Goal: Task Accomplishment & Management: Complete application form

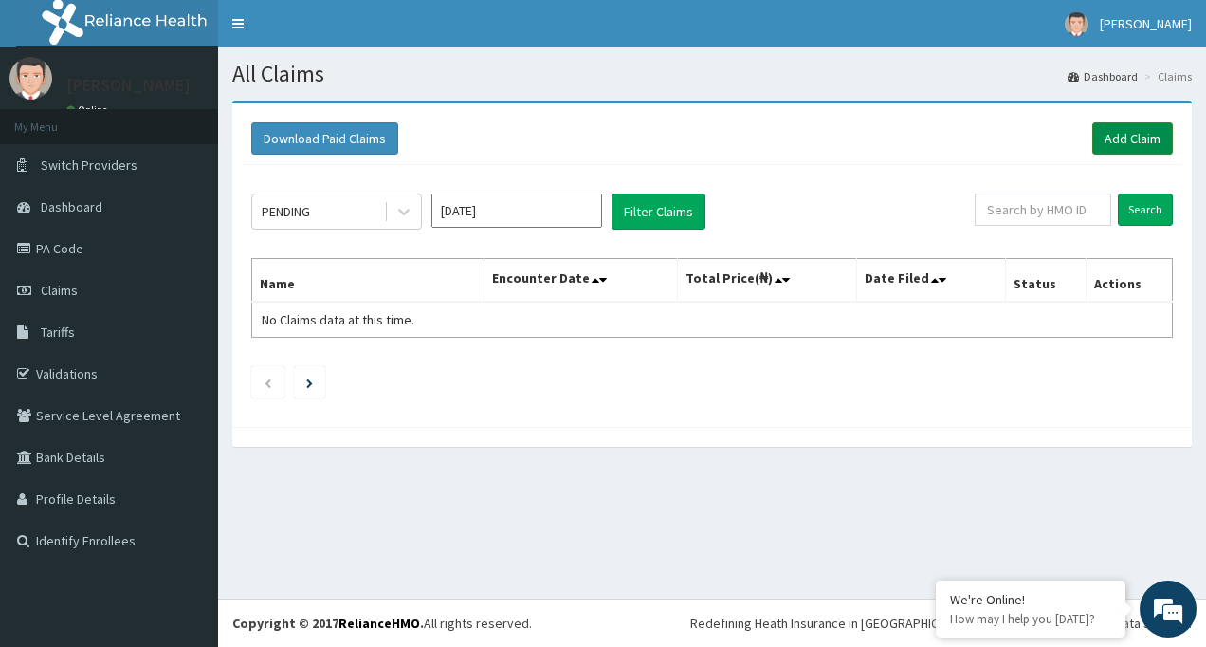
click at [1156, 148] on link "Add Claim" at bounding box center [1132, 138] width 81 height 32
click at [1142, 139] on link "Add Claim" at bounding box center [1132, 138] width 81 height 32
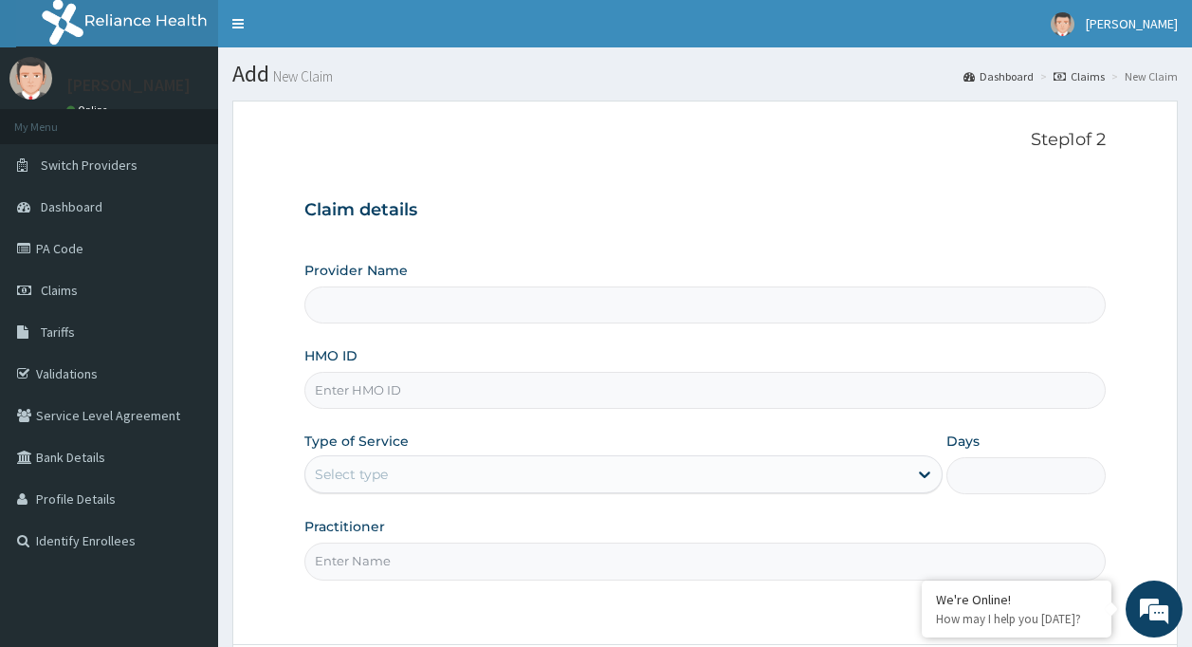
type input "Unity Medical Centre"
click at [850, 392] on input "HMO ID" at bounding box center [705, 390] width 802 height 37
type input "fmp/10278/c"
click at [634, 477] on div "Select type" at bounding box center [606, 474] width 602 height 30
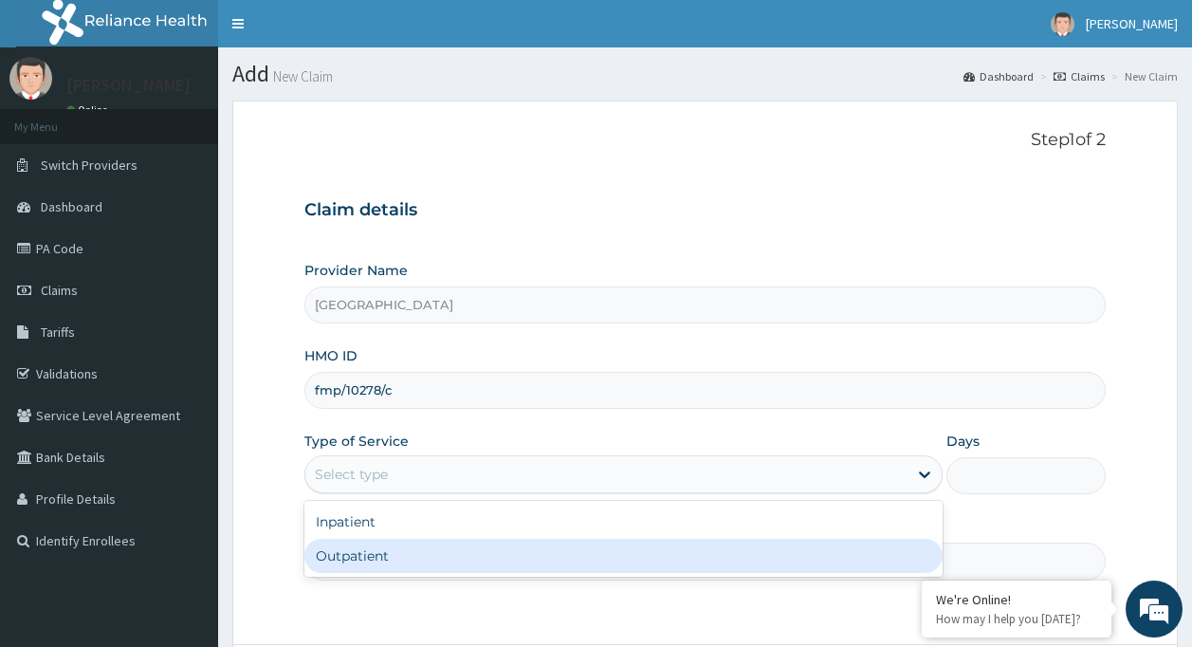
click at [596, 553] on div "Outpatient" at bounding box center [623, 556] width 638 height 34
type input "1"
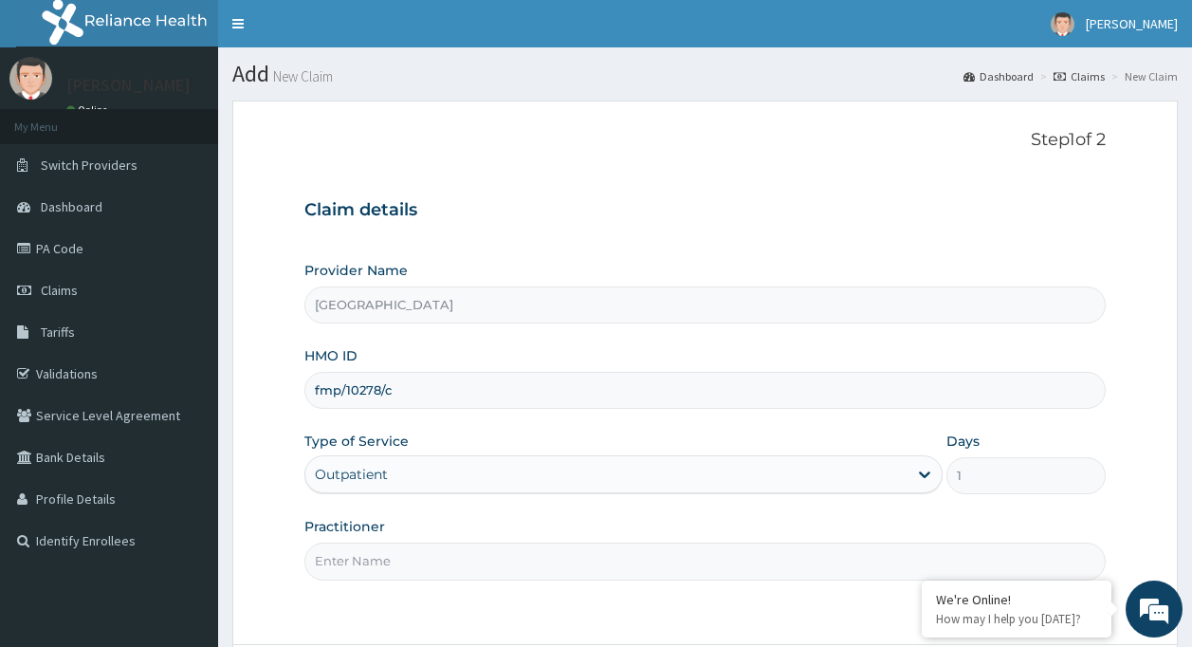
click at [596, 553] on input "Practitioner" at bounding box center [705, 560] width 802 height 37
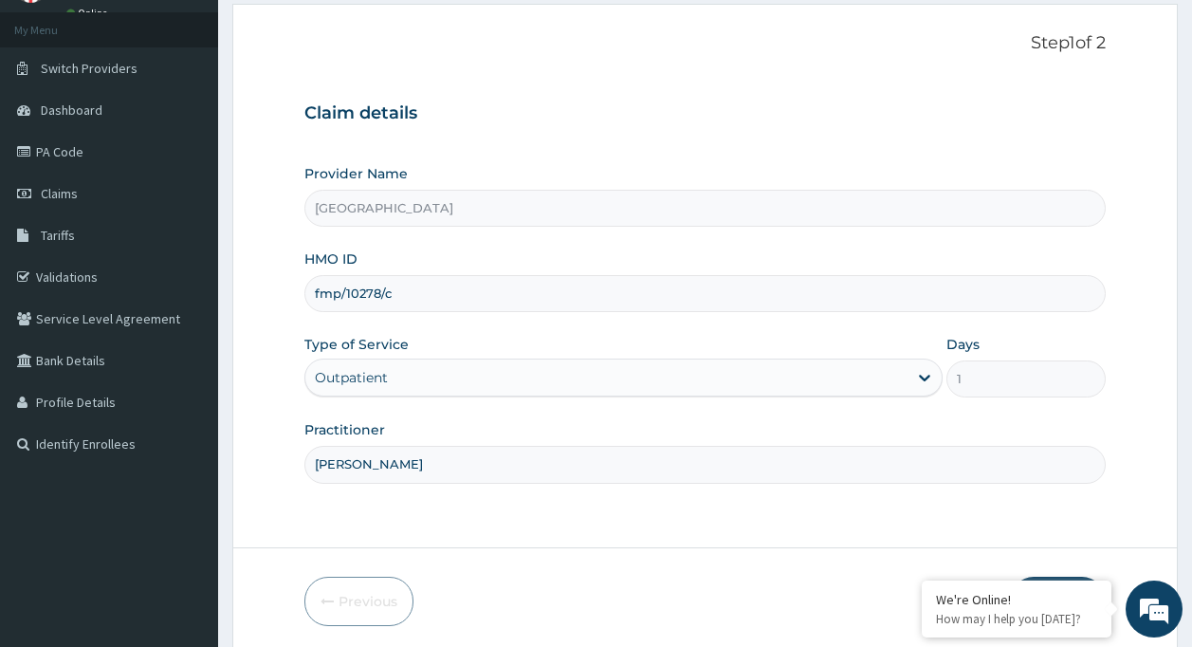
scroll to position [168, 0]
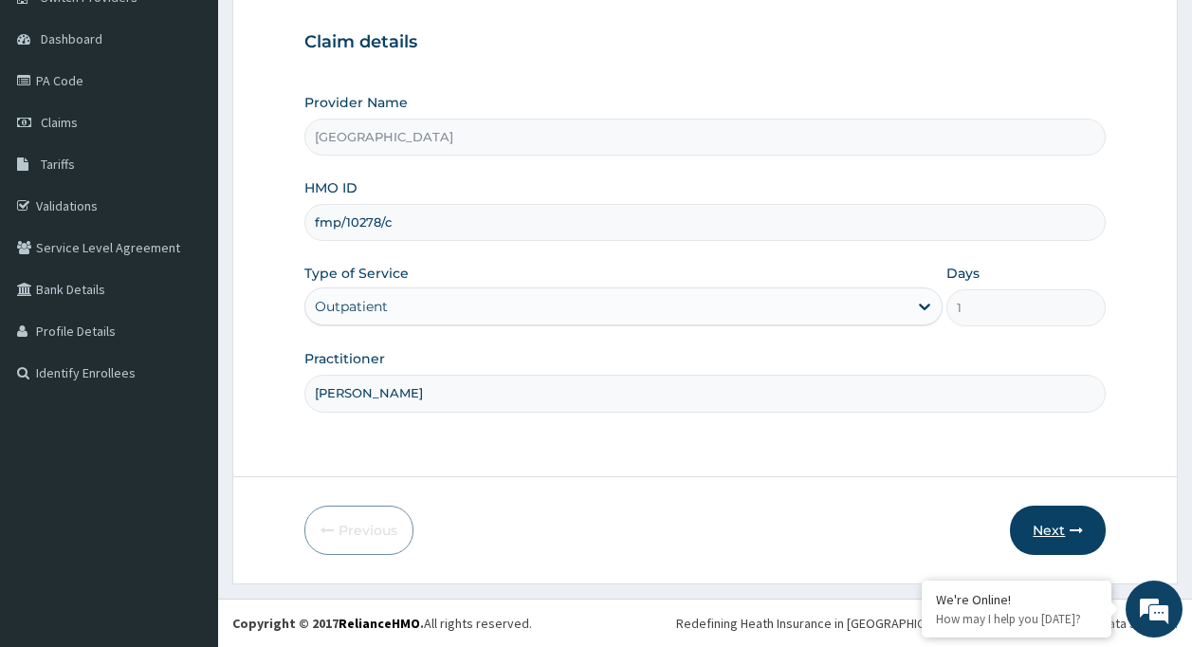
type input "[PERSON_NAME]"
click at [1026, 520] on button "Next" at bounding box center [1058, 529] width 96 height 49
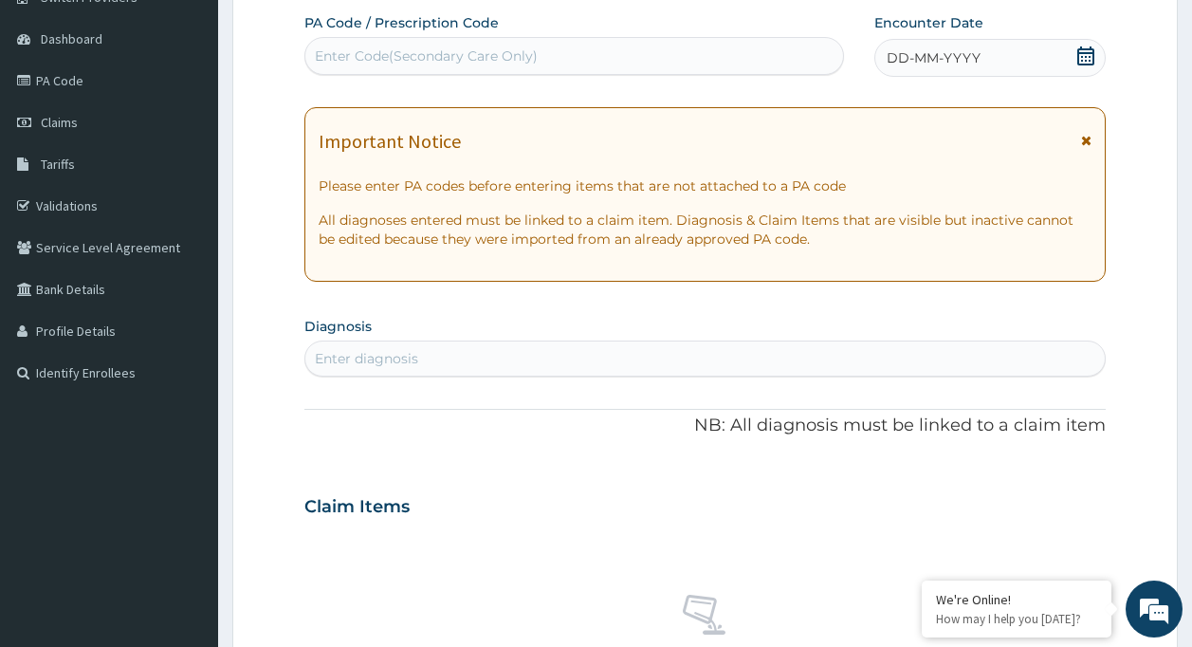
click at [909, 56] on span "DD-MM-YYYY" at bounding box center [934, 57] width 94 height 19
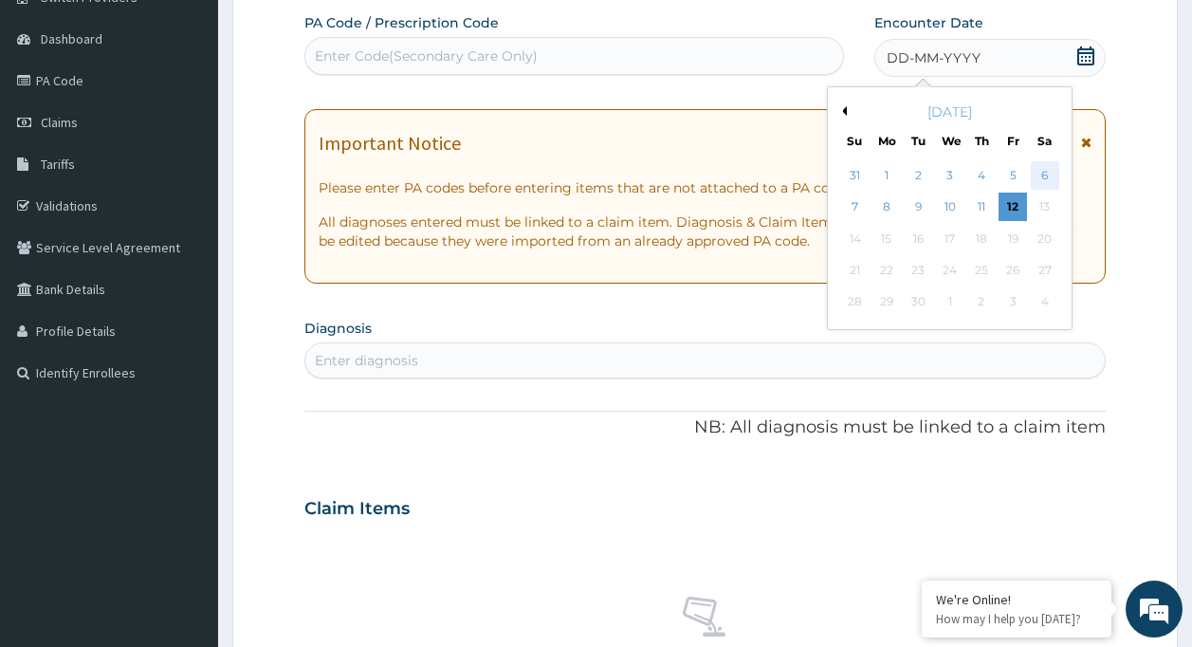
click at [1041, 180] on div "6" at bounding box center [1045, 175] width 28 height 28
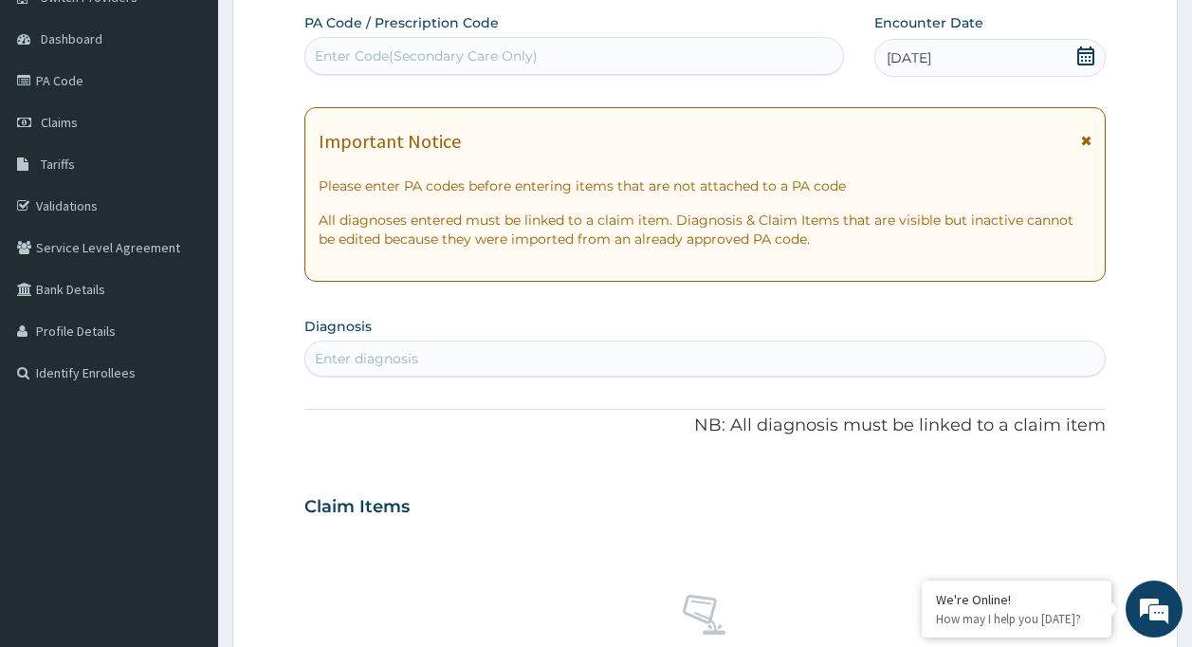
click at [405, 356] on div "Enter diagnosis" at bounding box center [366, 358] width 103 height 19
type input "b"
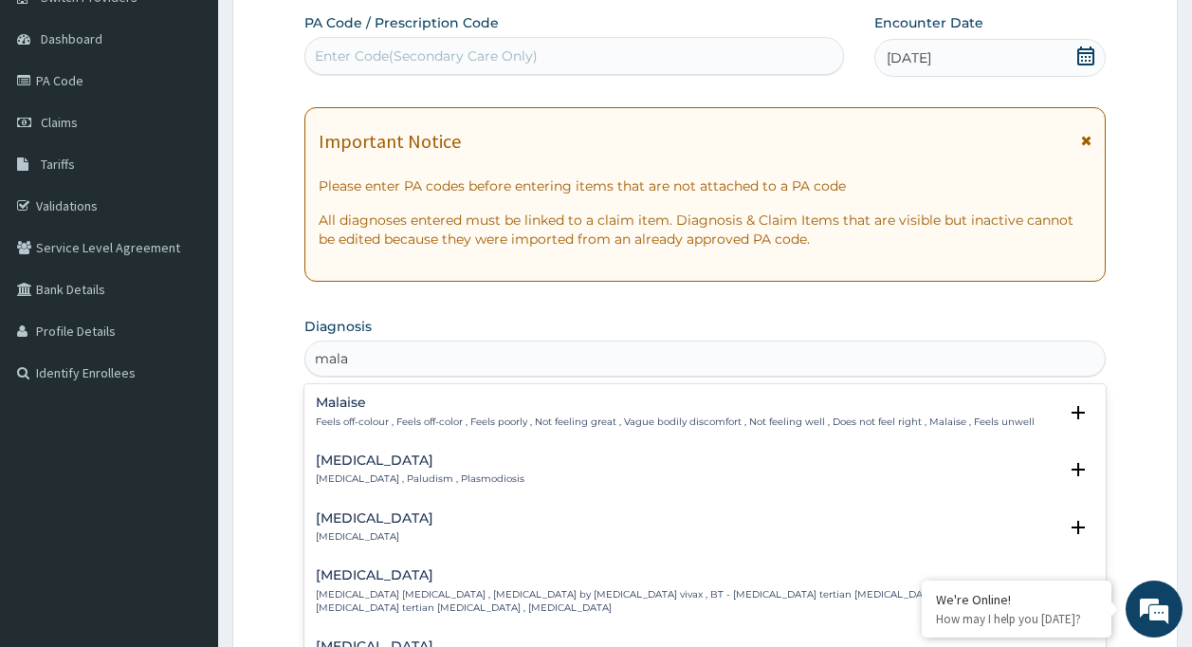
type input "malar"
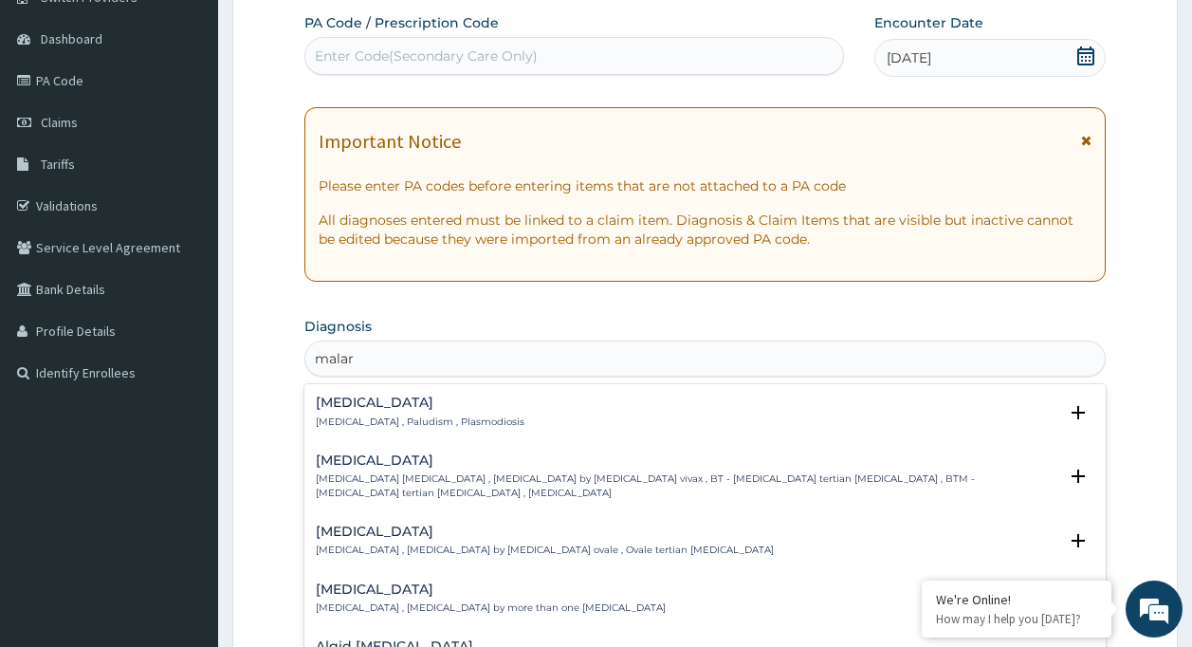
click at [472, 397] on div "Malaria Malaria , Paludism , Plasmodiosis" at bounding box center [705, 411] width 779 height 33
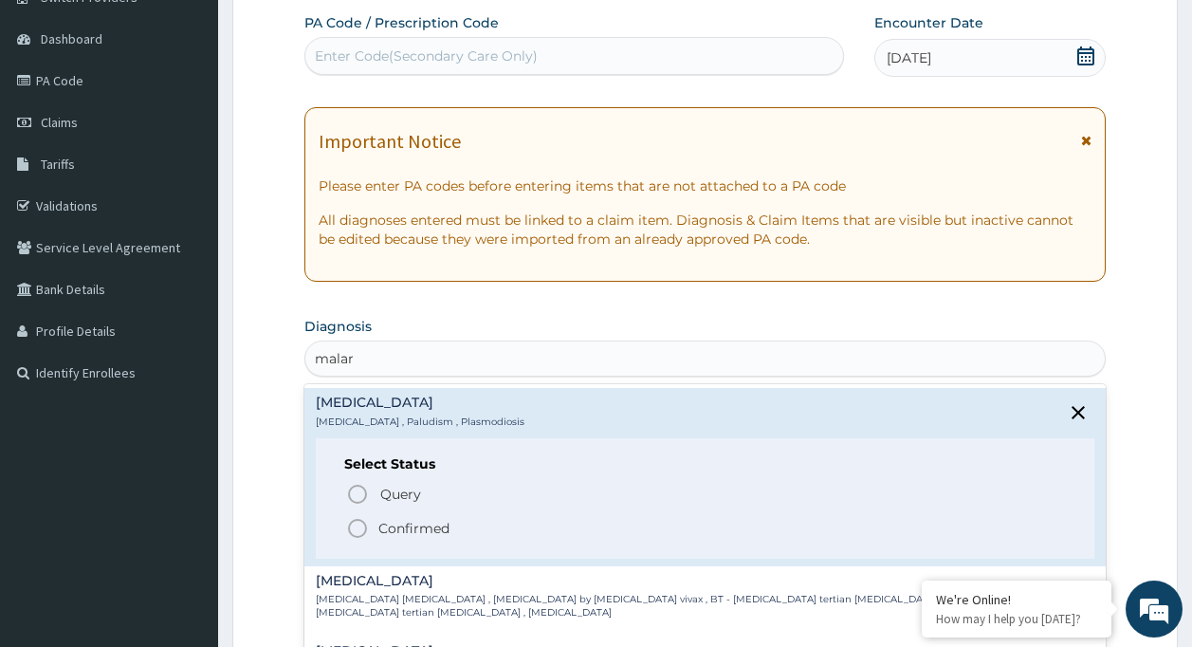
click at [451, 530] on span "Confirmed" at bounding box center [706, 528] width 721 height 23
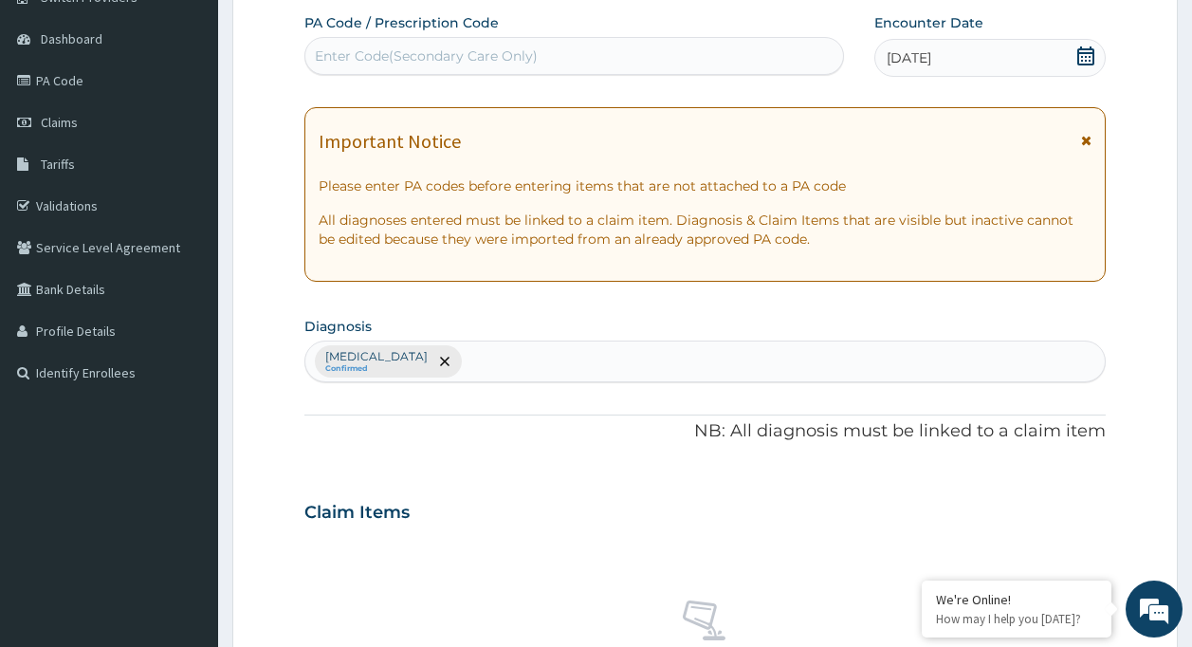
scroll to position [721, 0]
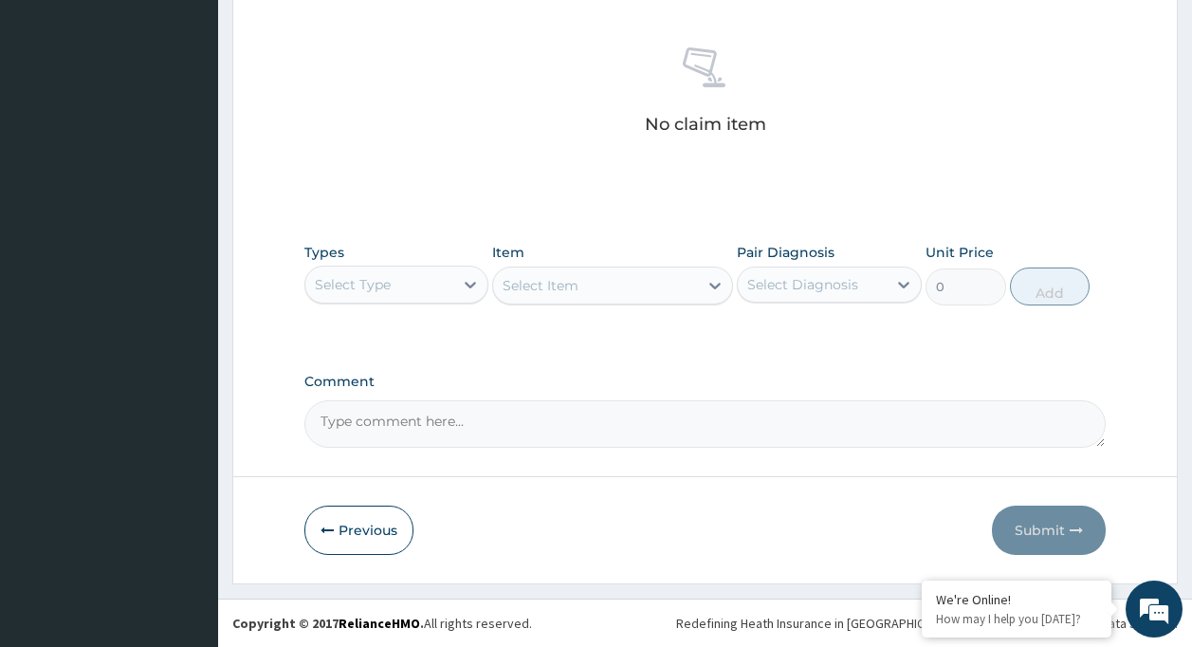
click at [436, 266] on div "Select Type" at bounding box center [396, 285] width 185 height 38
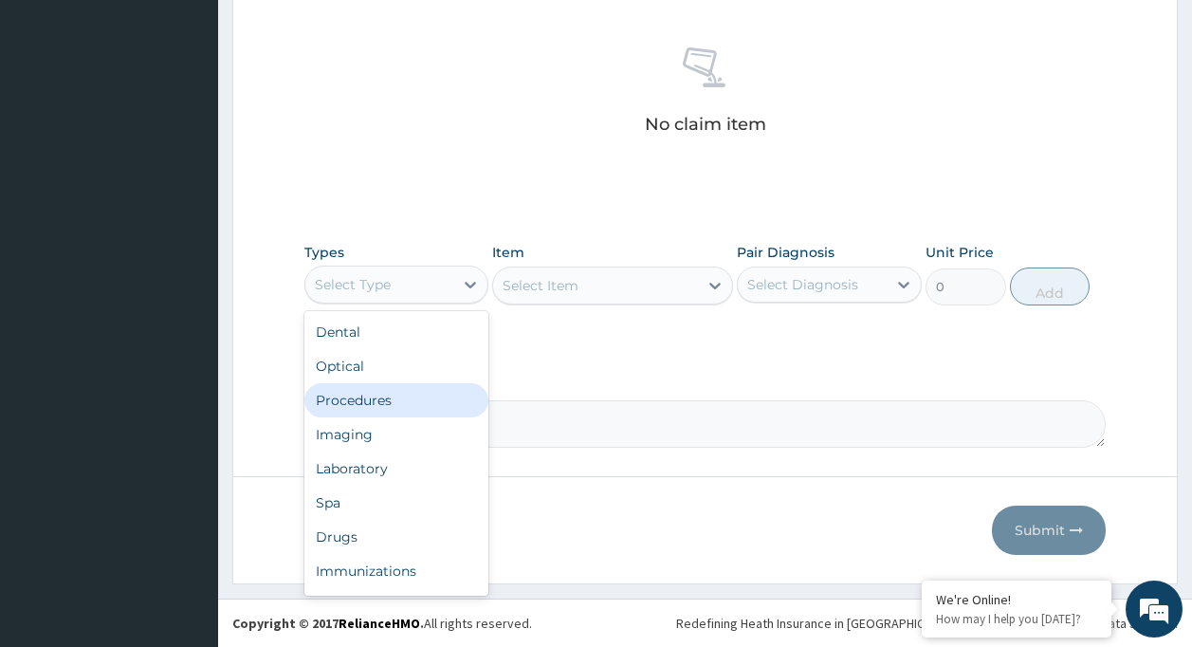
click at [441, 406] on div "Procedures" at bounding box center [396, 400] width 185 height 34
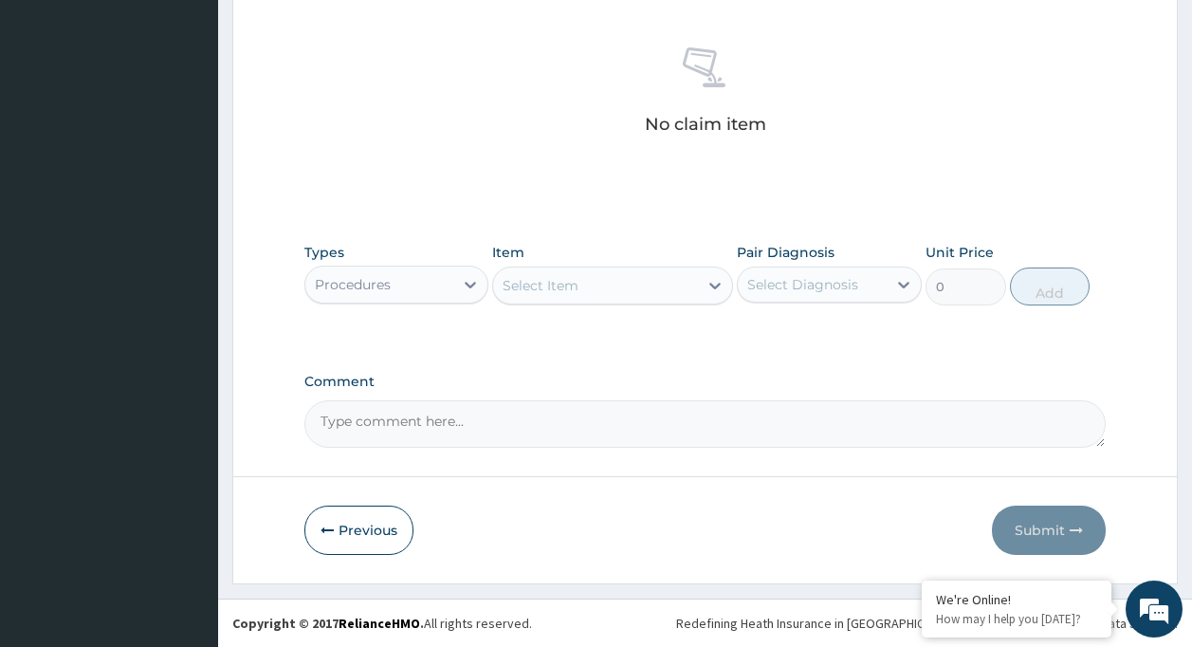
click at [637, 270] on div "Select Item" at bounding box center [595, 285] width 205 height 30
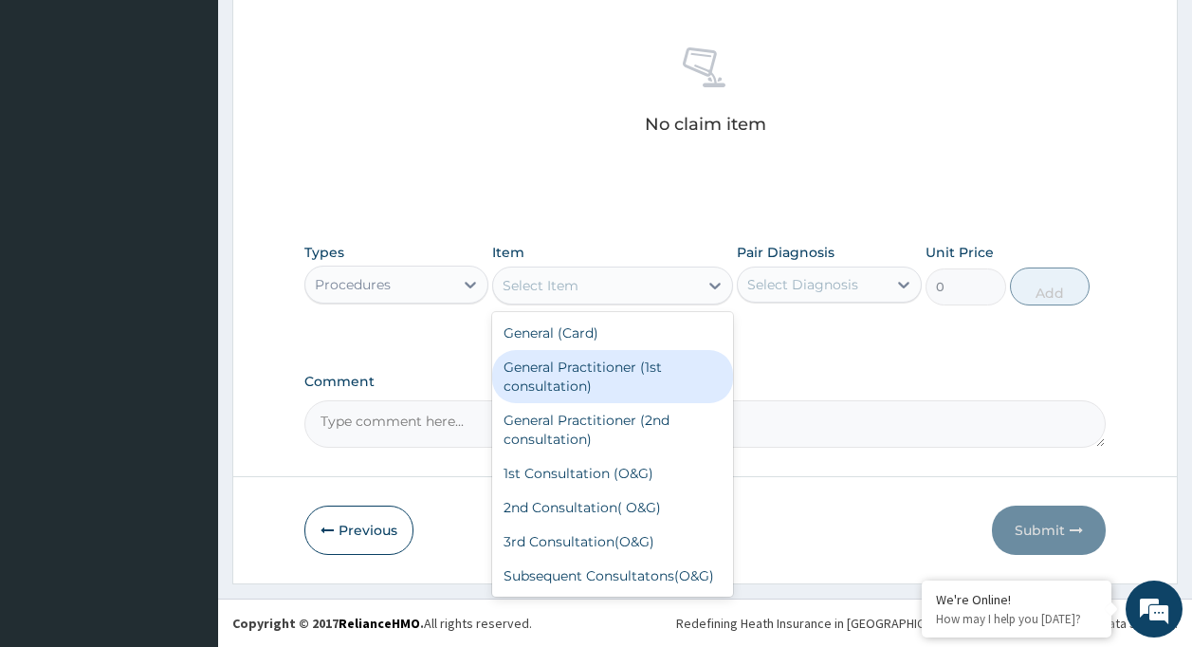
click at [674, 366] on div "General Practitioner (1st consultation)" at bounding box center [612, 376] width 241 height 53
type input "1500"
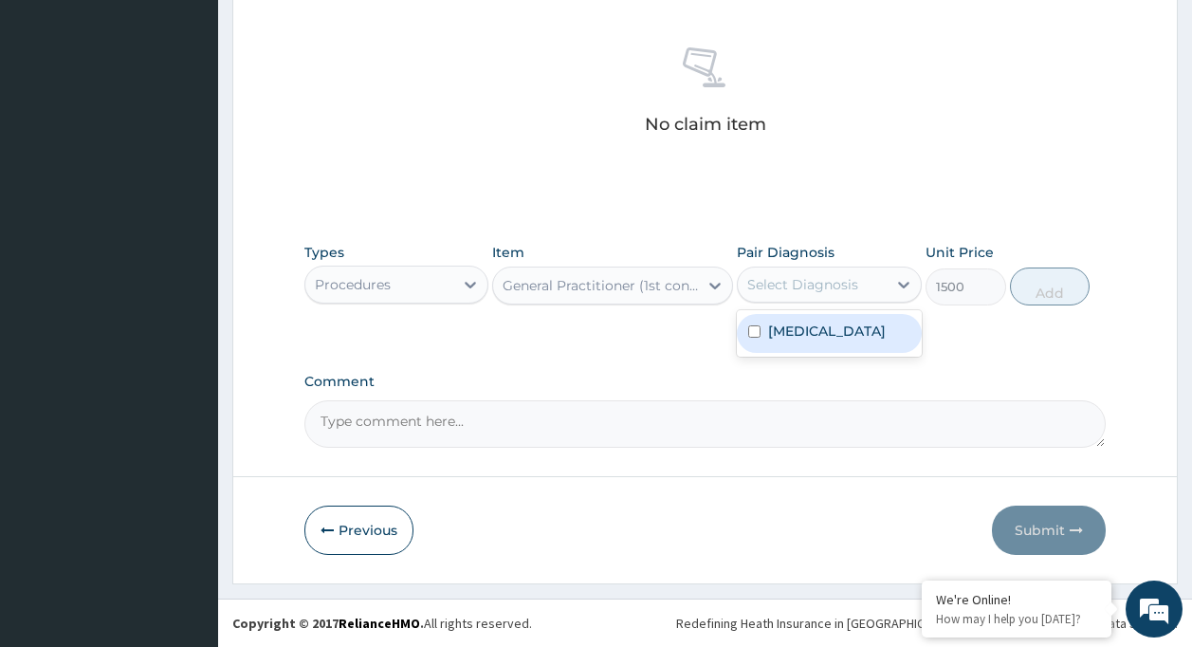
click at [775, 282] on div "Select Diagnosis" at bounding box center [802, 284] width 111 height 19
click at [779, 322] on label "Malaria" at bounding box center [827, 330] width 118 height 19
checkbox input "true"
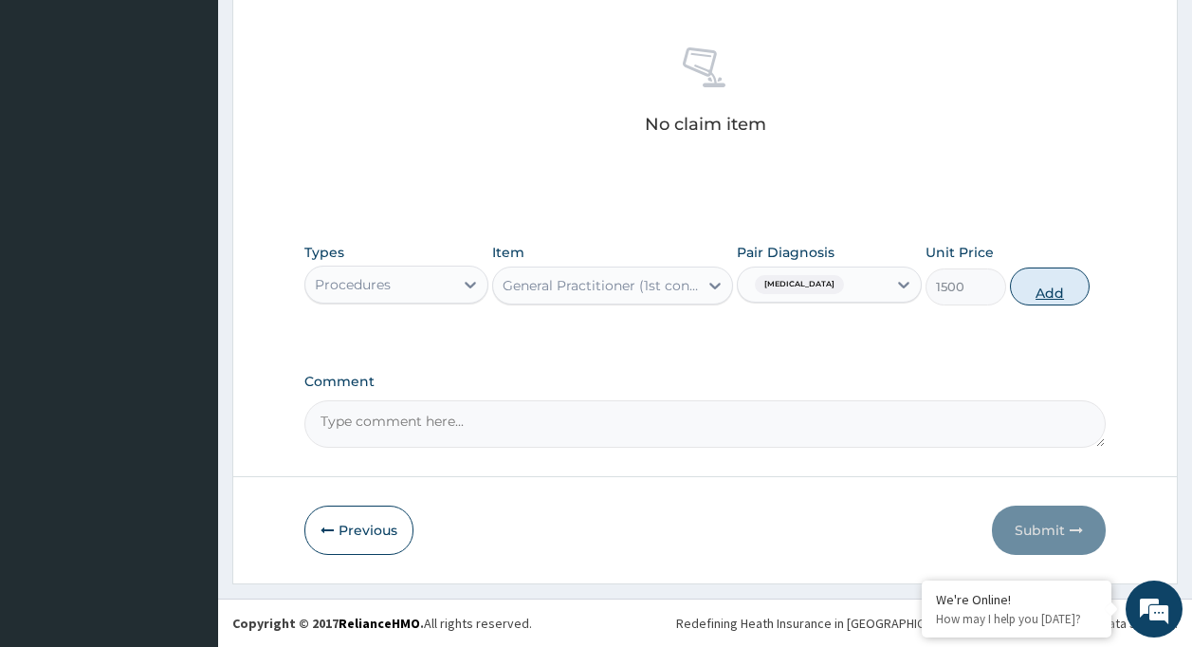
drag, startPoint x: 1085, startPoint y: 292, endPoint x: 1070, endPoint y: 286, distance: 16.2
click at [1082, 289] on button "Add" at bounding box center [1050, 286] width 81 height 38
type input "0"
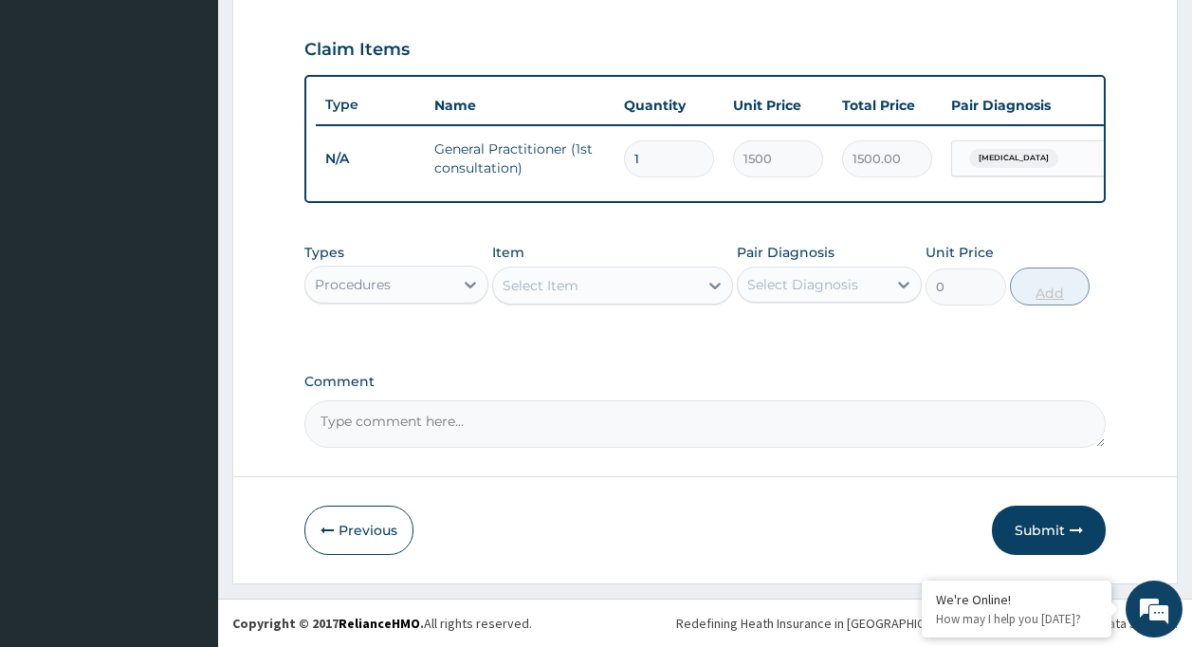
scroll to position [645, 0]
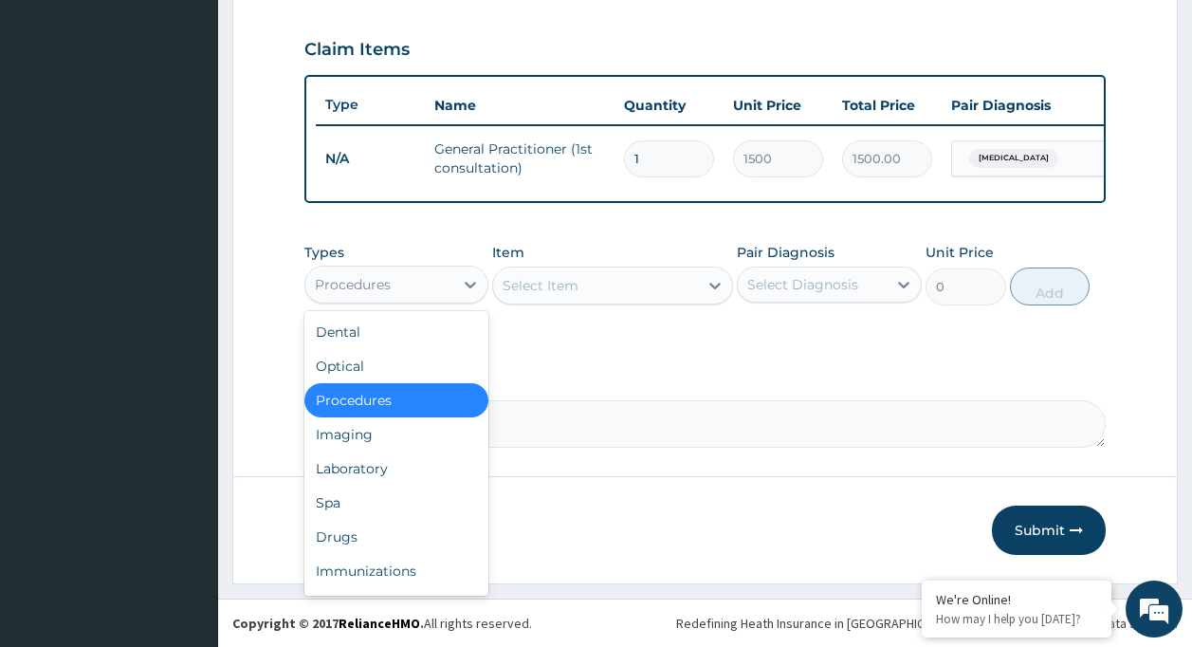
click at [408, 271] on div "Procedures" at bounding box center [379, 284] width 149 height 30
click at [361, 547] on div "Drugs" at bounding box center [396, 537] width 185 height 34
click at [361, 547] on button "Previous" at bounding box center [358, 529] width 109 height 49
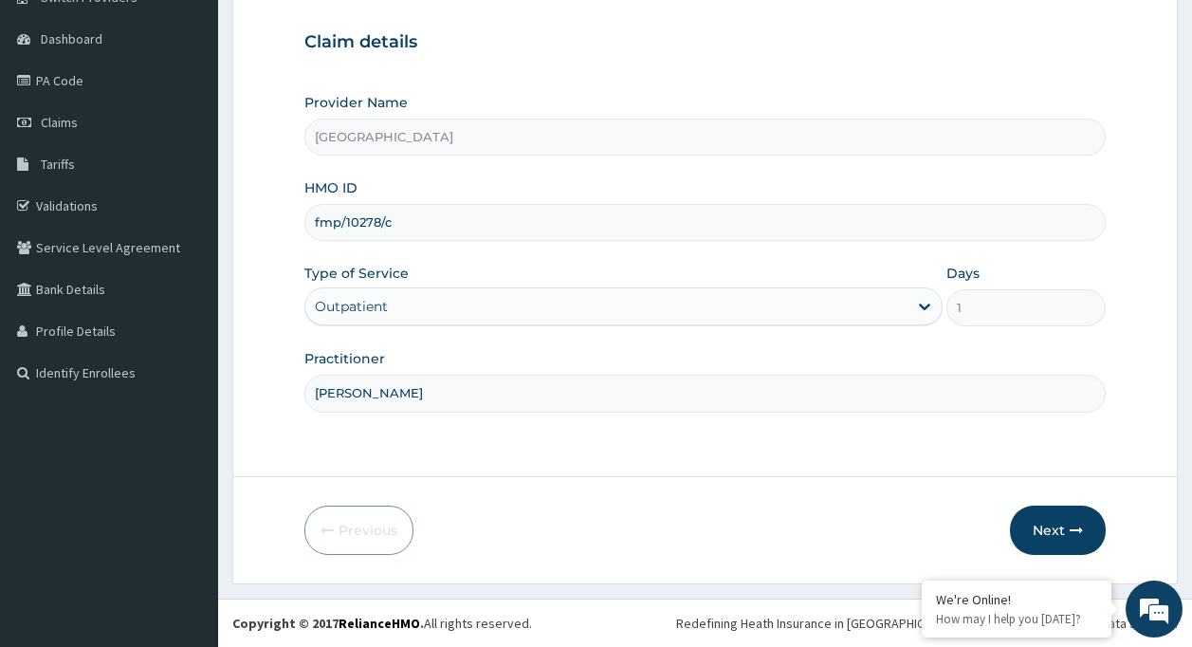
scroll to position [168, 0]
click at [1063, 520] on button "Next" at bounding box center [1058, 529] width 96 height 49
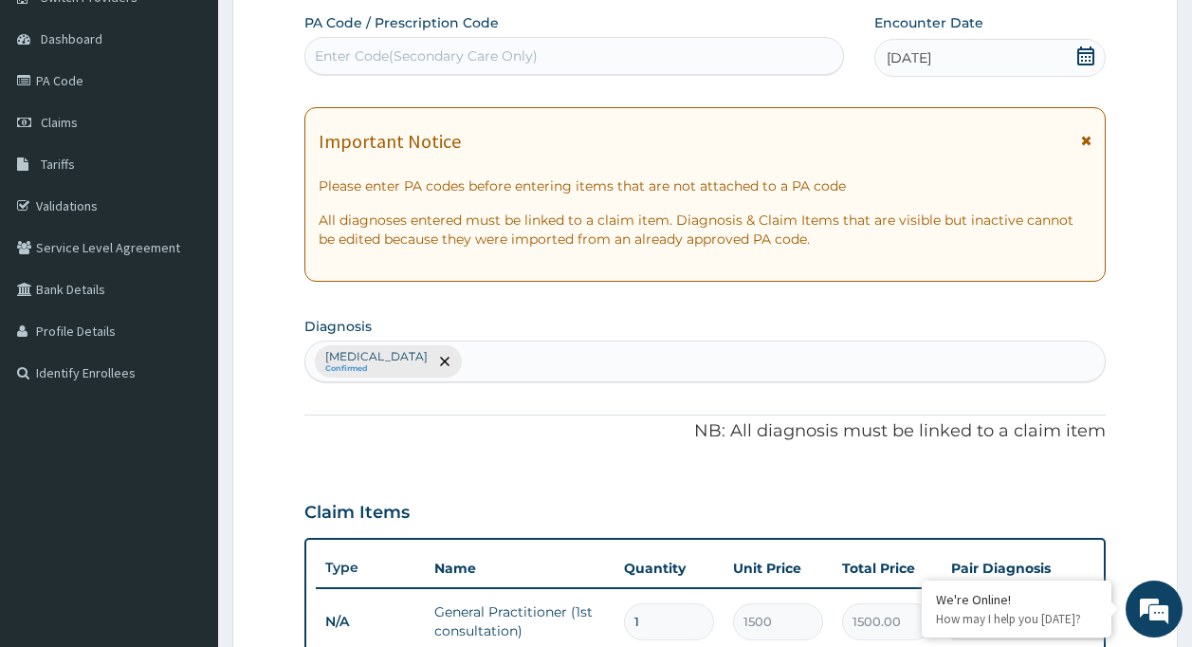
scroll to position [645, 0]
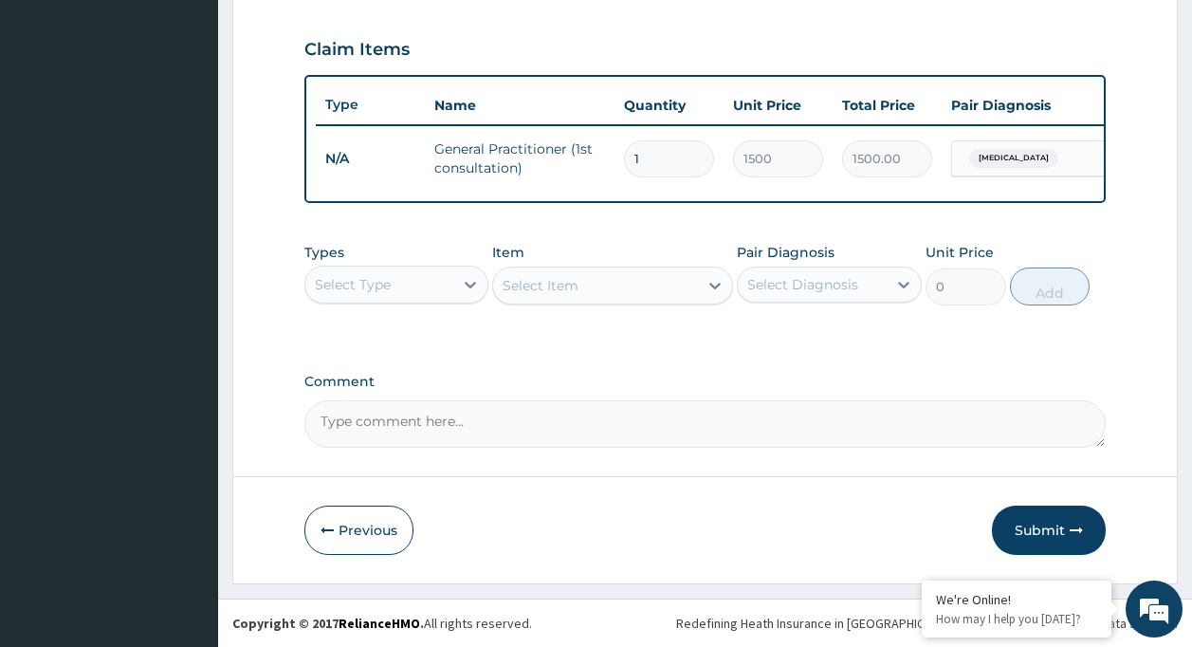
click at [369, 282] on div "Select Type" at bounding box center [353, 284] width 76 height 19
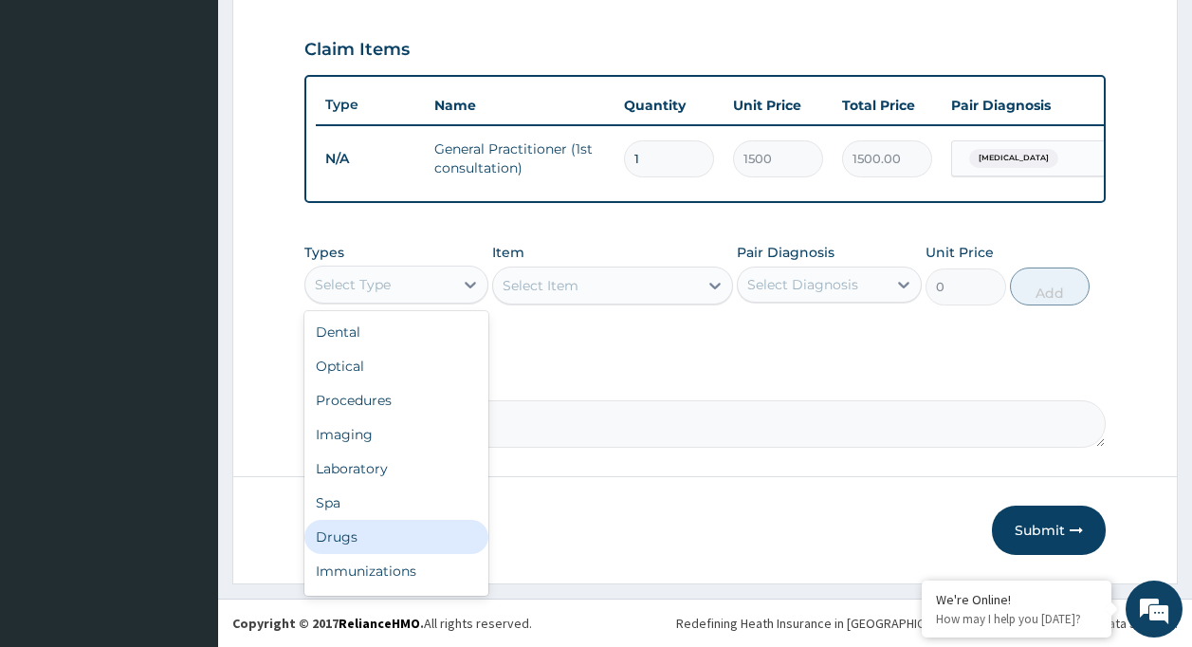
click at [337, 536] on div "Drugs" at bounding box center [396, 537] width 185 height 34
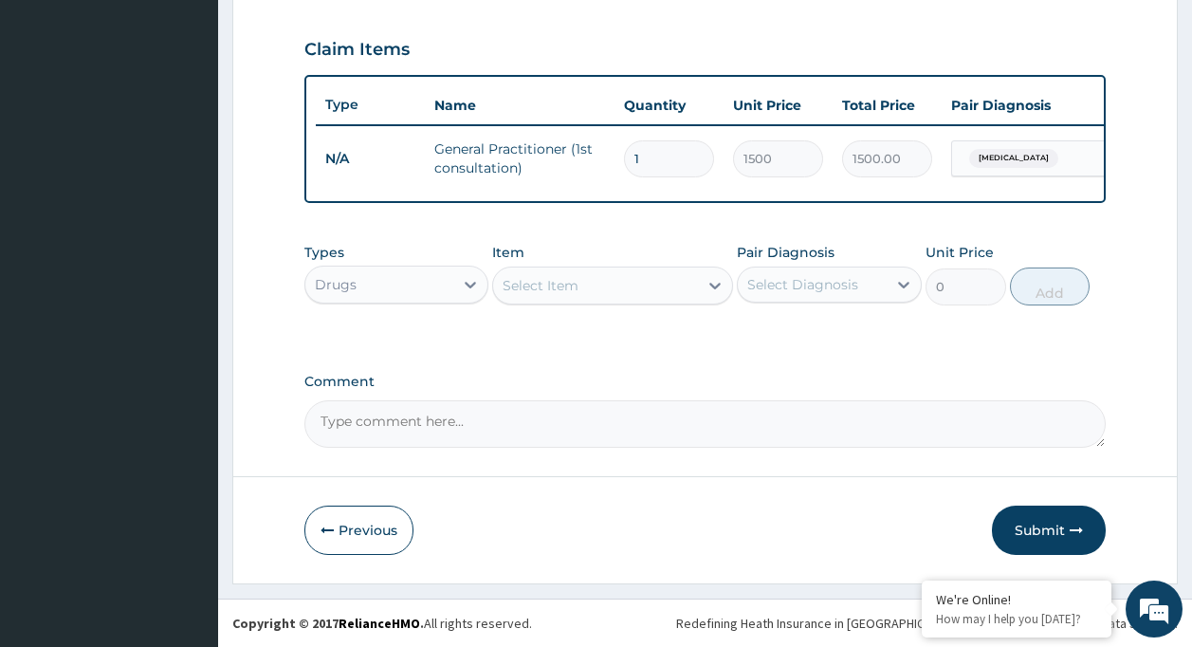
click at [606, 284] on div "Select Item" at bounding box center [595, 285] width 205 height 30
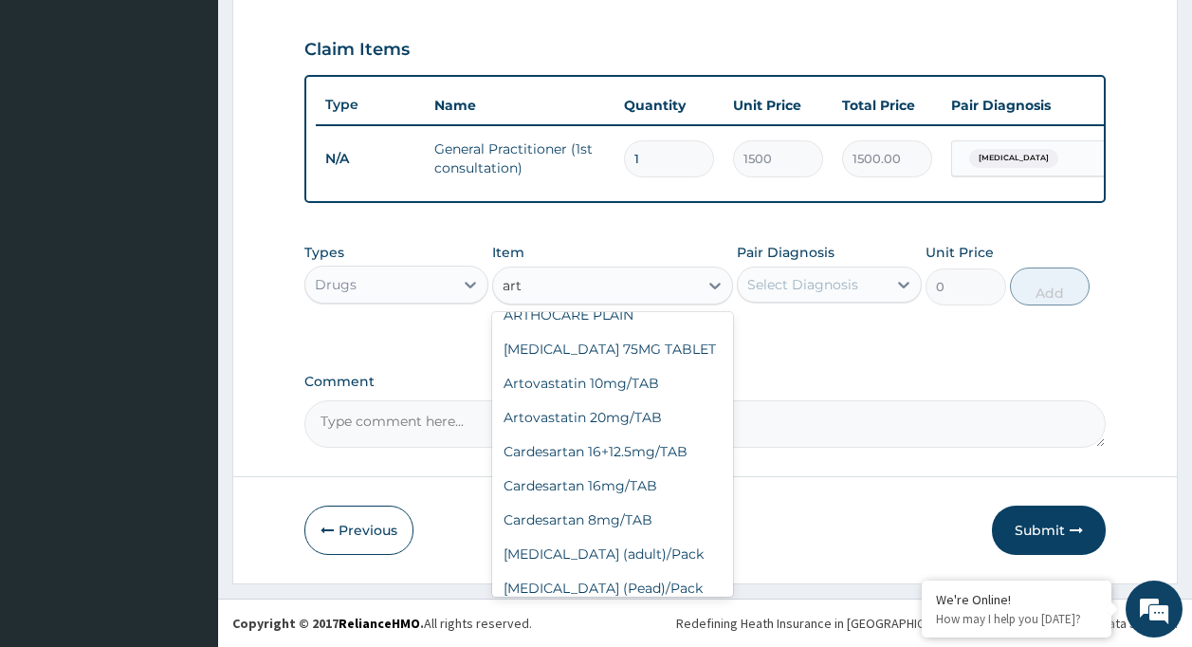
scroll to position [570, 0]
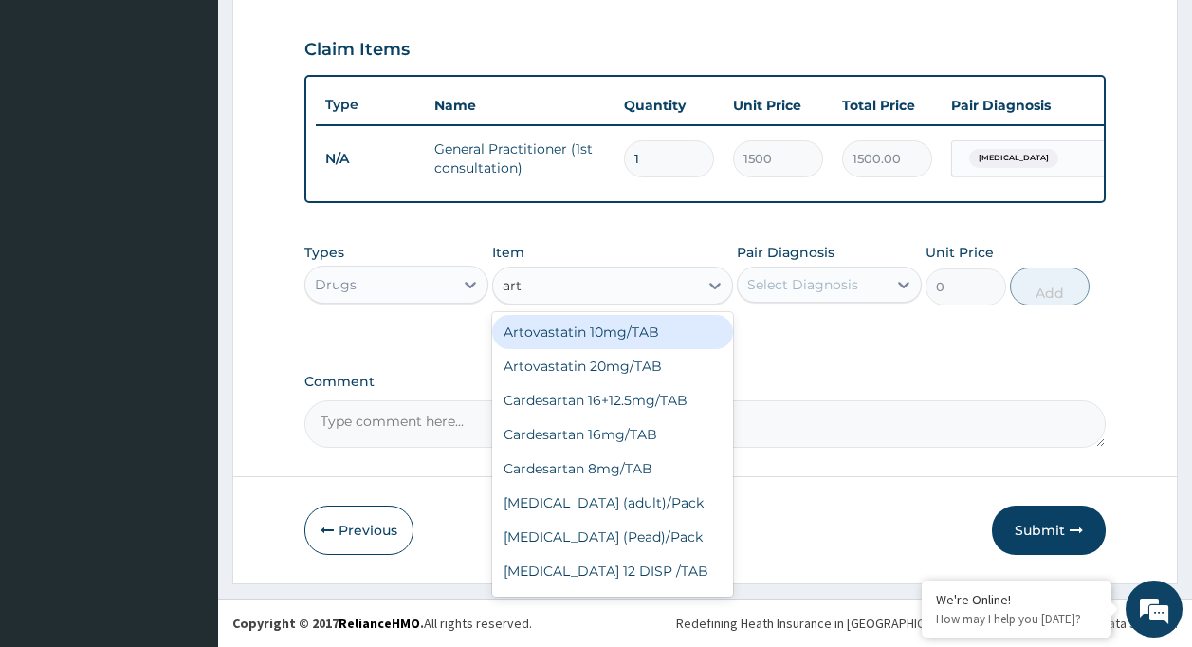
type input "art"
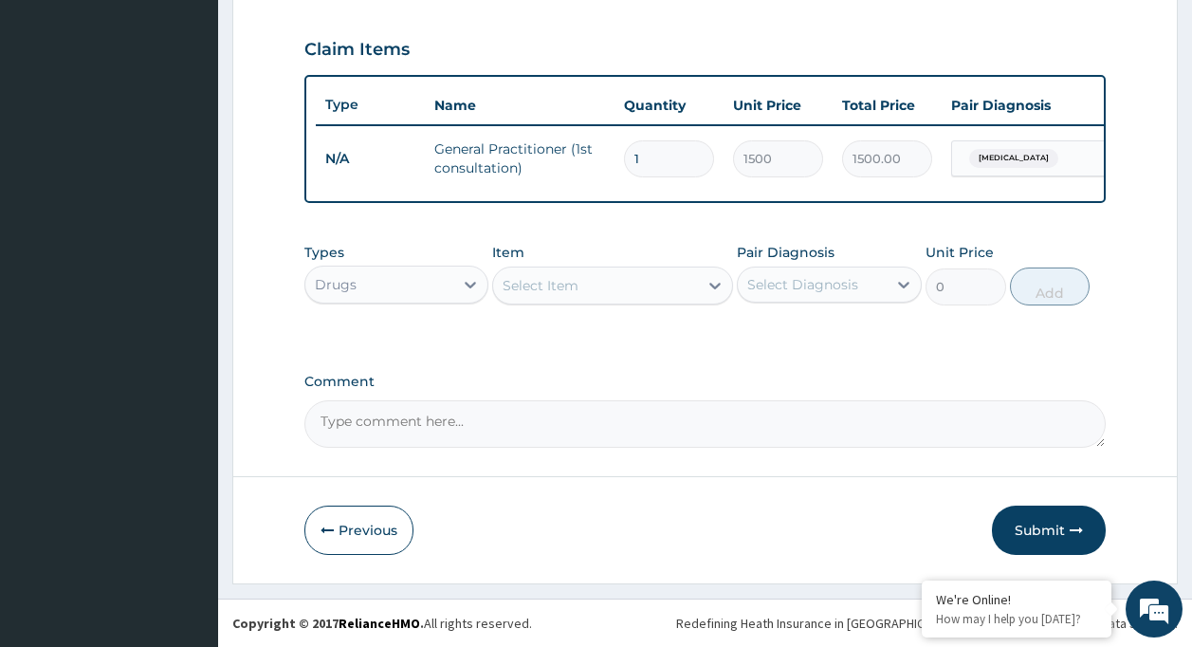
click at [594, 276] on div "Select Item" at bounding box center [595, 285] width 205 height 30
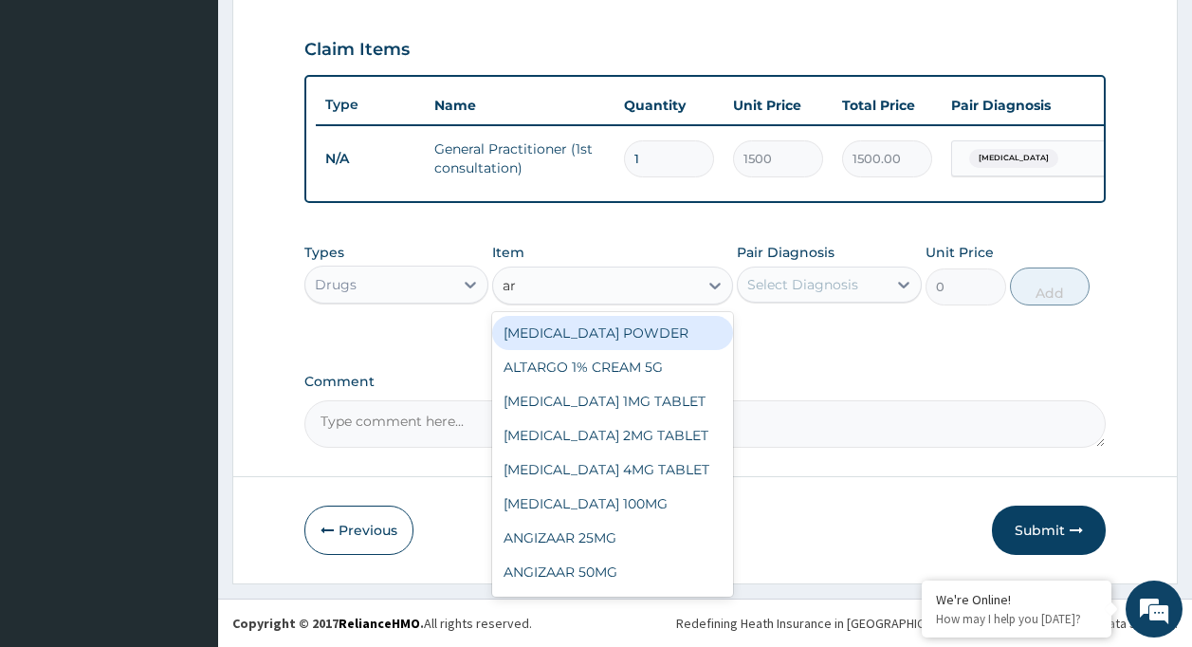
type input "art"
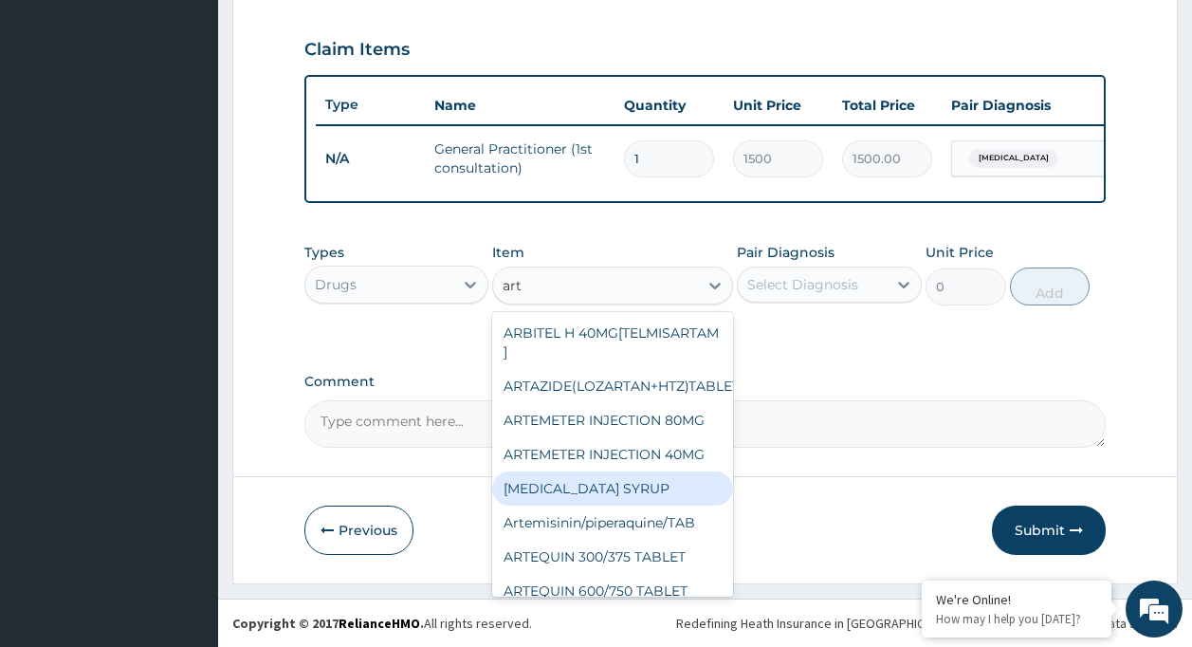
click at [681, 497] on div "ARTEMETHER SYRUP" at bounding box center [612, 488] width 241 height 34
type input "420"
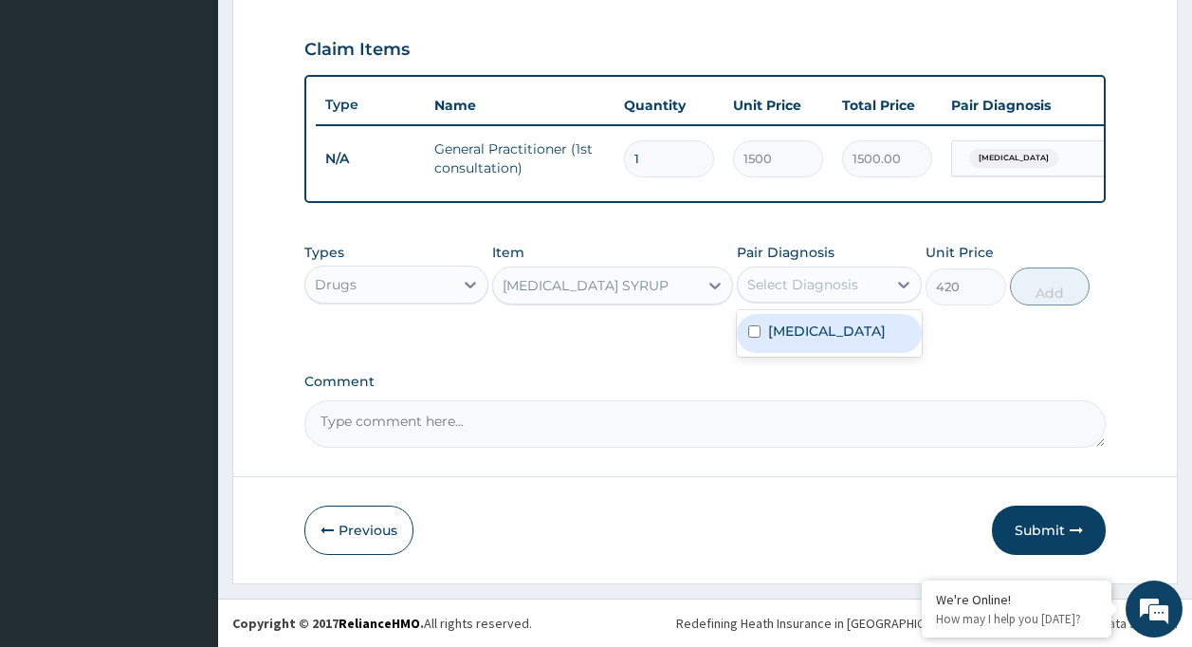
click at [827, 275] on div "Select Diagnosis" at bounding box center [802, 284] width 111 height 19
click at [827, 340] on div "Malaria" at bounding box center [829, 333] width 185 height 39
click at [870, 332] on div "Malaria" at bounding box center [829, 333] width 185 height 39
checkbox input "true"
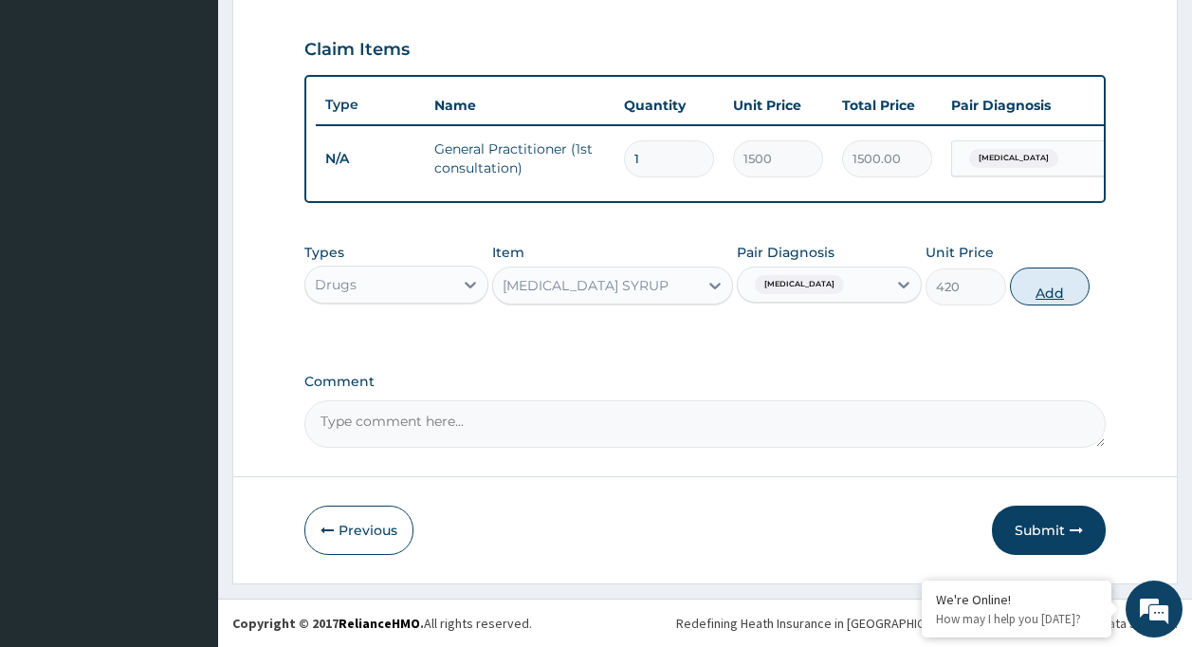
click at [1028, 287] on button "Add" at bounding box center [1050, 286] width 81 height 38
type input "0"
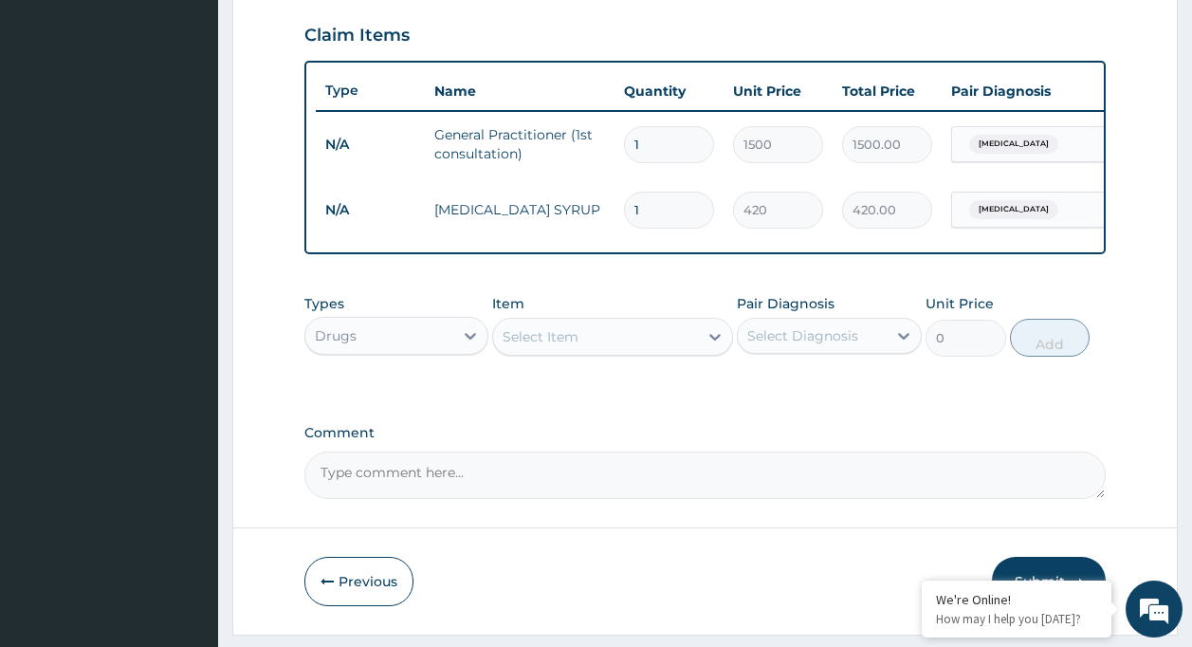
click at [522, 344] on div "Select Item" at bounding box center [541, 336] width 76 height 19
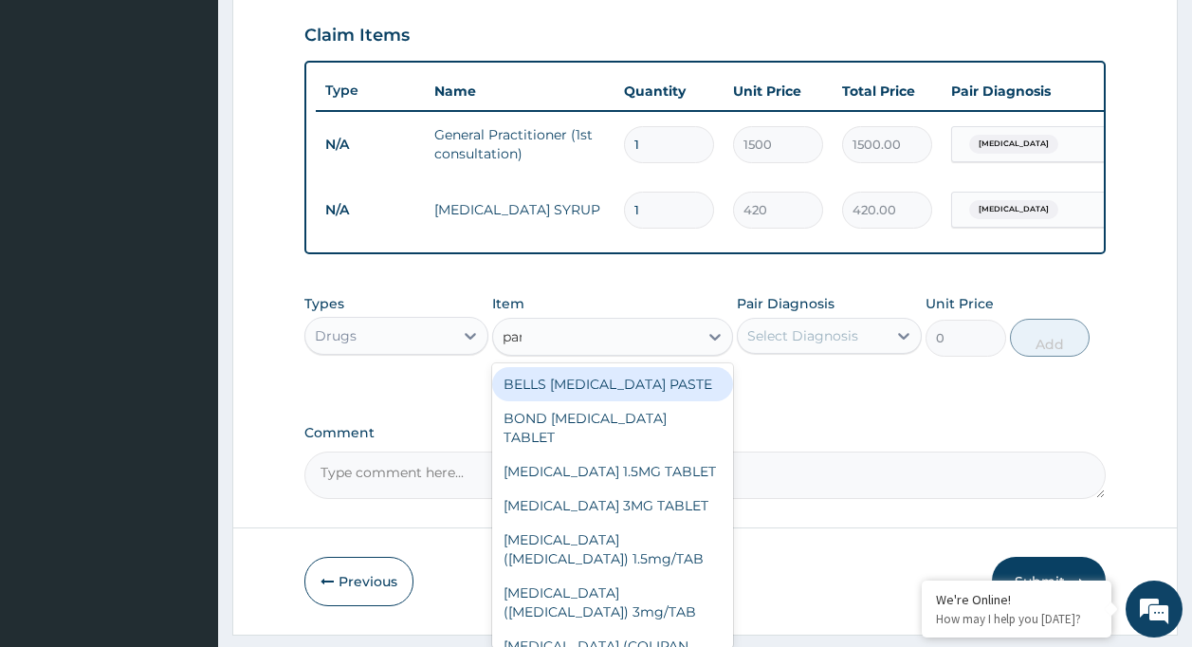
type input "para"
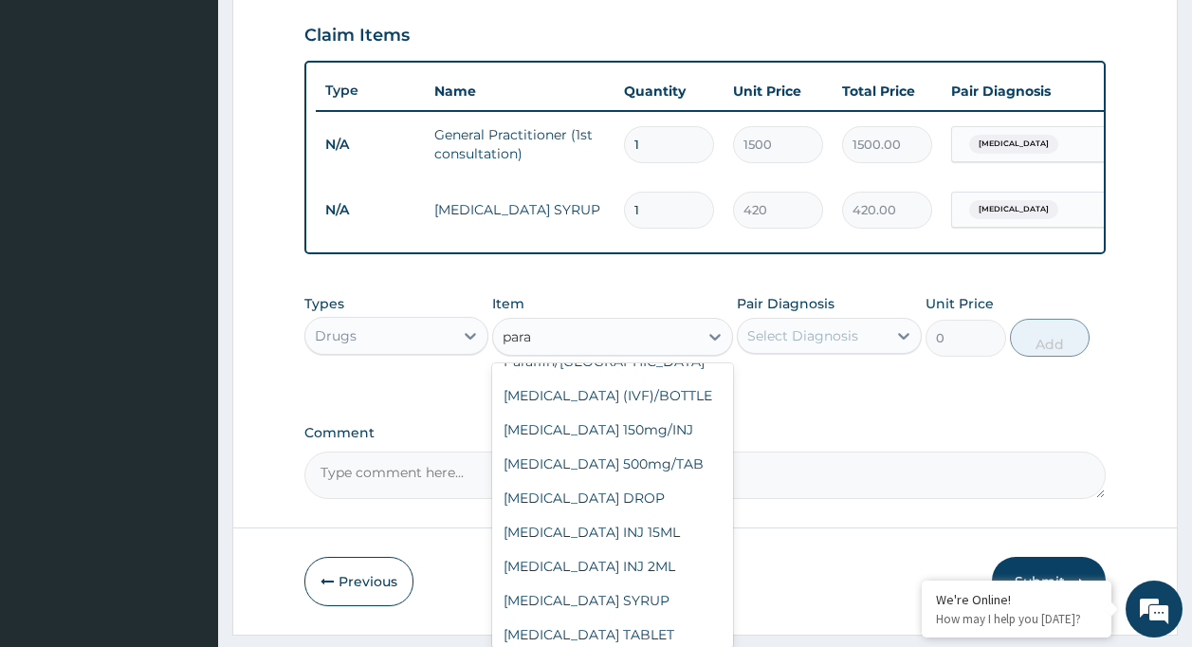
scroll to position [118, 0]
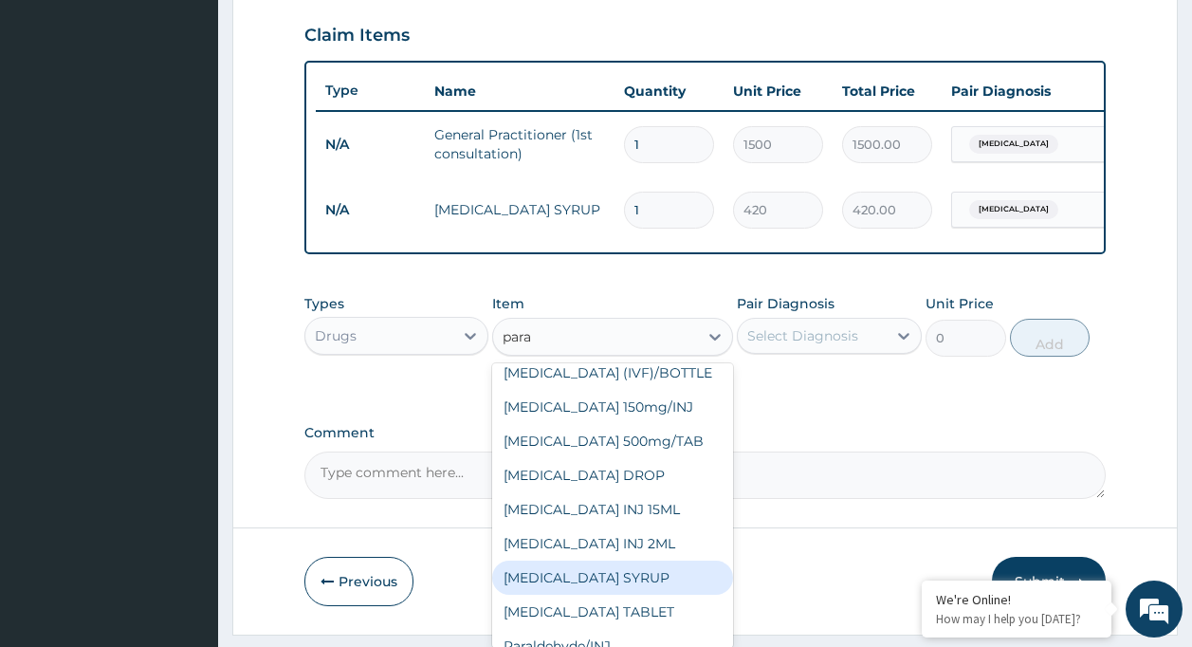
click at [664, 560] on div "PARACETAMOL SYRUP" at bounding box center [612, 577] width 241 height 34
type input "131.25"
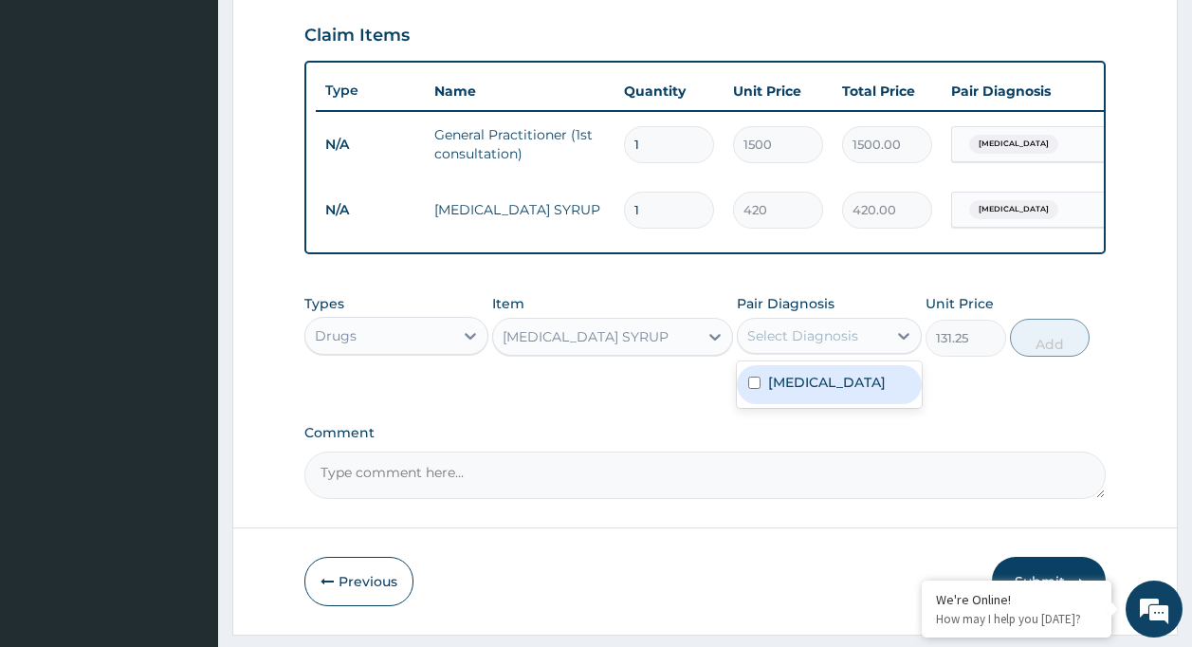
click at [824, 339] on div "Select Diagnosis" at bounding box center [802, 335] width 111 height 19
click at [812, 392] on label "Malaria" at bounding box center [827, 382] width 118 height 19
checkbox input "true"
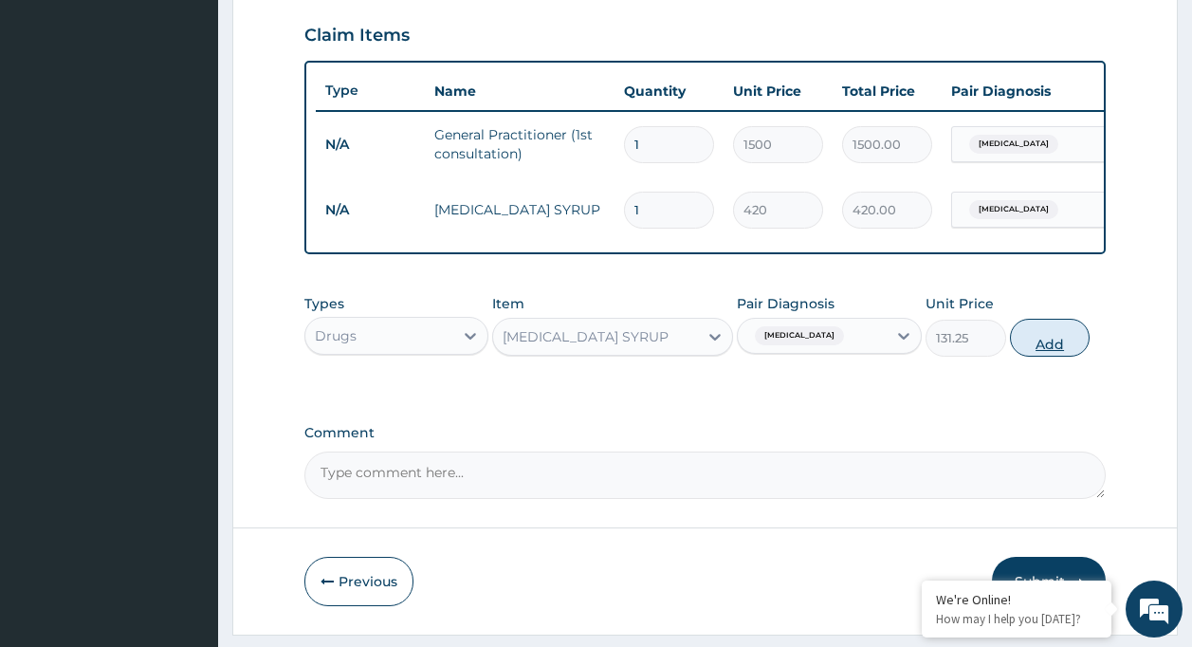
click at [1034, 355] on button "Add" at bounding box center [1050, 338] width 81 height 38
type input "0"
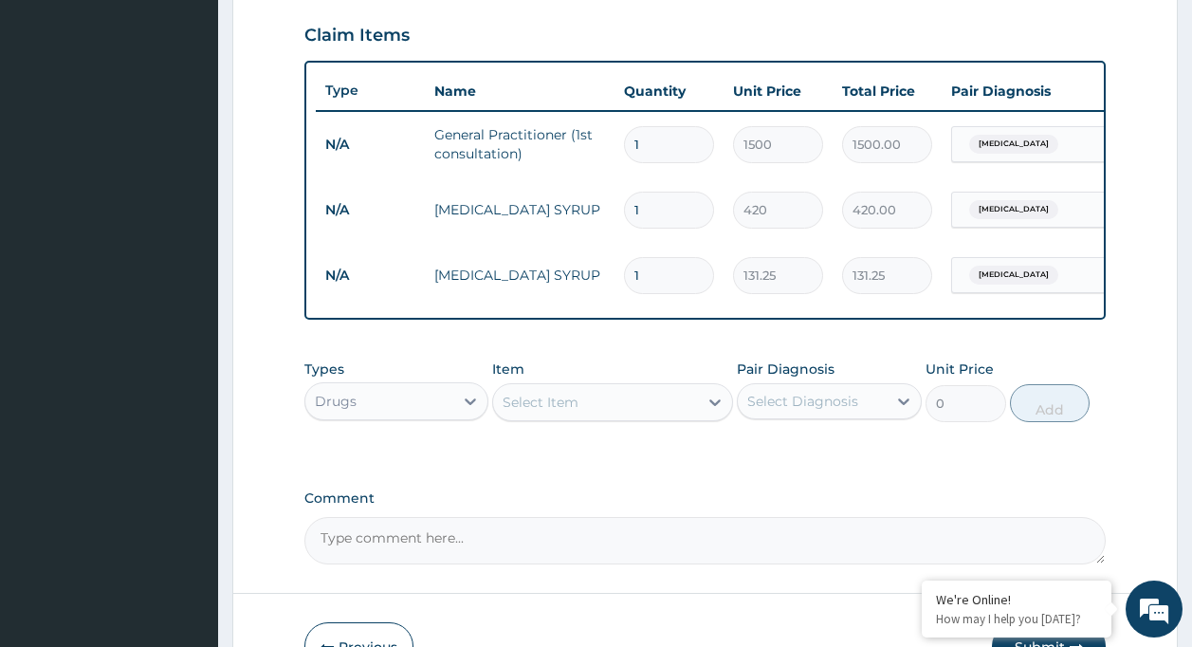
click at [646, 401] on div "Select Item" at bounding box center [595, 402] width 205 height 30
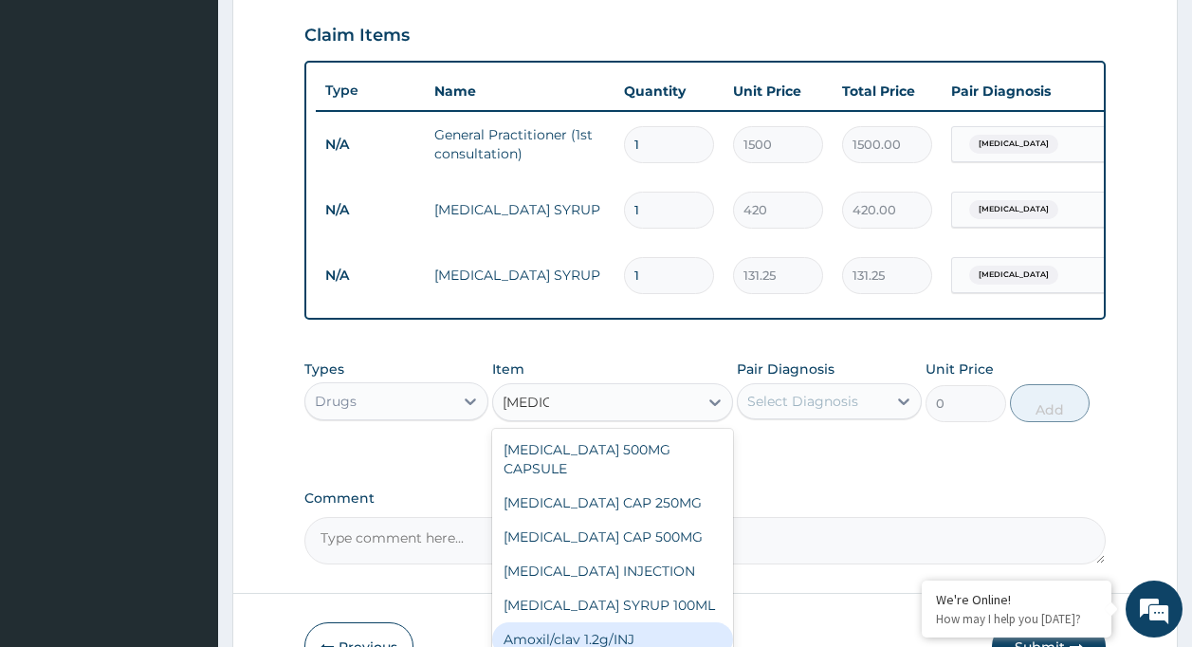
type input "amoxil"
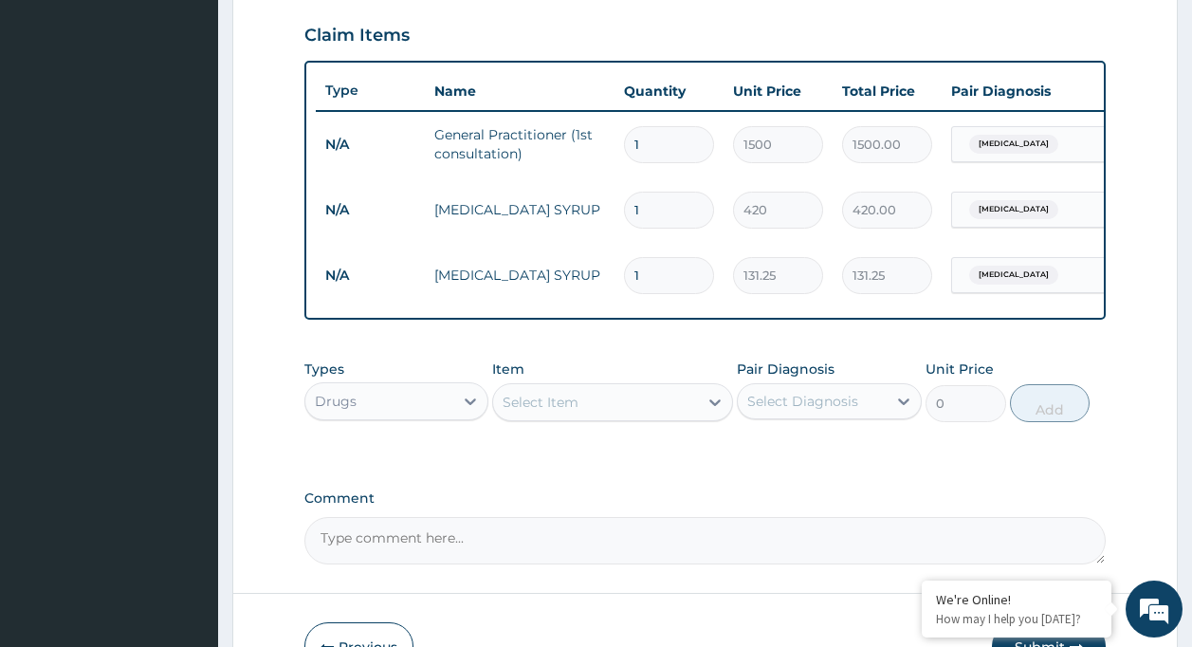
click at [735, 627] on form "Step 2 of 2 PA Code / Prescription Code Enter Code(Secondary Care Only) Encount…" at bounding box center [704, 78] width 945 height 1244
click at [610, 412] on div "Select Item" at bounding box center [595, 402] width 205 height 30
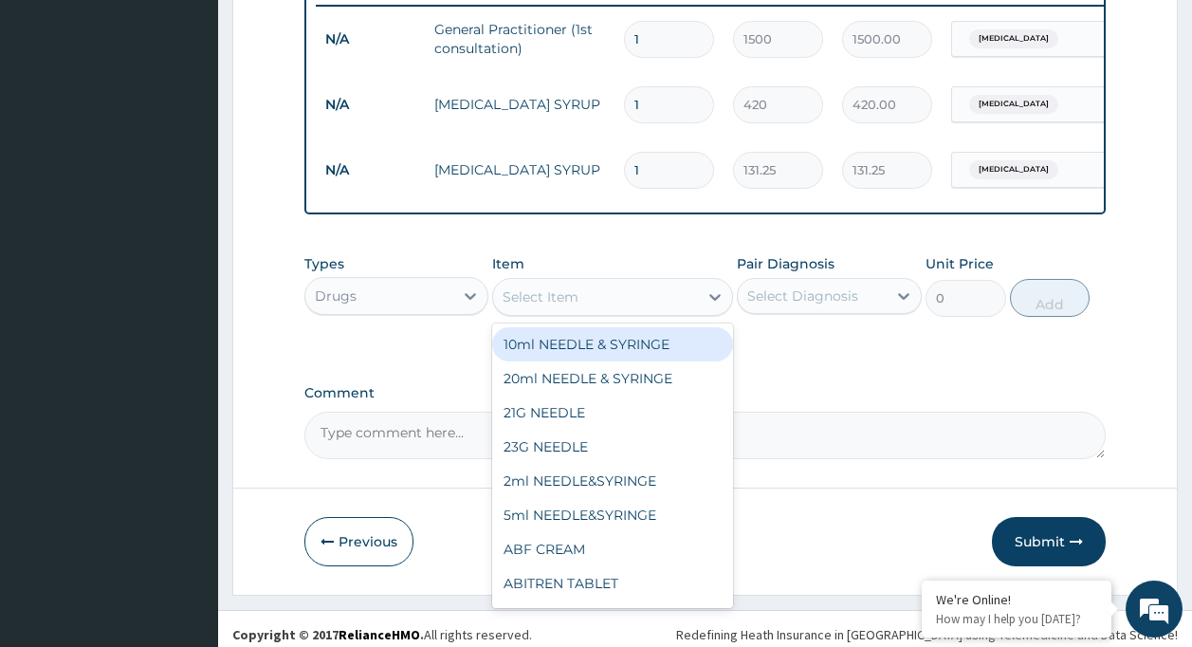
scroll to position [776, 0]
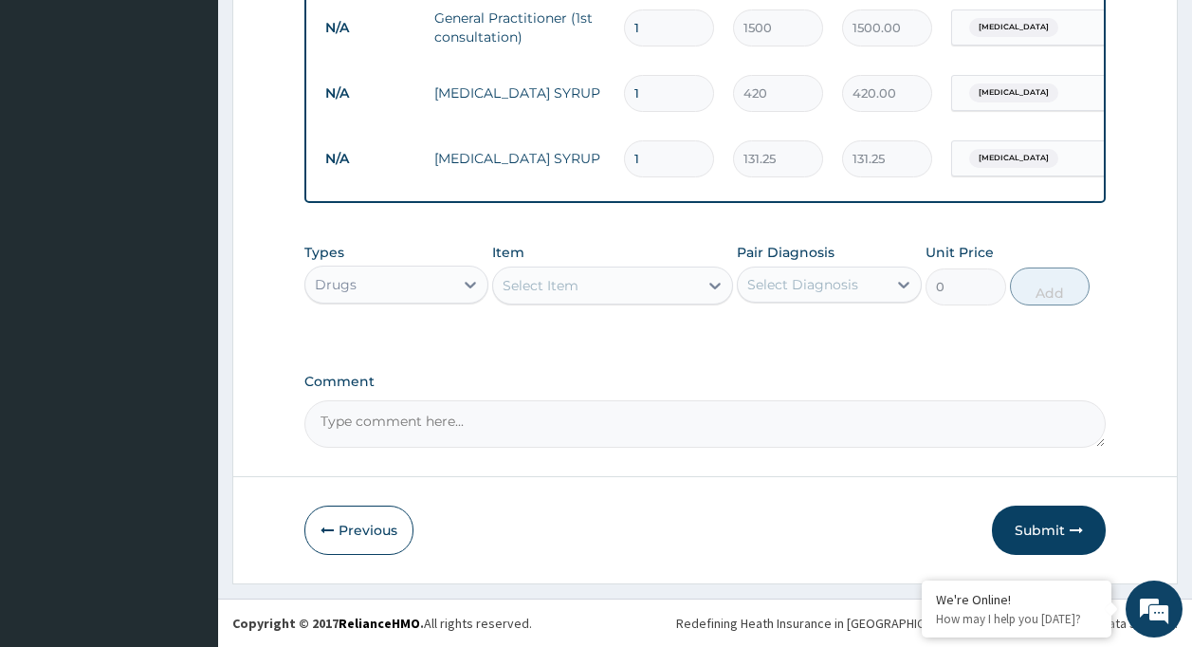
click at [542, 281] on div "Select Item" at bounding box center [541, 285] width 76 height 19
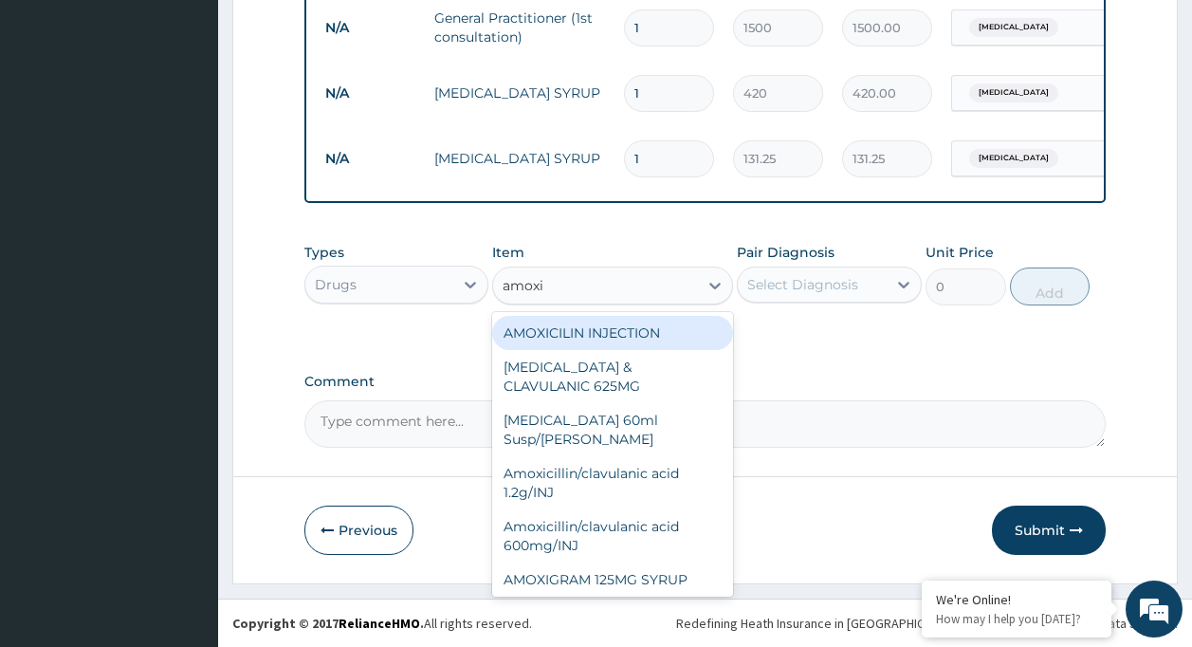
type input "amoxil"
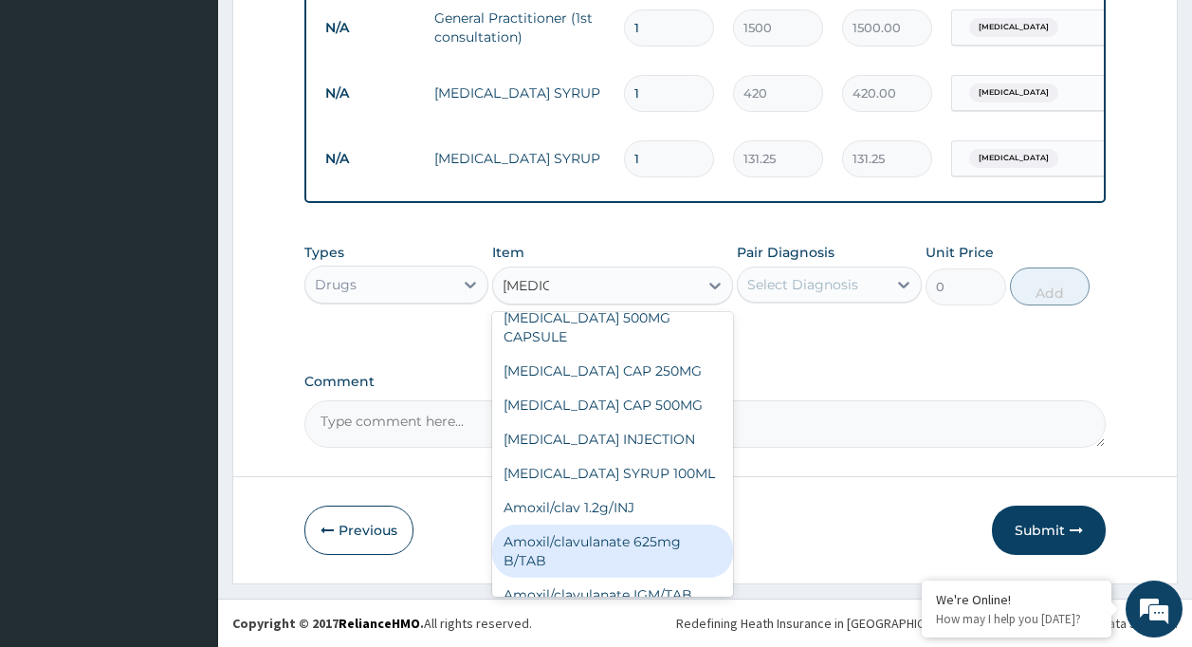
scroll to position [0, 0]
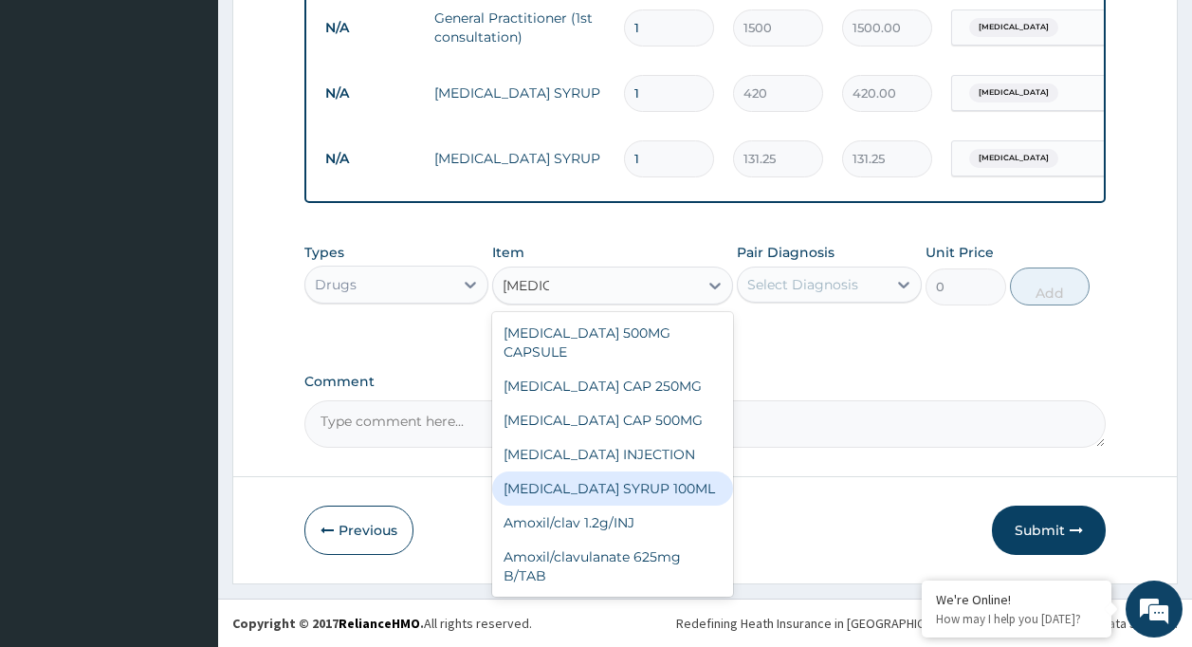
click at [668, 471] on div "AMOXIL SYRUP 100ML" at bounding box center [612, 488] width 241 height 34
type input "412.12"
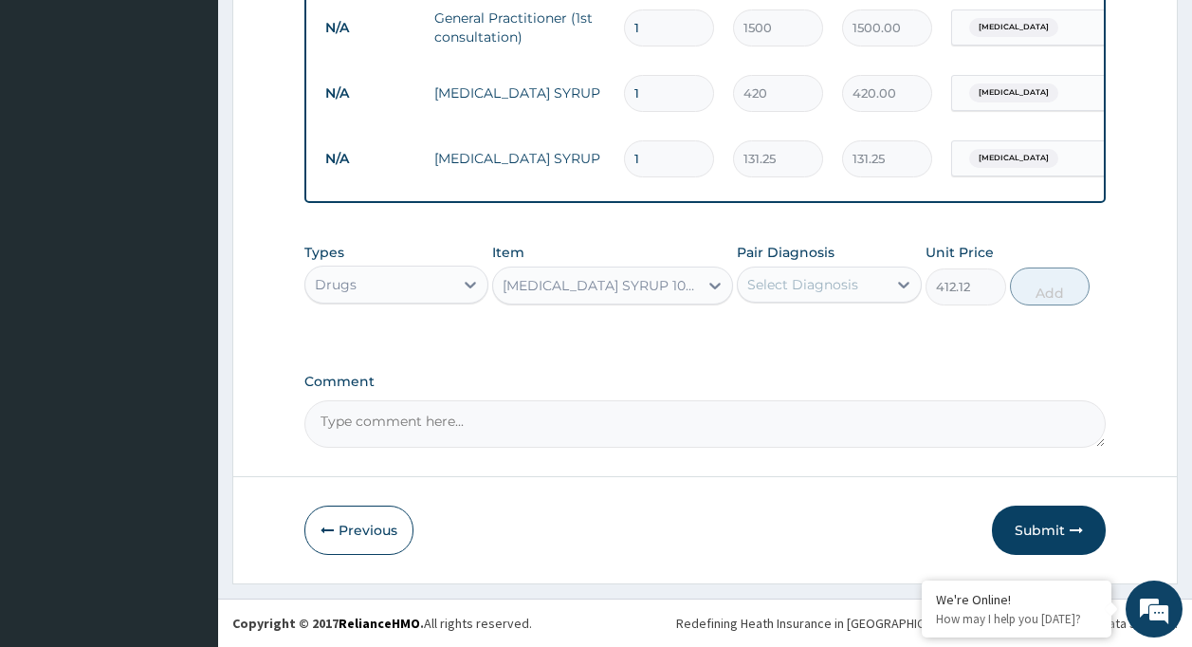
click at [767, 285] on div "Select Diagnosis" at bounding box center [802, 284] width 111 height 19
click at [777, 328] on label "Malaria" at bounding box center [827, 330] width 118 height 19
checkbox input "true"
click at [1015, 278] on button "Add" at bounding box center [1050, 286] width 81 height 38
type input "0"
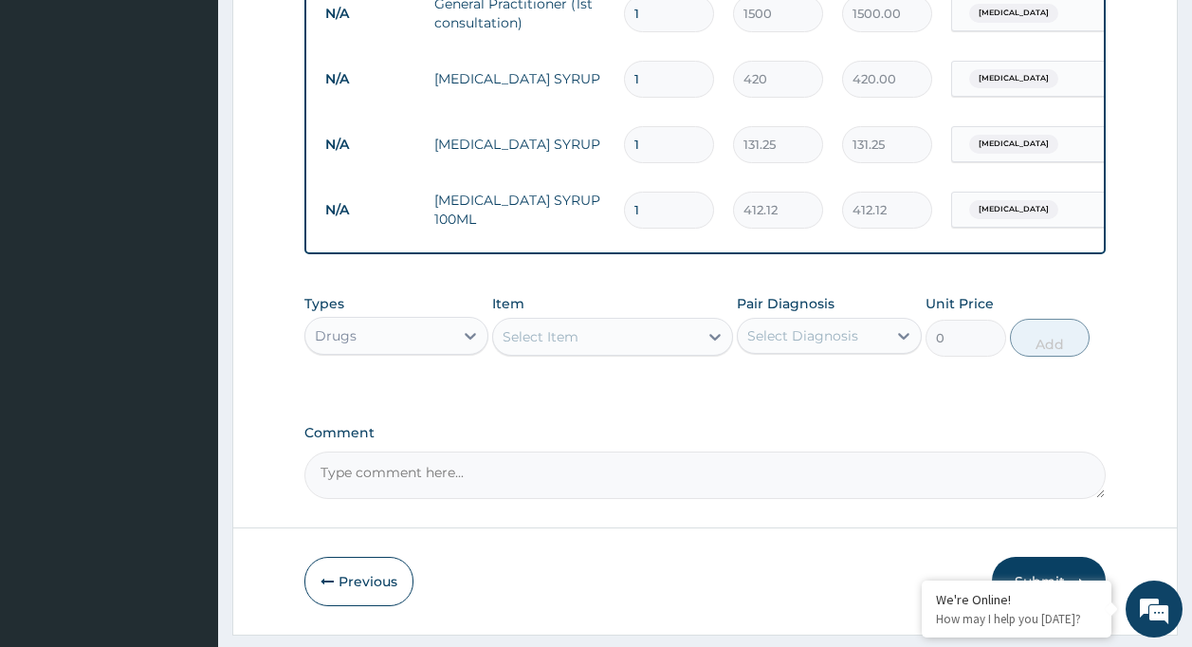
click at [559, 339] on div "Select Item" at bounding box center [595, 336] width 205 height 30
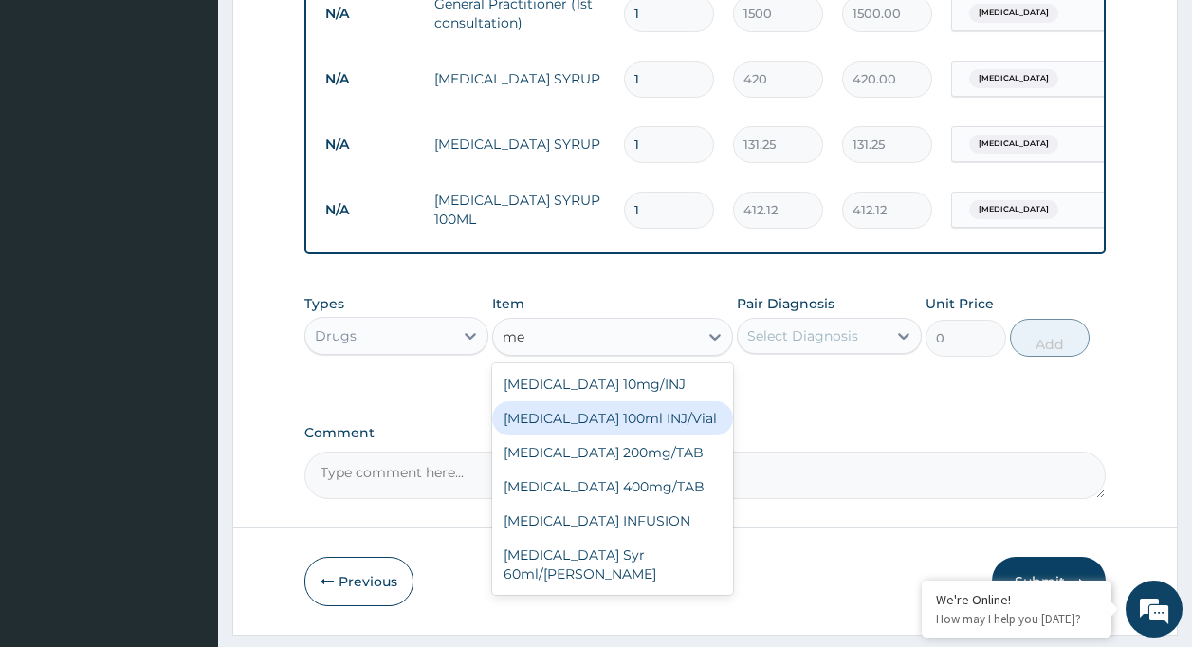
type input "m"
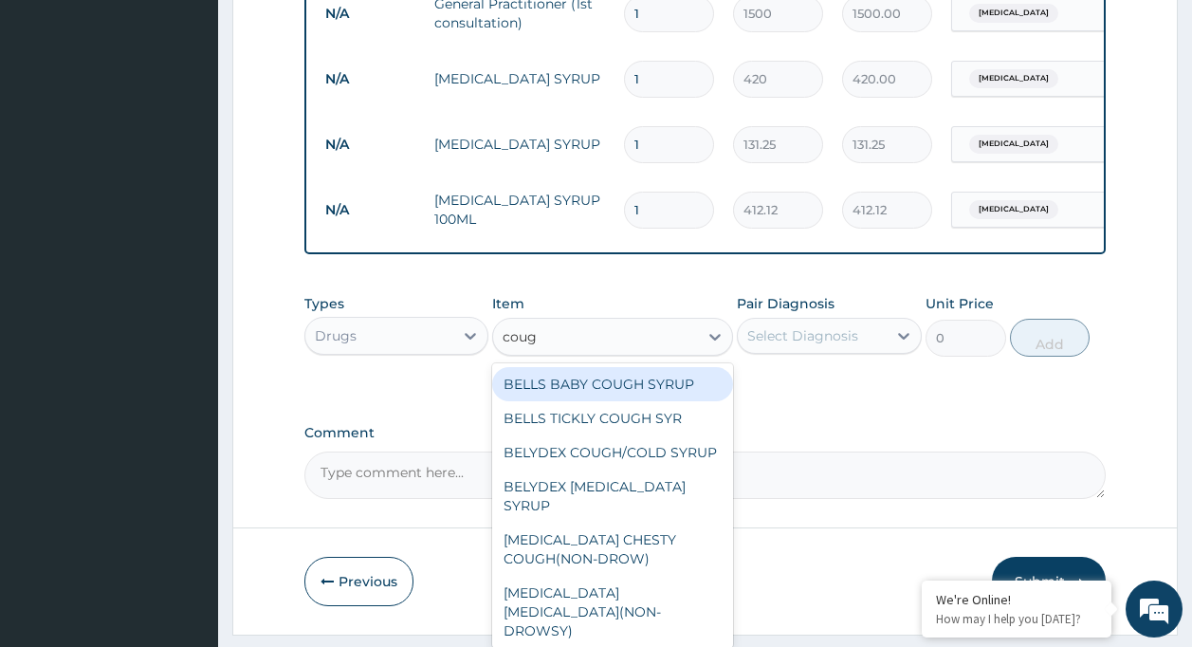
type input "cough"
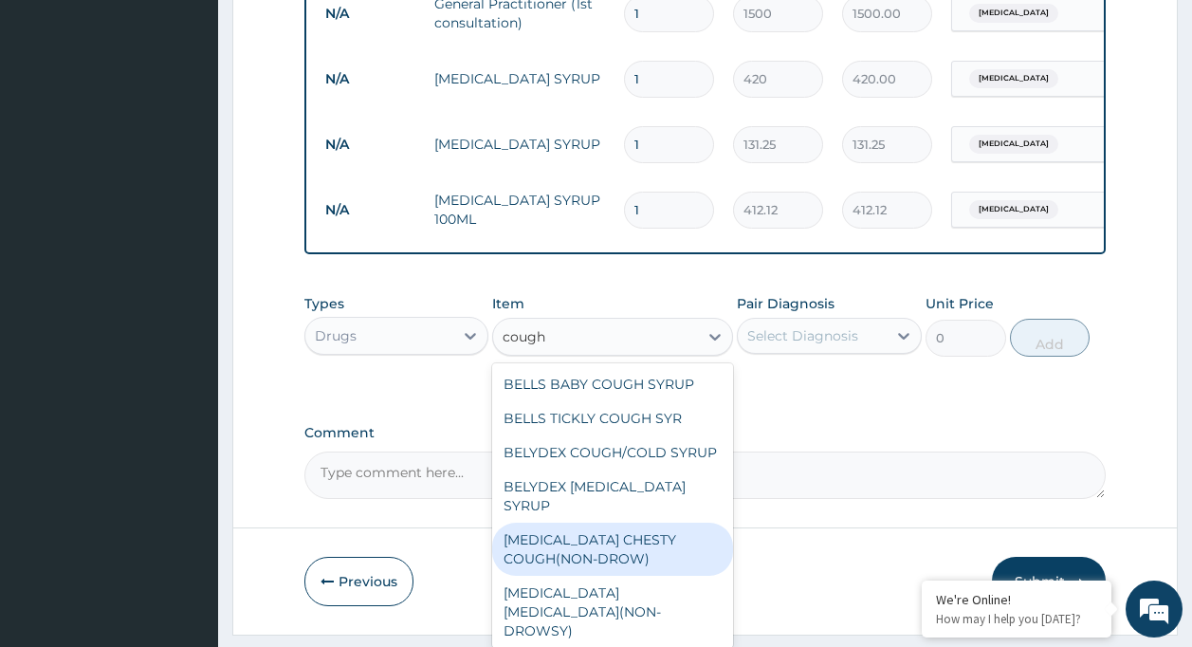
scroll to position [121, 0]
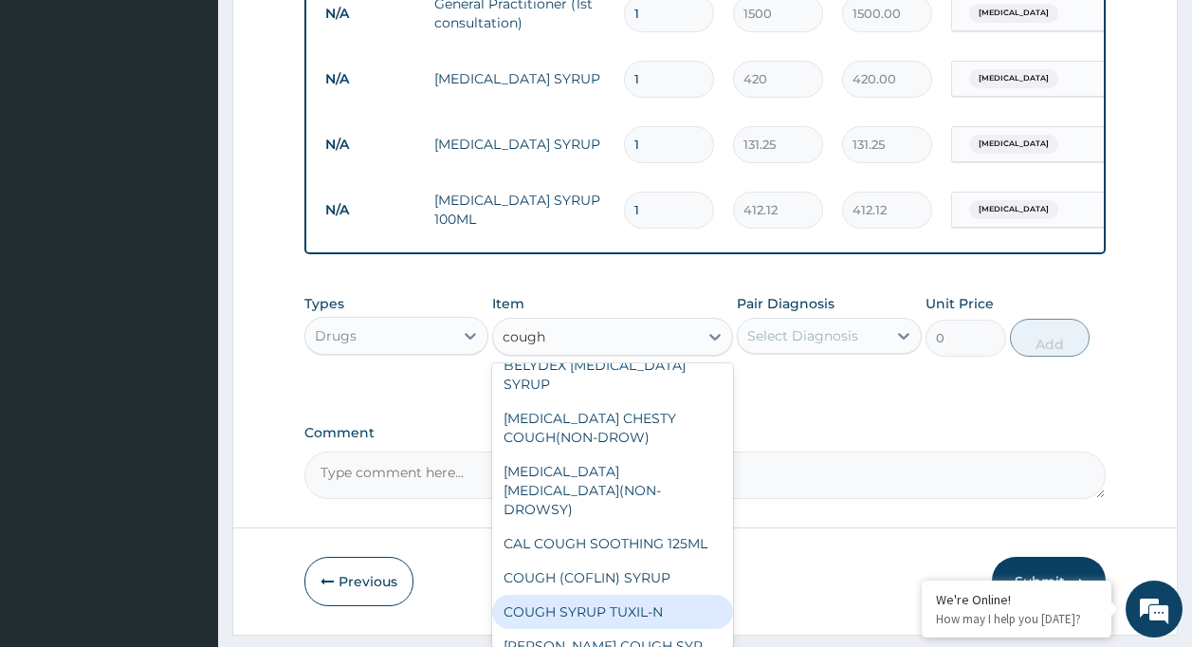
click at [658, 601] on div "COUGH SYRUP TUXIL-N" at bounding box center [612, 612] width 241 height 34
type input "131.25"
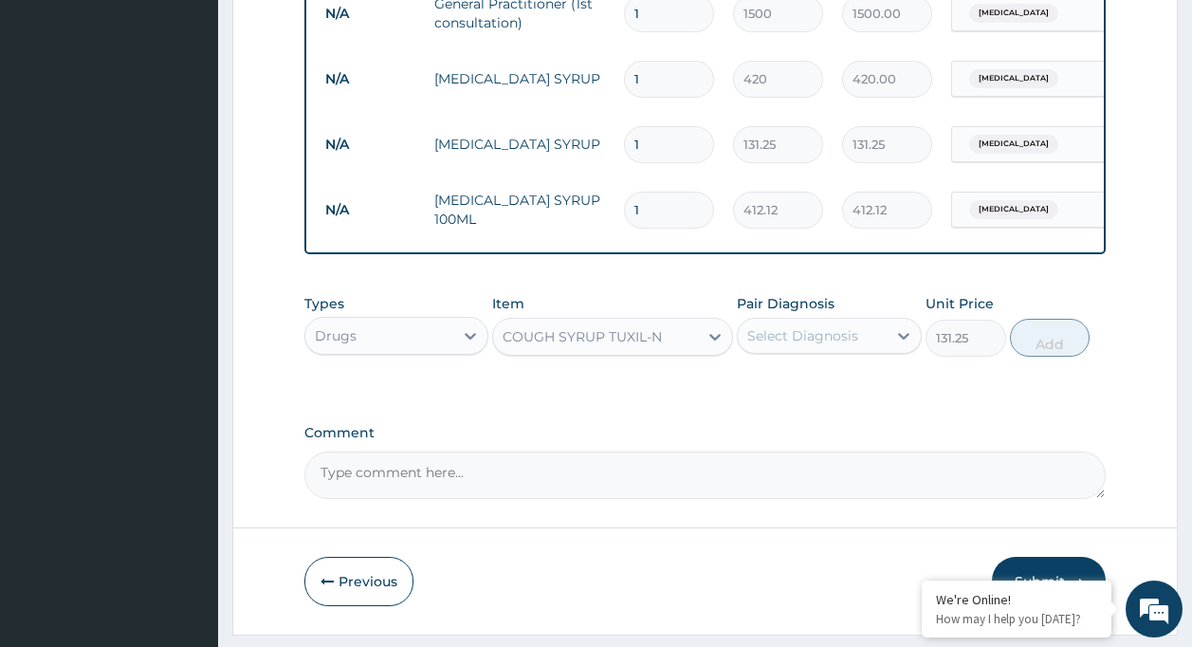
click at [785, 345] on div "Select Diagnosis" at bounding box center [802, 335] width 111 height 19
click at [772, 392] on label "Malaria" at bounding box center [827, 382] width 118 height 19
checkbox input "true"
click at [1045, 337] on button "Add" at bounding box center [1050, 338] width 81 height 38
type input "0"
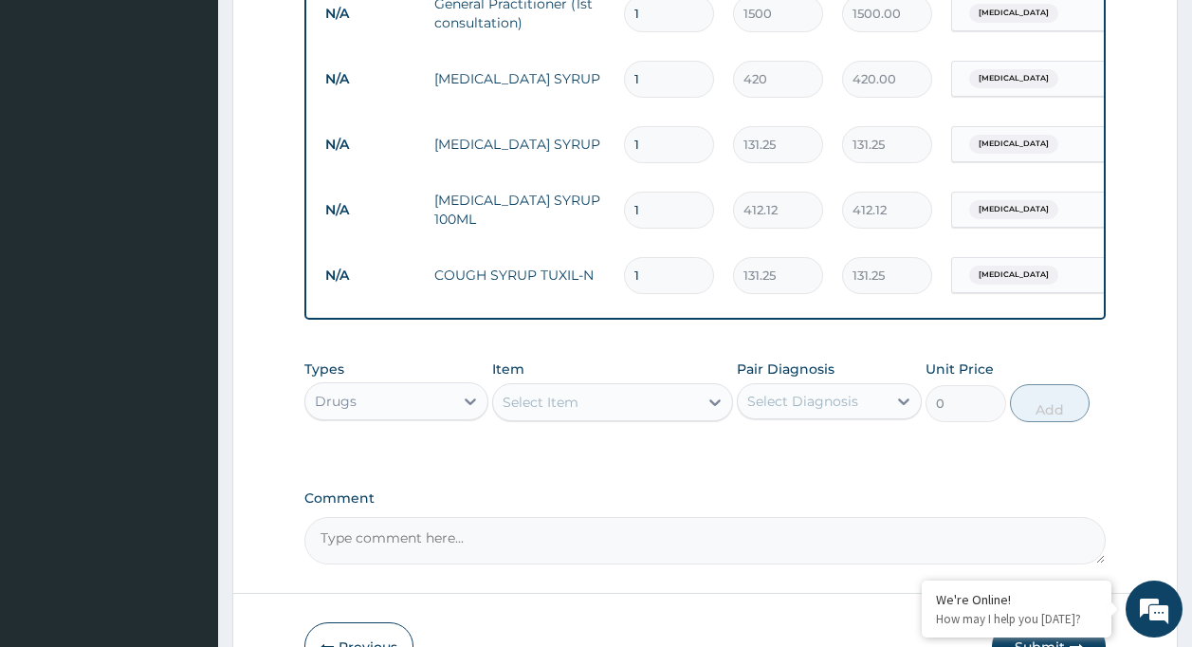
click at [530, 395] on div "Item Select Item" at bounding box center [612, 390] width 241 height 63
click at [539, 409] on div "Select Item" at bounding box center [541, 402] width 76 height 19
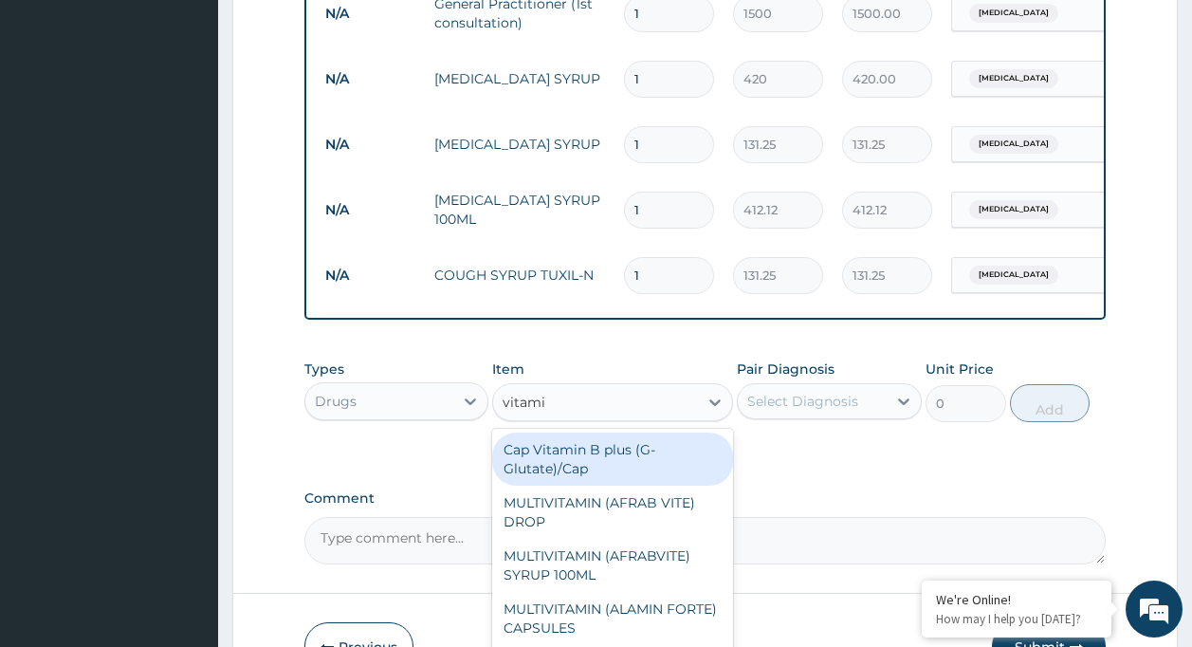
type input "vitamin"
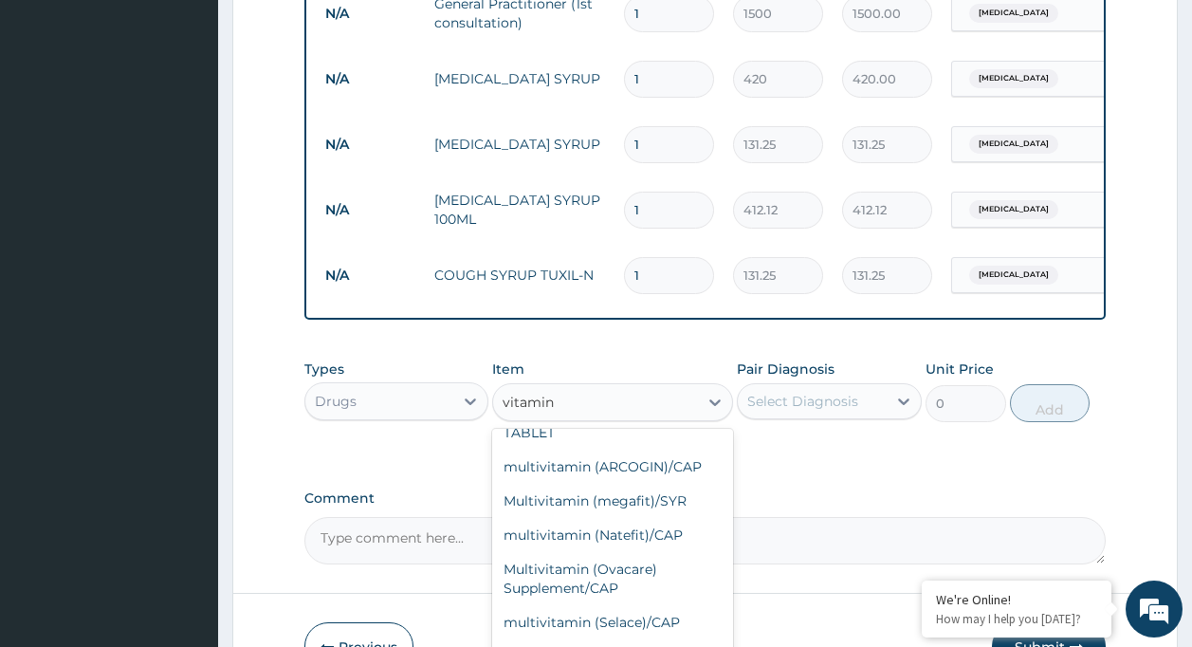
scroll to position [497, 0]
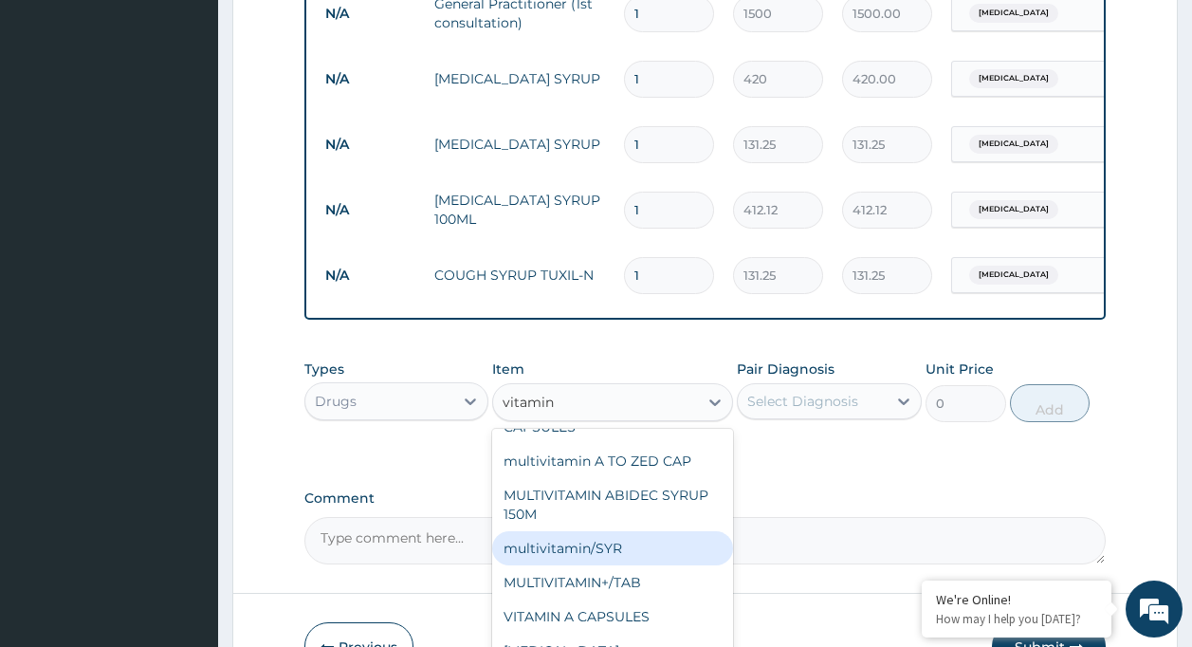
click at [670, 551] on div "multivitamin/SYR" at bounding box center [612, 548] width 241 height 34
type input "105"
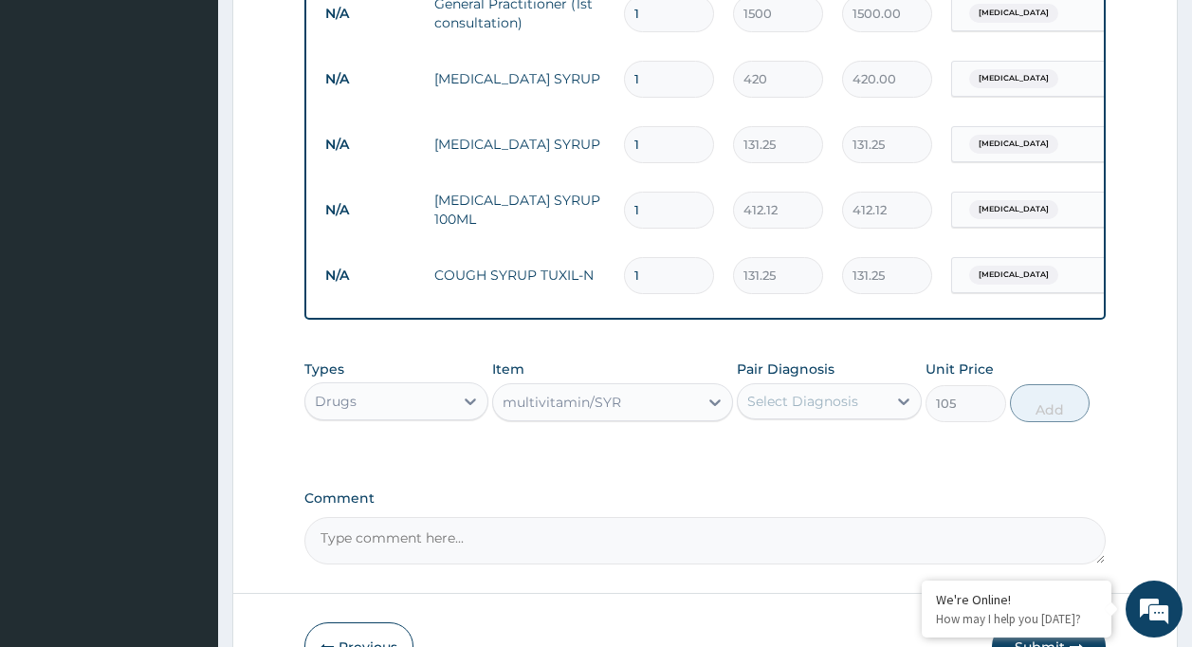
click at [872, 414] on div "Select Diagnosis" at bounding box center [812, 401] width 149 height 30
click at [850, 465] on div "Malaria" at bounding box center [829, 450] width 185 height 39
checkbox input "true"
click at [1030, 422] on button "Add" at bounding box center [1050, 403] width 81 height 38
type input "0"
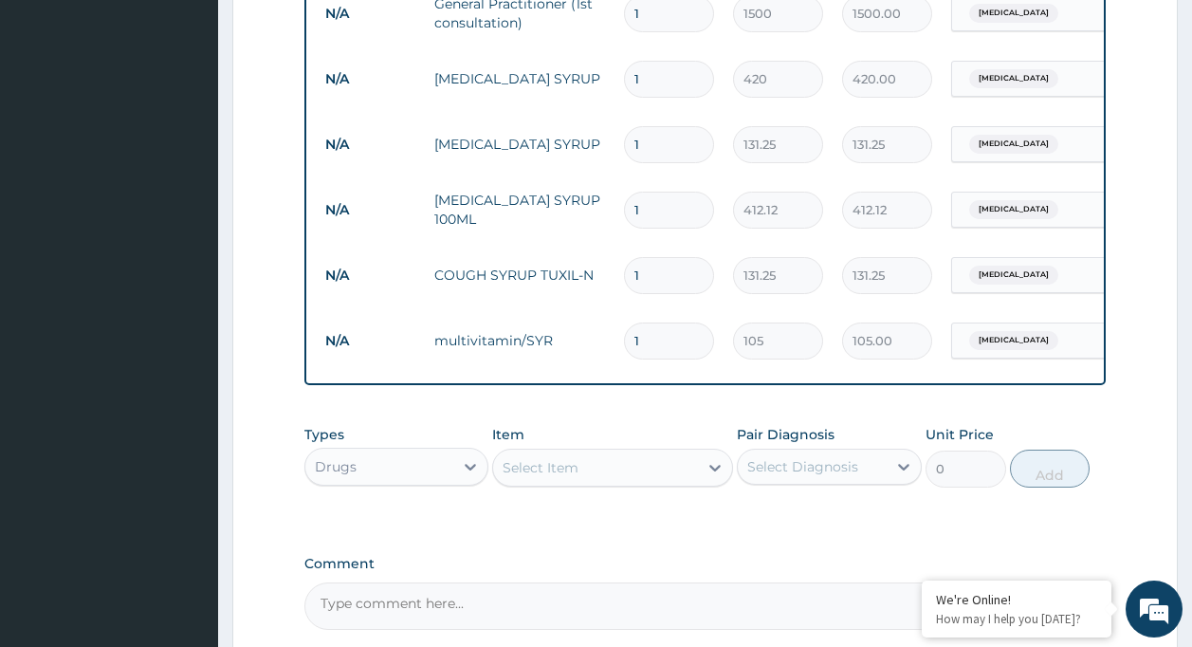
click at [652, 472] on div "Select Item" at bounding box center [595, 467] width 205 height 30
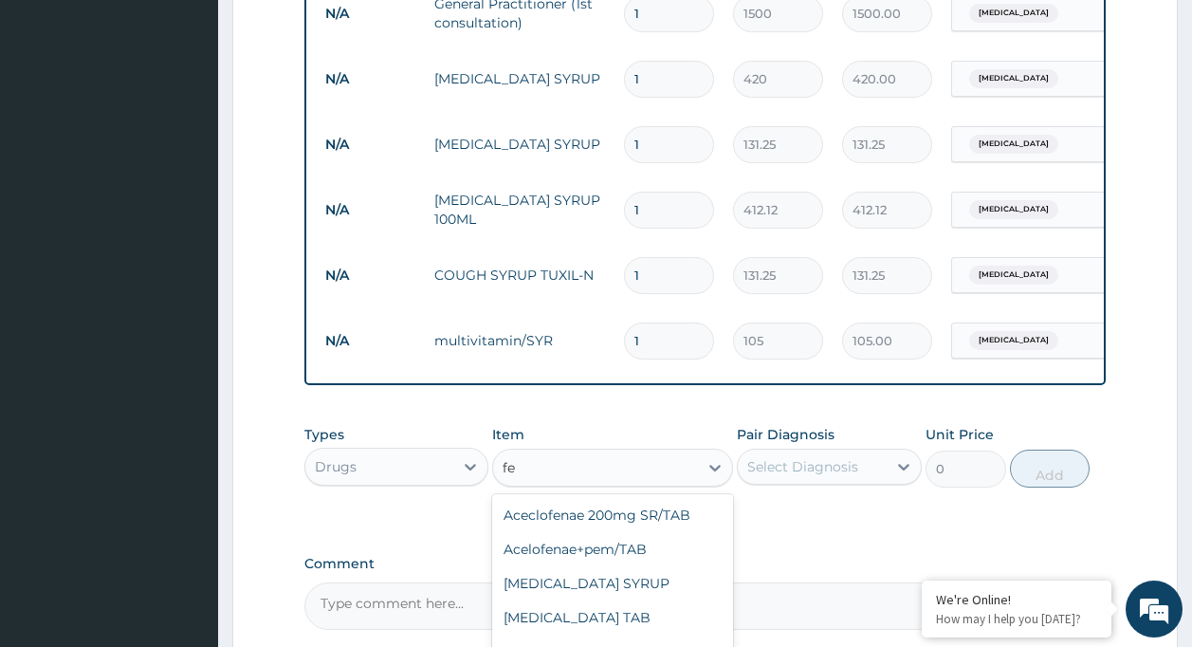
type input "f"
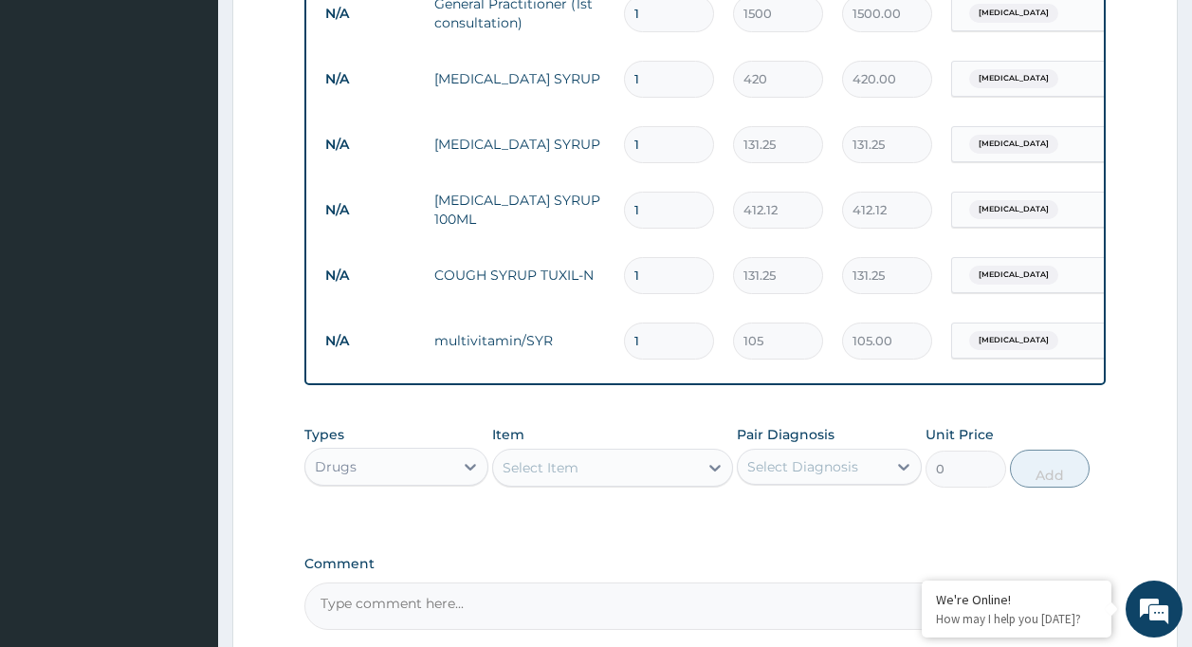
click at [675, 73] on input "1" at bounding box center [669, 79] width 90 height 37
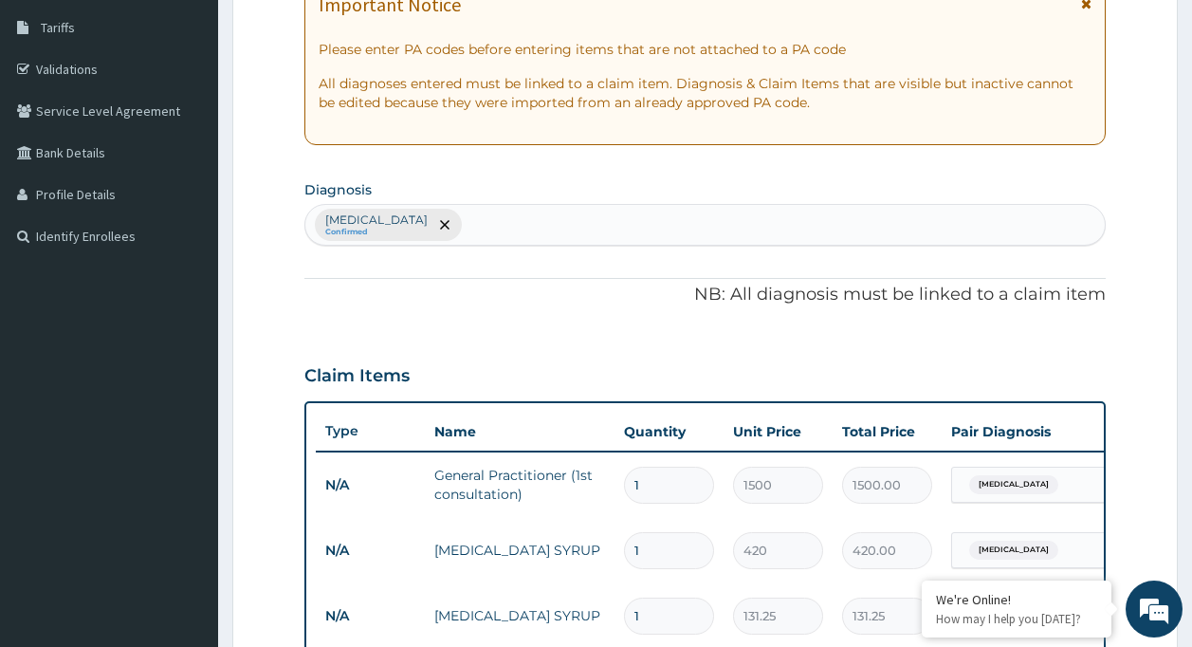
scroll to position [302, 0]
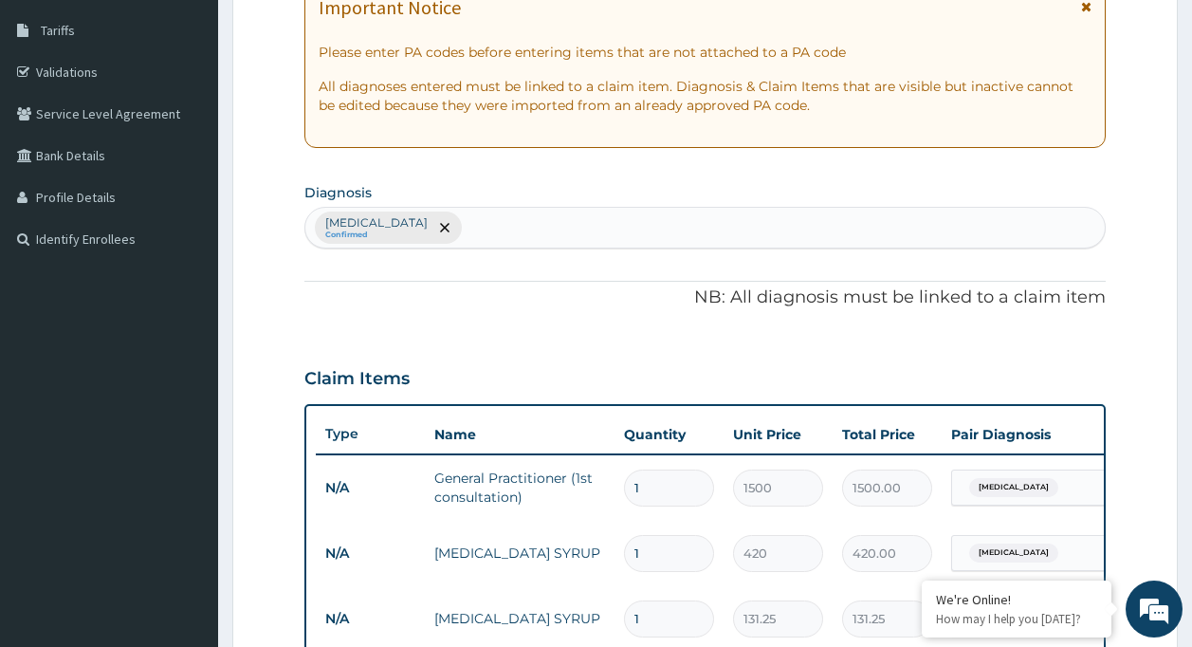
click at [556, 227] on div "Malaria Confirmed" at bounding box center [705, 228] width 800 height 40
type input "enteritis"
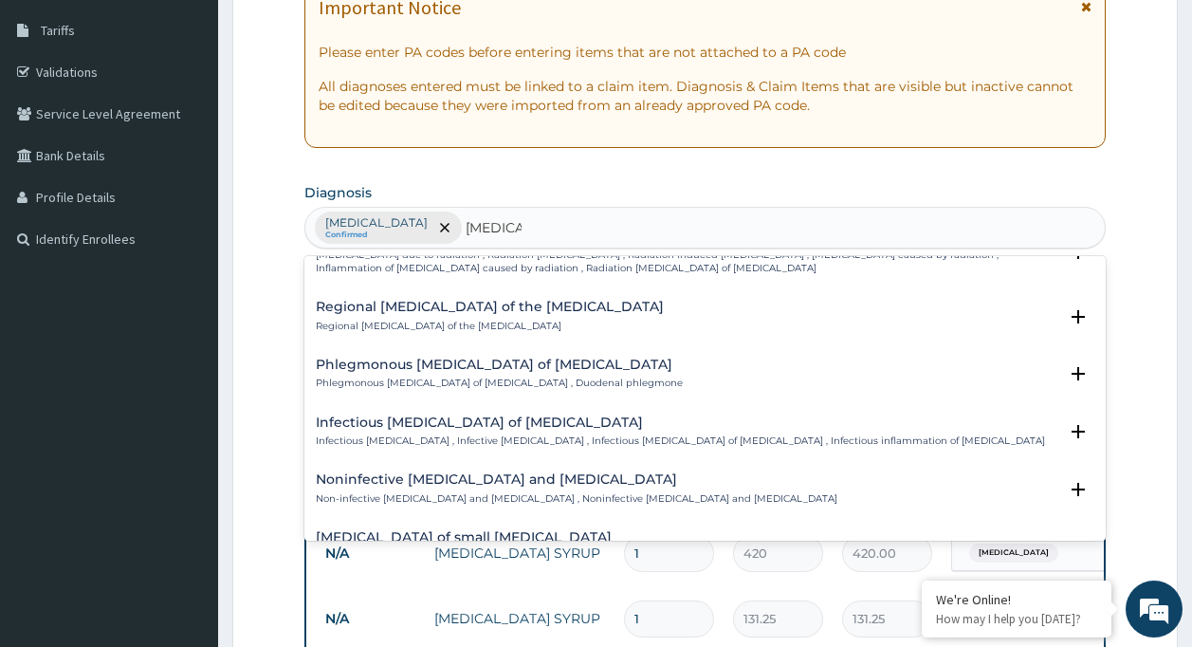
scroll to position [1802, 0]
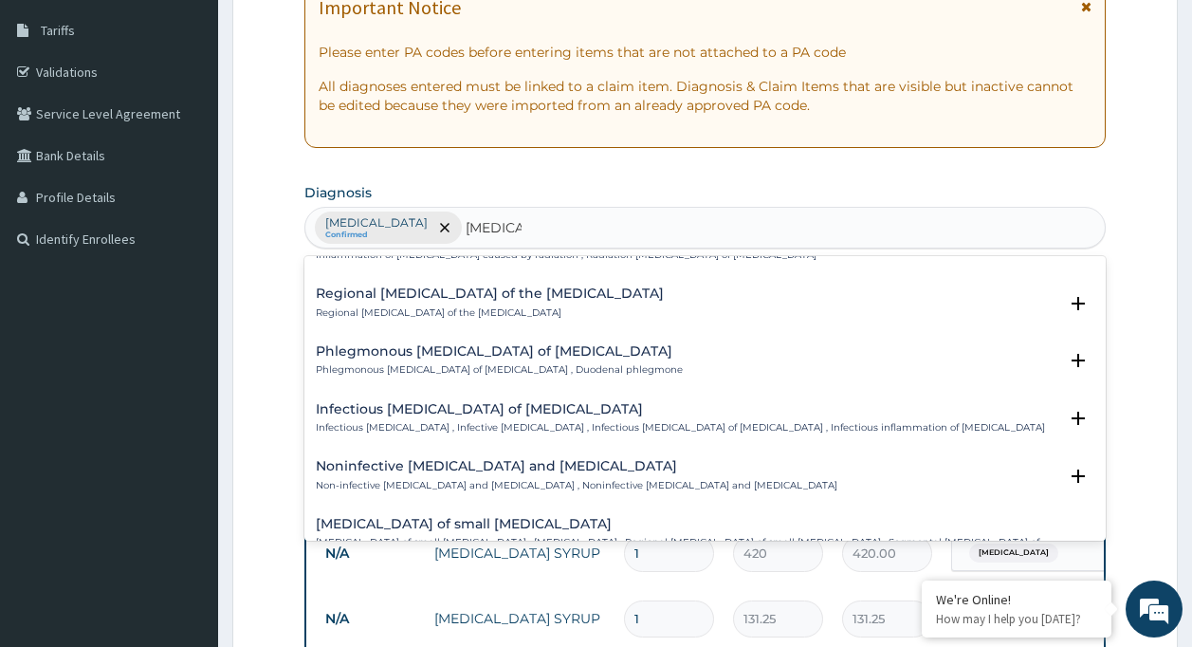
click at [480, 479] on p "Non-infective enteritis and colitis , Noninfective enteritis and colitis" at bounding box center [577, 485] width 522 height 13
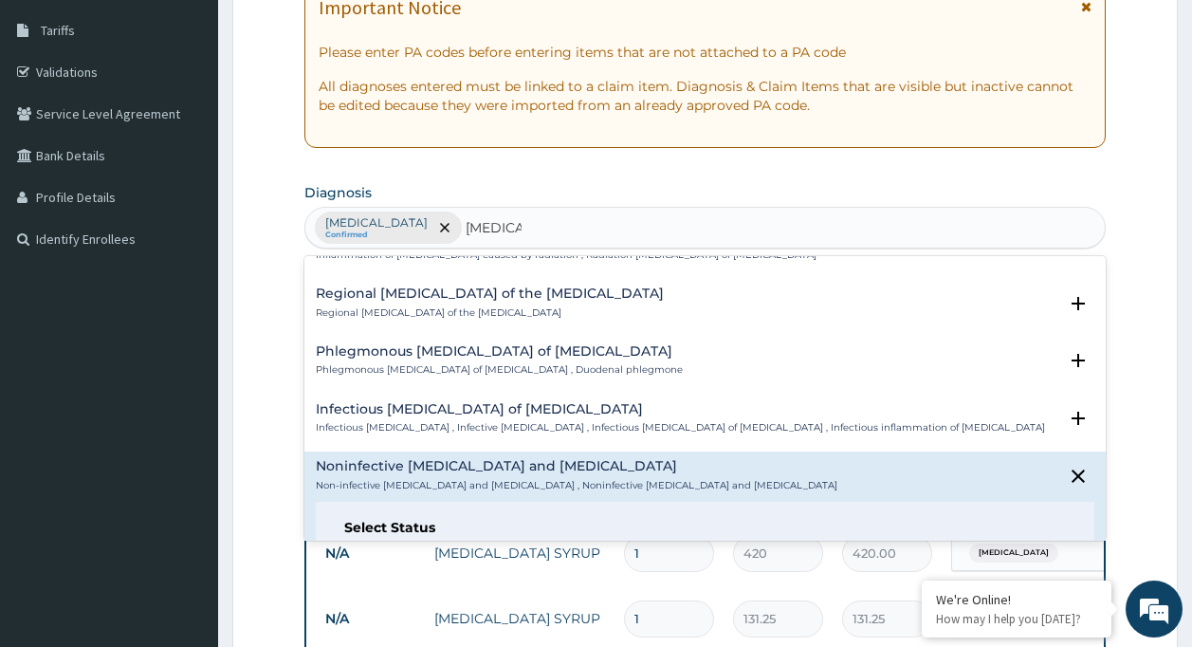
click at [358, 579] on icon "status option filled" at bounding box center [357, 590] width 23 height 23
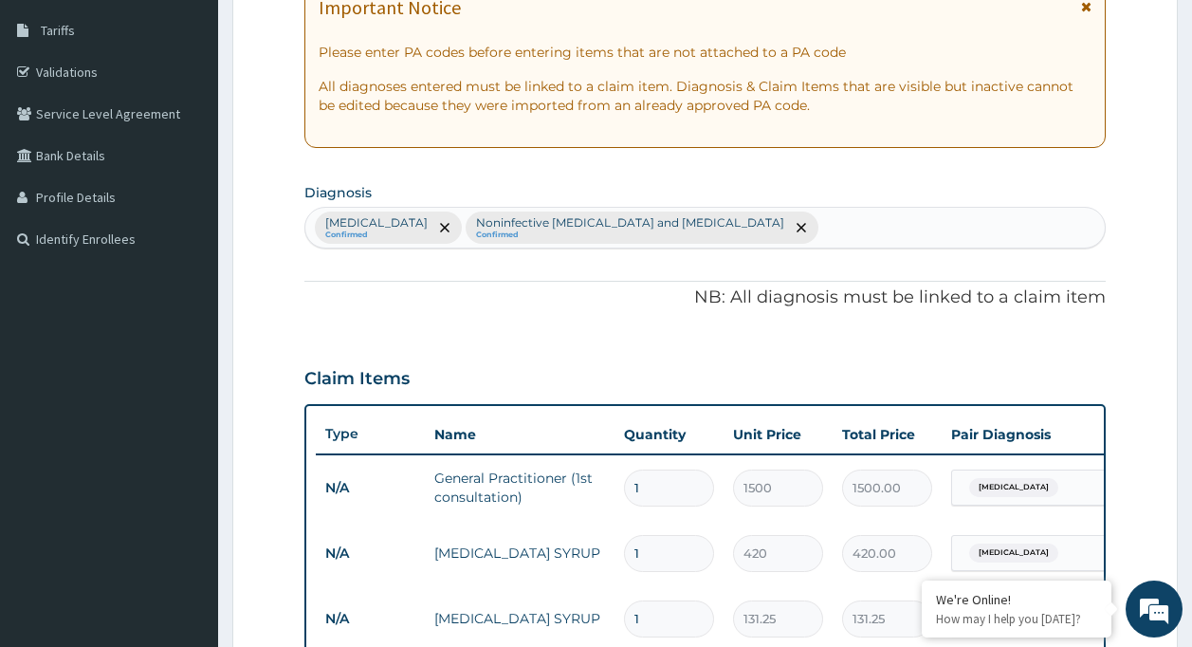
scroll to position [870, 0]
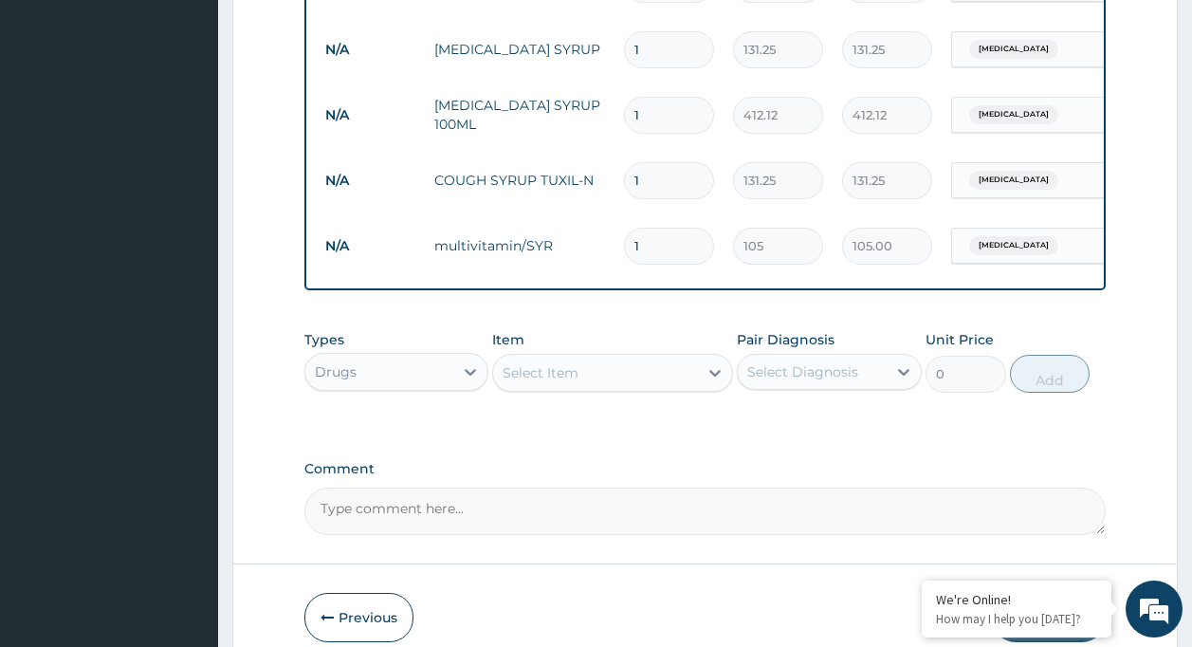
drag, startPoint x: 575, startPoint y: 382, endPoint x: 566, endPoint y: 387, distance: 9.8
click at [566, 382] on div "Select Item" at bounding box center [541, 372] width 76 height 19
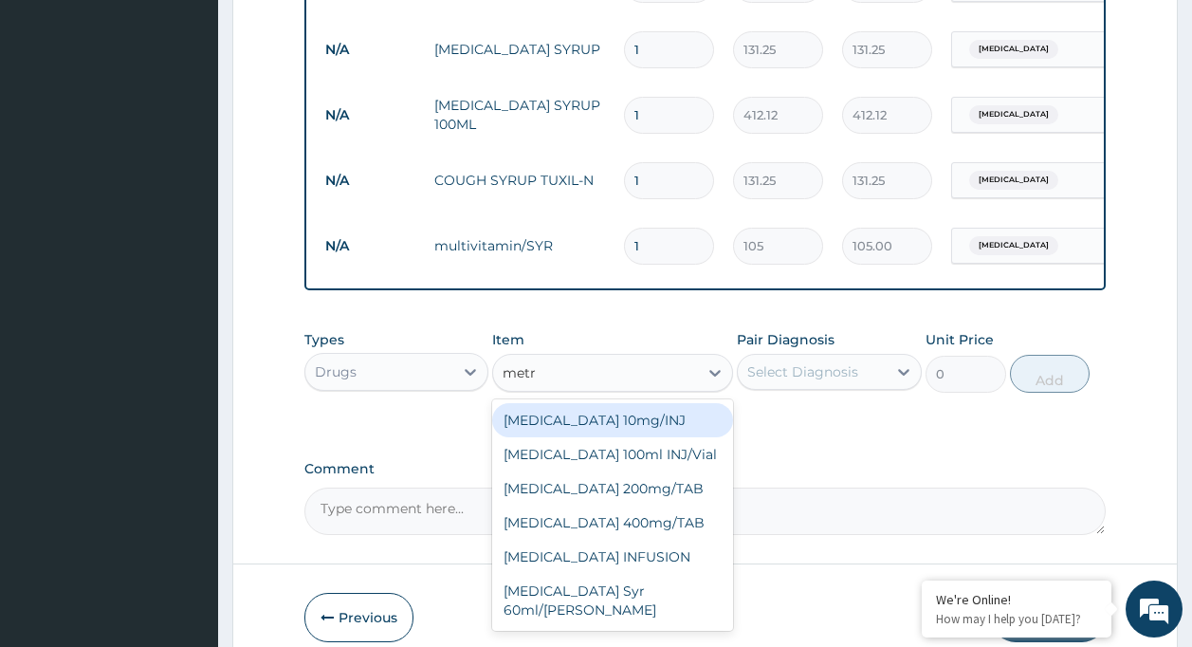
type input "metro"
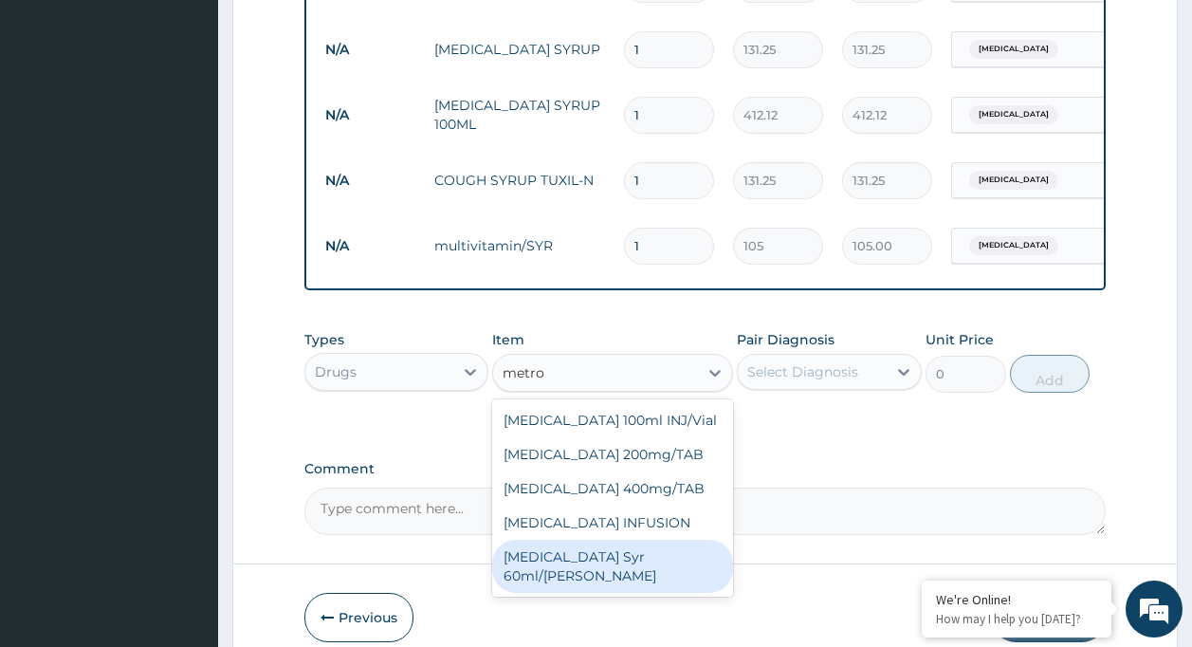
click at [587, 572] on div "Metronidazole Syr 60ml/bott" at bounding box center [612, 566] width 241 height 53
type input "57.75"
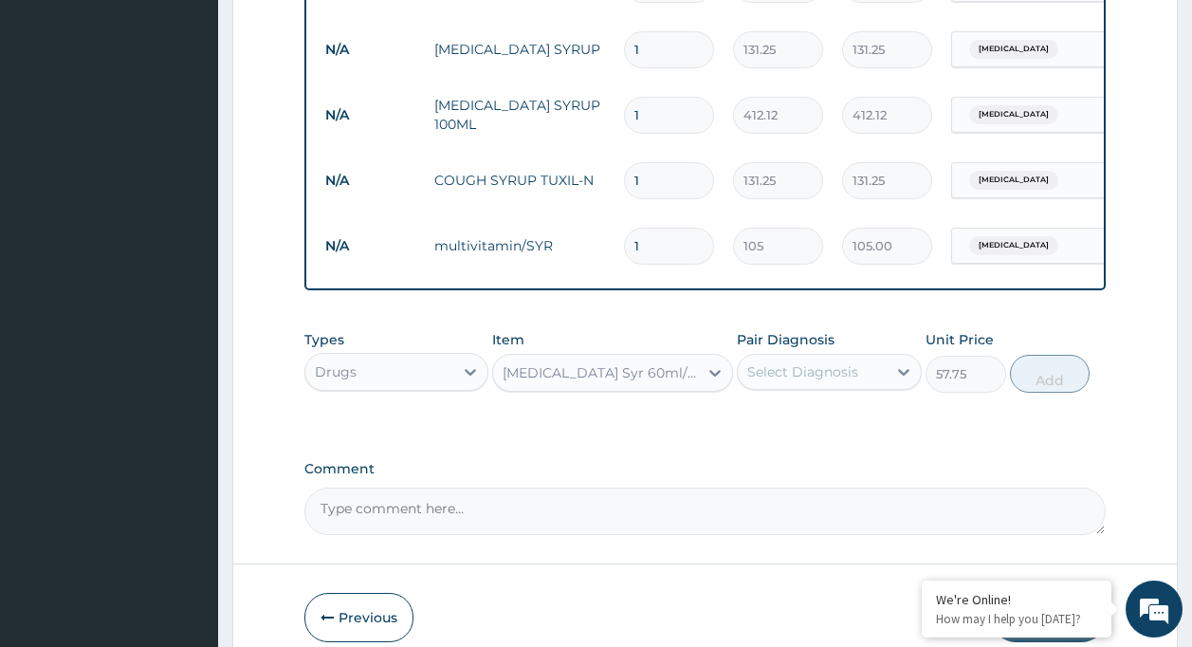
click at [836, 381] on div "Select Diagnosis" at bounding box center [802, 371] width 111 height 19
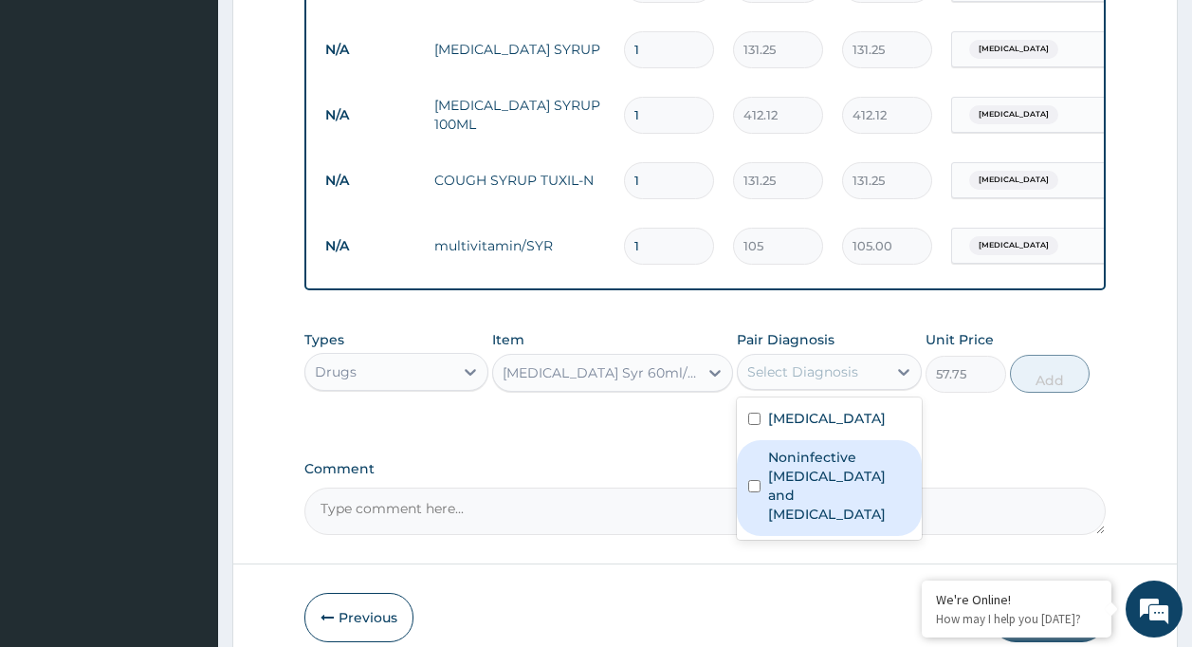
click at [884, 494] on label "Noninfective enteritis and colitis" at bounding box center [839, 486] width 142 height 76
checkbox input "true"
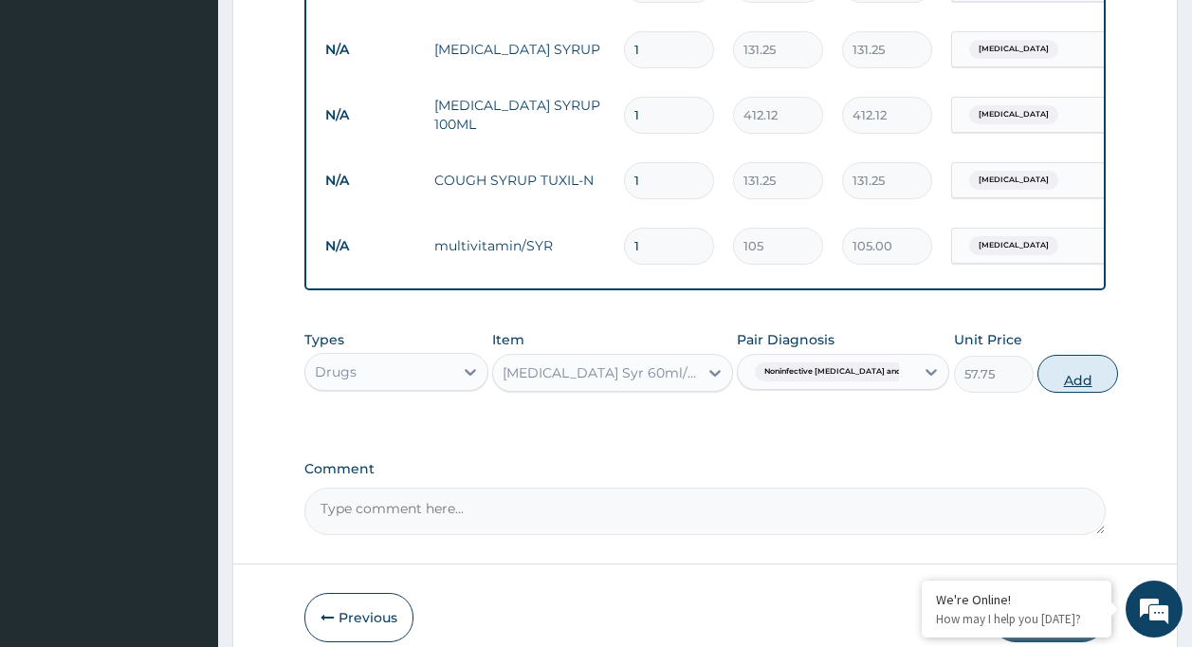
click at [1056, 390] on button "Add" at bounding box center [1077, 374] width 81 height 38
type input "0"
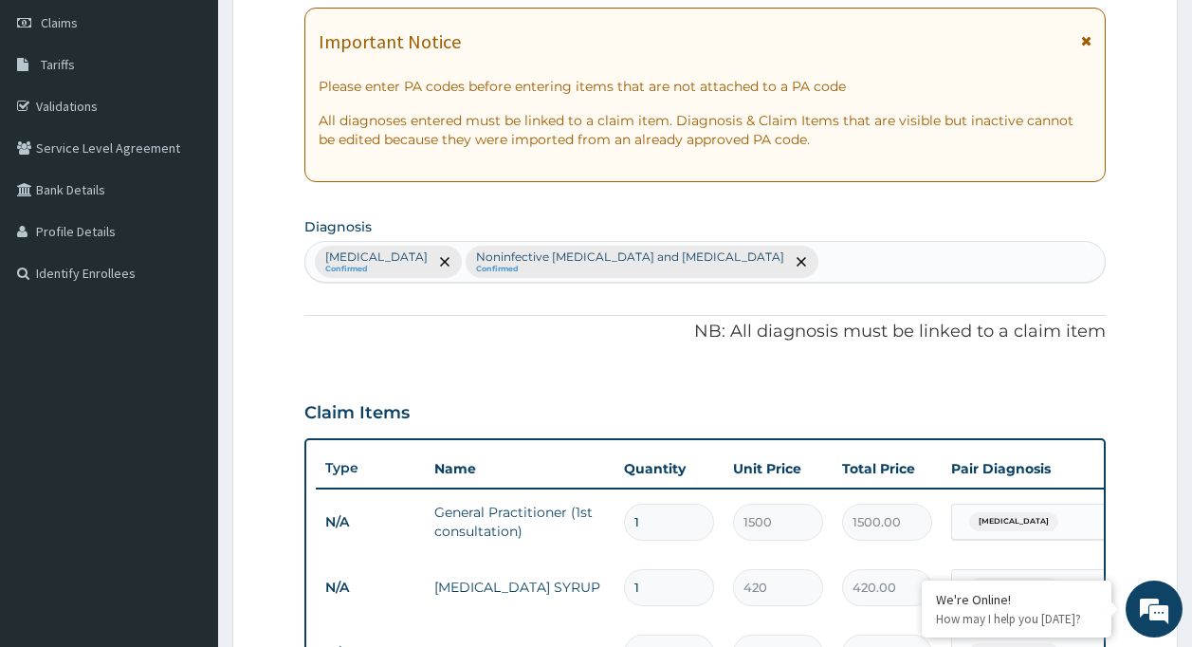
scroll to position [207, 0]
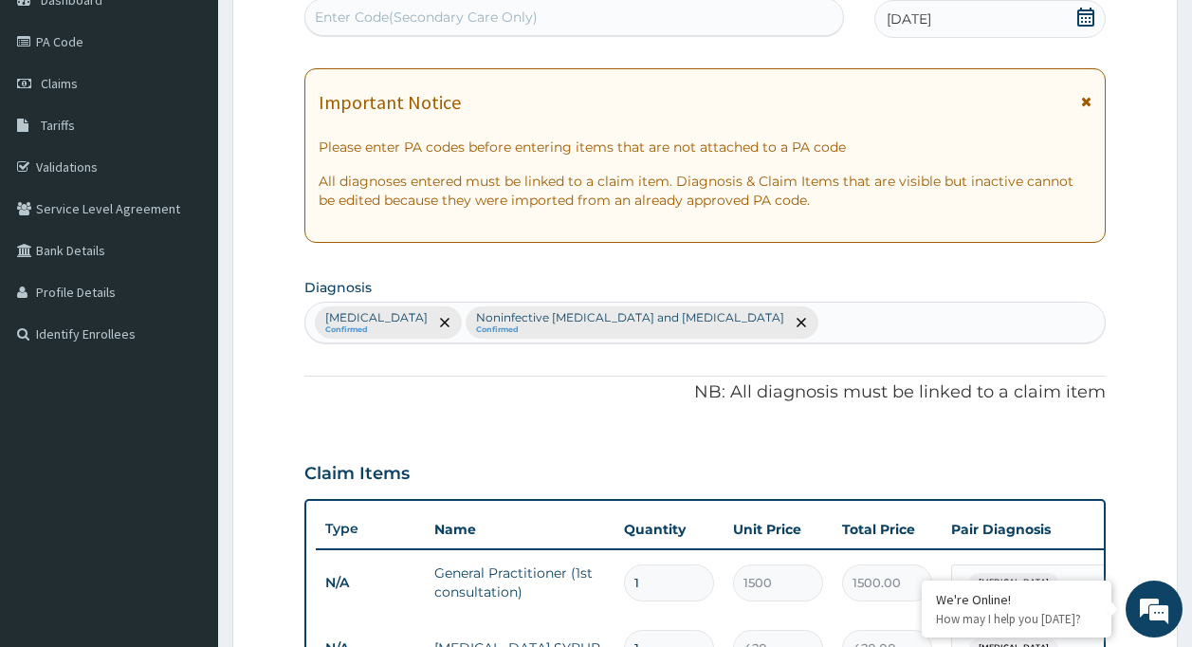
click at [714, 325] on div "Malaria Confirmed Noninfective enteritis and colitis Confirmed" at bounding box center [705, 322] width 800 height 40
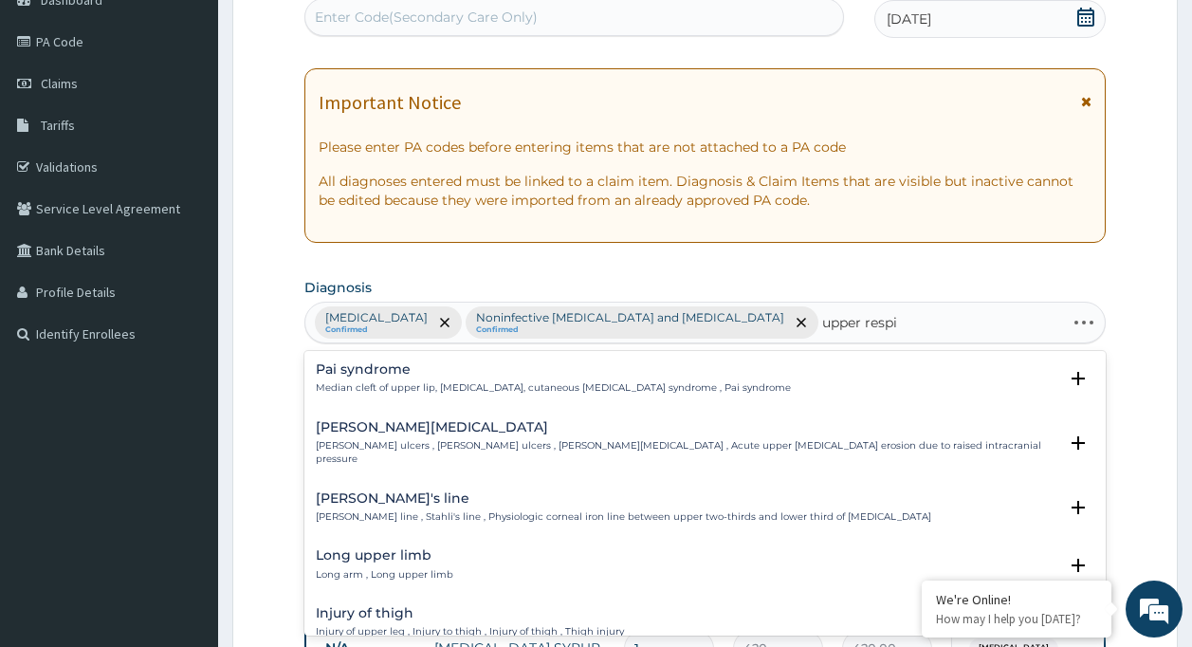
type input "upper respir"
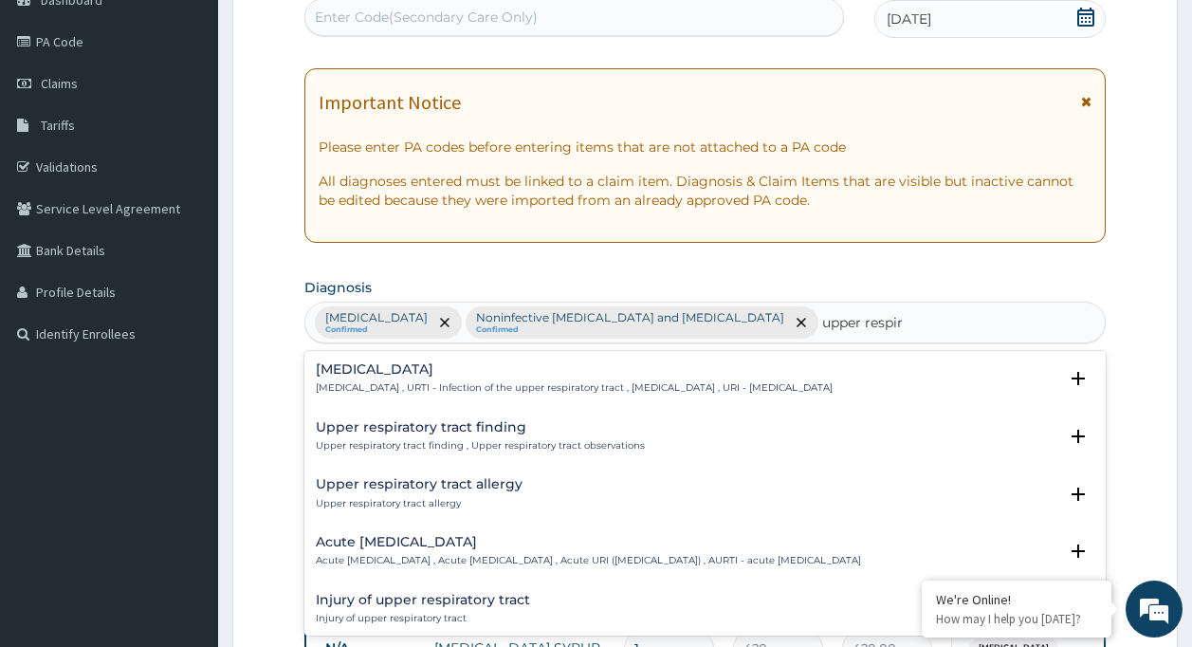
click at [407, 378] on div "Upper respiratory infection Upper respiratory infection , URTI - Infection of t…" at bounding box center [574, 378] width 517 height 33
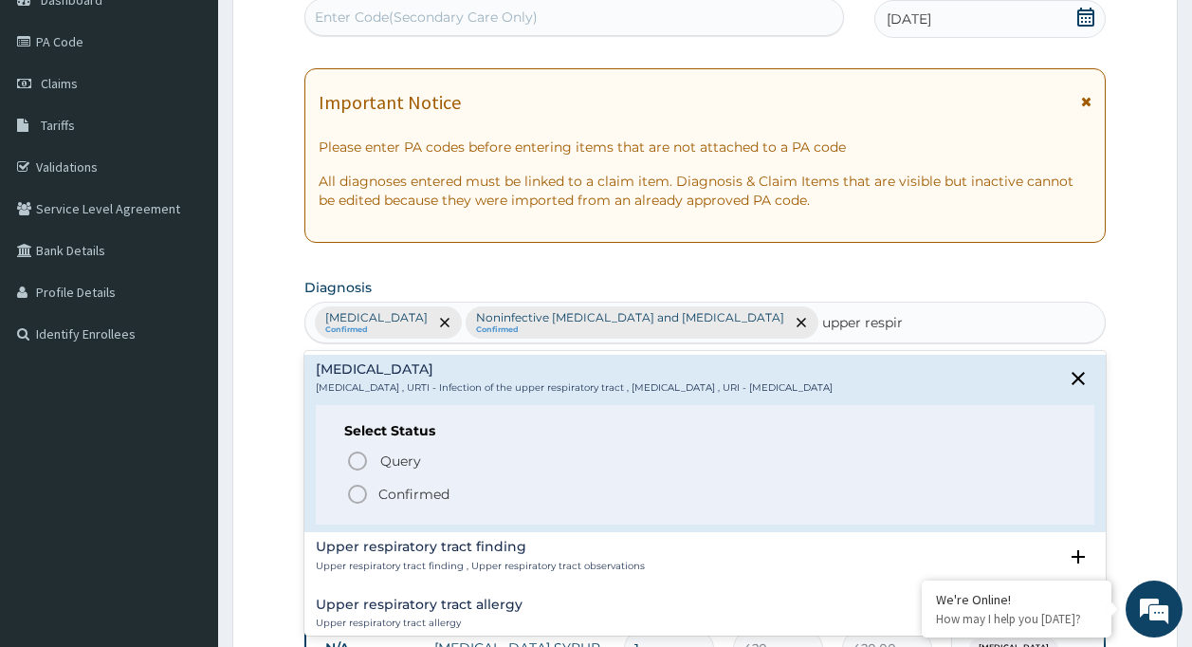
click at [356, 490] on icon "status option filled" at bounding box center [357, 494] width 23 height 23
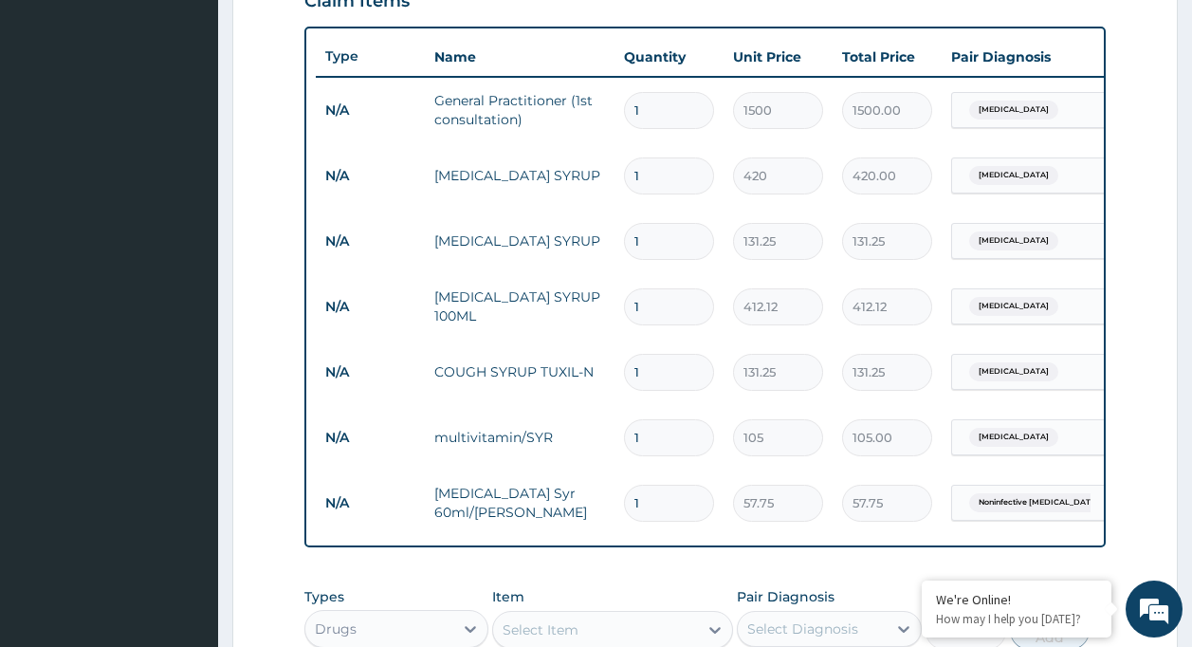
scroll to position [681, 0]
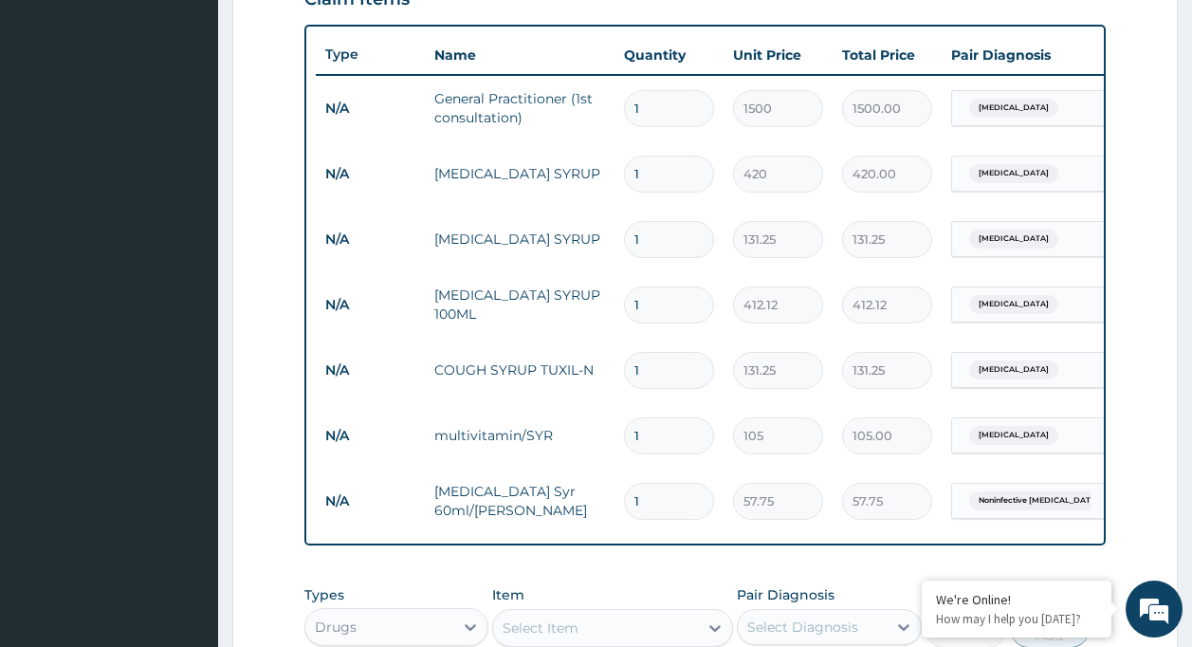
click at [997, 365] on span "Malaria" at bounding box center [1013, 369] width 89 height 19
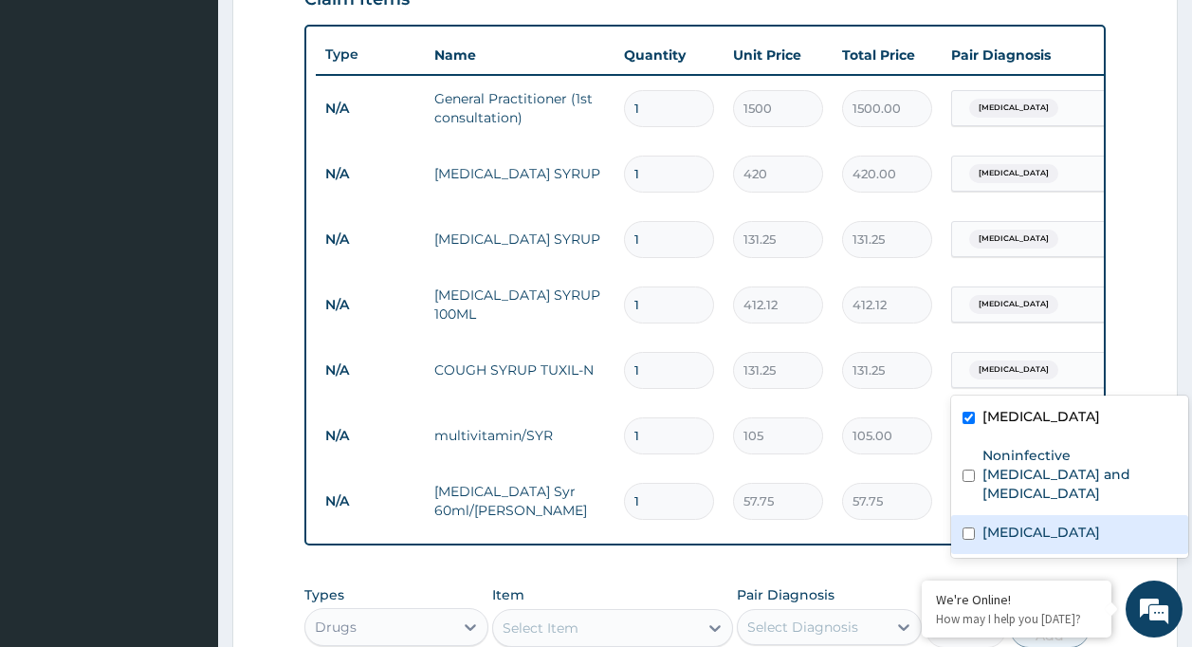
click at [1051, 522] on label "[MEDICAL_DATA]" at bounding box center [1041, 531] width 118 height 19
checkbox input "true"
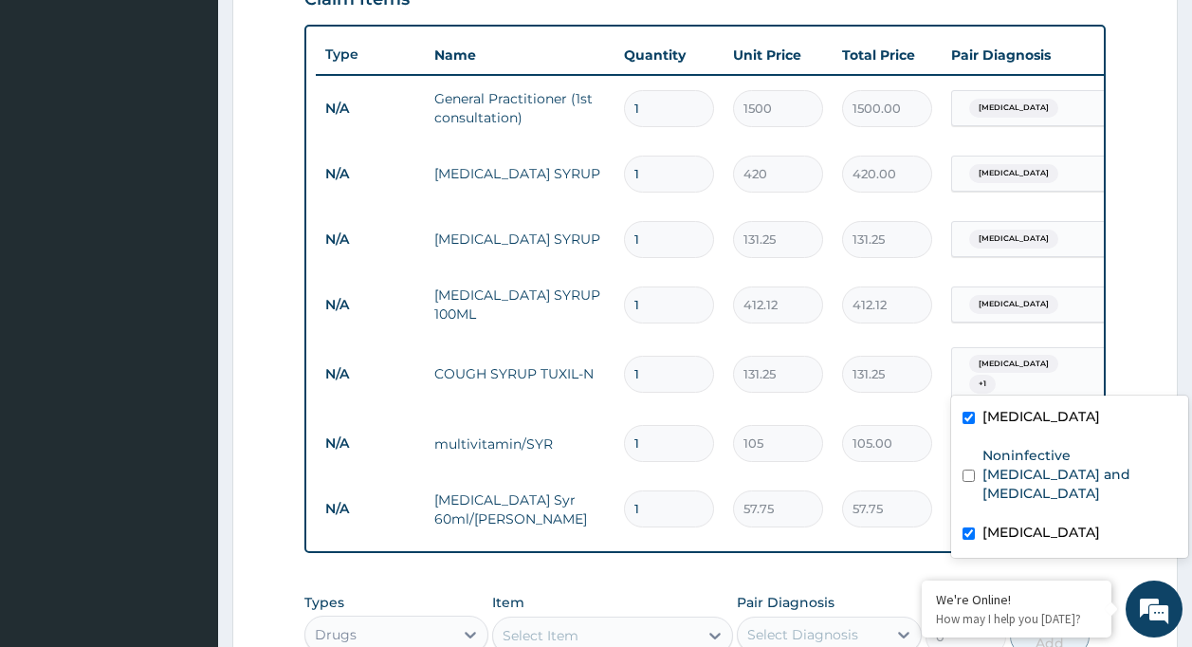
click at [971, 412] on input "checkbox" at bounding box center [968, 418] width 12 height 12
checkbox input "false"
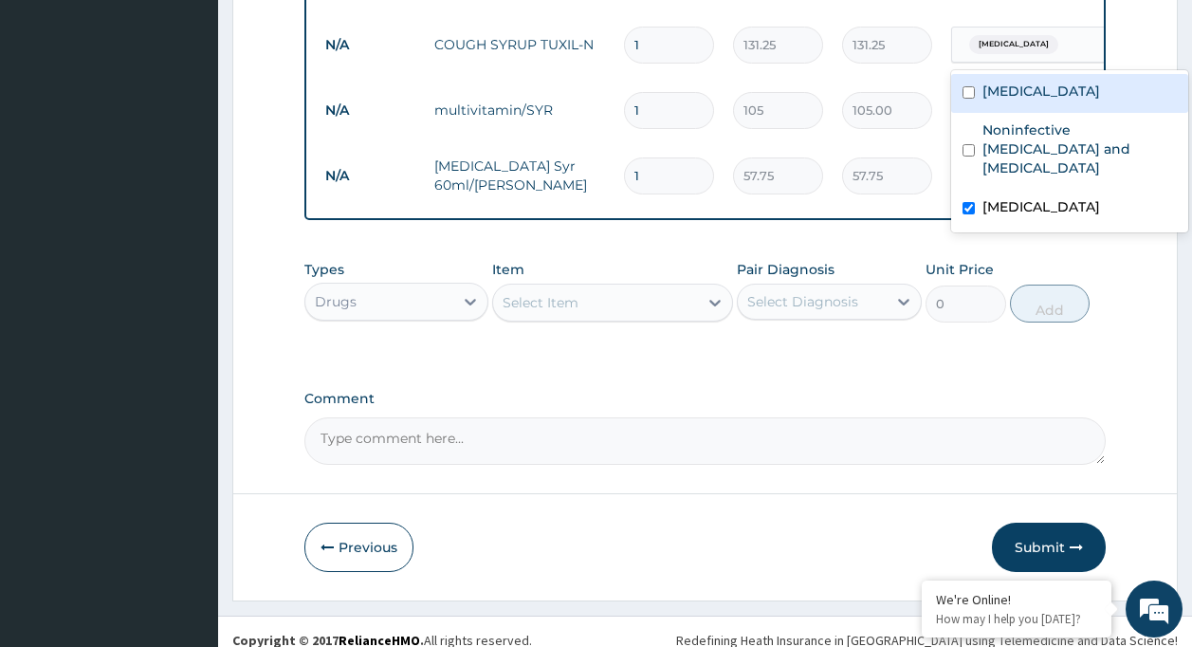
scroll to position [1037, 0]
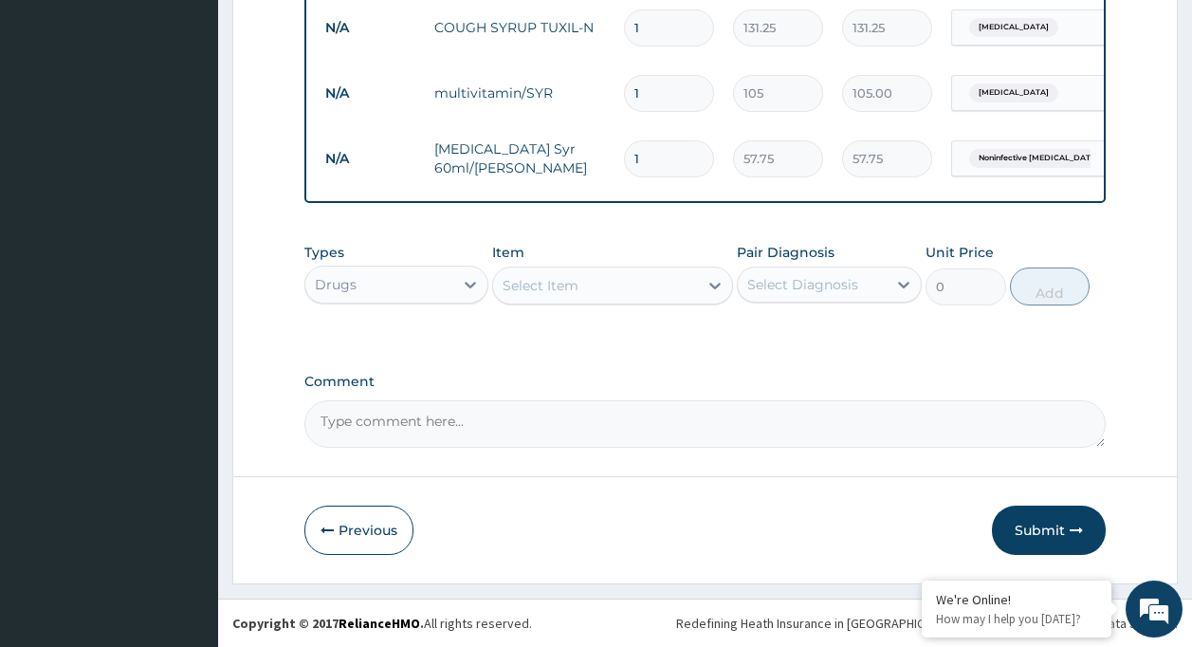
click at [1060, 527] on button "Submit" at bounding box center [1049, 529] width 114 height 49
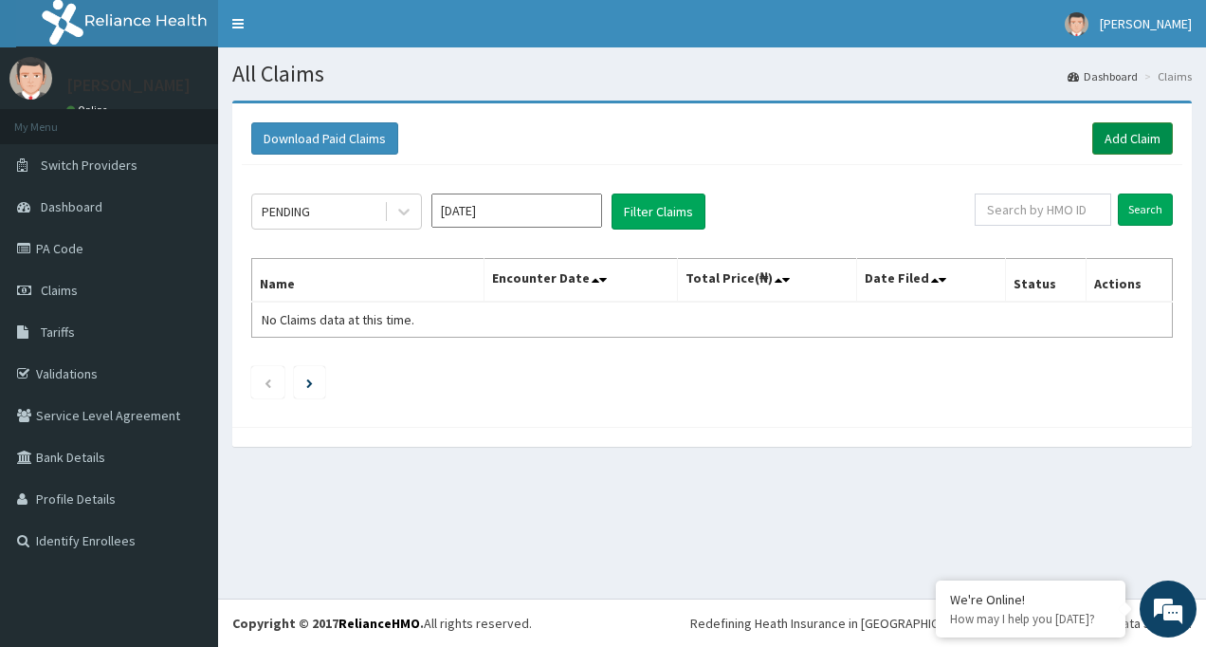
click at [1143, 130] on link "Add Claim" at bounding box center [1132, 138] width 81 height 32
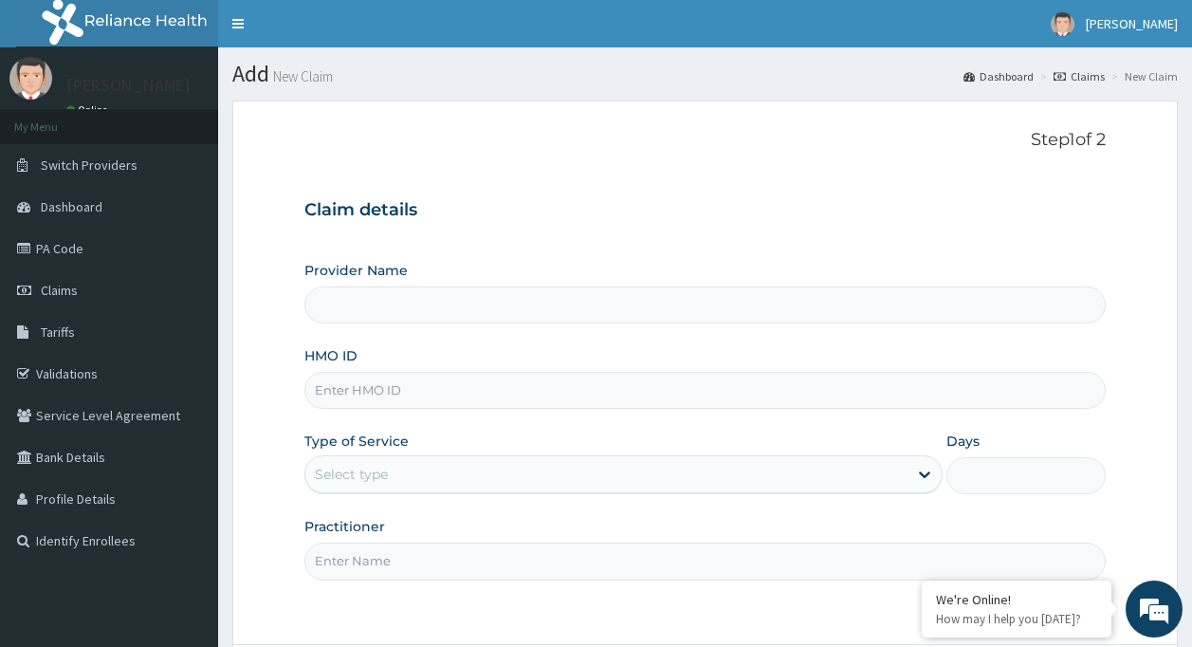
type input "[GEOGRAPHIC_DATA]"
click at [366, 396] on input "HMO ID" at bounding box center [705, 390] width 802 height 37
type input "fmp/10219/b"
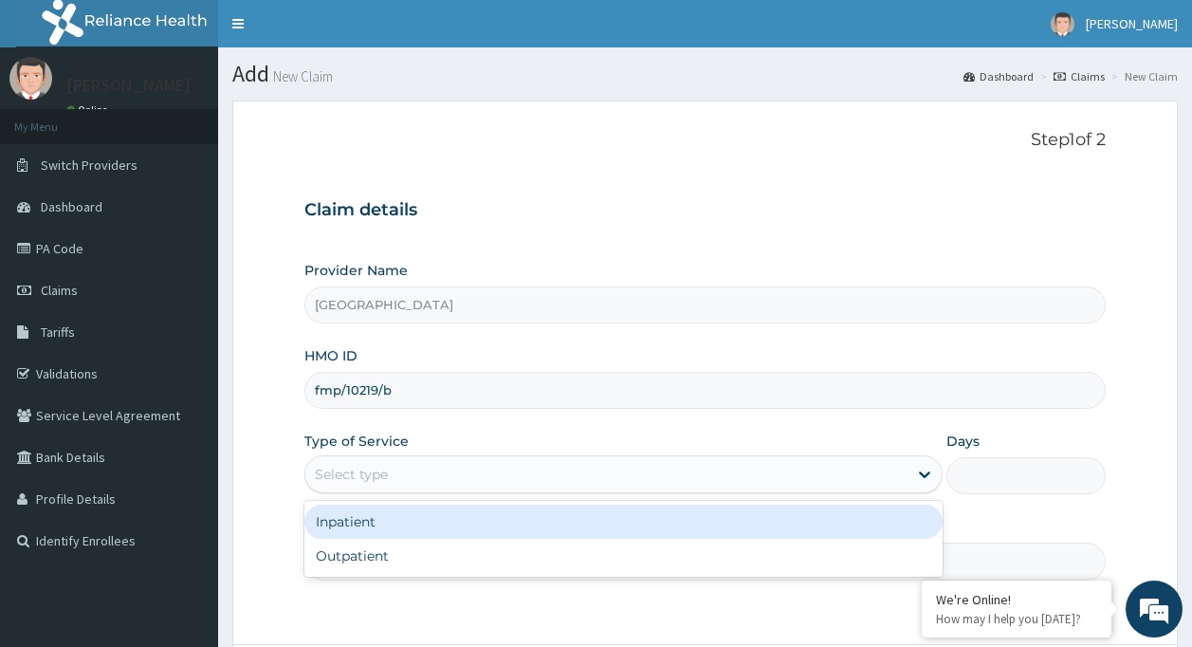
click at [361, 466] on div "Select type" at bounding box center [351, 474] width 73 height 19
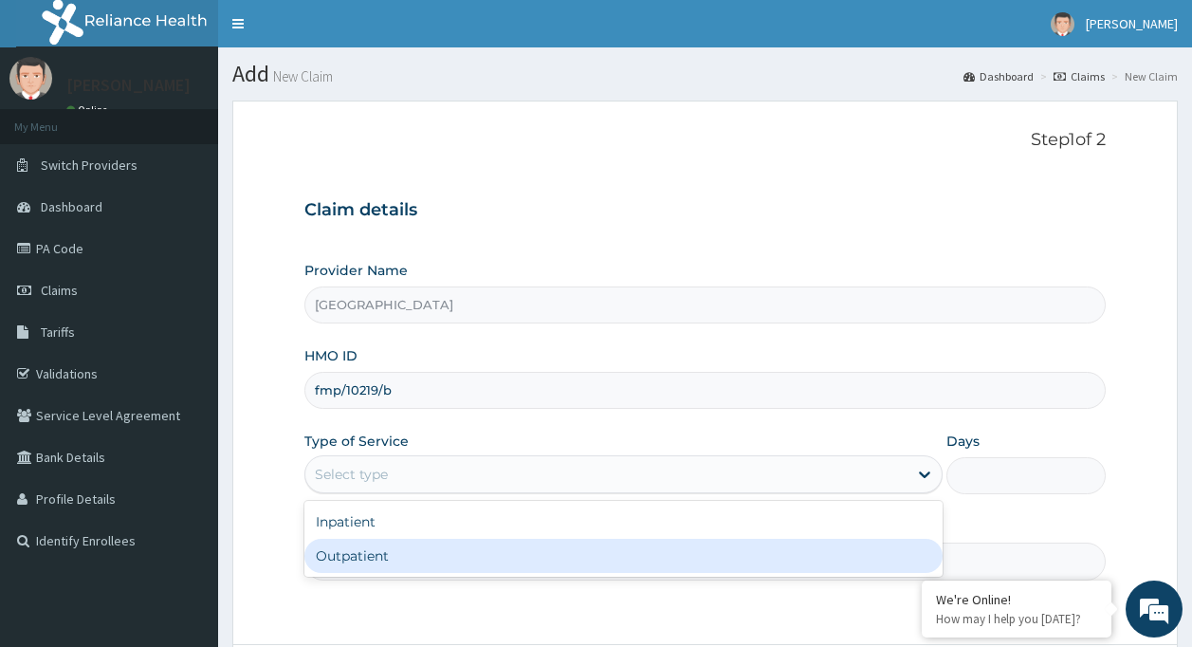
click at [378, 551] on div "Outpatient" at bounding box center [623, 556] width 638 height 34
type input "1"
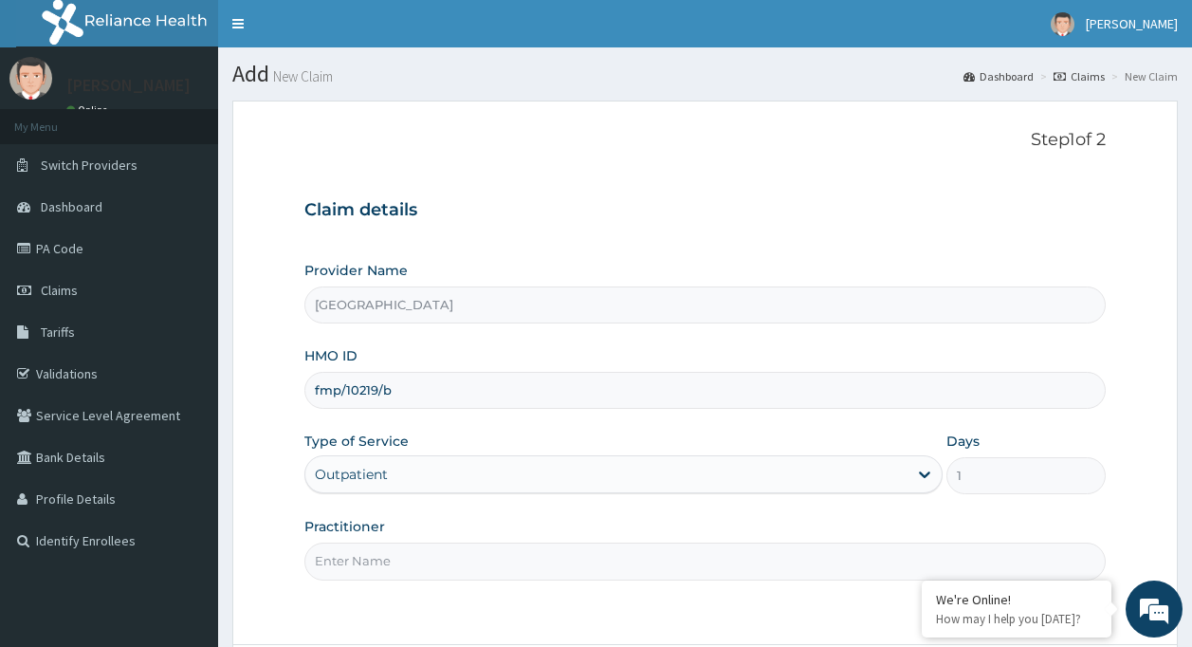
click at [360, 559] on input "Practitioner" at bounding box center [705, 560] width 802 height 37
type input "dr bamidele"
click at [423, 391] on input "fmp/10219/b" at bounding box center [705, 390] width 802 height 37
type input "f"
click at [514, 386] on input "xps/11346/" at bounding box center [705, 390] width 802 height 37
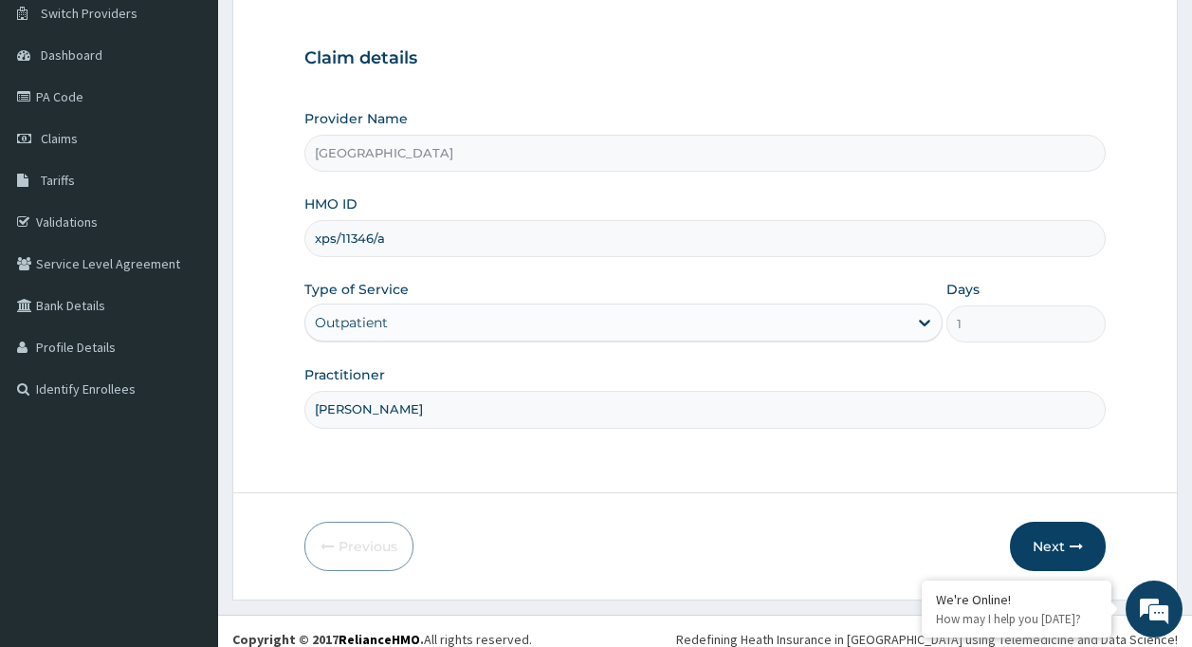
scroll to position [168, 0]
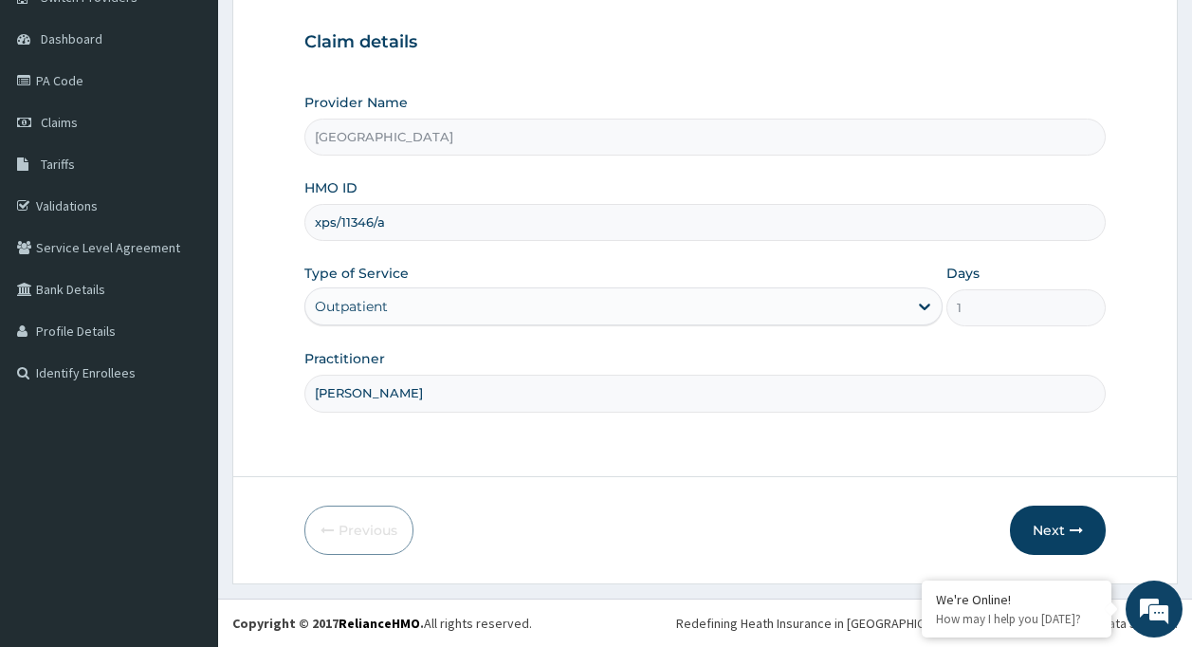
type input "xps/11346/a"
click at [529, 397] on input "dr bamidele" at bounding box center [705, 393] width 802 height 37
click at [718, 473] on form "Step 1 of 2 Claim details Provider Name Unity Medical Centre HMO ID xps/11346/a…" at bounding box center [704, 258] width 945 height 651
click at [552, 399] on input "dr bamidele" at bounding box center [705, 393] width 802 height 37
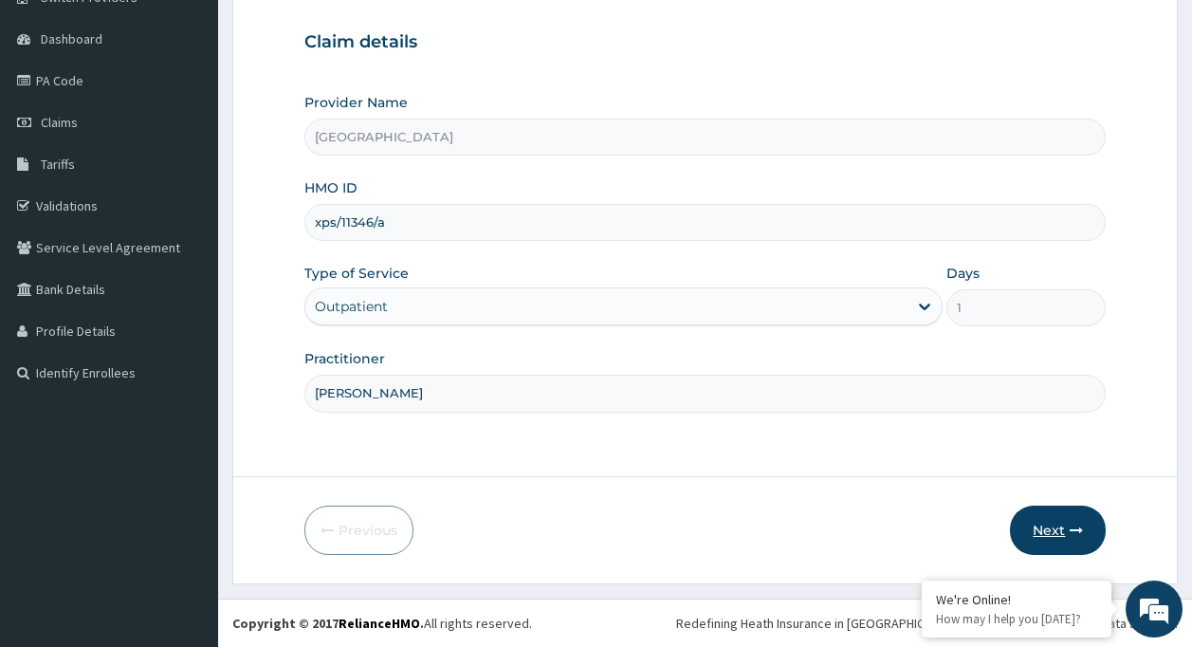
type input "dr bamidele oluyole"
click at [1063, 513] on button "Next" at bounding box center [1058, 529] width 96 height 49
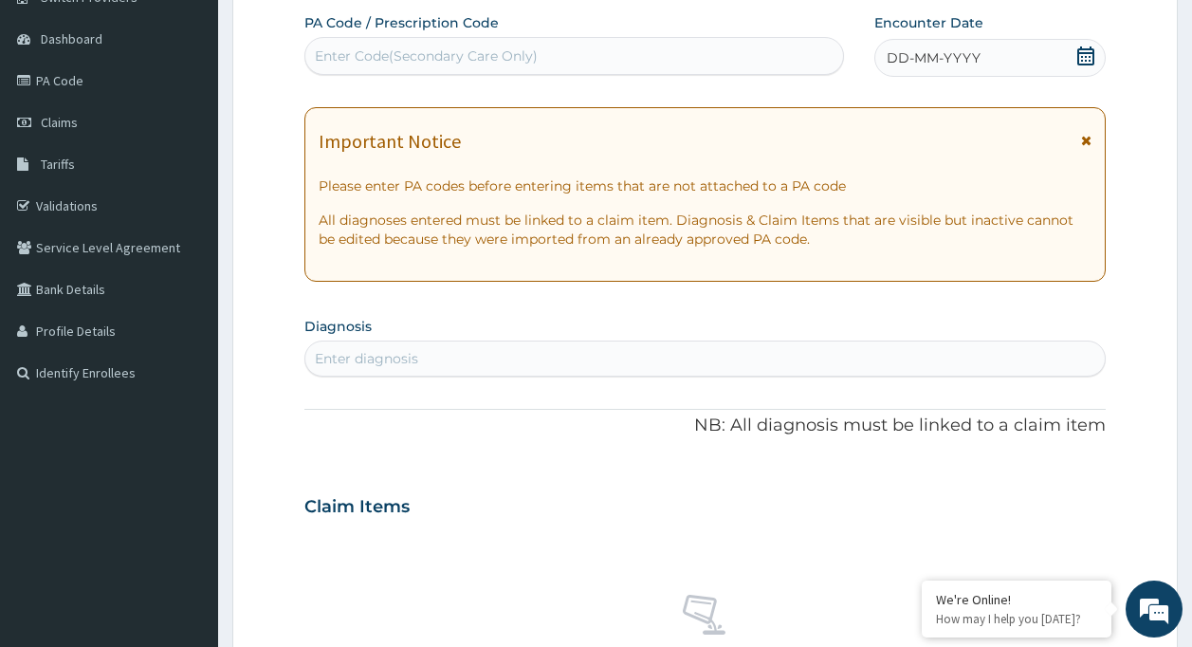
click at [999, 52] on div "DD-MM-YYYY" at bounding box center [989, 58] width 231 height 38
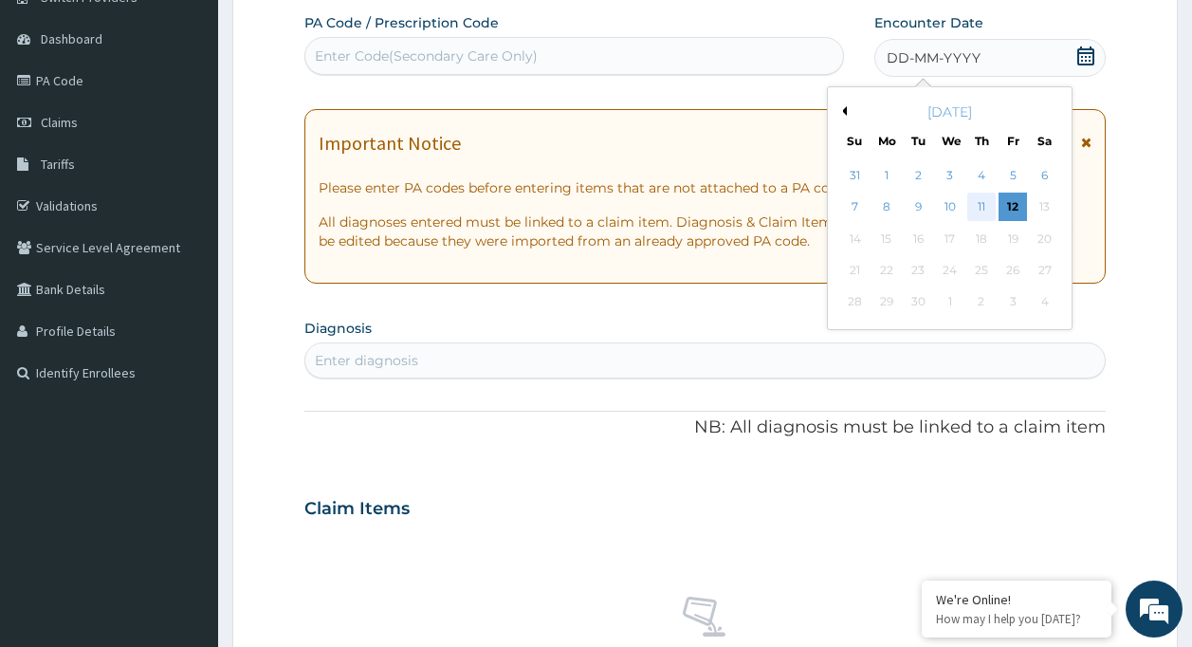
click at [974, 194] on div "11" at bounding box center [981, 207] width 28 height 28
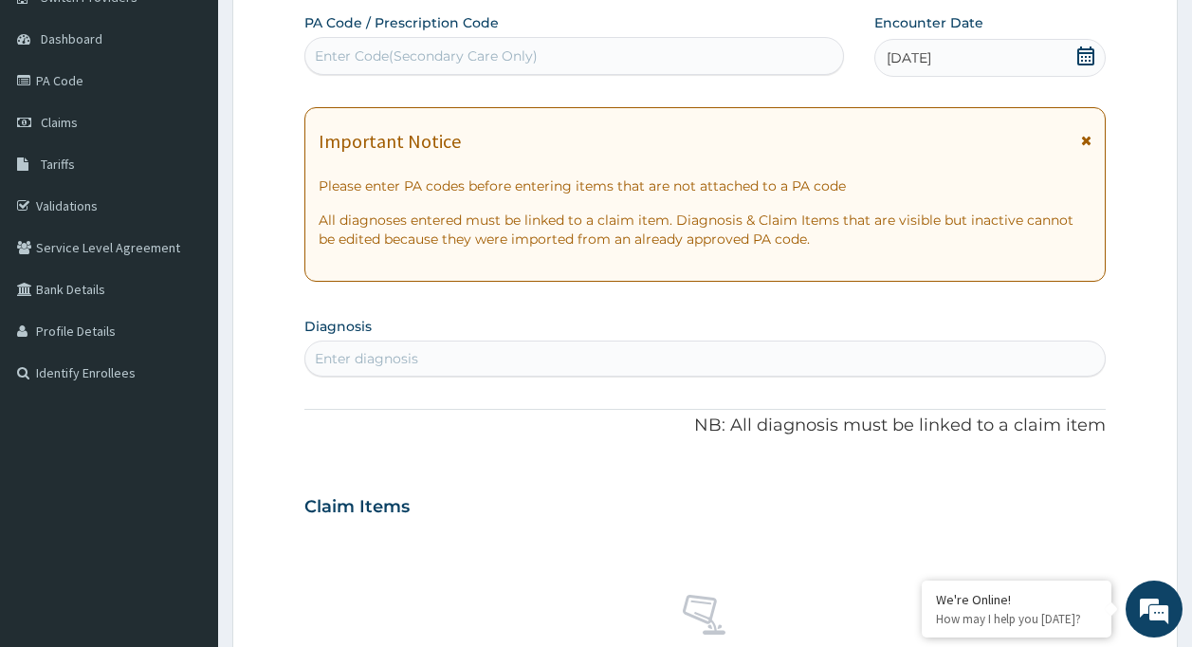
click at [678, 356] on div "Enter diagnosis" at bounding box center [705, 358] width 800 height 30
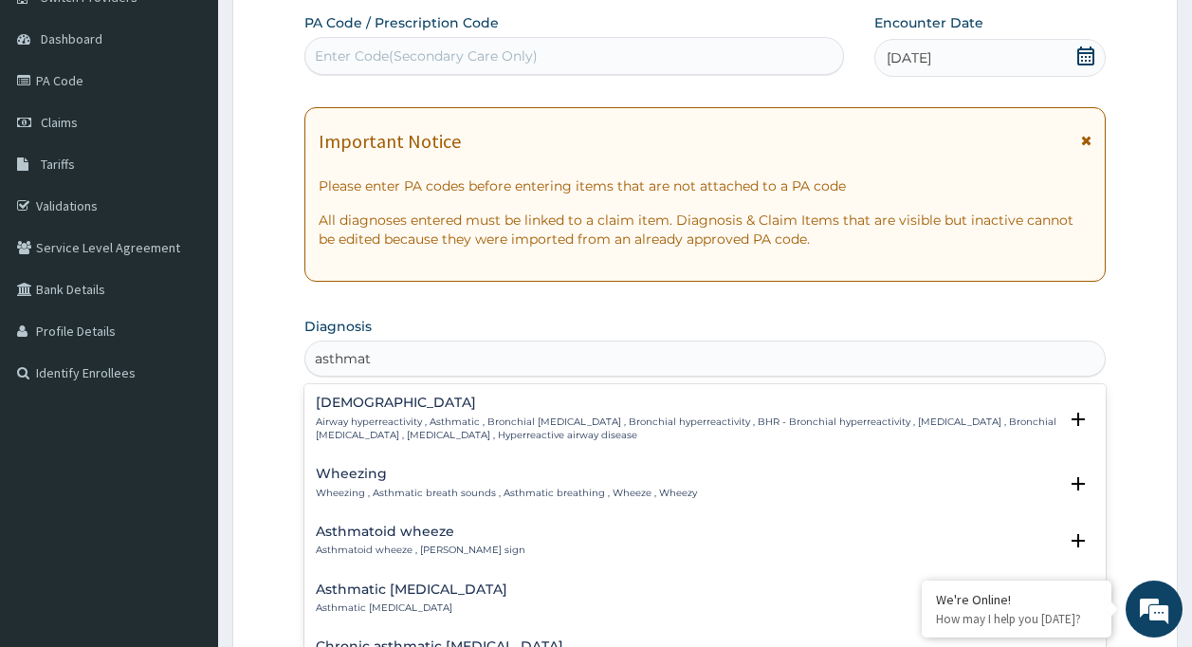
type input "asthma"
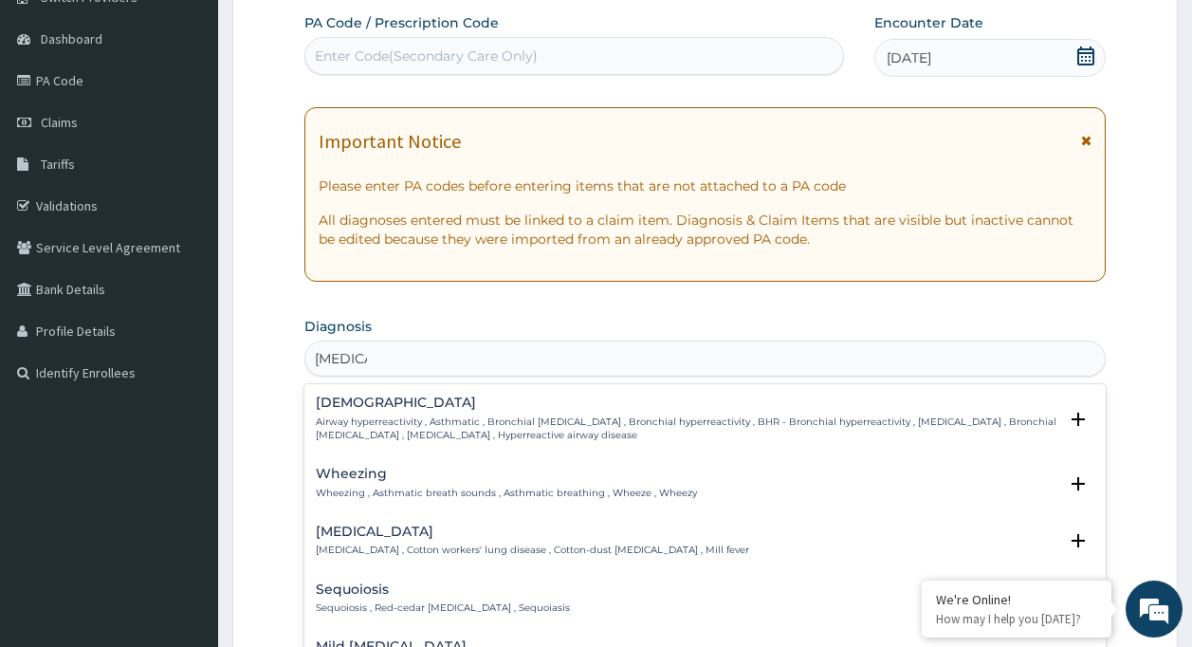
click at [488, 409] on h4 "Asthma" at bounding box center [687, 402] width 742 height 14
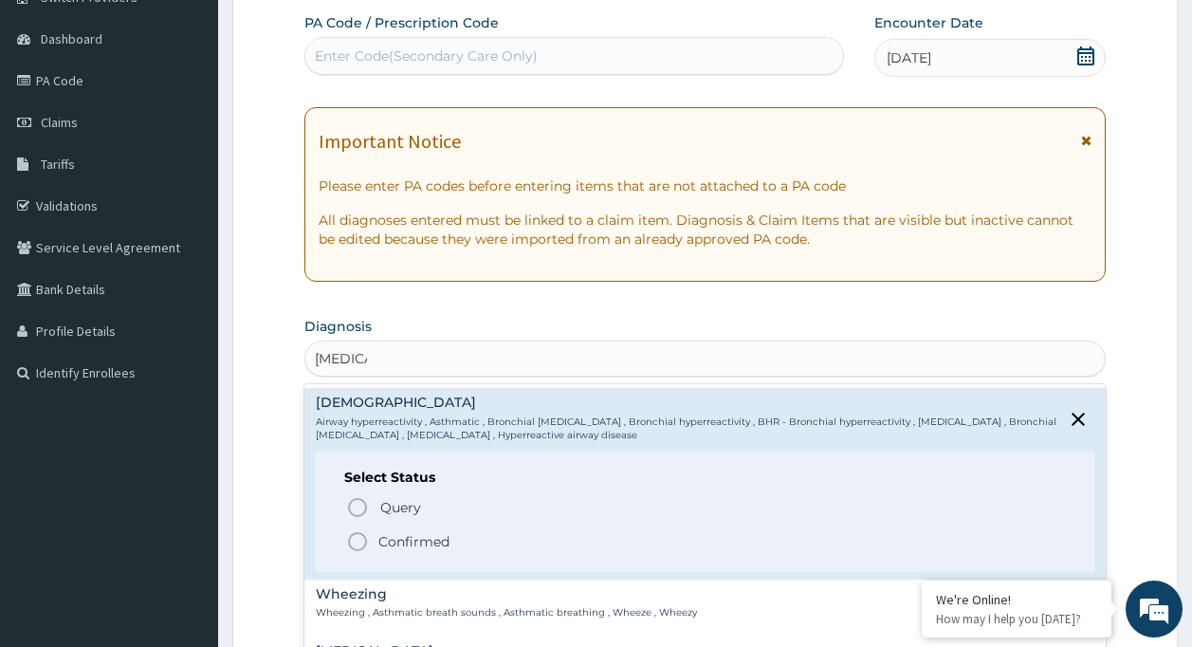
click at [434, 530] on span "Confirmed" at bounding box center [706, 541] width 721 height 23
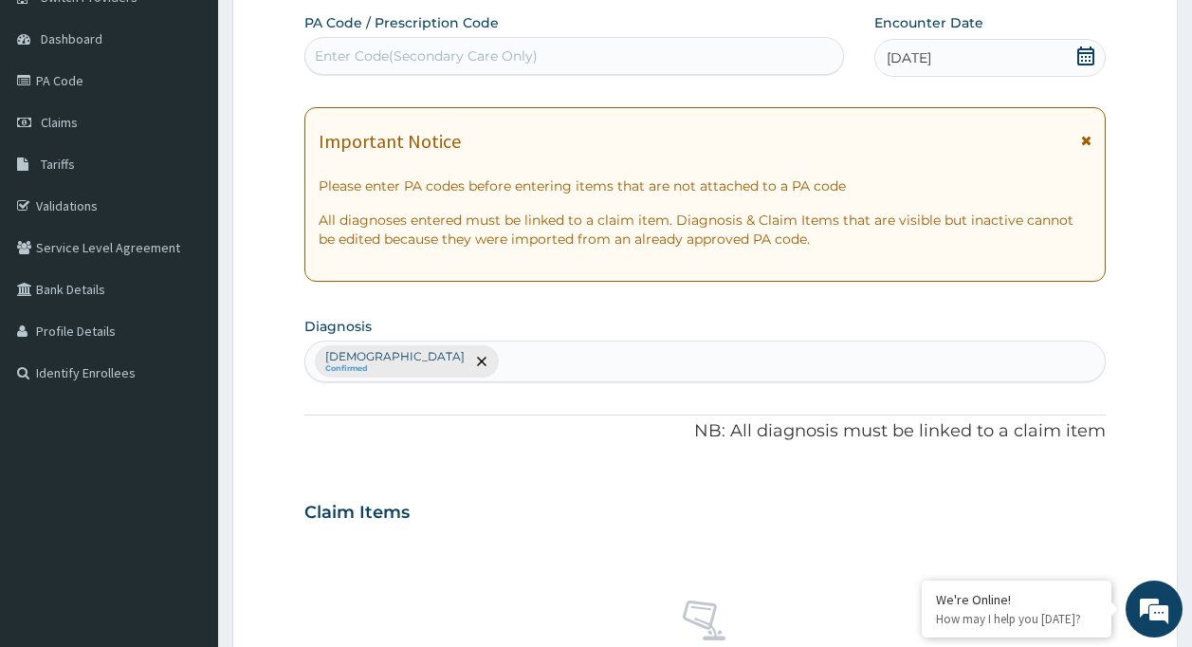
scroll to position [721, 0]
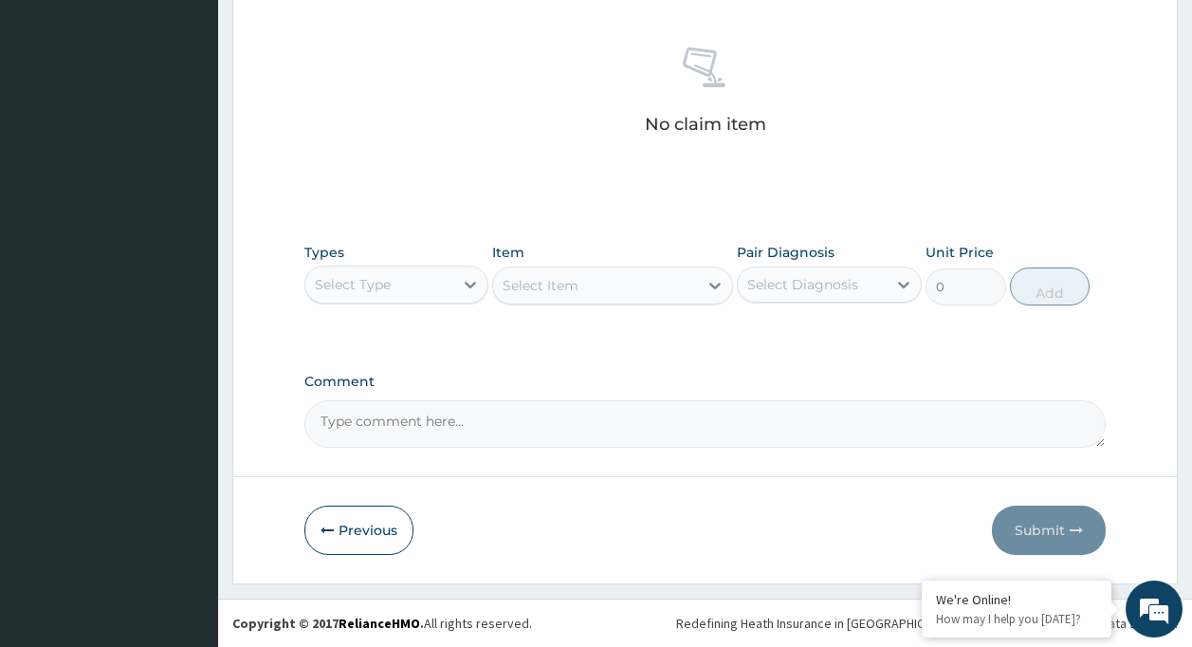
click at [405, 284] on div "Select Type" at bounding box center [379, 284] width 149 height 30
click at [428, 277] on div "Select Type" at bounding box center [379, 284] width 149 height 30
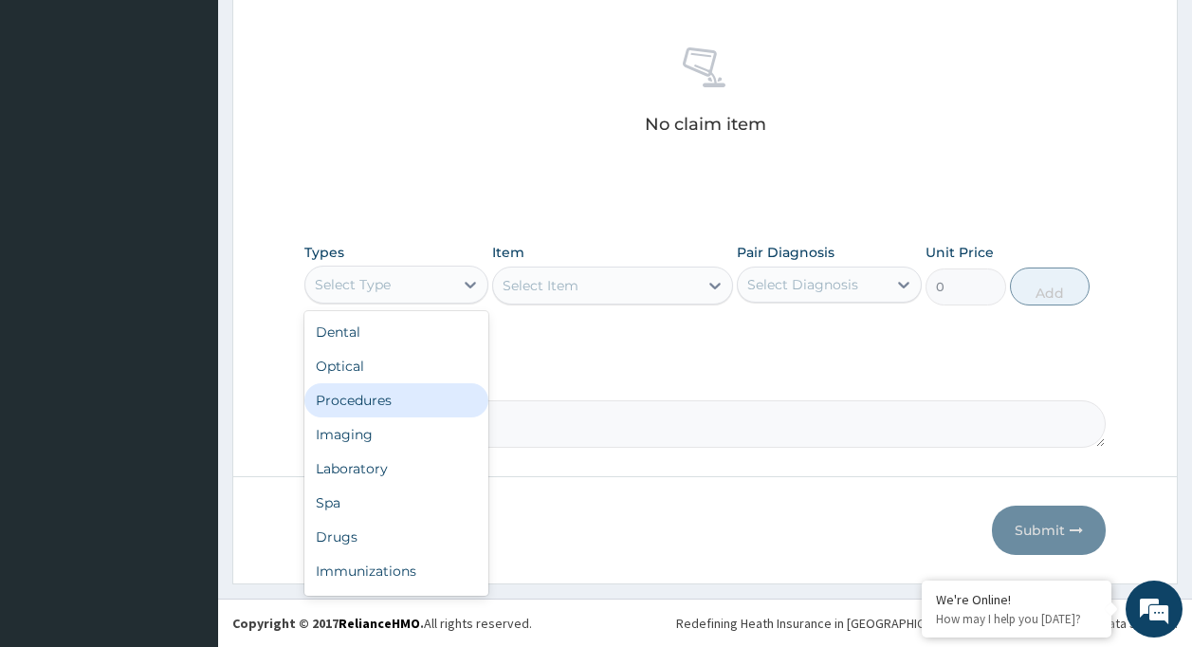
click at [318, 410] on div "Procedures" at bounding box center [396, 400] width 185 height 34
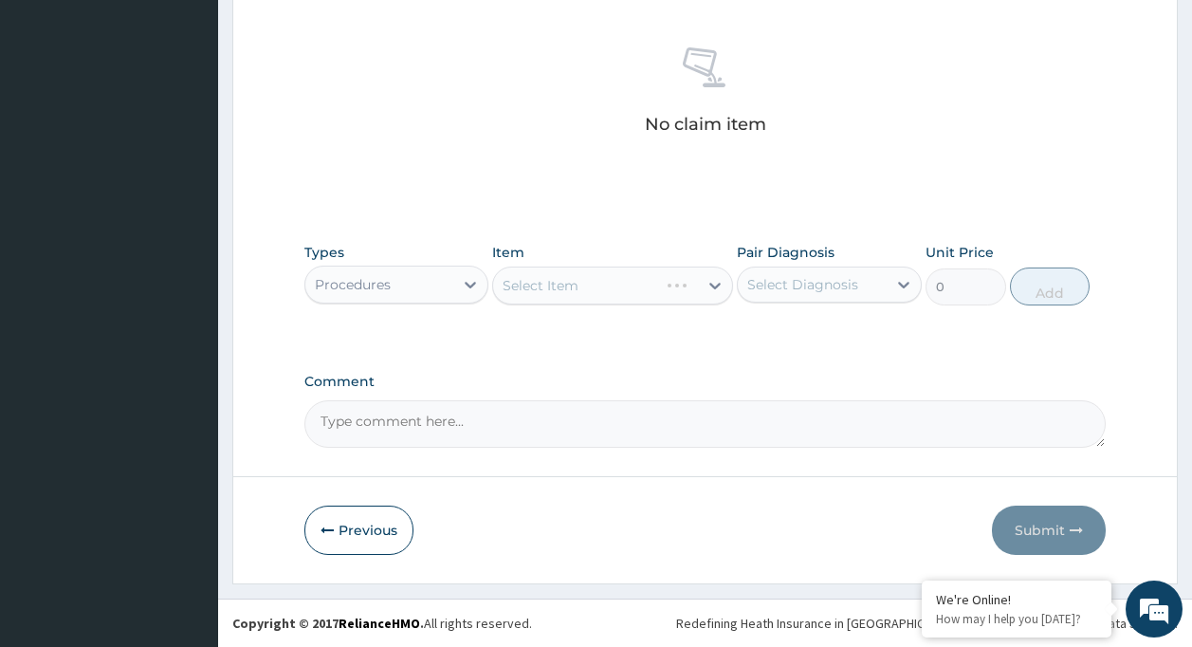
click at [567, 285] on div "Select Item" at bounding box center [612, 285] width 241 height 38
click at [599, 293] on div "Select Item" at bounding box center [612, 285] width 241 height 38
click at [608, 286] on div "Select Item" at bounding box center [612, 285] width 241 height 38
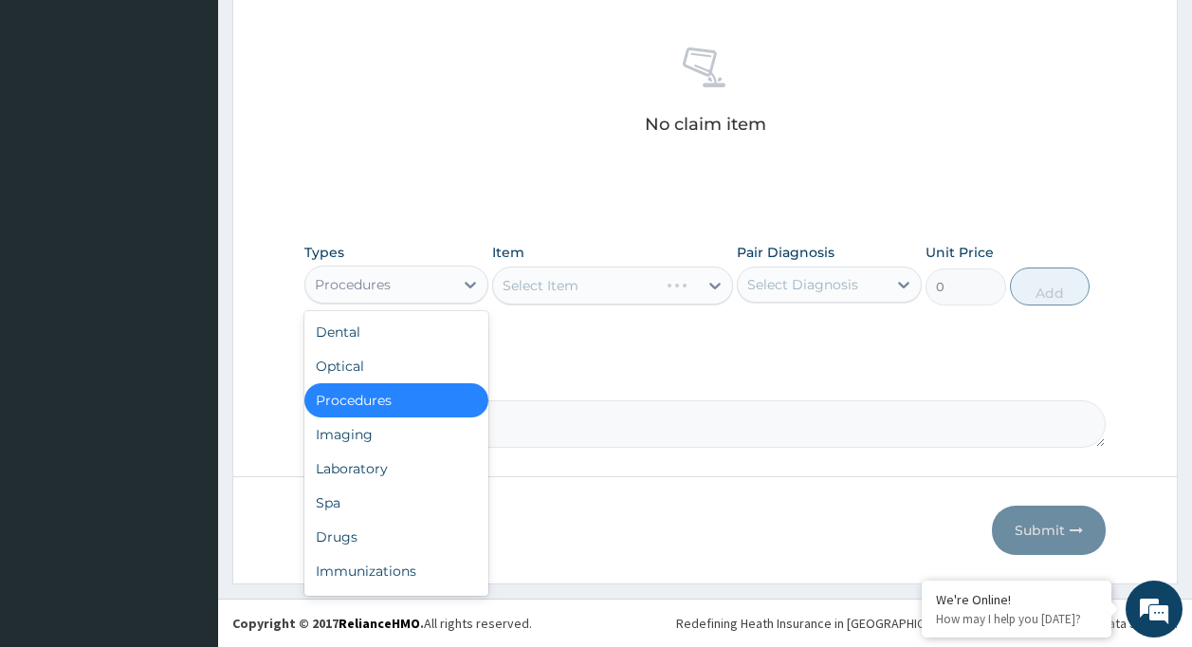
click at [369, 283] on div "Procedures" at bounding box center [353, 284] width 76 height 19
click at [344, 402] on div "Procedures" at bounding box center [396, 400] width 185 height 34
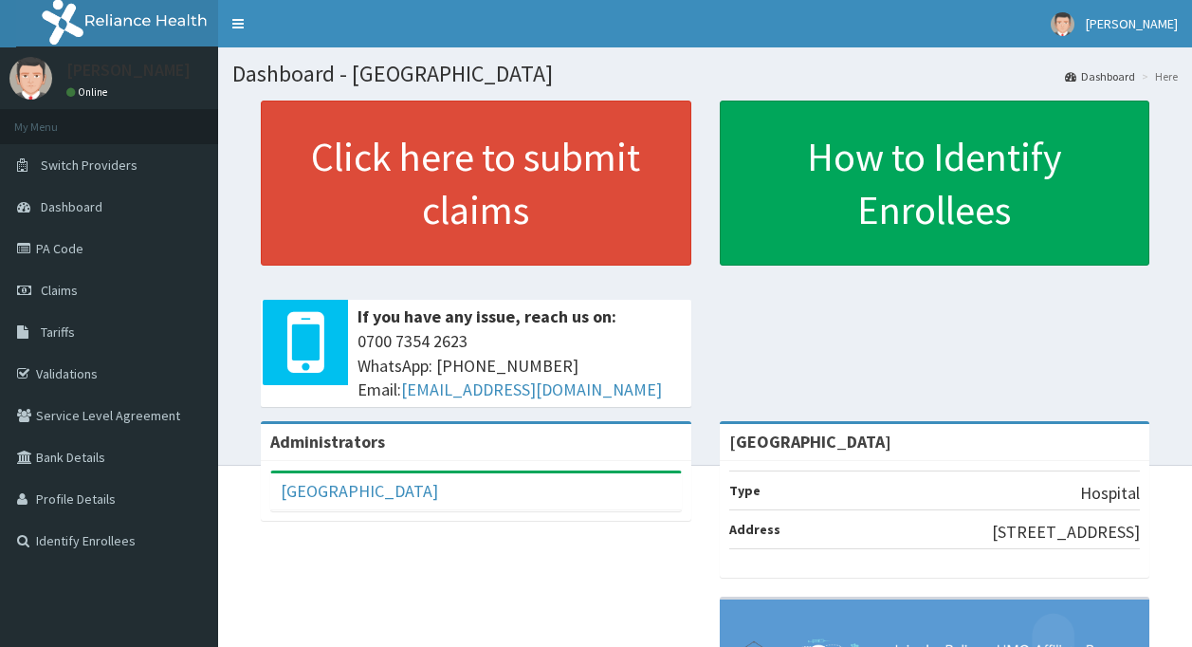
click at [422, 607] on div "Administrators [GEOGRAPHIC_DATA] Full Name [GEOGRAPHIC_DATA] Email Address [EMA…" at bounding box center [704, 632] width 945 height 422
click at [77, 284] on span "Claims" at bounding box center [59, 290] width 37 height 17
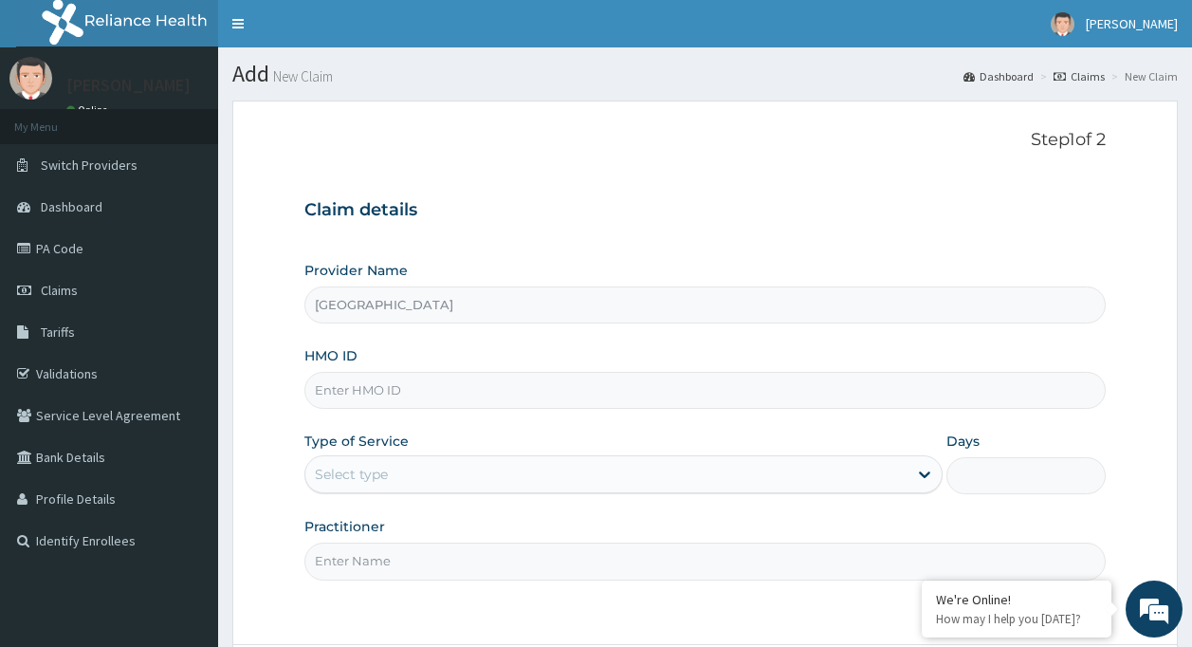
click at [337, 380] on input "HMO ID" at bounding box center [705, 390] width 802 height 37
type input "xps/11346/a"
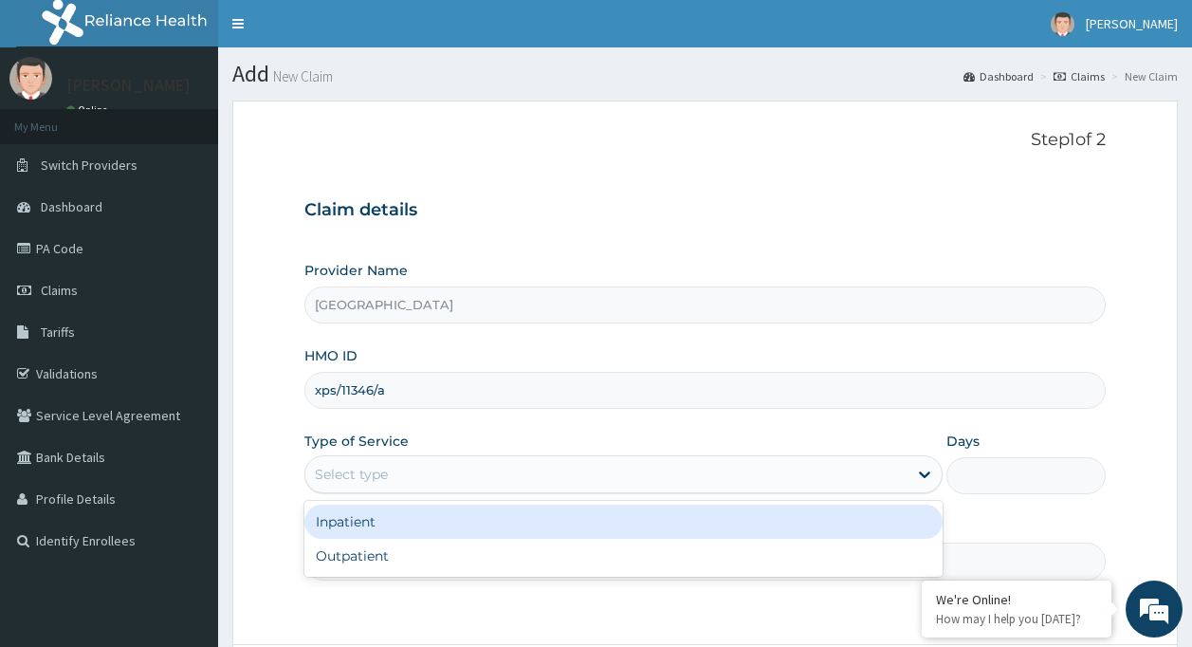
click at [425, 471] on div "Select type" at bounding box center [606, 474] width 602 height 30
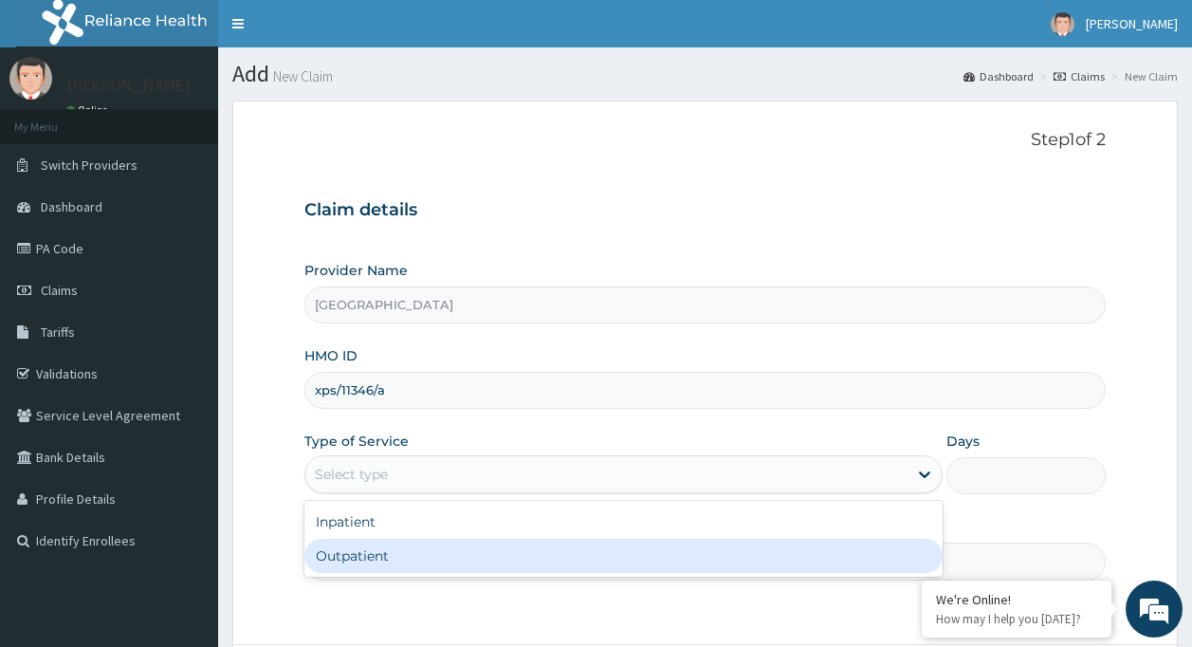
click at [433, 549] on div "Outpatient" at bounding box center [623, 556] width 638 height 34
type input "1"
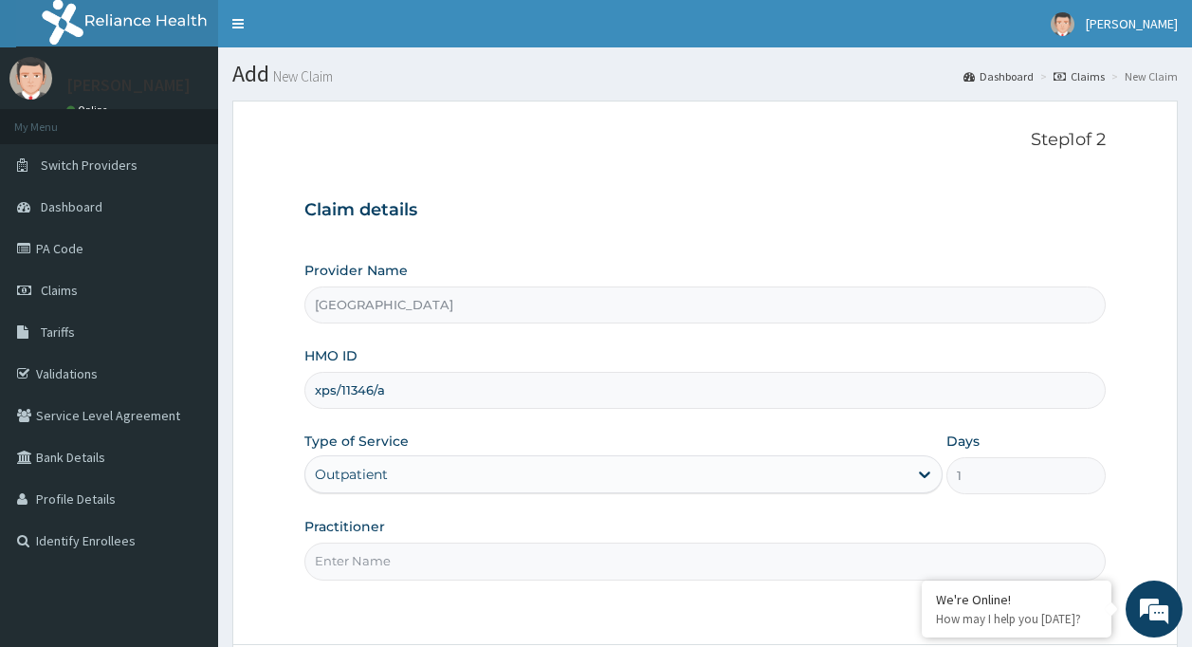
click at [431, 553] on input "Practitioner" at bounding box center [705, 560] width 802 height 37
type input "[PERSON_NAME]"
click at [1188, 586] on section "Step 1 of 2 Claim details Provider Name [GEOGRAPHIC_DATA] HMO ID xps/11346/a Ty…" at bounding box center [705, 426] width 974 height 680
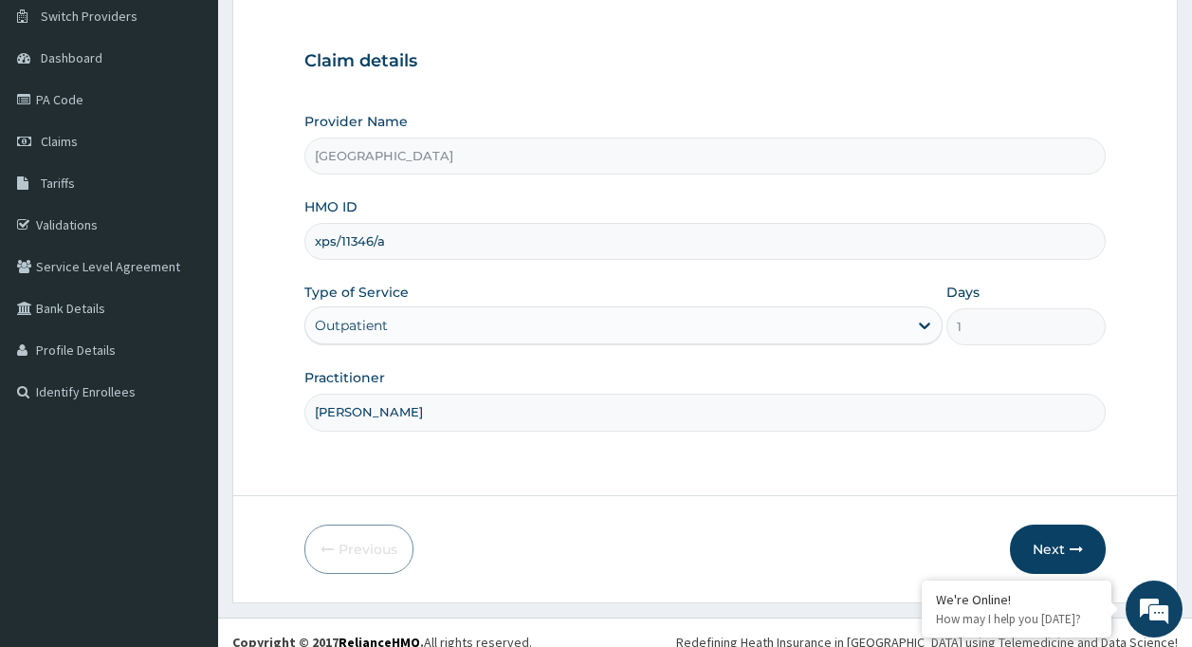
scroll to position [168, 0]
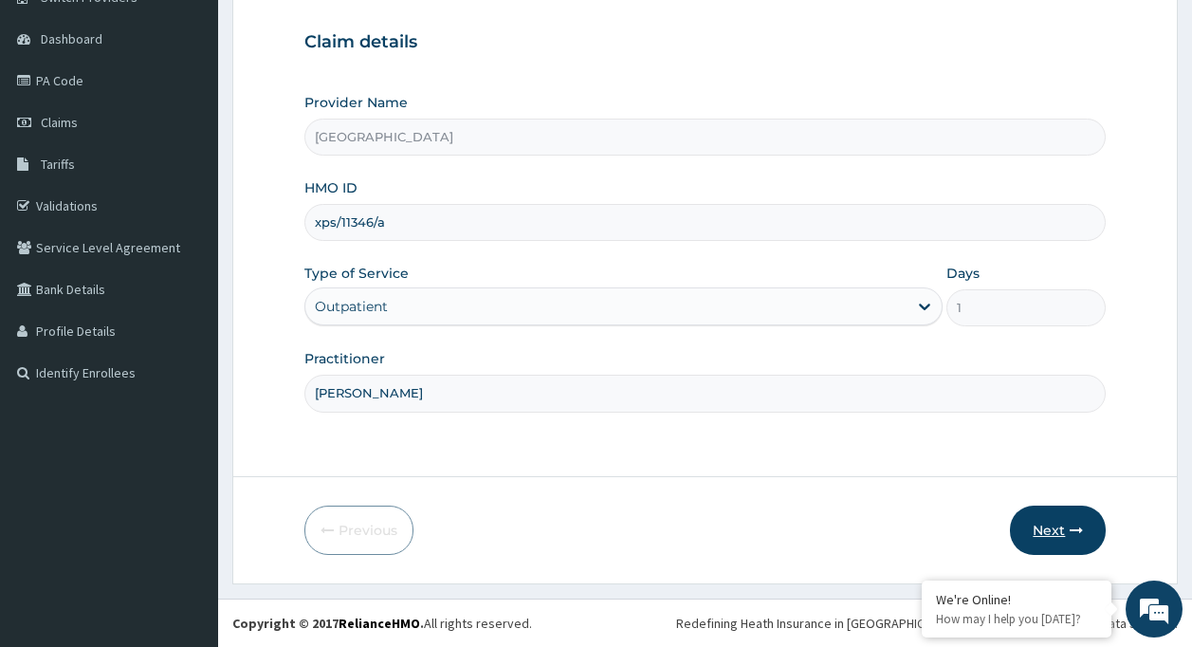
click at [1072, 511] on button "Next" at bounding box center [1058, 529] width 96 height 49
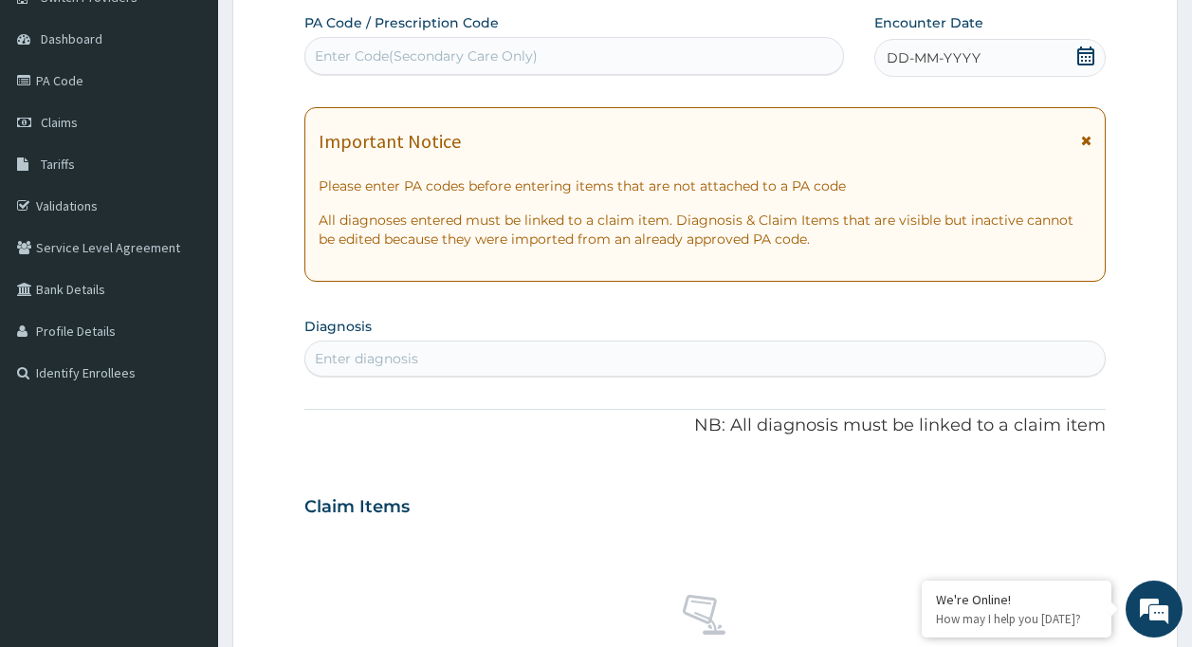
click at [1091, 60] on icon at bounding box center [1085, 55] width 19 height 19
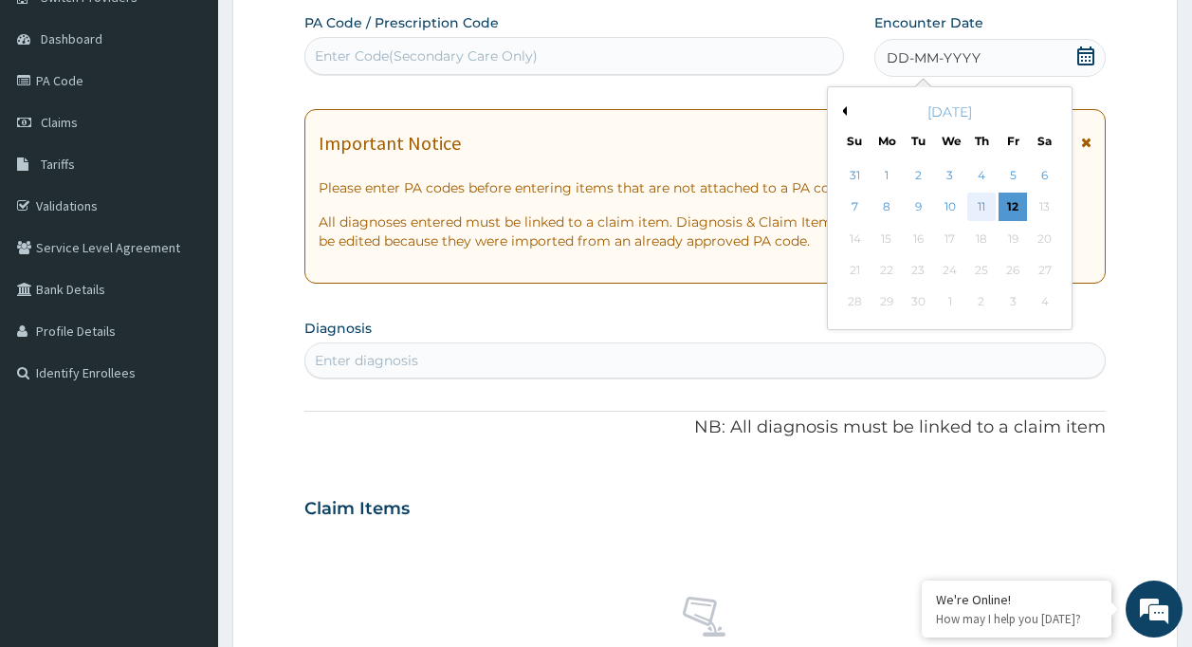
click at [982, 196] on div "11" at bounding box center [981, 207] width 28 height 28
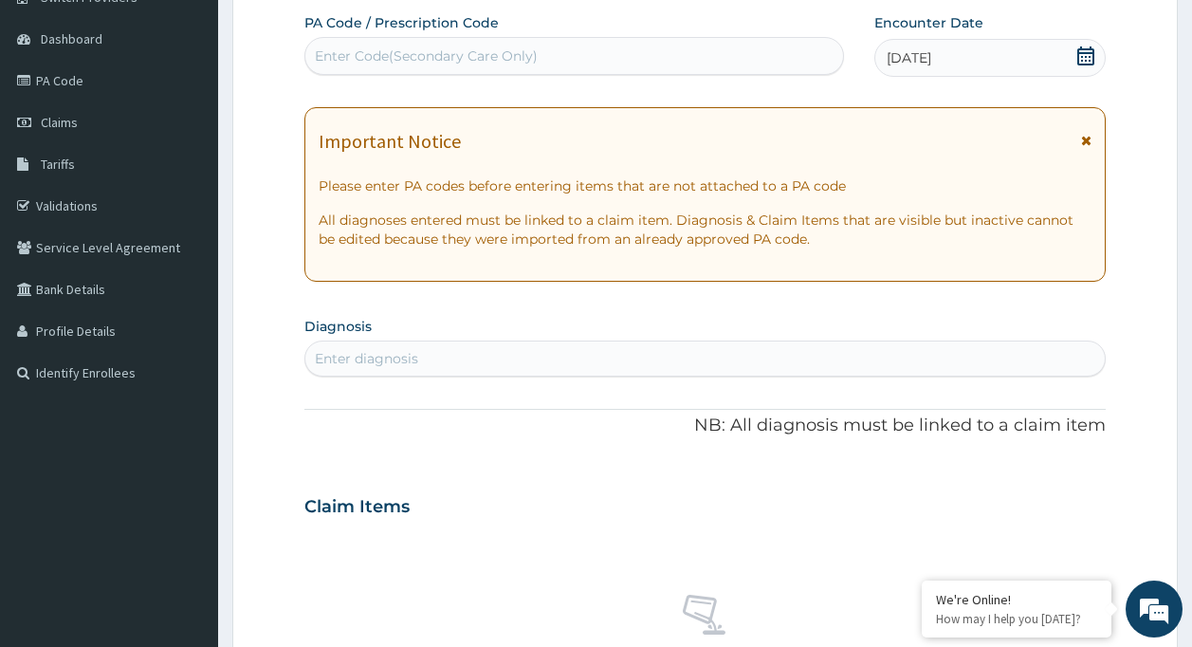
click at [779, 300] on div "PA Code / Prescription Code Enter Code(Secondary Care Only) Encounter Date 11-0…" at bounding box center [705, 503] width 802 height 981
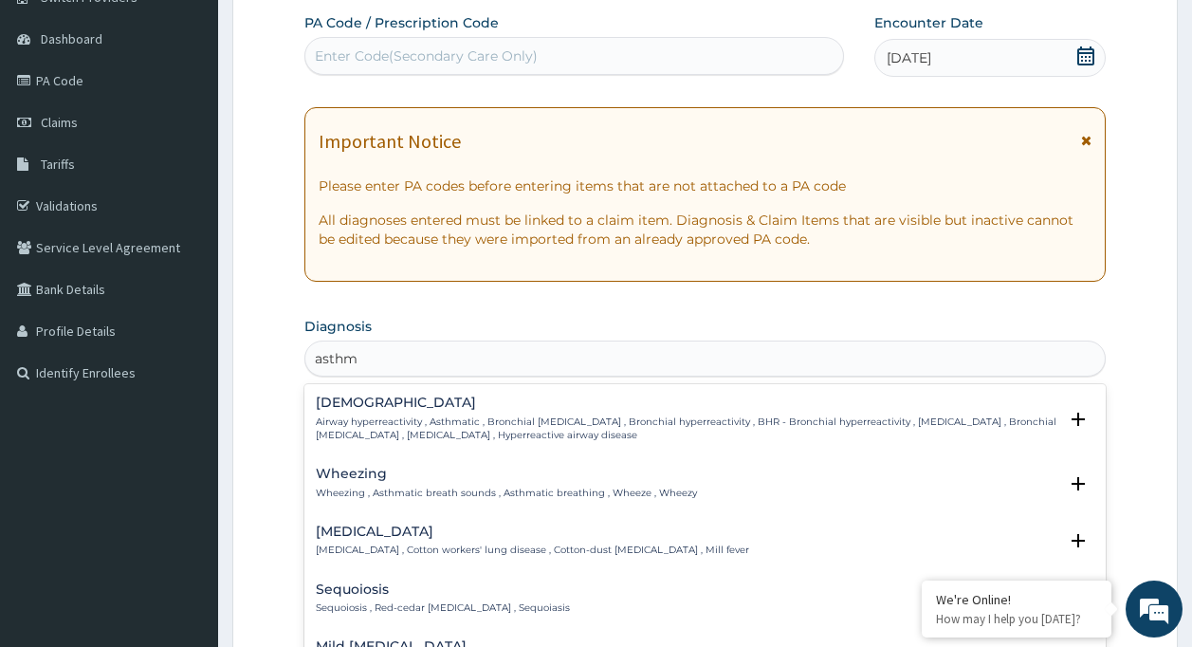
type input "asthma"
click at [525, 423] on p "Airway hyperreactivity , Asthmatic , Bronchial asthma , Bronchial hyperreactivi…" at bounding box center [687, 428] width 742 height 27
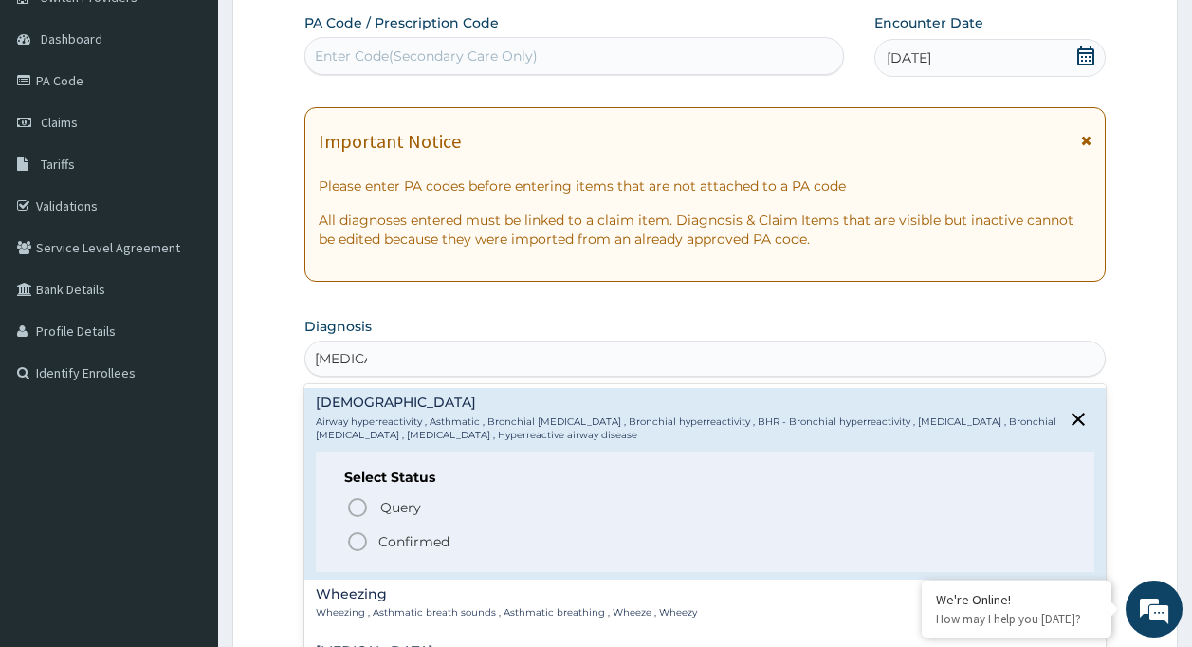
click at [407, 538] on p "Confirmed" at bounding box center [413, 541] width 71 height 19
click at [407, 538] on div "No claim item" at bounding box center [705, 641] width 802 height 218
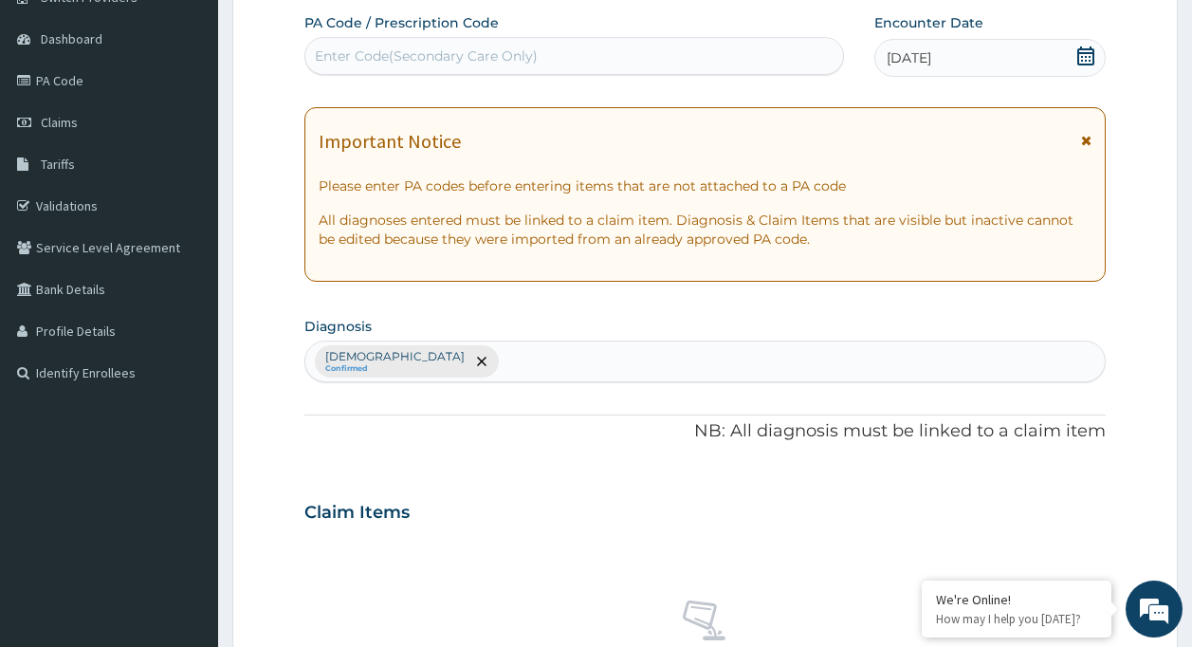
scroll to position [721, 0]
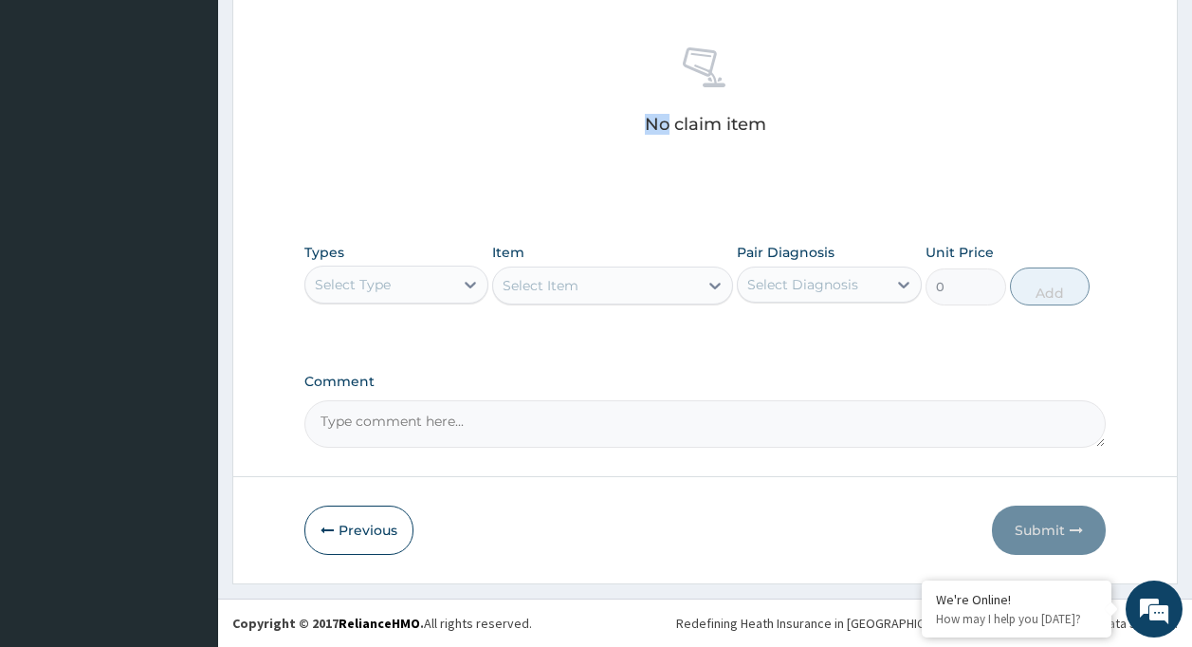
click at [381, 288] on div "Select Type" at bounding box center [353, 284] width 76 height 19
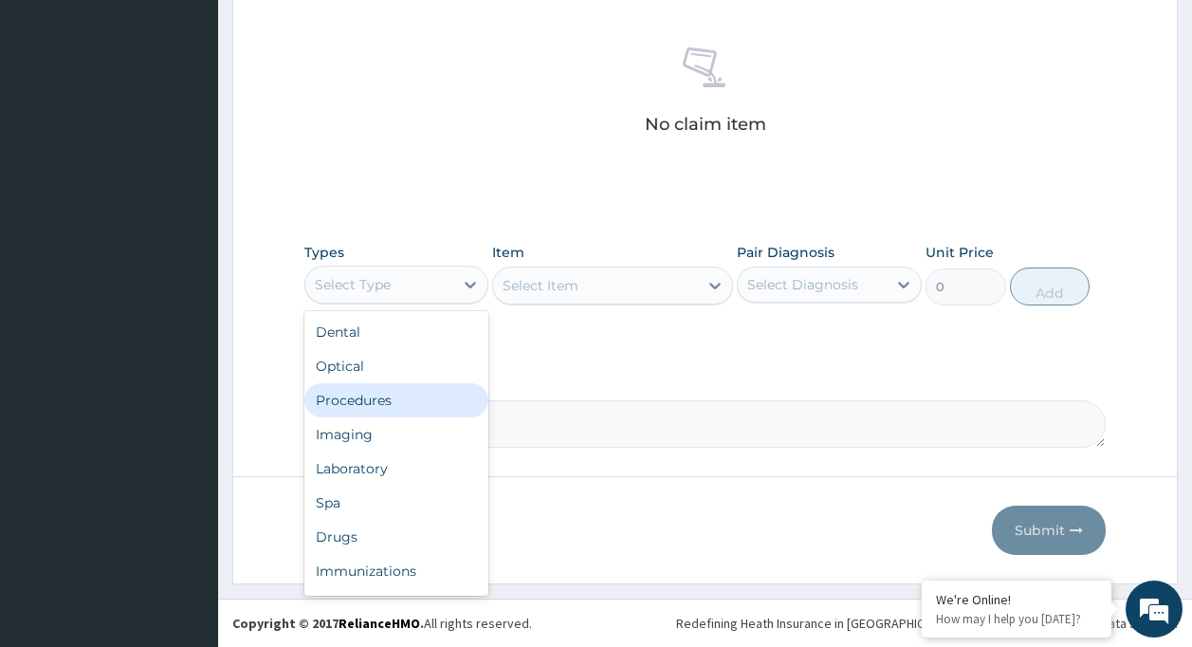
click at [431, 412] on div "Procedures" at bounding box center [396, 400] width 185 height 34
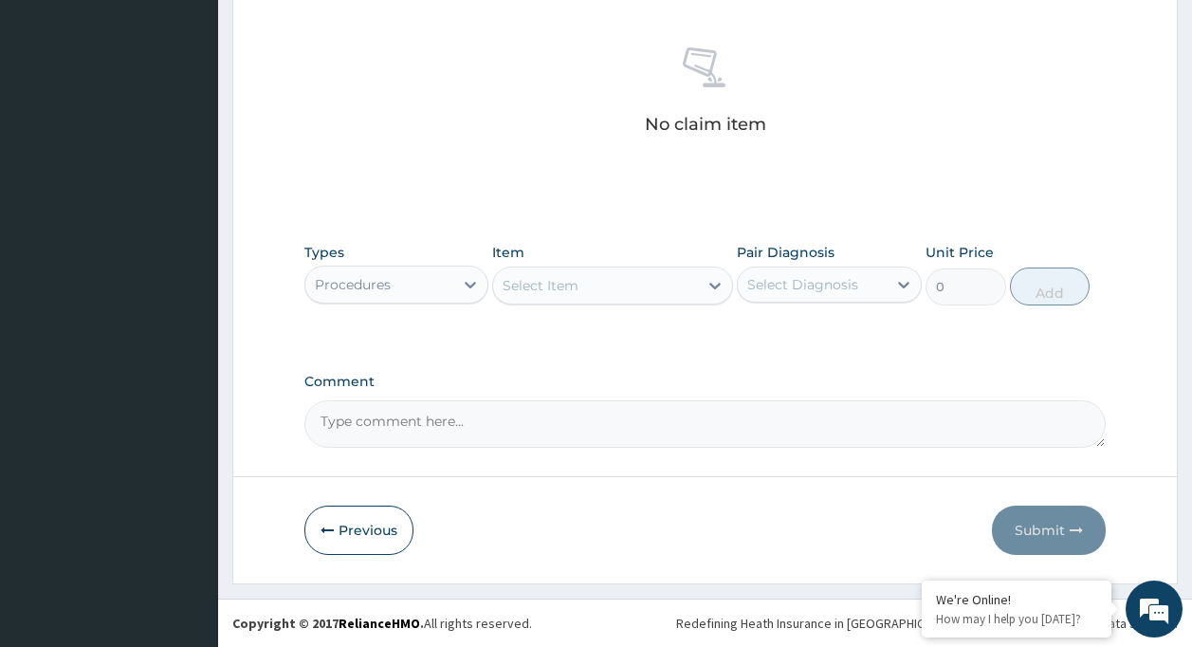
click at [556, 276] on div "Select Item" at bounding box center [541, 285] width 76 height 19
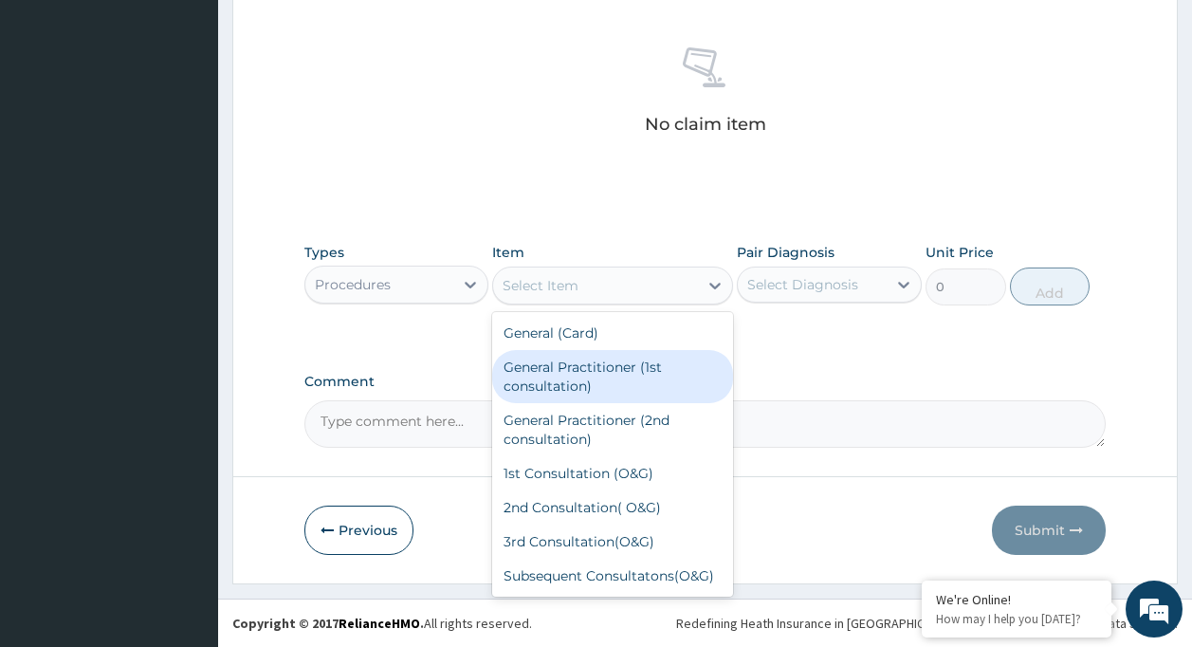
click at [580, 391] on div "General Practitioner (1st consultation)" at bounding box center [612, 376] width 241 height 53
click at [580, 391] on div "Comment" at bounding box center [705, 411] width 802 height 74
type input "1500"
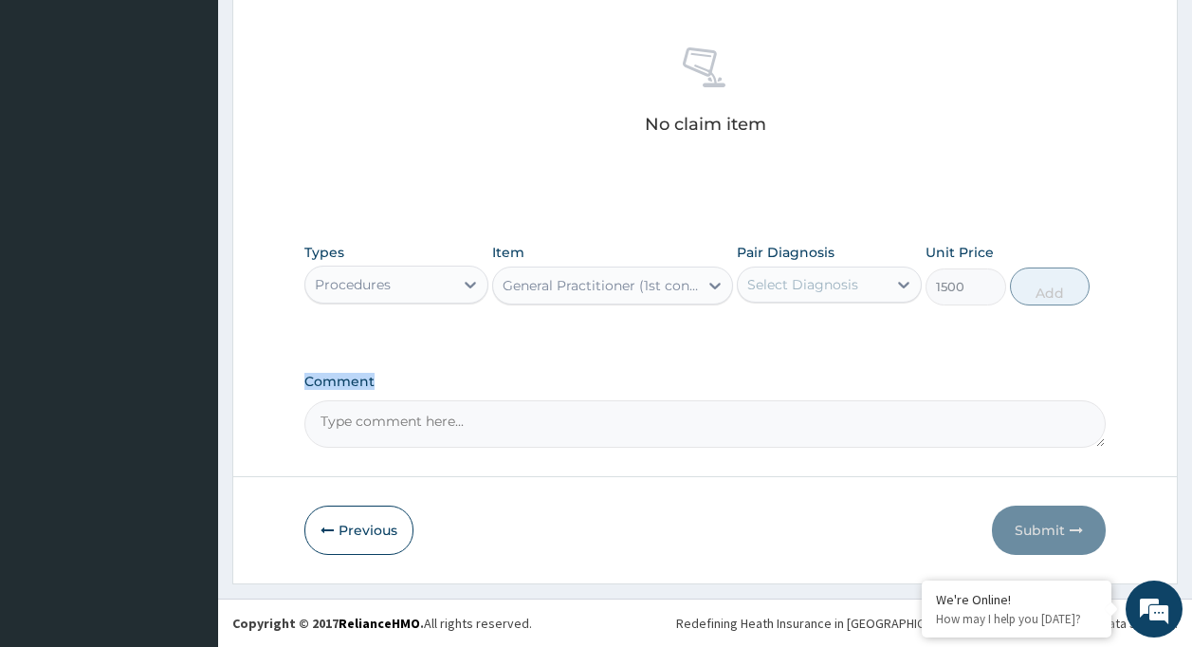
click at [757, 281] on div "Select Diagnosis" at bounding box center [802, 284] width 111 height 19
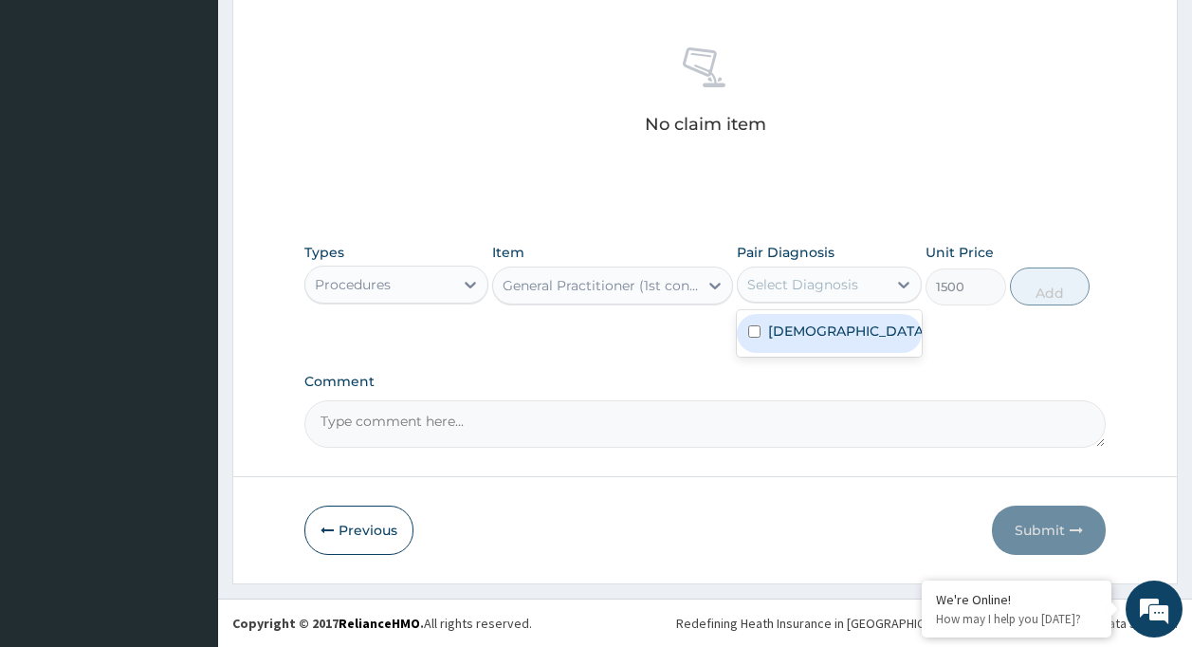
click at [762, 333] on div "Asthma" at bounding box center [829, 333] width 185 height 39
checkbox input "true"
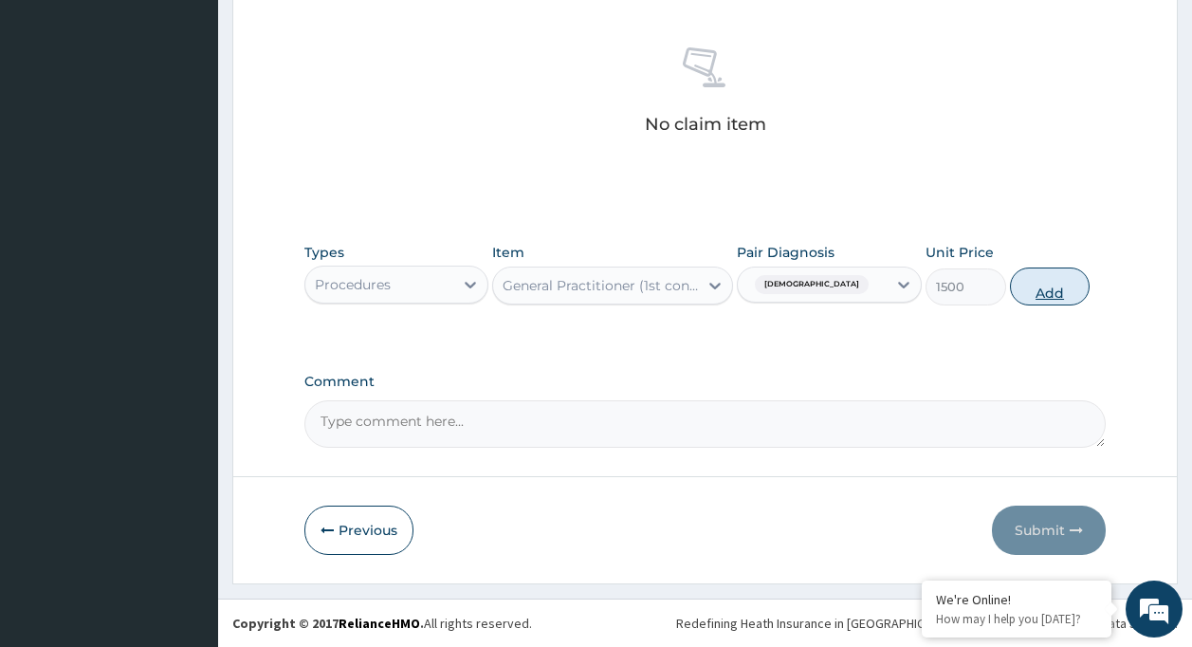
click at [1035, 271] on button "Add" at bounding box center [1050, 286] width 81 height 38
type input "0"
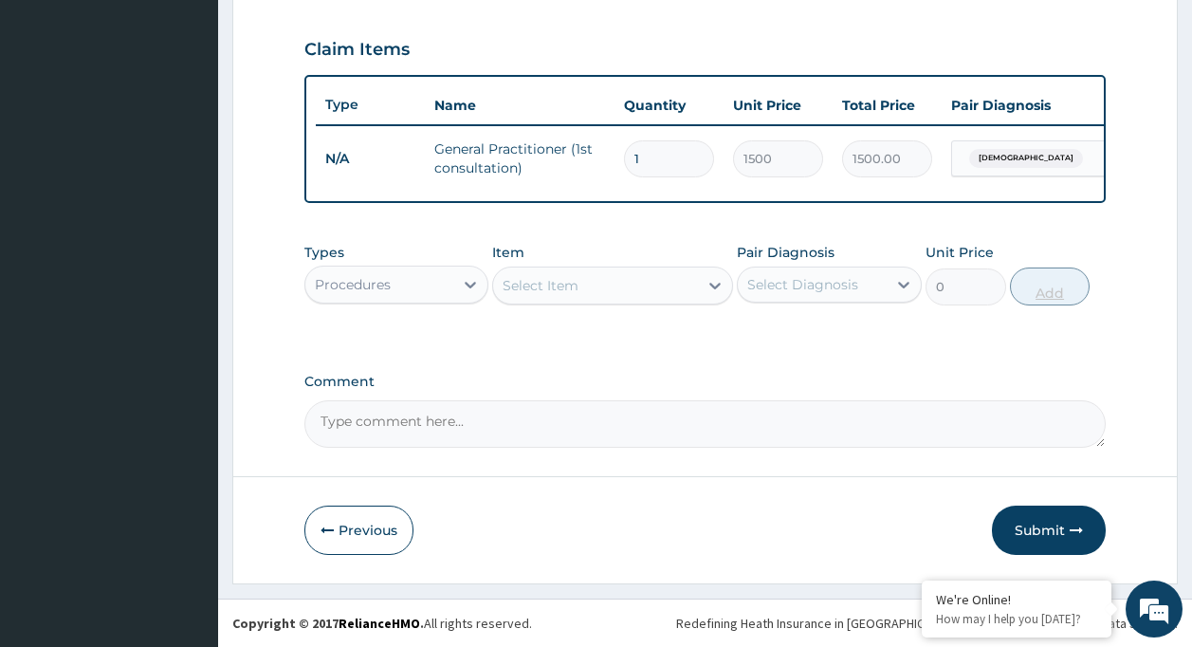
scroll to position [645, 0]
click at [567, 272] on div "Select Item" at bounding box center [595, 285] width 205 height 30
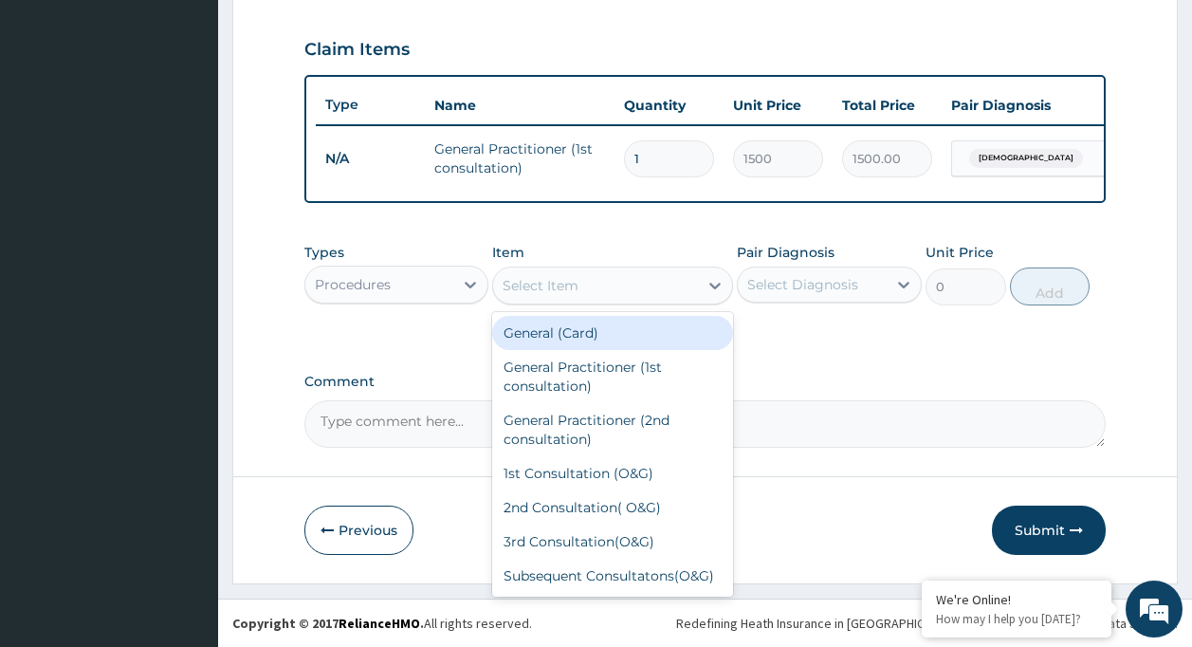
type input "d"
click at [392, 278] on div "Procedures" at bounding box center [379, 284] width 149 height 30
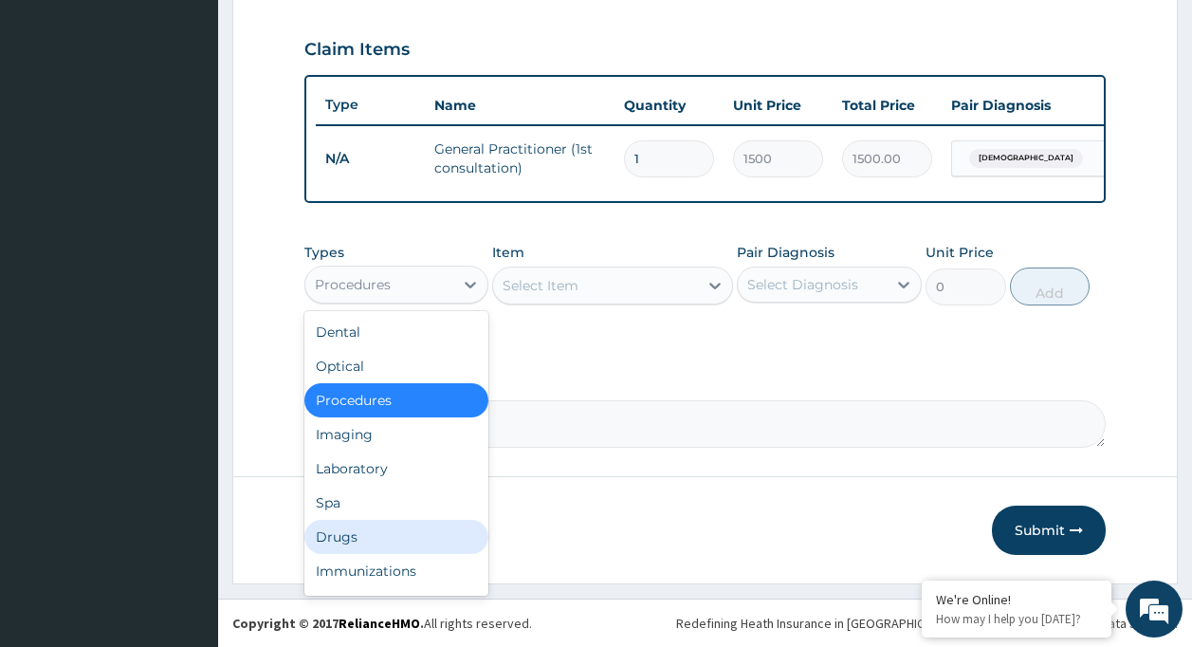
click at [394, 523] on div "Drugs" at bounding box center [396, 537] width 185 height 34
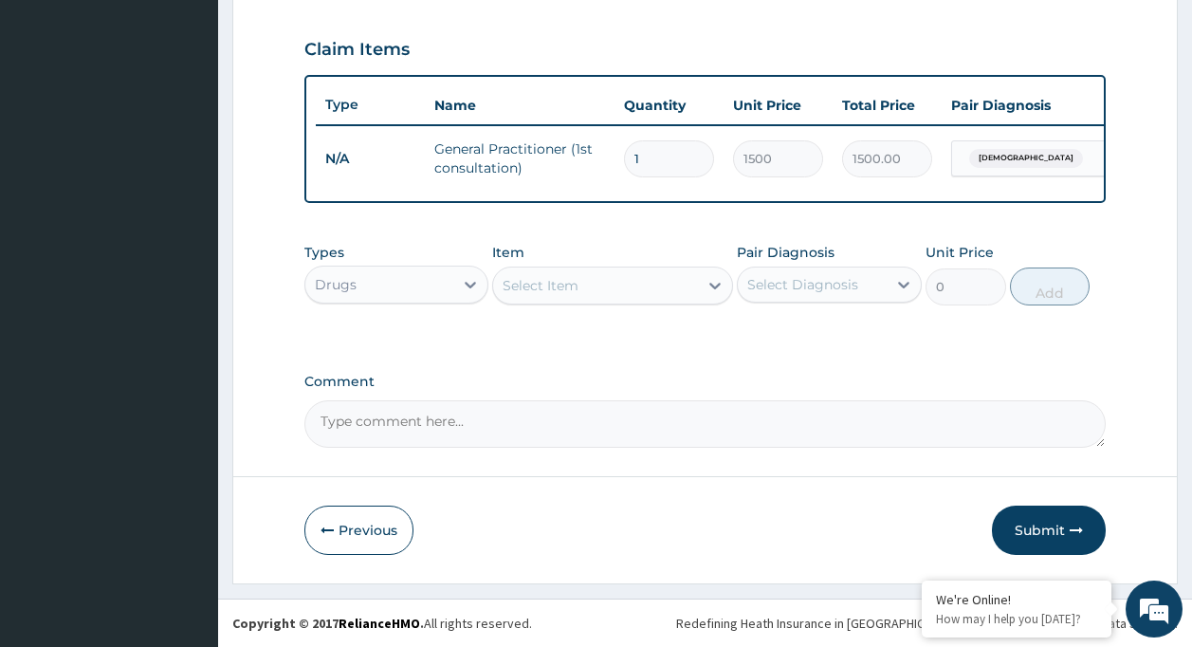
click at [538, 285] on div "Select Item" at bounding box center [541, 285] width 76 height 19
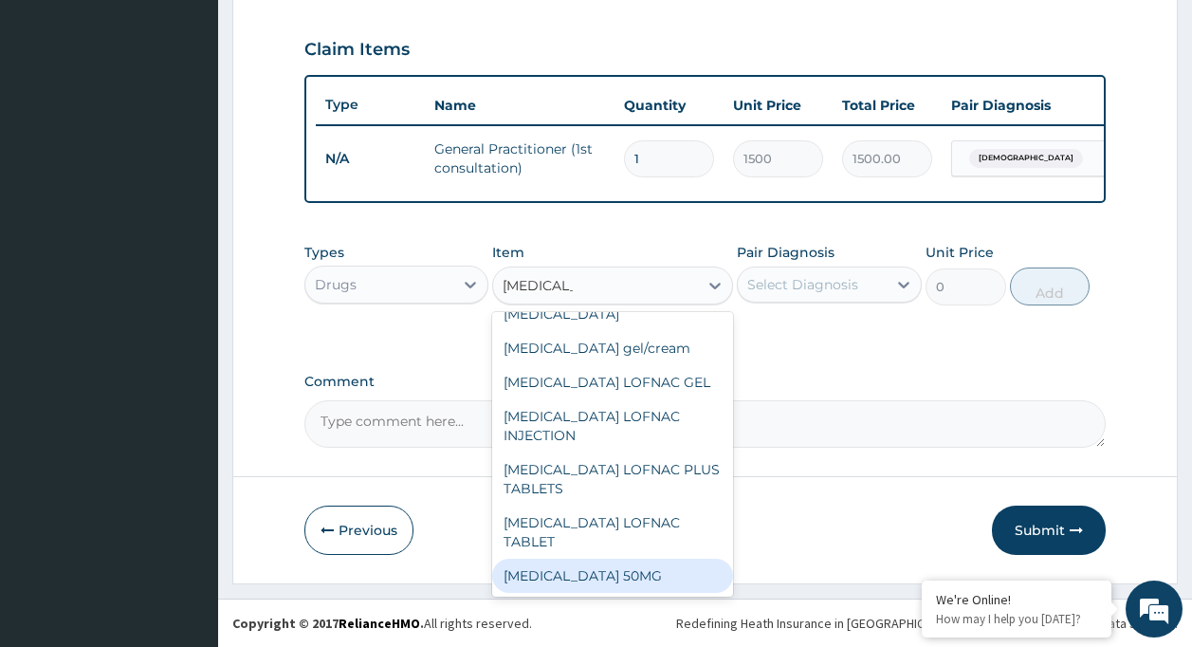
scroll to position [68, 0]
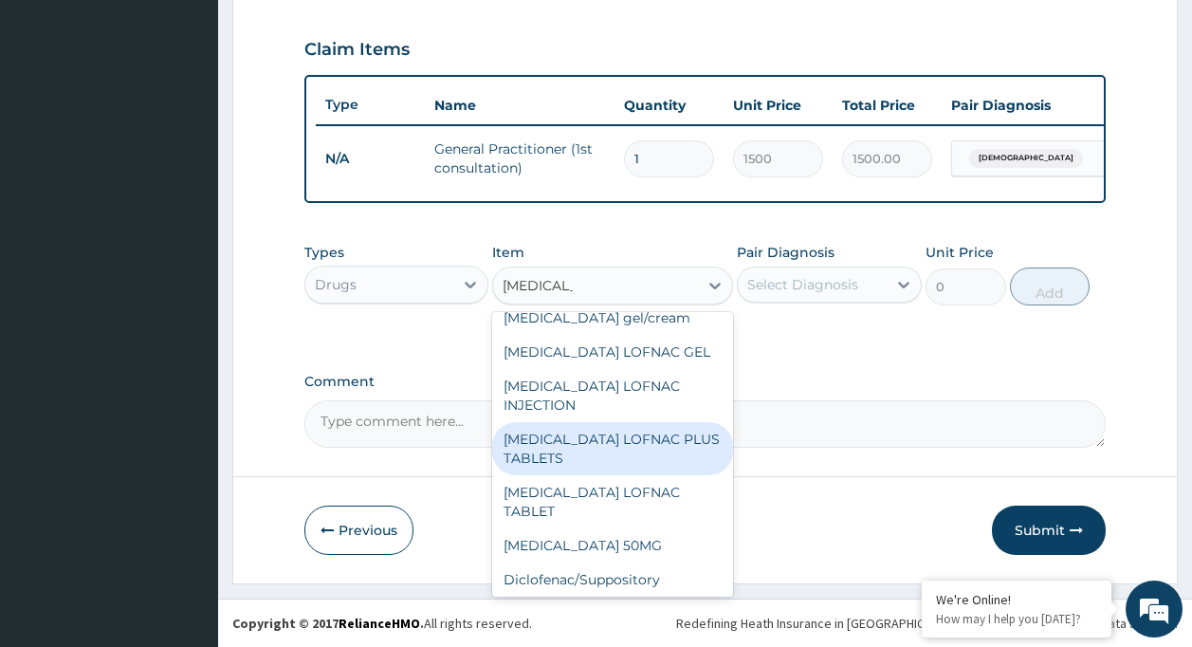
type input "diclofenac"
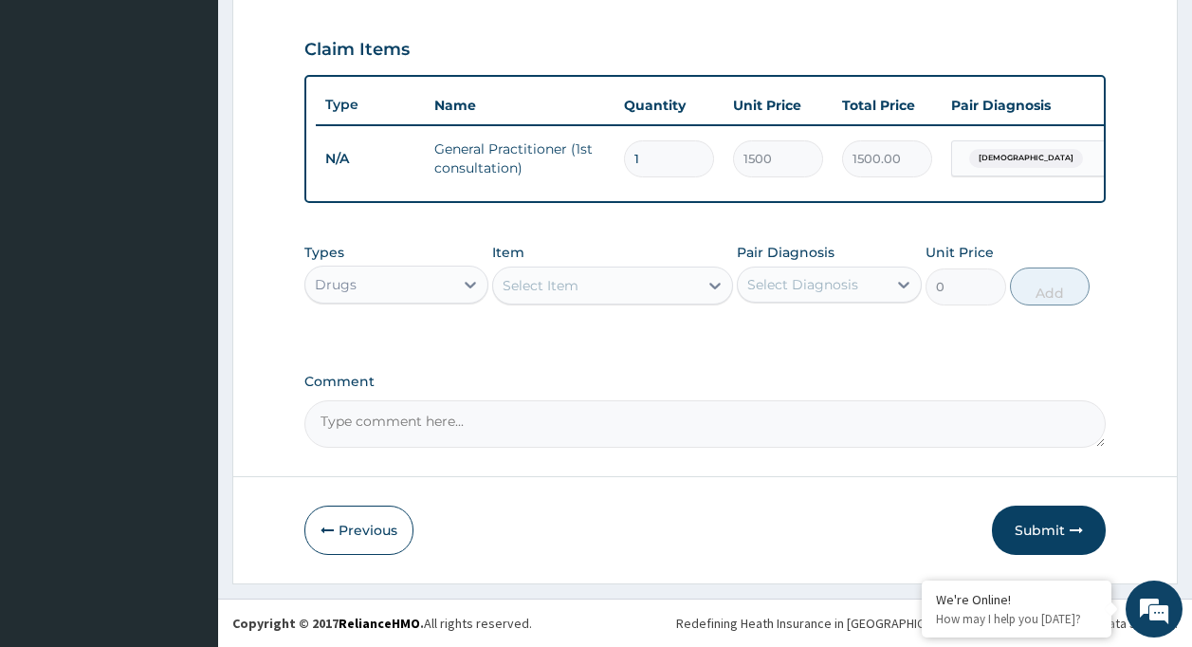
click at [739, 338] on div "Types Drugs Item Select Item Pair Diagnosis Select Diagnosis Unit Price 0 Add" at bounding box center [705, 288] width 802 height 110
click at [668, 280] on div "Select Item" at bounding box center [595, 285] width 205 height 30
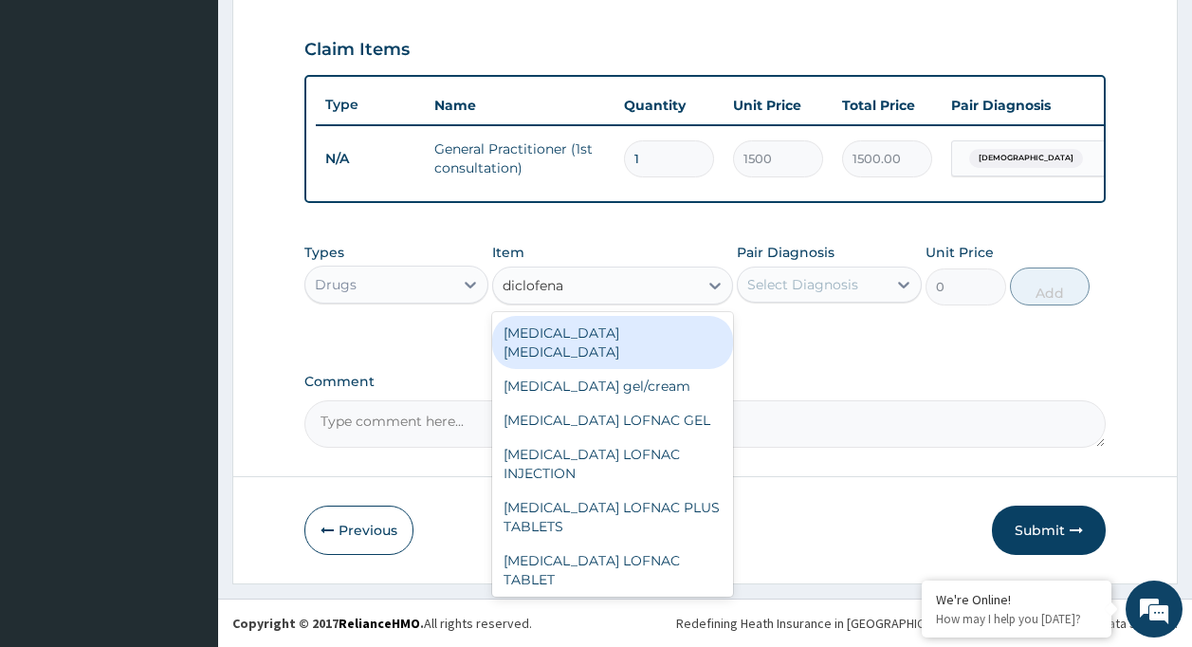
type input "diclofenac"
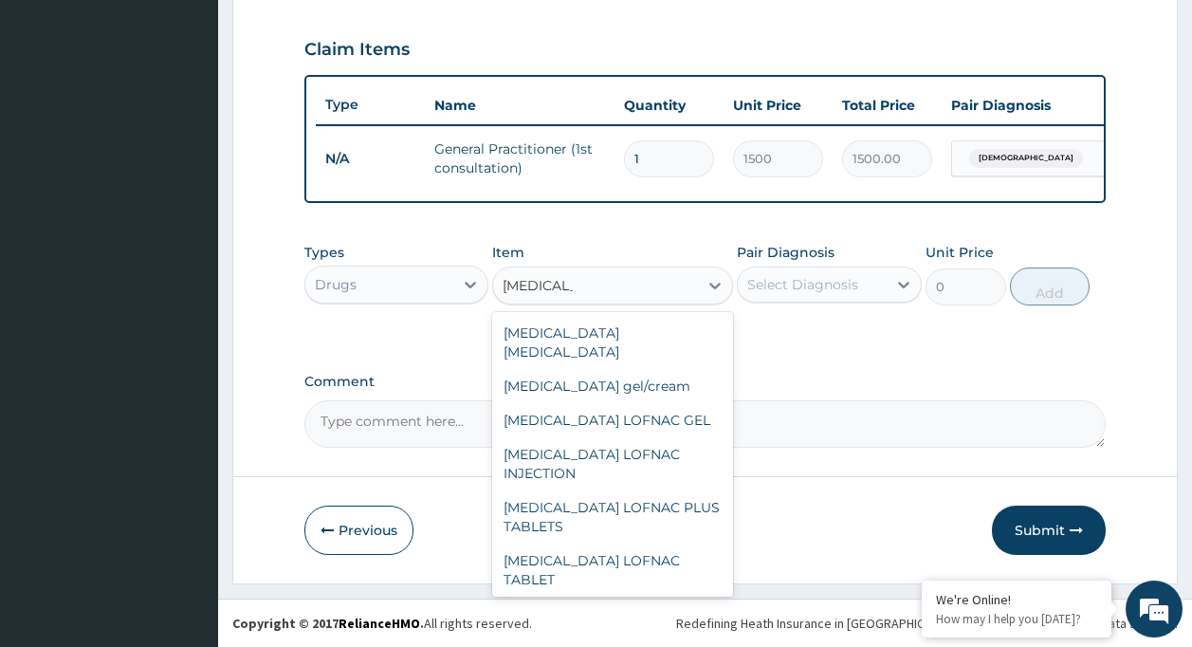
click at [673, 596] on div "DICLOFENAC SODIUM 50MG" at bounding box center [612, 613] width 241 height 34
type input "8.92"
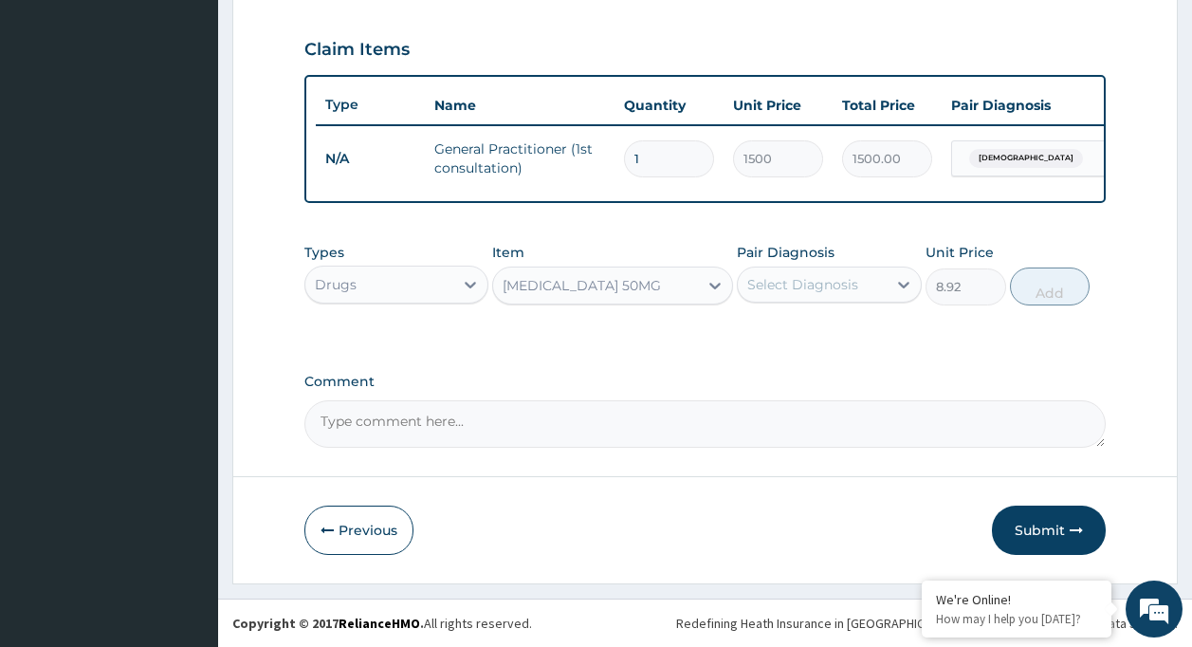
click at [793, 288] on div "Select Diagnosis" at bounding box center [802, 284] width 111 height 19
click at [820, 340] on div "Asthma" at bounding box center [829, 333] width 185 height 39
checkbox input "true"
click at [1080, 281] on button "Add" at bounding box center [1050, 286] width 81 height 38
type input "0"
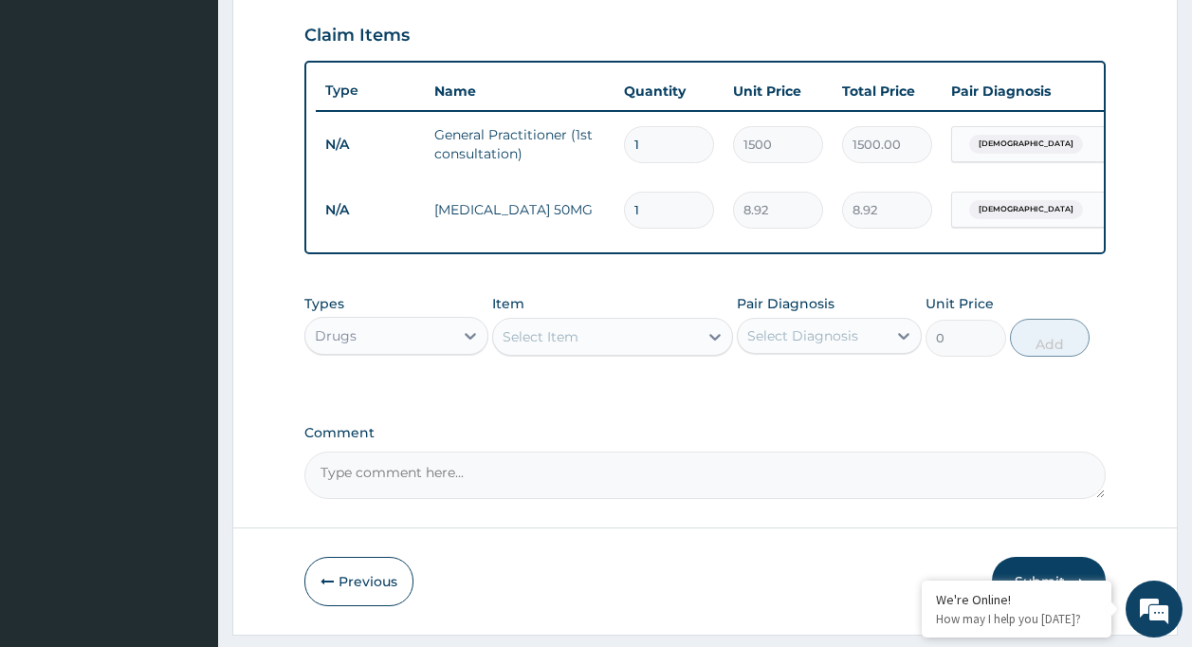
click at [601, 338] on div "Select Item" at bounding box center [595, 336] width 205 height 30
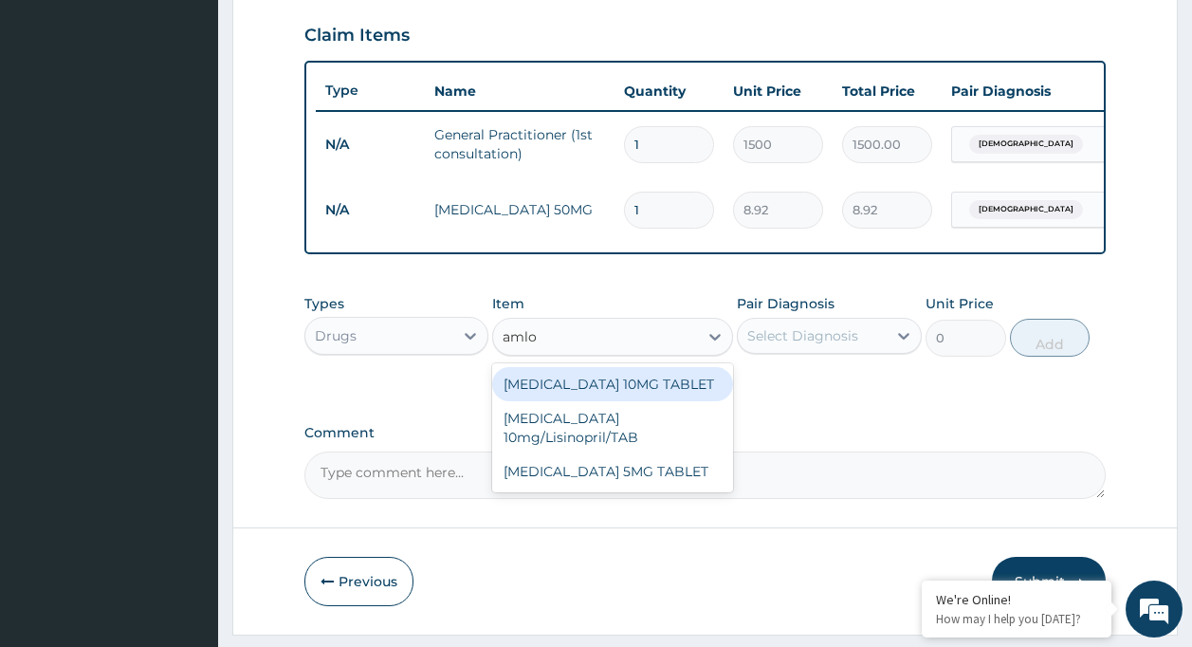
type input "amlod"
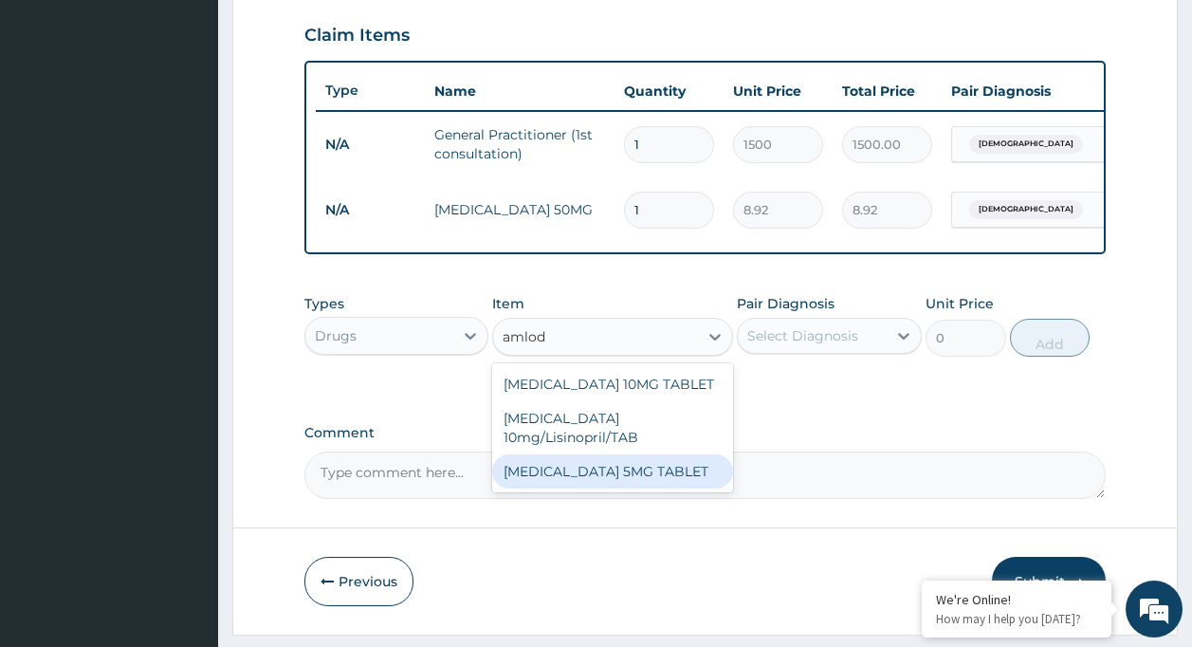
click at [614, 468] on div "AMLODIPINE 5MG TABLET" at bounding box center [612, 471] width 241 height 34
type input "9.45"
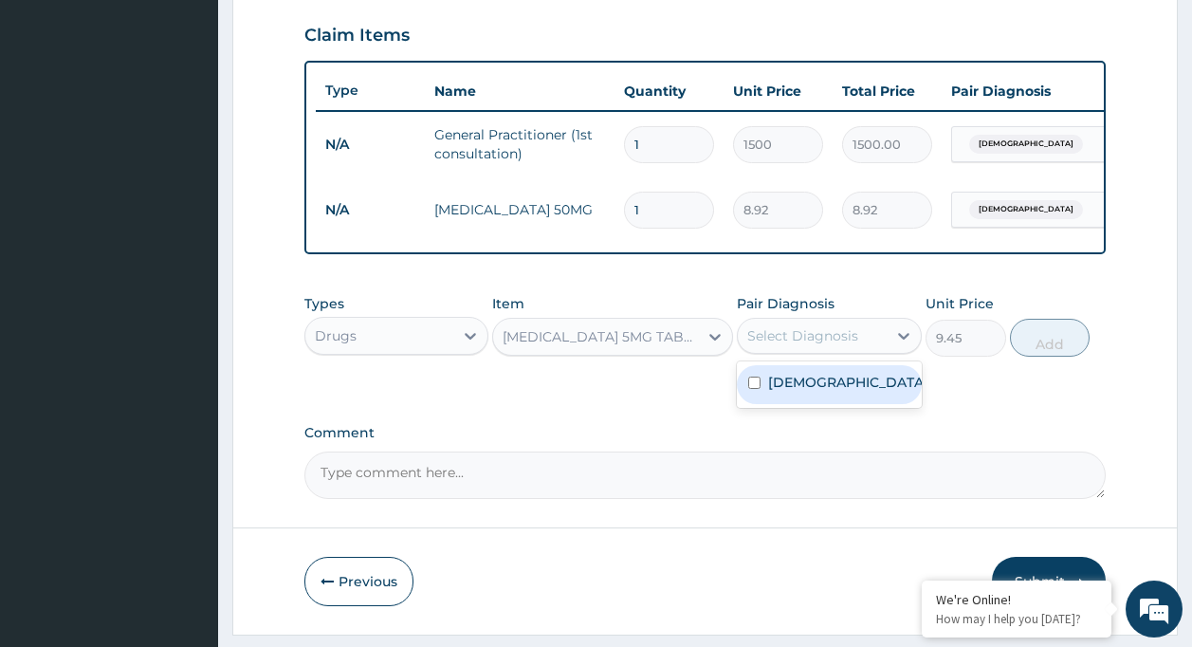
click at [844, 333] on div "Select Diagnosis" at bounding box center [829, 336] width 185 height 36
click at [860, 397] on div "Asthma" at bounding box center [829, 384] width 185 height 39
checkbox input "true"
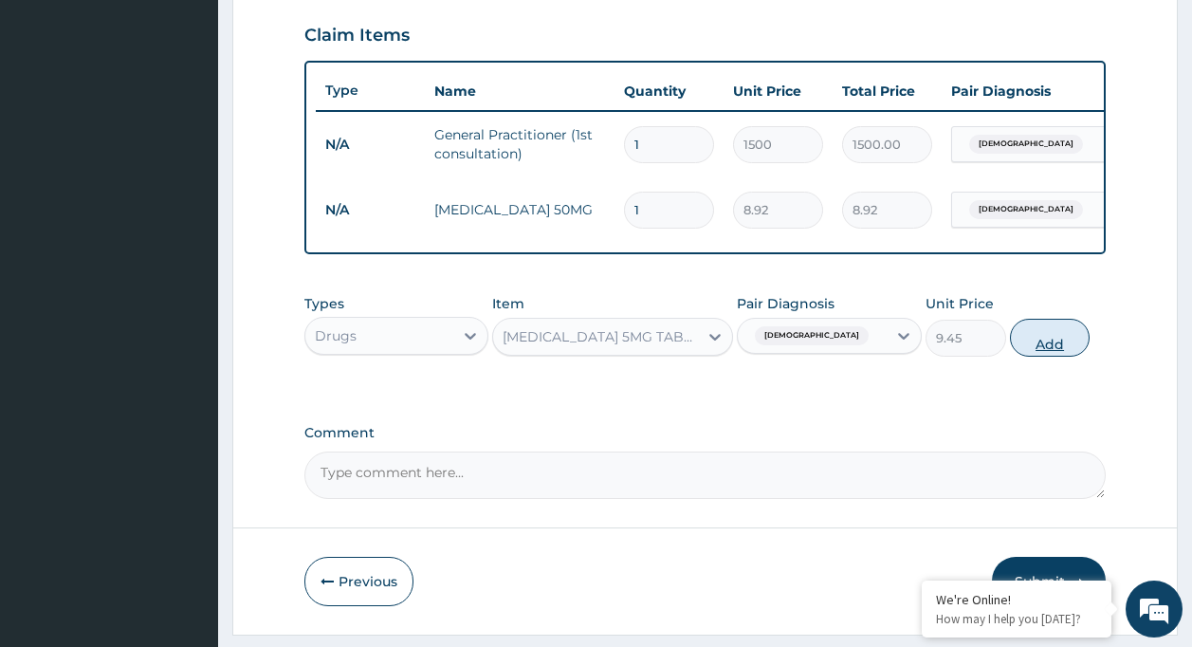
click at [1054, 349] on button "Add" at bounding box center [1050, 338] width 81 height 38
type input "0"
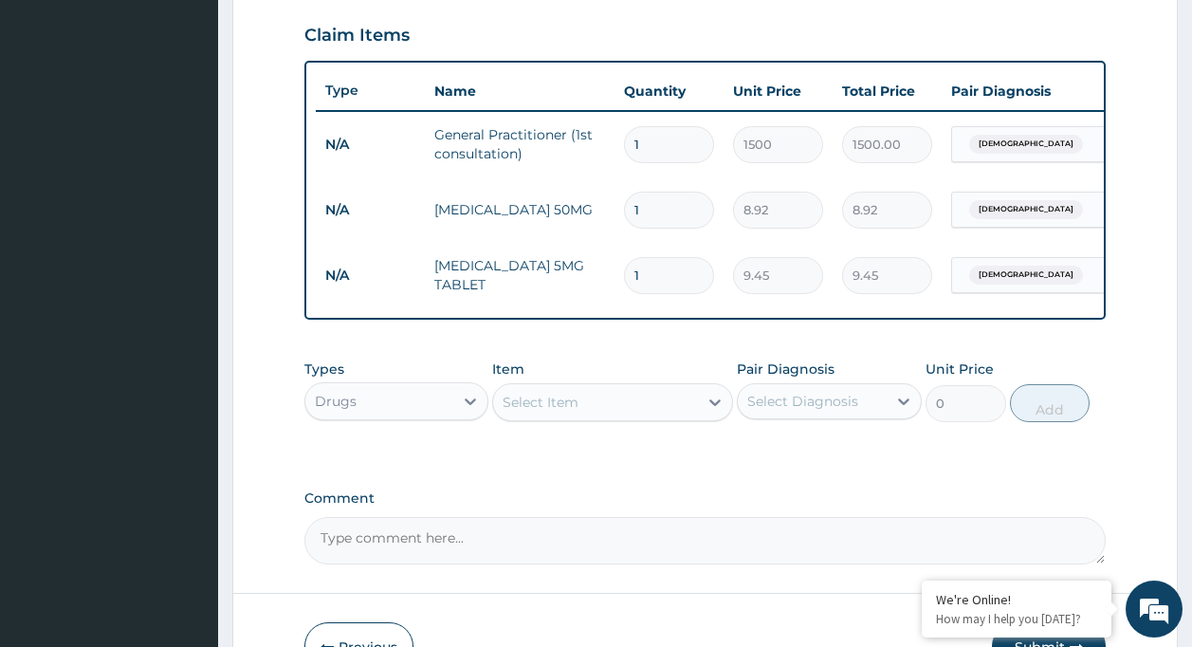
click at [526, 412] on div "Select Item" at bounding box center [541, 402] width 76 height 19
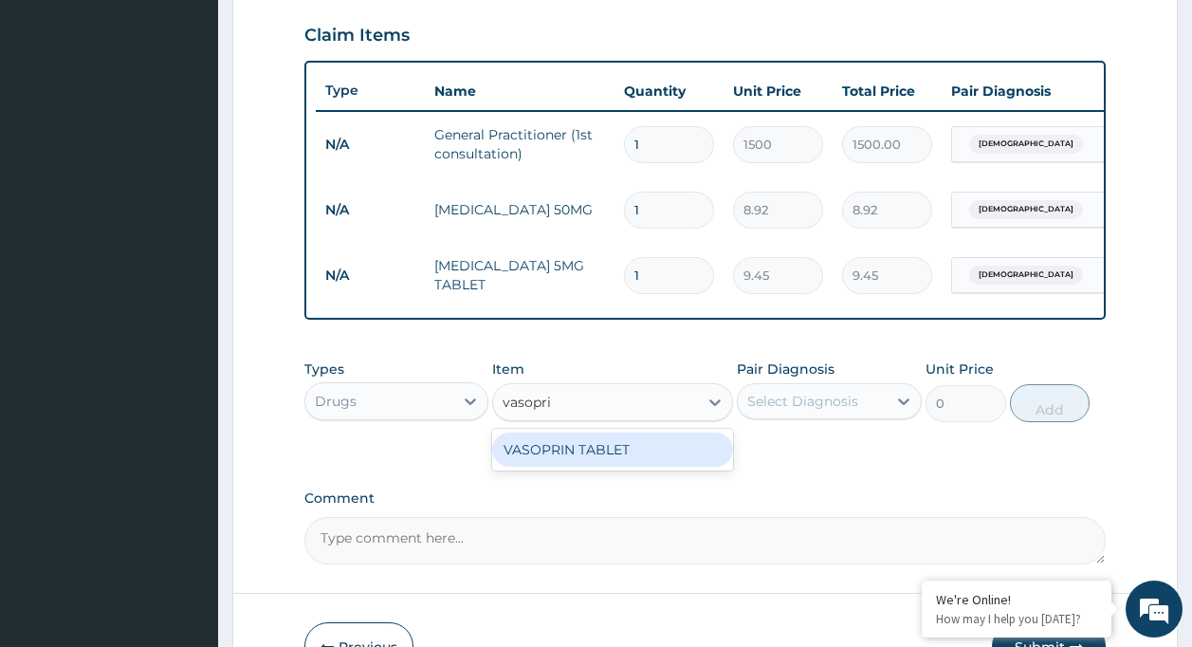
type input "vasoprin"
click at [561, 454] on div "VASOPRIN TABLET" at bounding box center [612, 449] width 241 height 34
type input "1.57"
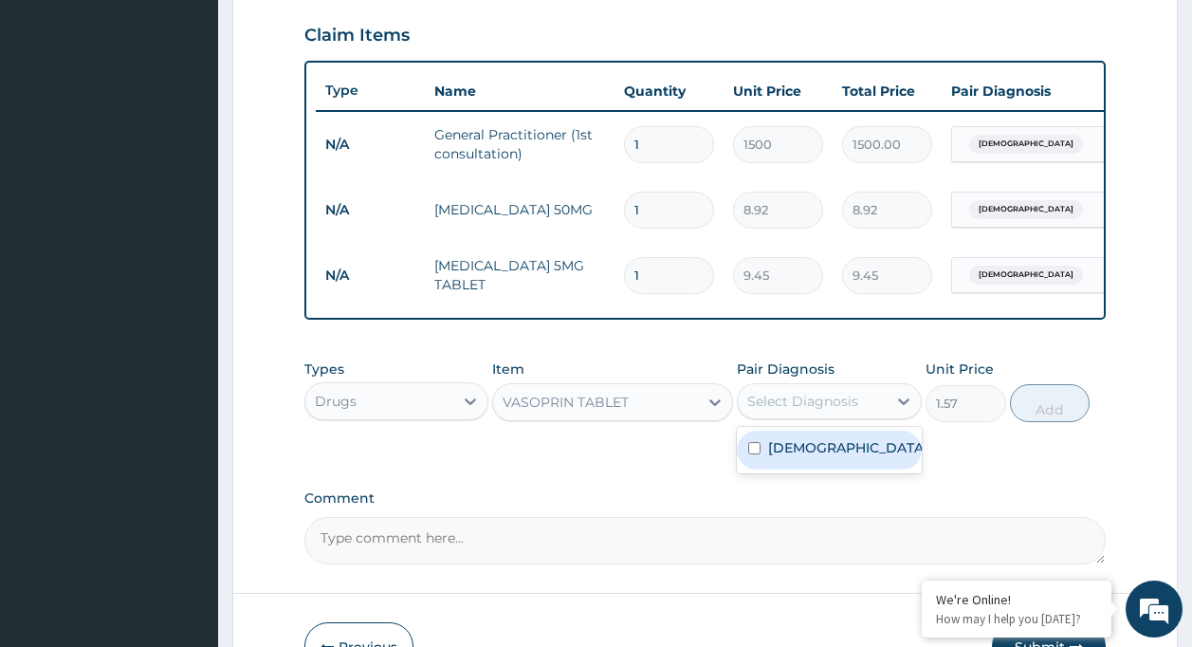
click at [796, 411] on div "Select Diagnosis" at bounding box center [802, 401] width 111 height 19
click at [810, 450] on div "Asthma" at bounding box center [829, 450] width 185 height 39
checkbox input "true"
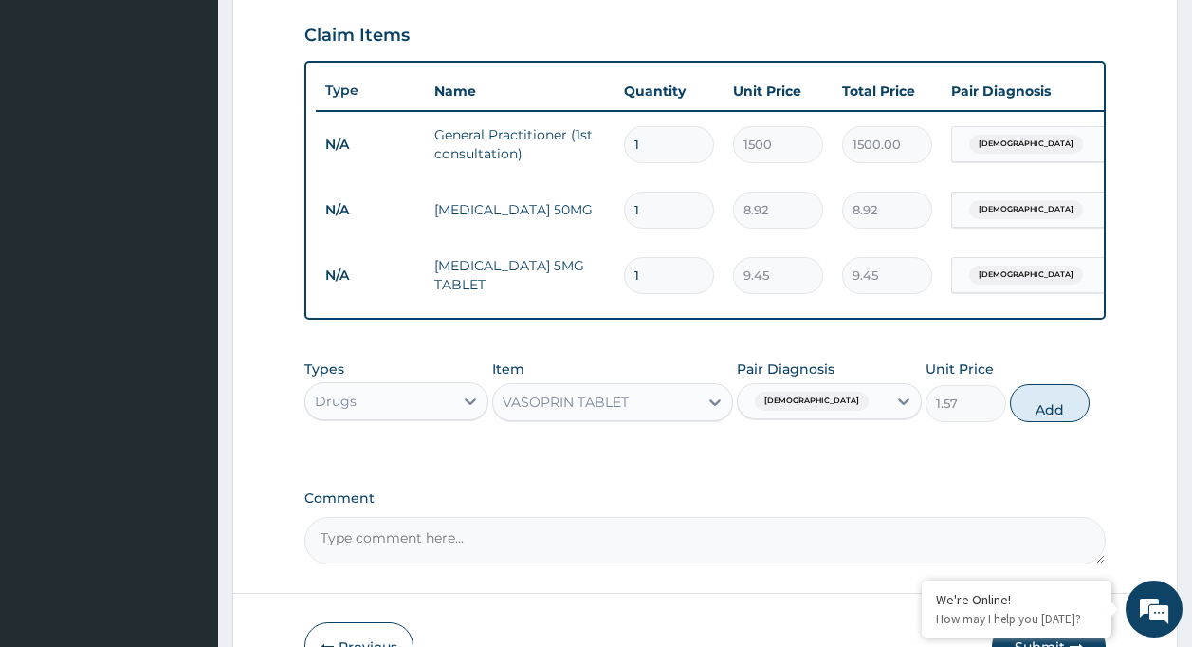
click at [1013, 418] on button "Add" at bounding box center [1050, 403] width 81 height 38
type input "0"
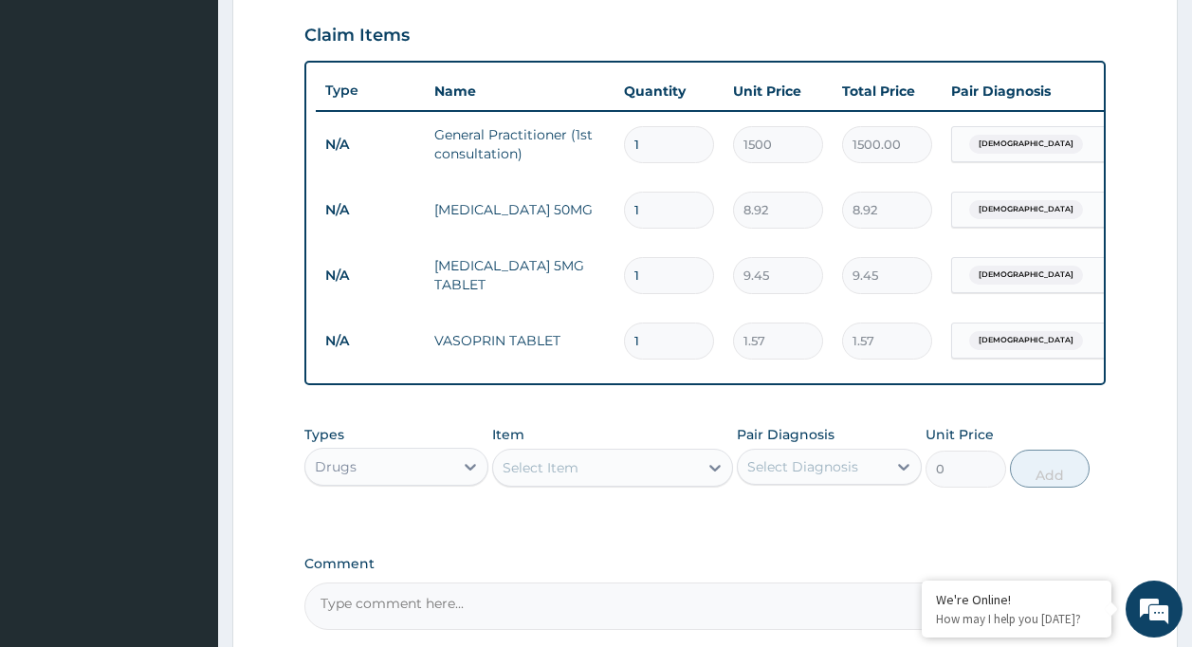
click at [556, 470] on div "Select Item" at bounding box center [595, 467] width 205 height 30
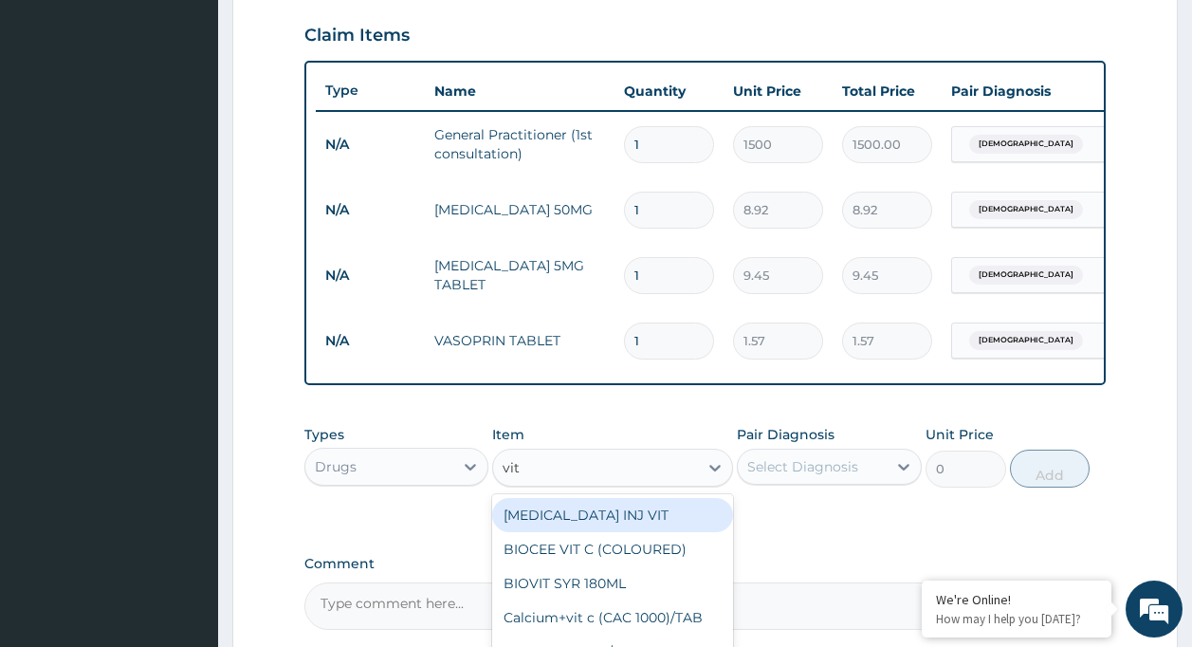
type input "vit b"
click at [709, 525] on div "VIT B.co/TAB" at bounding box center [612, 515] width 241 height 34
type input "13.12"
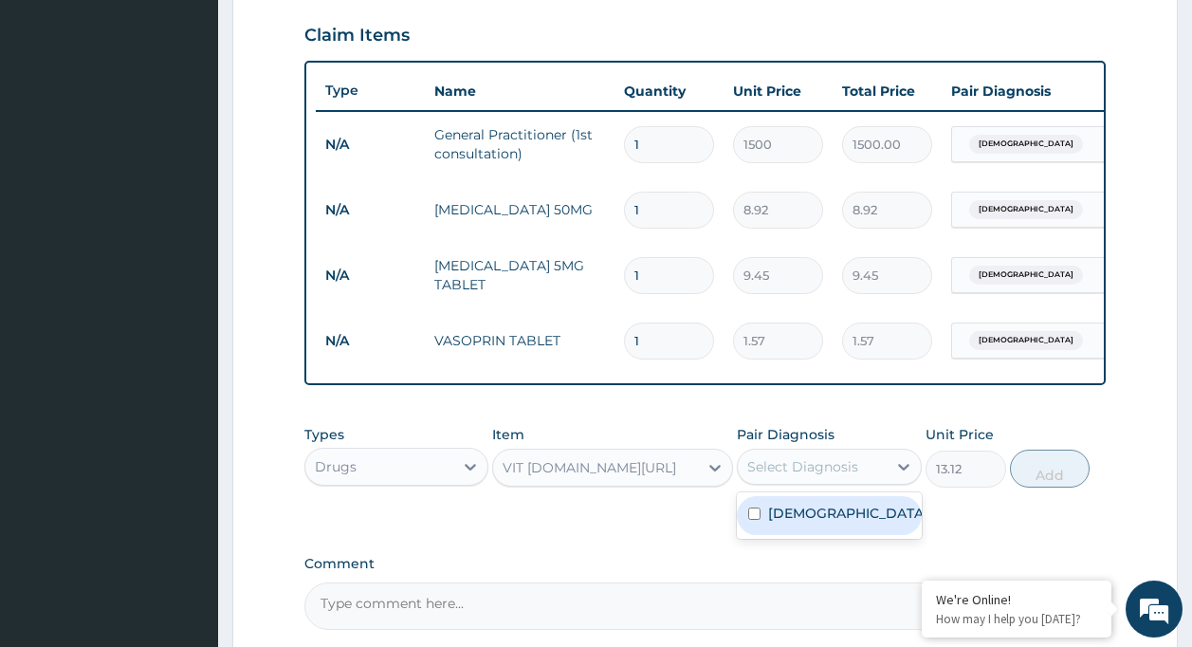
click at [764, 469] on div "Select Diagnosis" at bounding box center [812, 466] width 149 height 30
click at [799, 535] on div "Asthma" at bounding box center [829, 515] width 185 height 39
drag, startPoint x: 799, startPoint y: 539, endPoint x: 855, endPoint y: 514, distance: 61.1
click at [799, 535] on div "Asthma" at bounding box center [829, 515] width 185 height 39
click at [761, 509] on div "Asthma" at bounding box center [829, 515] width 185 height 39
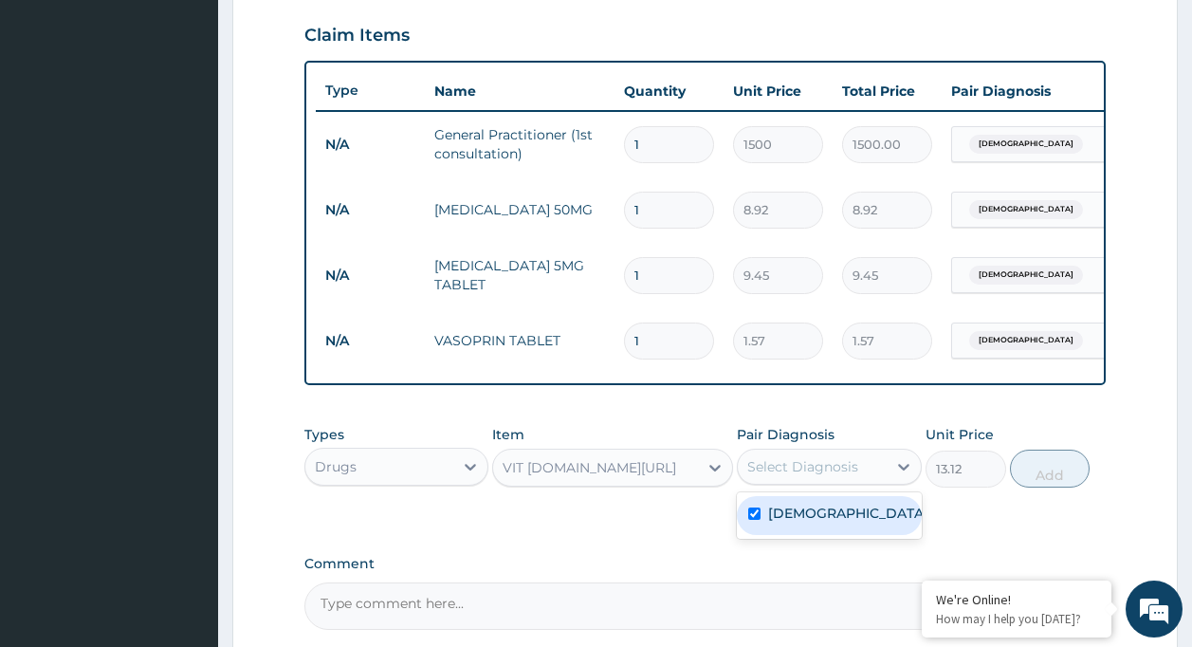
checkbox input "true"
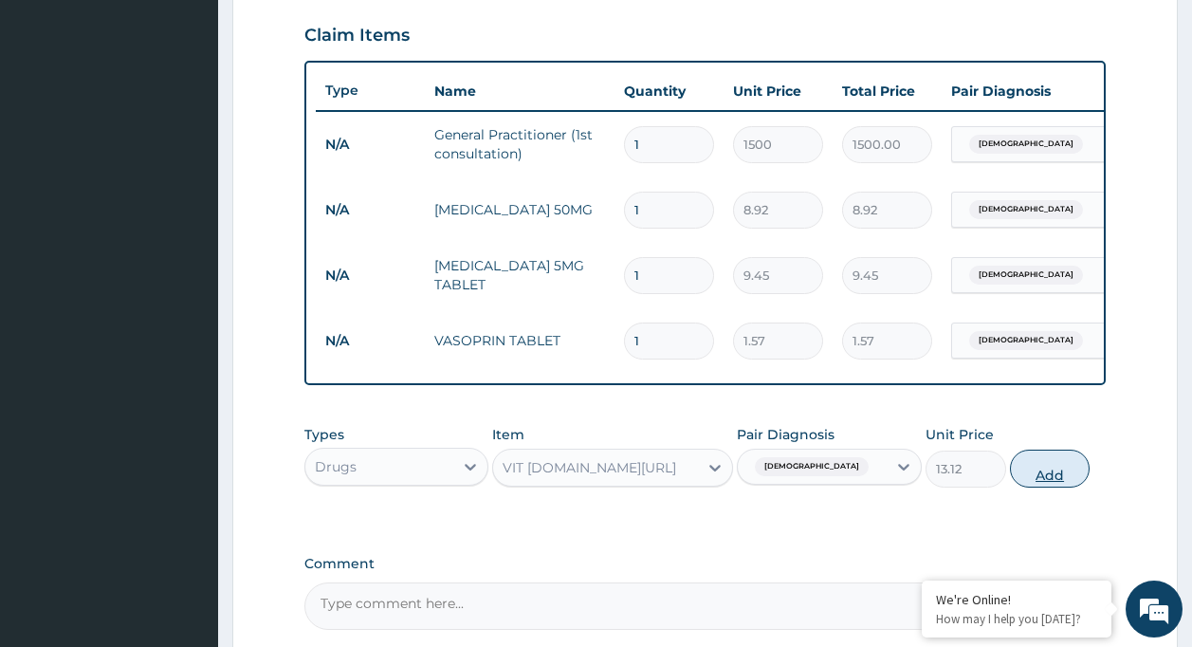
click at [1052, 468] on button "Add" at bounding box center [1050, 468] width 81 height 38
type input "0"
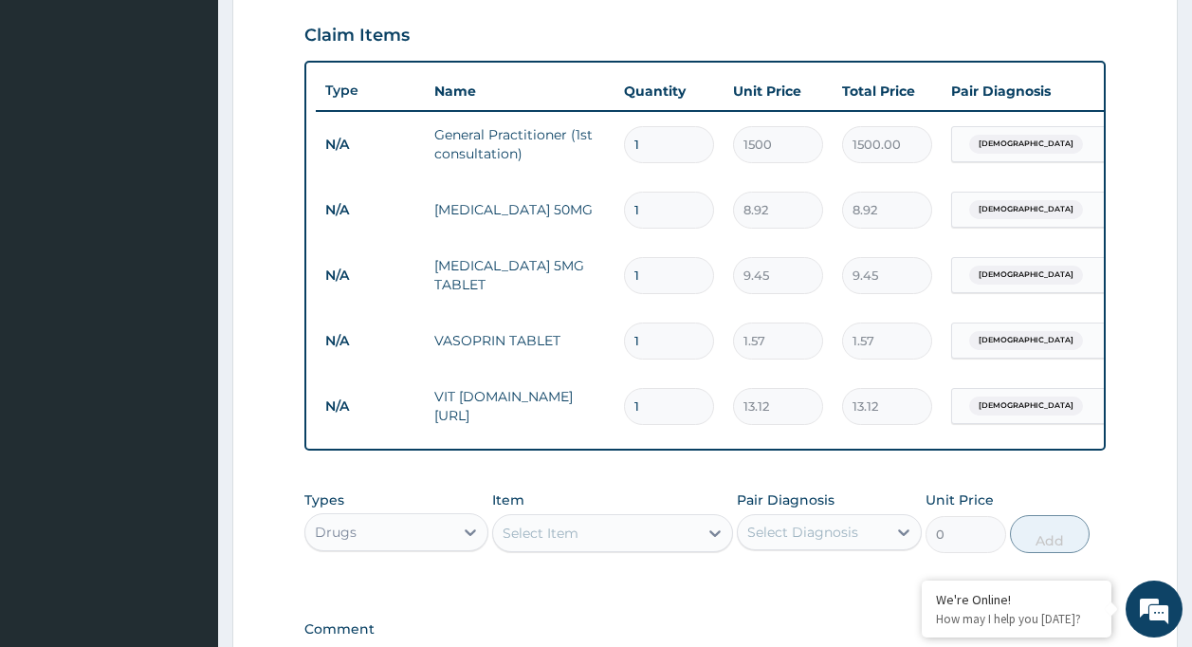
click at [599, 545] on div "Select Item" at bounding box center [595, 533] width 205 height 30
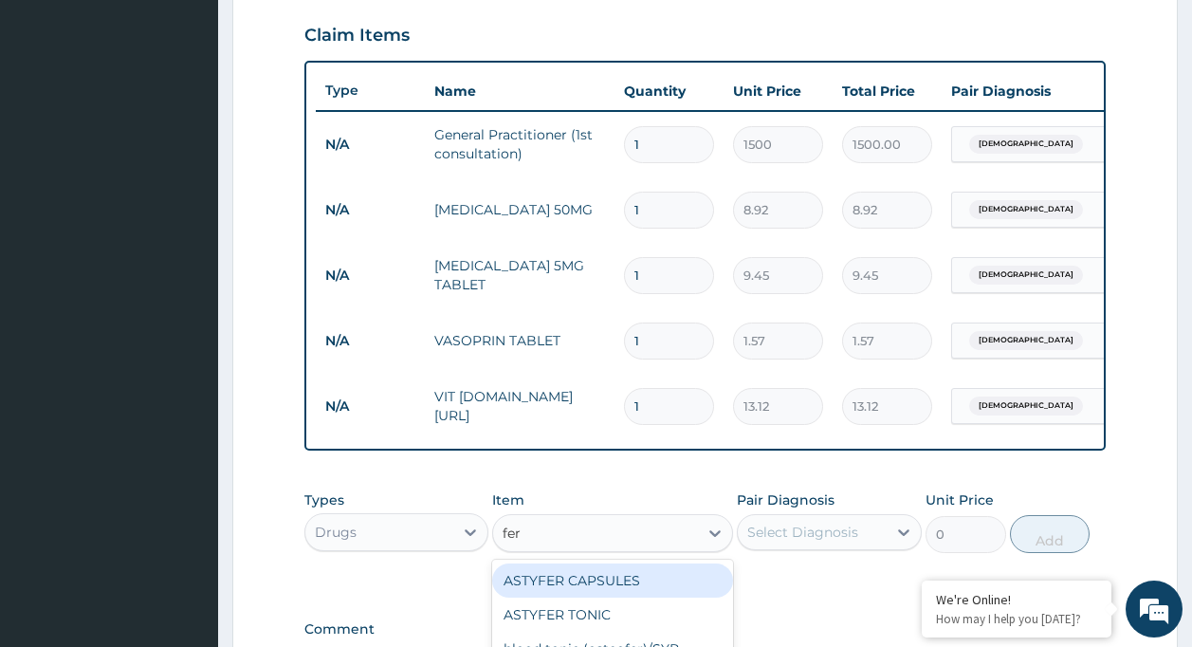
type input "ferr"
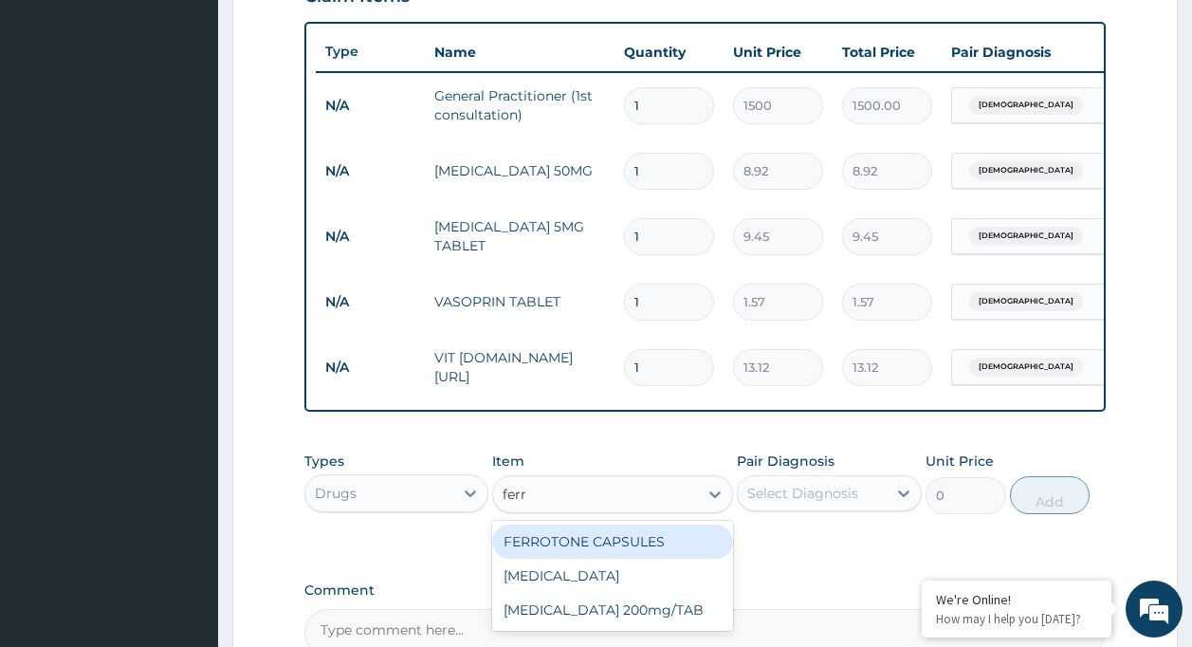
scroll to position [721, 0]
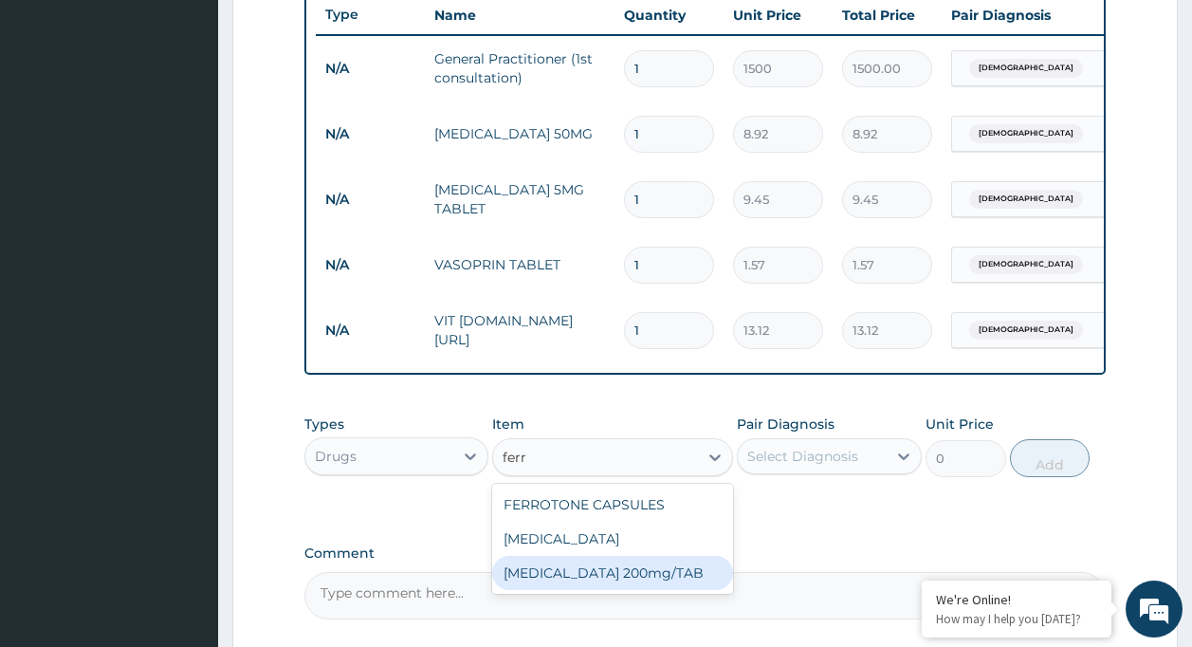
click at [662, 590] on div "FERROUS SULPHATE 200mg/TAB" at bounding box center [612, 573] width 241 height 34
type input "3.15"
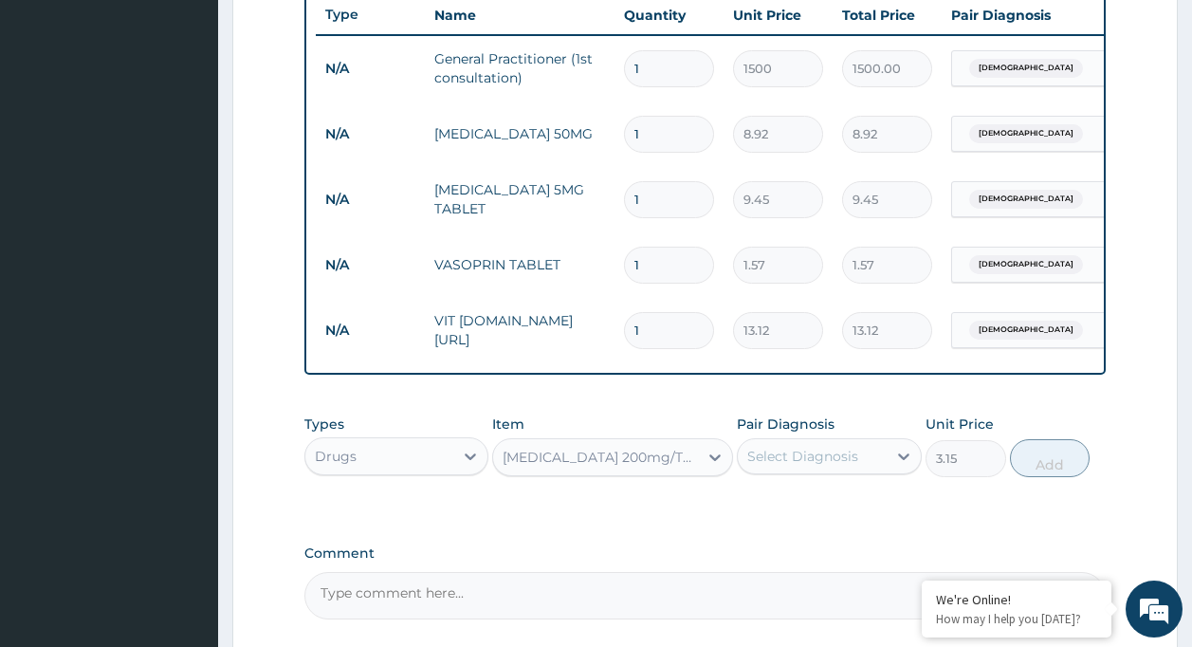
click at [782, 466] on div "Select Diagnosis" at bounding box center [802, 456] width 111 height 19
click at [806, 506] on div "Asthma" at bounding box center [829, 505] width 185 height 39
checkbox input "true"
click at [1021, 467] on button "Add" at bounding box center [1050, 458] width 81 height 38
type input "0"
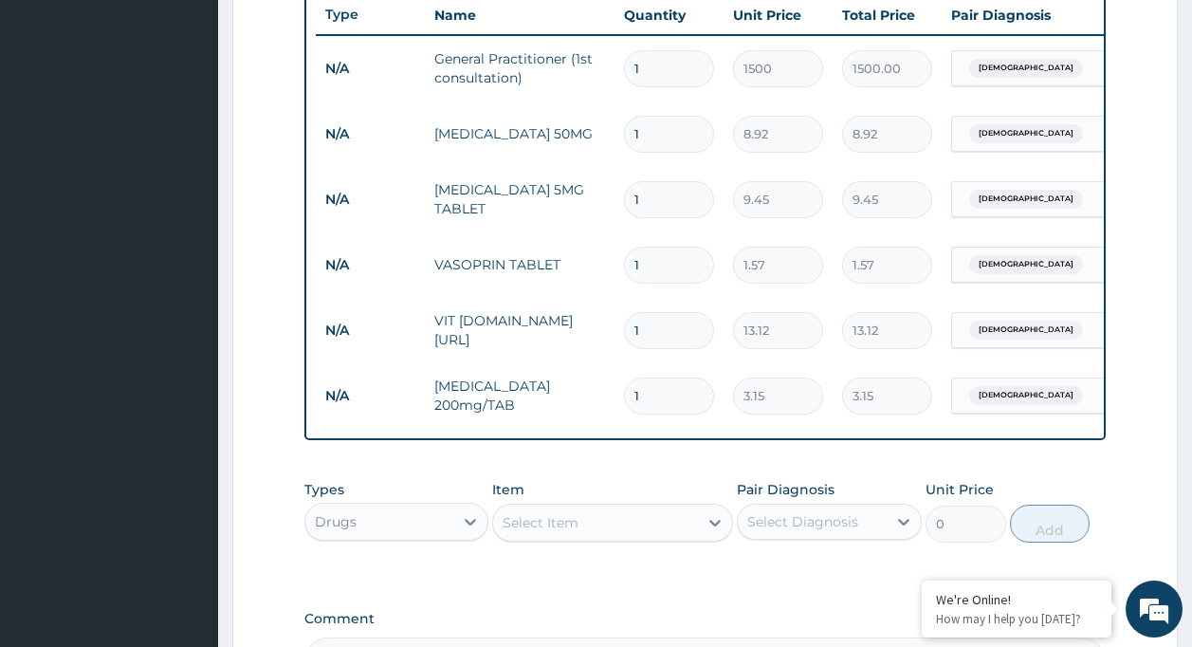
click at [672, 336] on input "1" at bounding box center [669, 330] width 90 height 37
type input "15"
type input "196.80"
type input "15"
click at [663, 391] on input "1" at bounding box center [669, 395] width 90 height 37
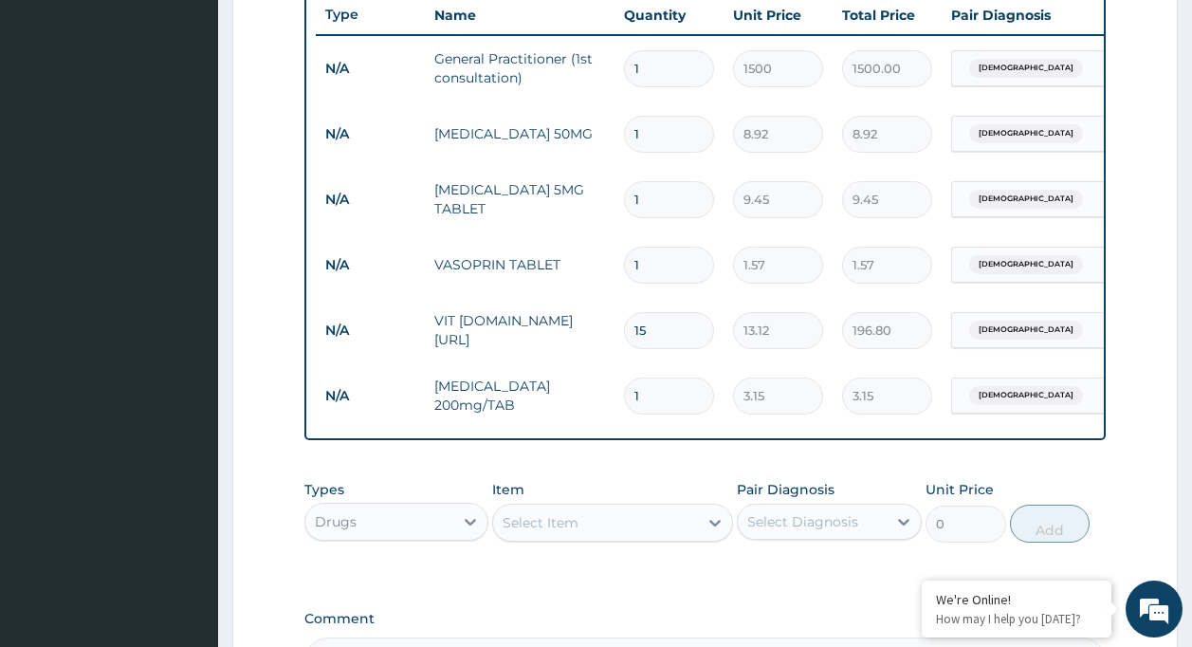
type input "15"
type input "47.25"
type input "15"
click at [658, 260] on input "1" at bounding box center [669, 265] width 90 height 37
type input "0.00"
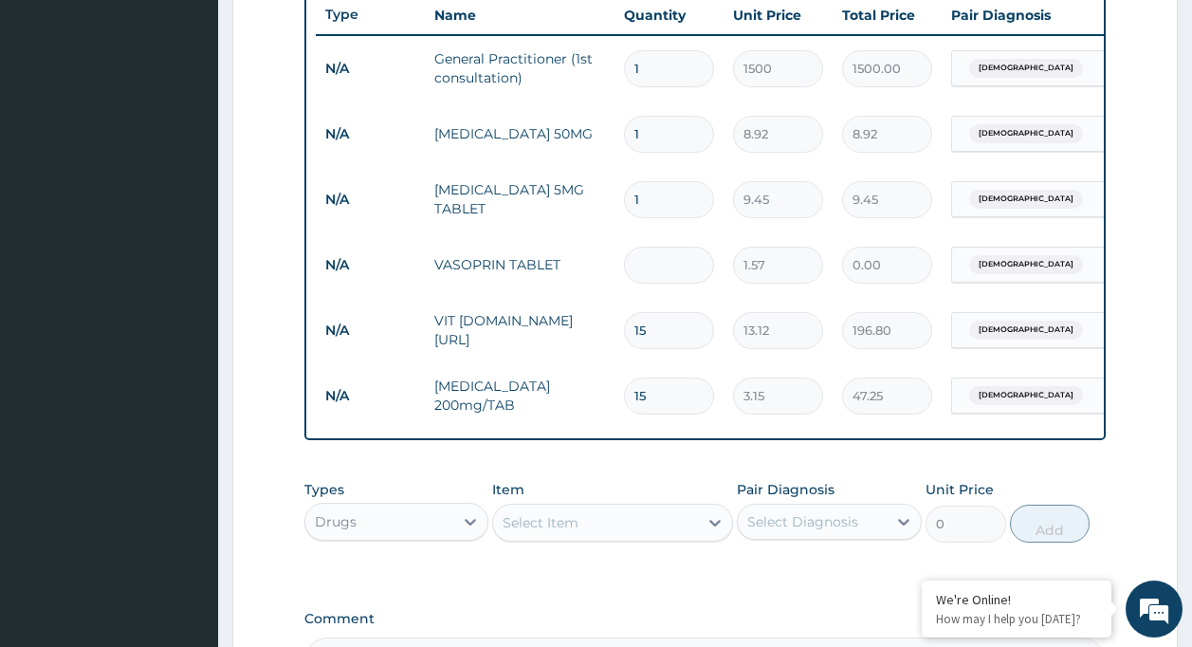
type input "3"
type input "4.71"
type input "30"
type input "47.10"
type input "30"
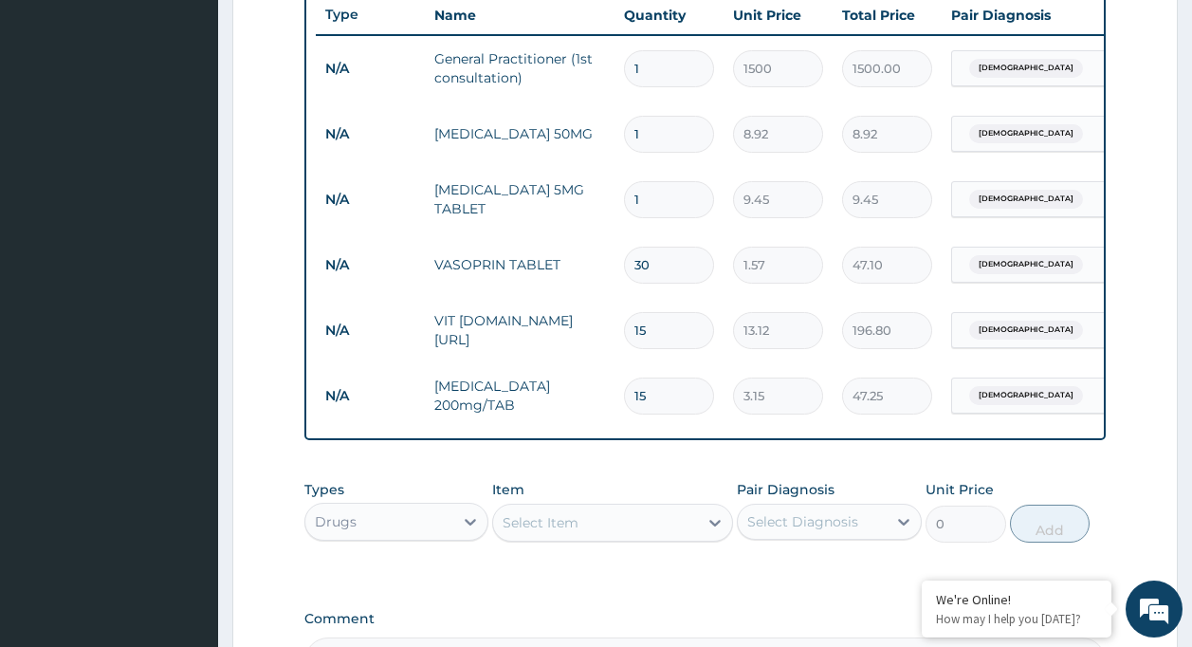
click at [689, 190] on input "1" at bounding box center [669, 199] width 90 height 37
type input "0.00"
type input "3"
type input "28.35"
type input "30"
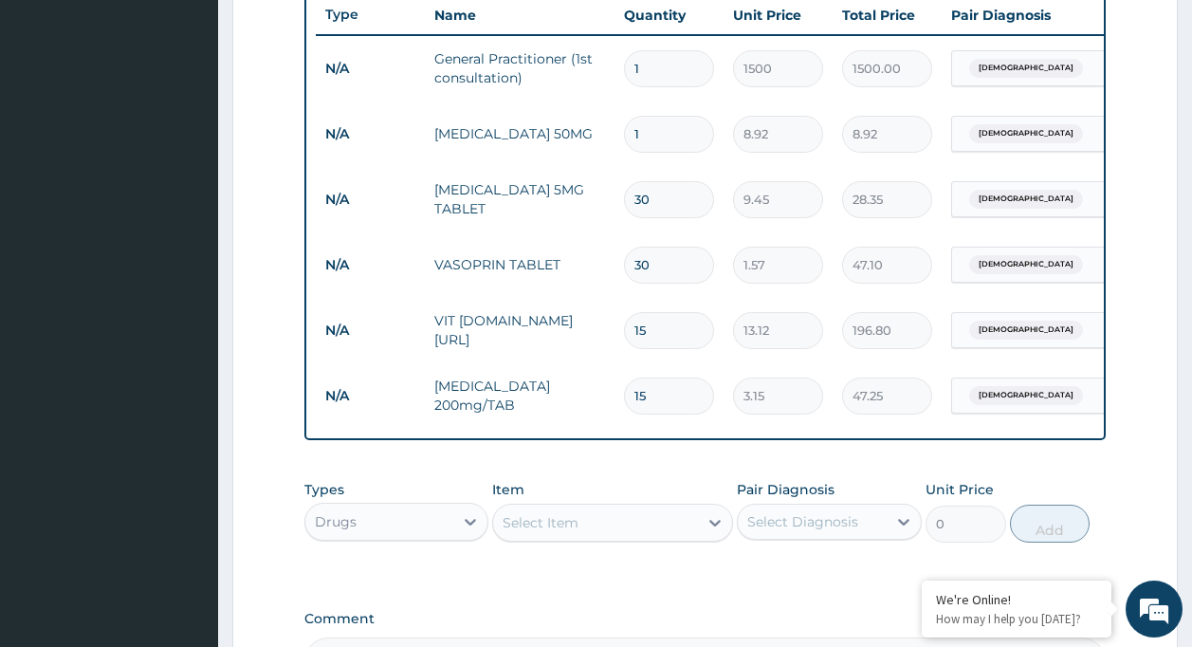
type input "283.50"
type input "30"
click at [687, 136] on input "1" at bounding box center [669, 134] width 90 height 37
type input "10"
type input "89.20"
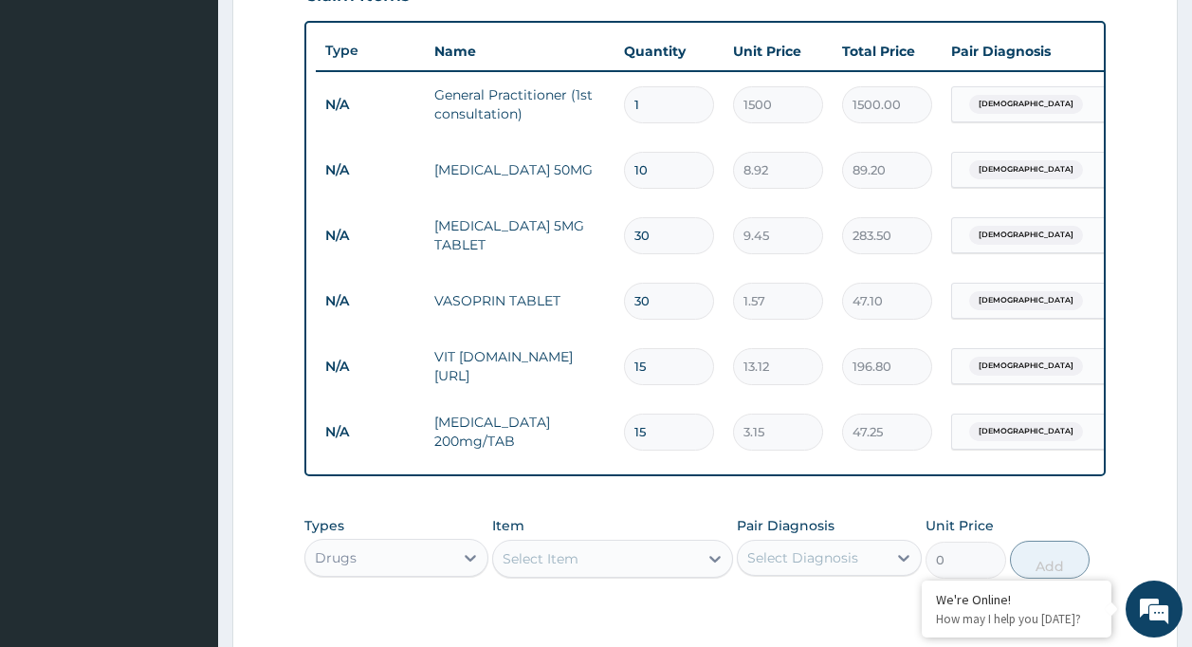
scroll to position [156, 0]
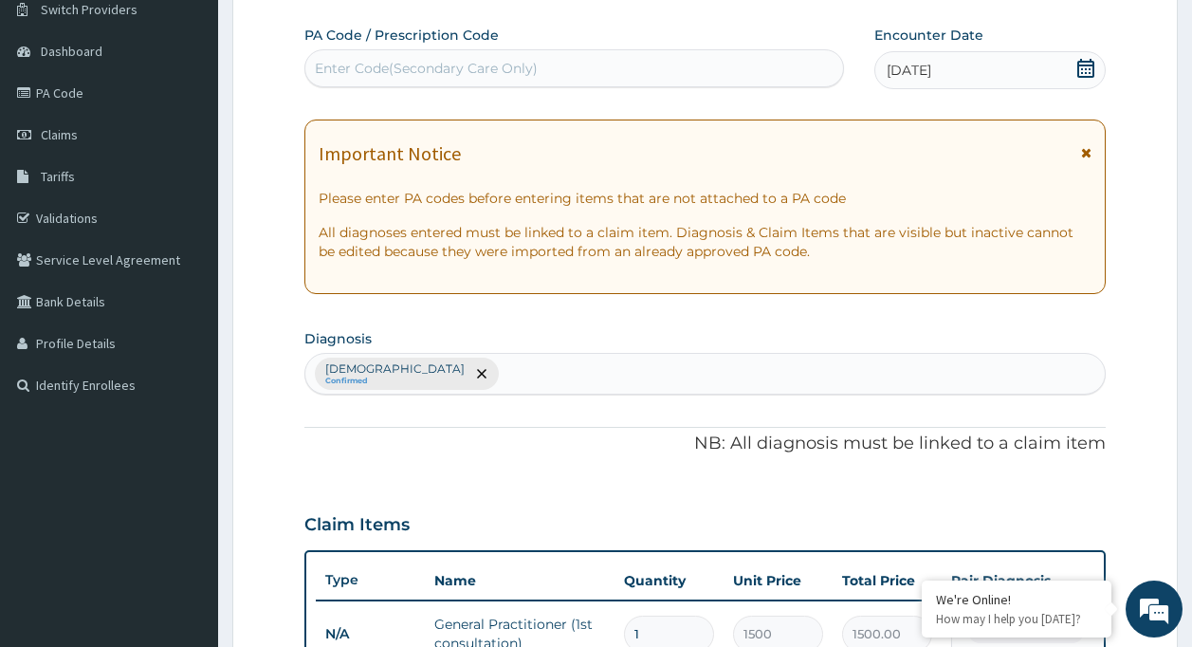
type input "10"
click at [418, 369] on div "Asthma Confirmed" at bounding box center [705, 374] width 800 height 40
click at [477, 374] on icon "remove selection option" at bounding box center [481, 373] width 9 height 9
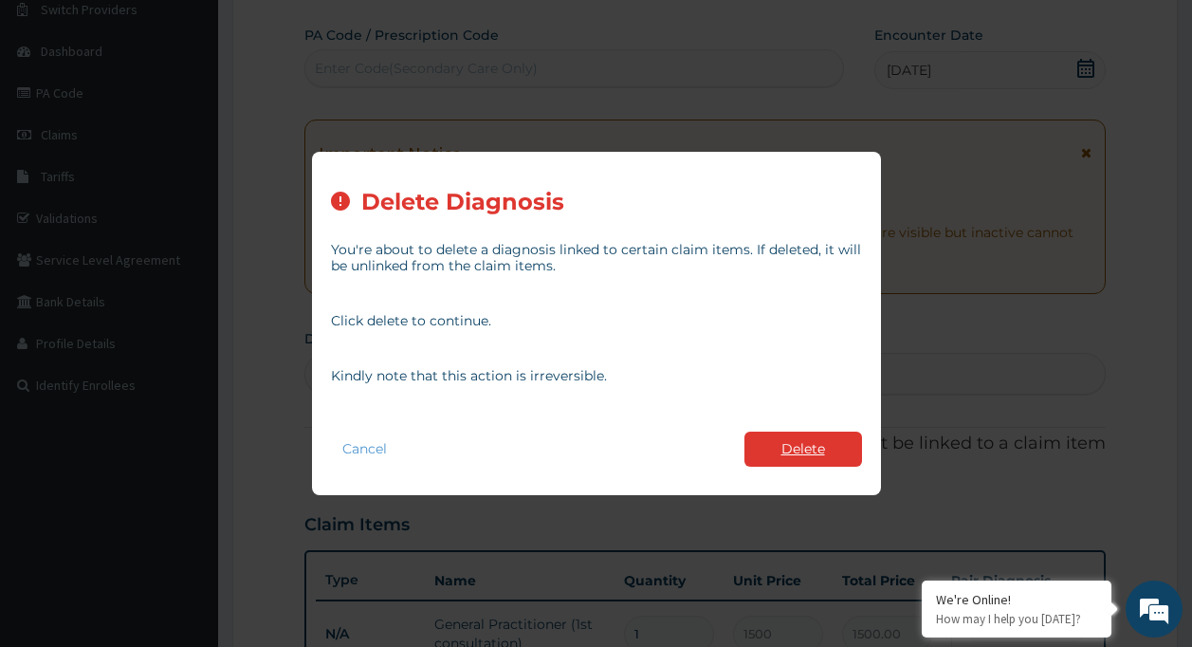
click at [789, 443] on button "Delete" at bounding box center [803, 448] width 118 height 35
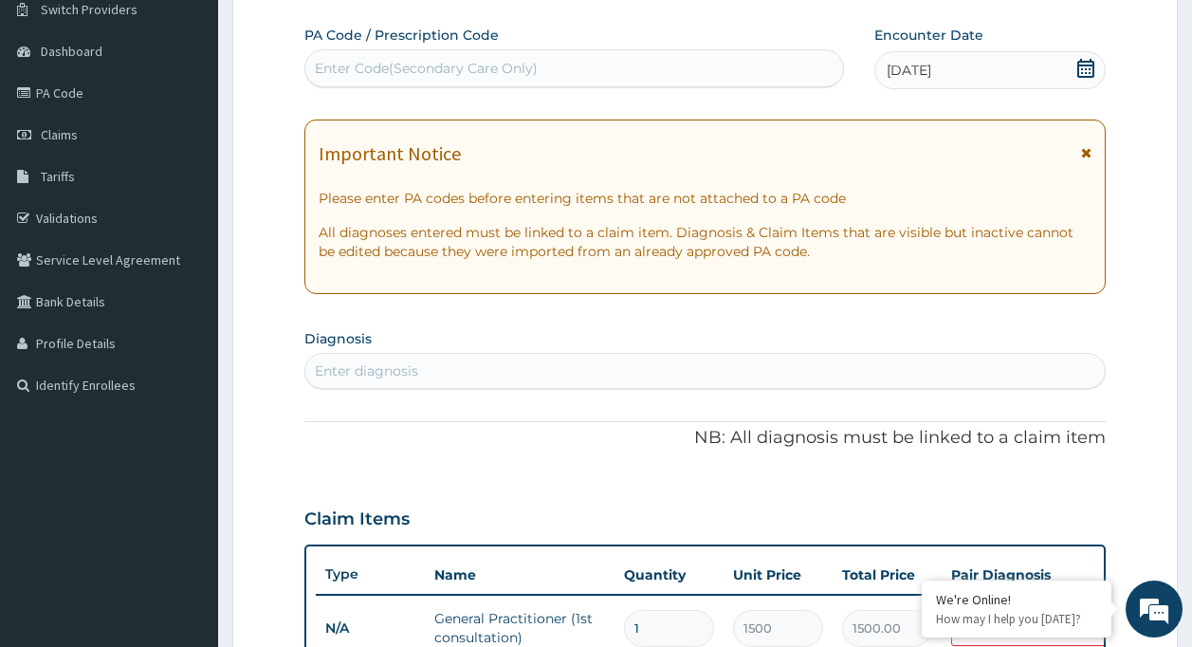
click at [444, 365] on div "Enter diagnosis" at bounding box center [705, 371] width 800 height 30
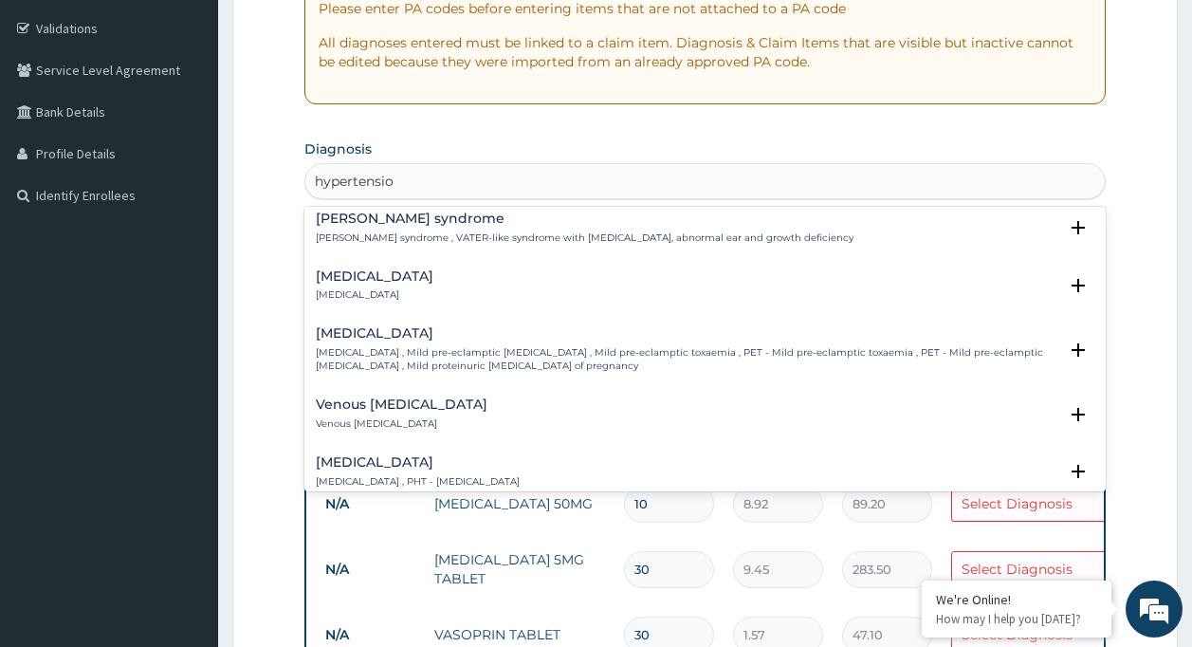
scroll to position [329, 0]
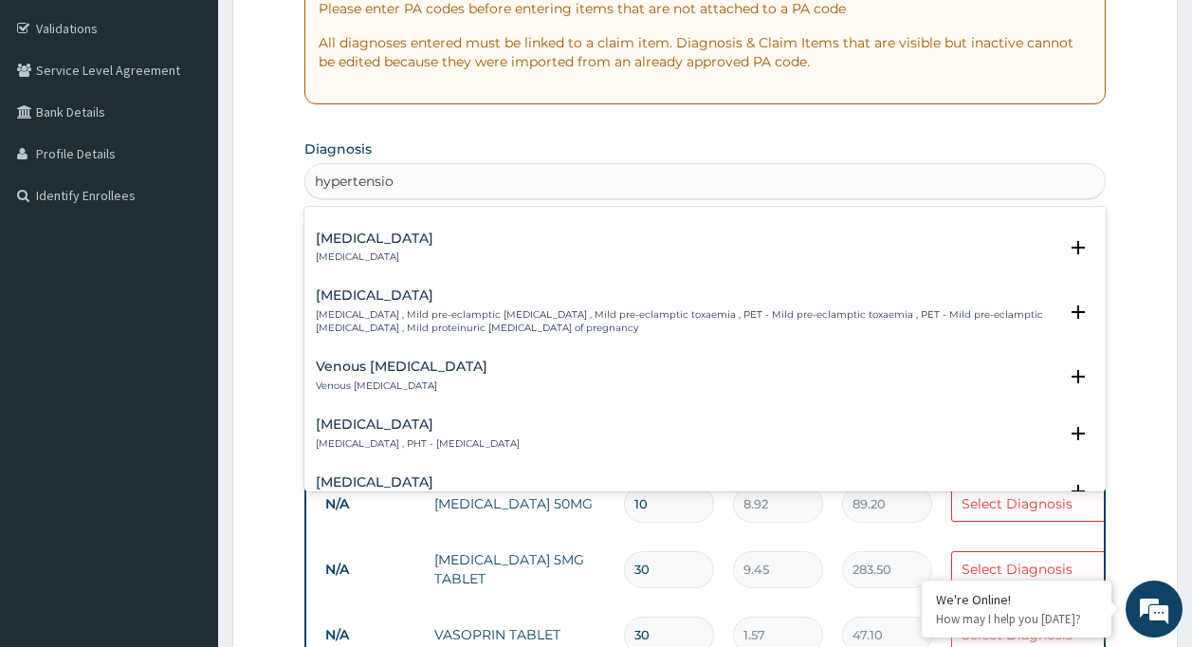
type input "hypertensio"
click at [1107, 477] on form "Step 2 of 2 PA Code / Prescription Code Enter Code(Secondary Care Only) Encount…" at bounding box center [704, 473] width 945 height 1436
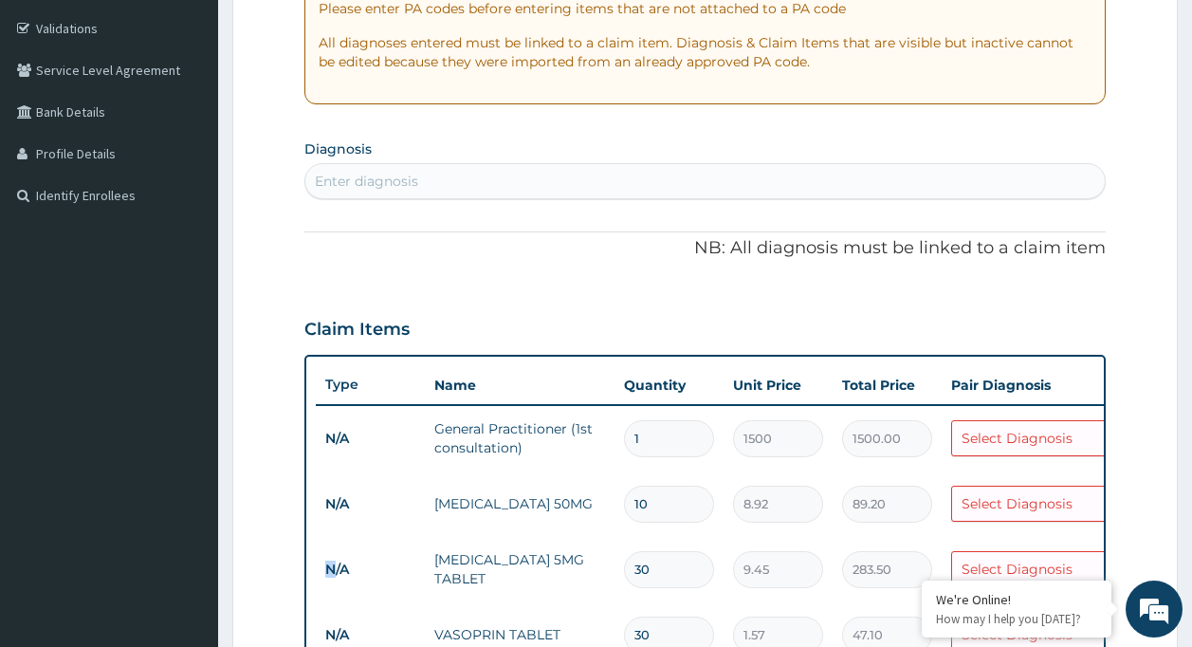
click at [1107, 477] on form "Step 2 of 2 PA Code / Prescription Code Enter Code(Secondary Care Only) Encount…" at bounding box center [704, 473] width 945 height 1436
click at [1020, 174] on div "Enter diagnosis" at bounding box center [705, 181] width 800 height 30
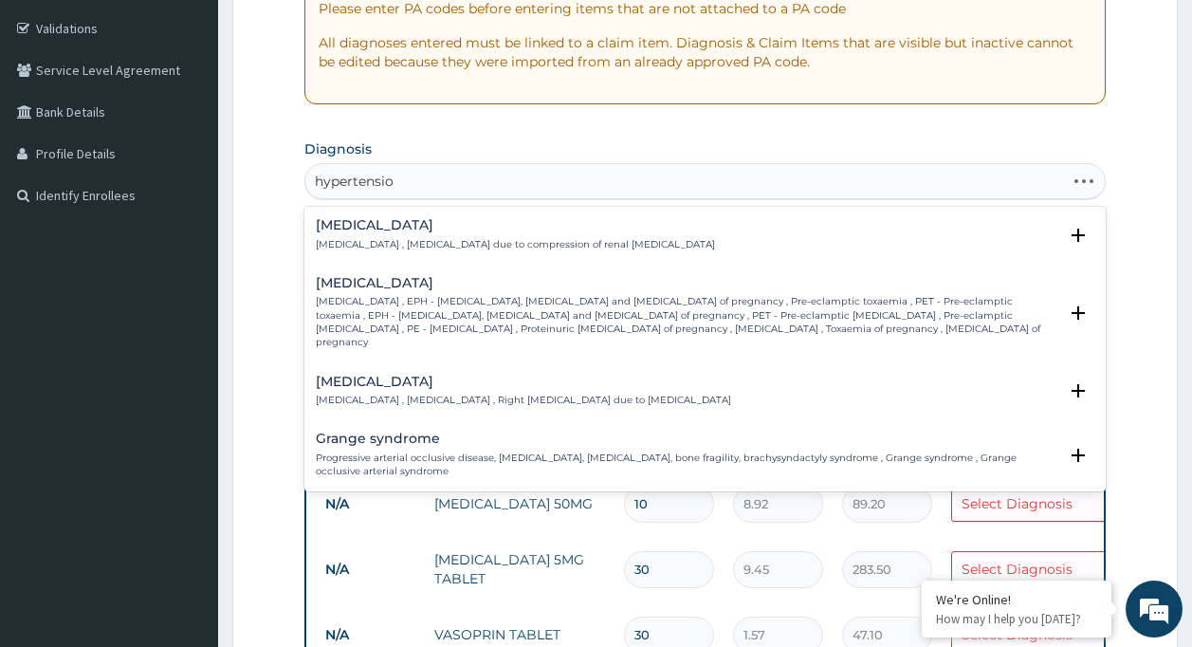
type input "hypertension"
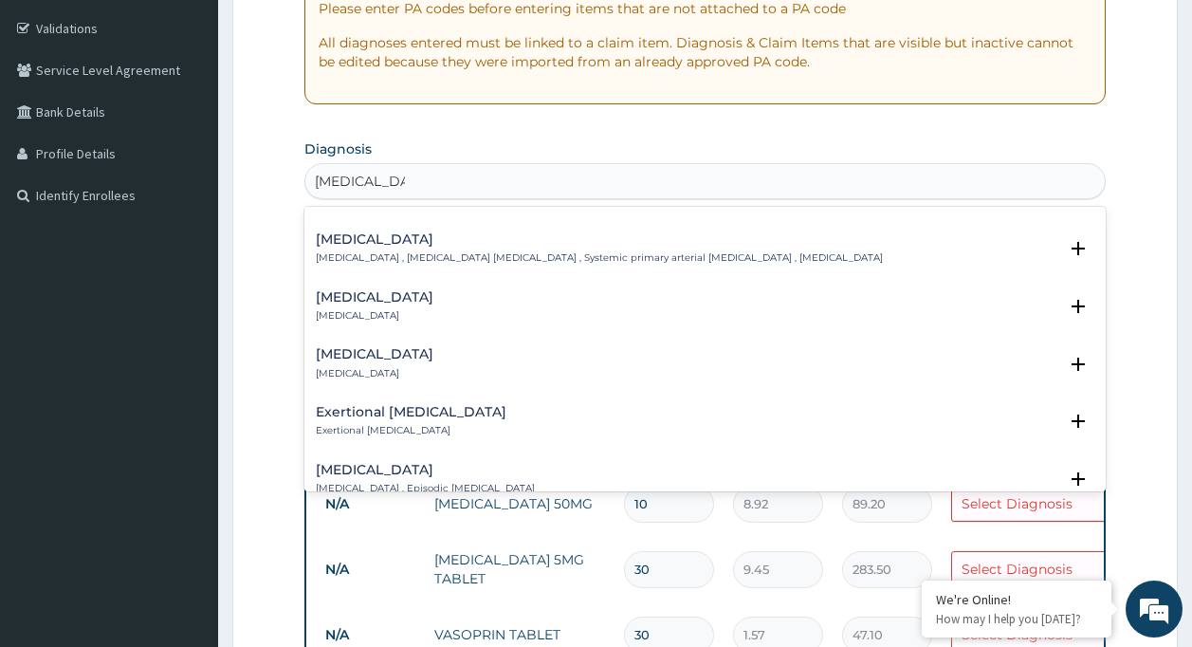
scroll to position [1552, 0]
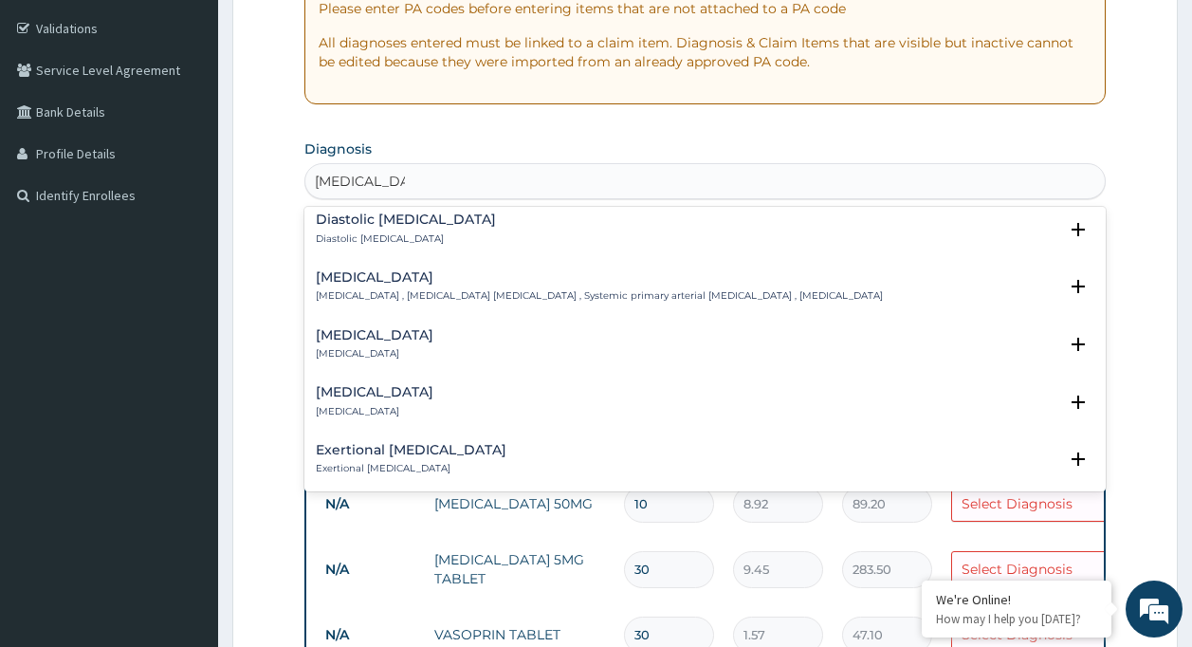
click at [832, 270] on h4 "Essential hypertension" at bounding box center [599, 277] width 567 height 14
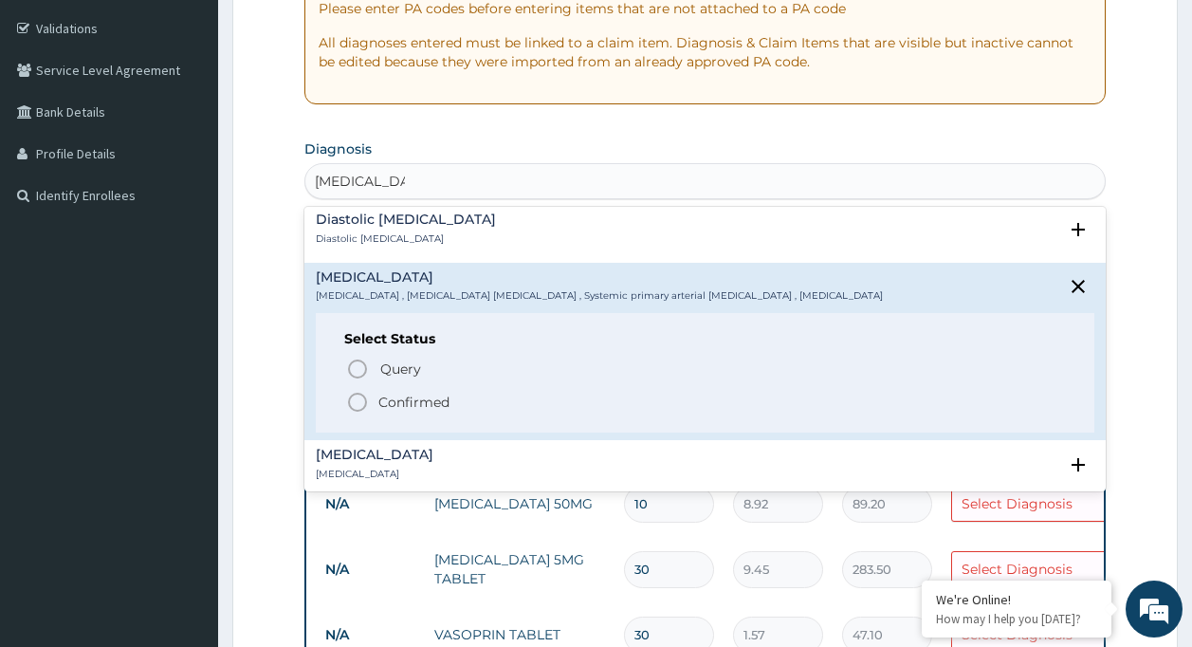
click at [578, 394] on span "Confirmed" at bounding box center [706, 402] width 721 height 23
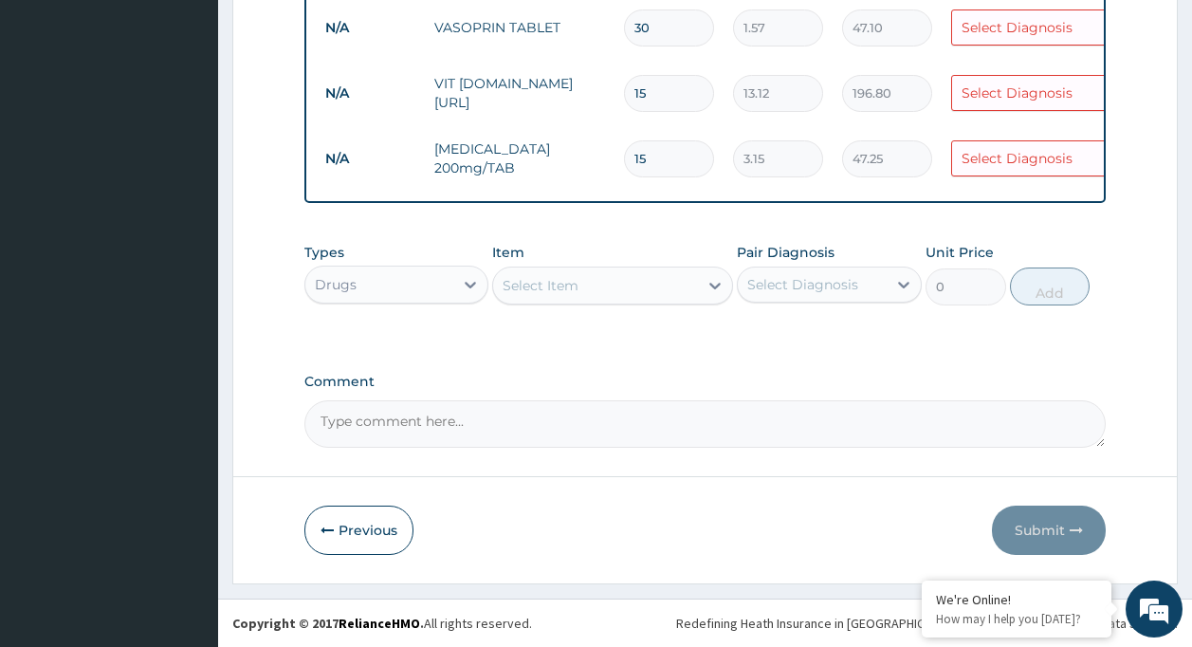
scroll to position [972, 0]
click at [1065, 149] on div "Select Diagnosis" at bounding box center [1017, 158] width 111 height 19
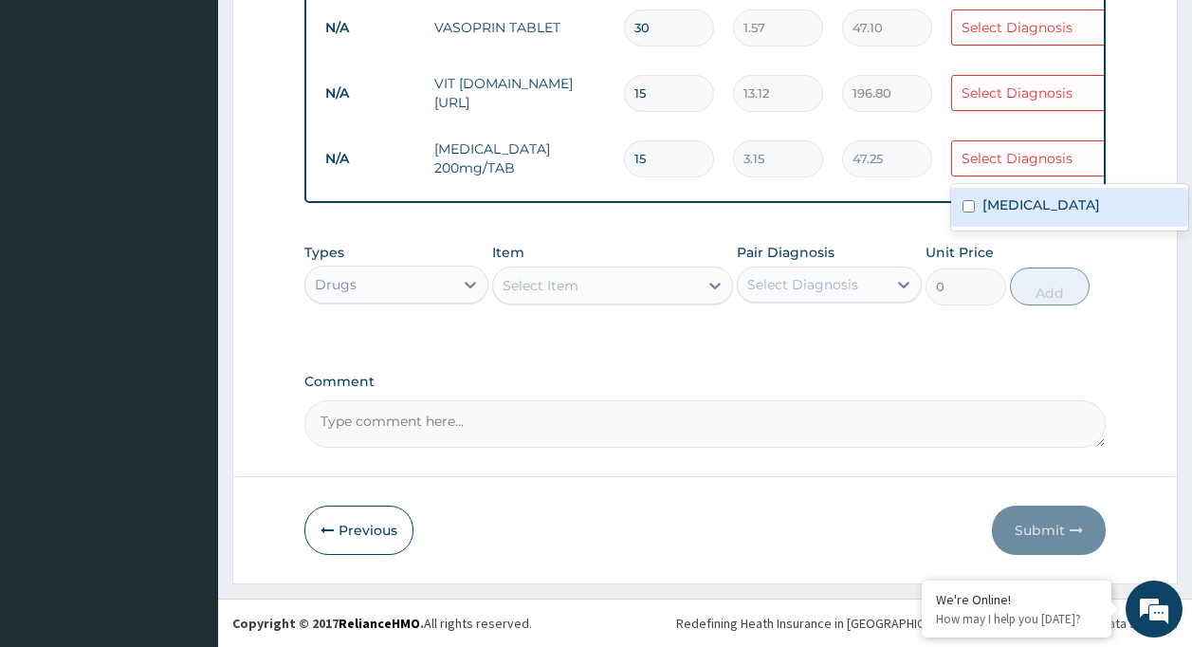
click at [1062, 195] on label "Essential hypertension" at bounding box center [1041, 204] width 118 height 19
checkbox input "true"
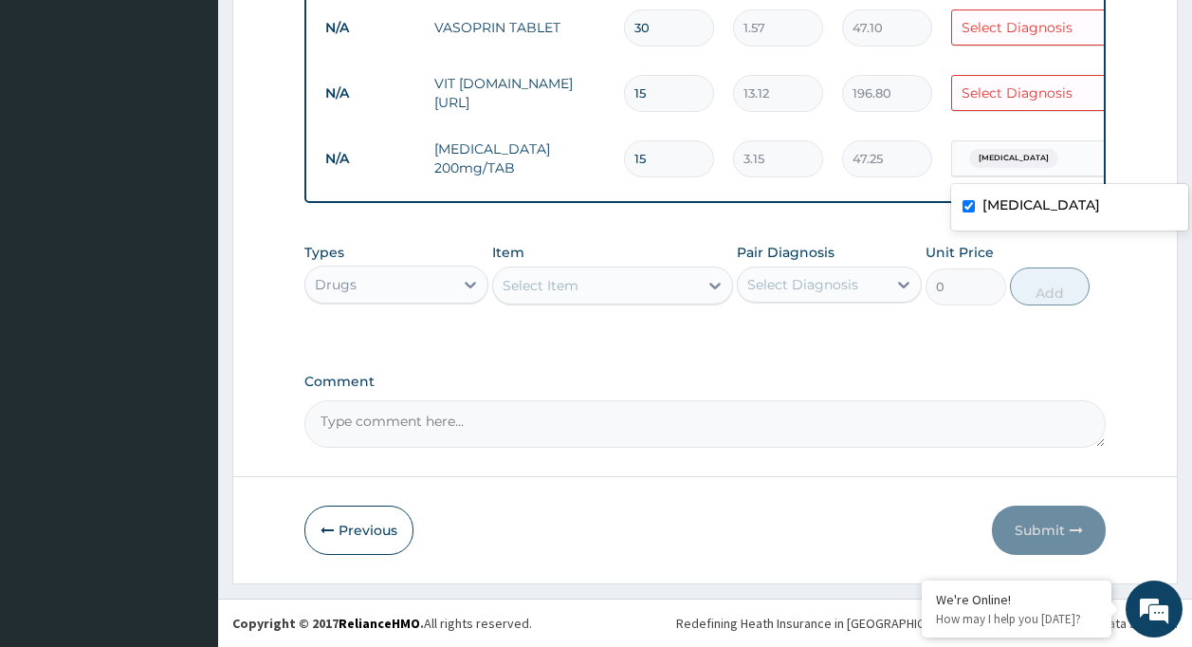
click at [1016, 83] on div "Select Diagnosis" at bounding box center [1017, 92] width 111 height 19
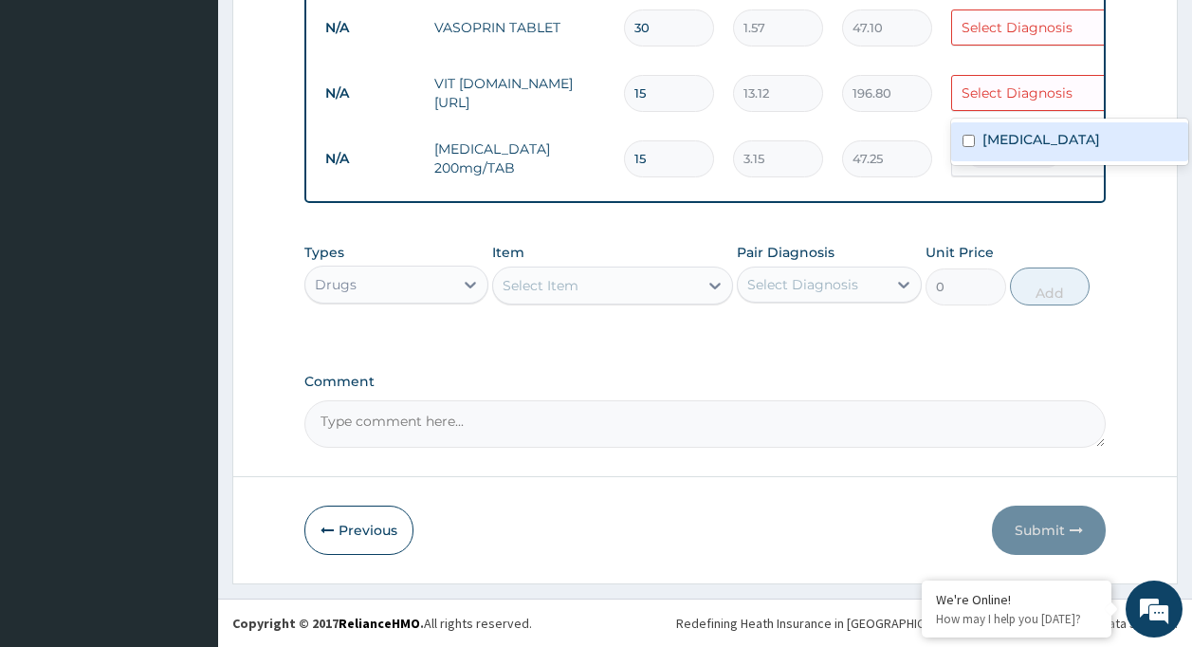
click at [1022, 130] on label "Essential hypertension" at bounding box center [1041, 139] width 118 height 19
checkbox input "true"
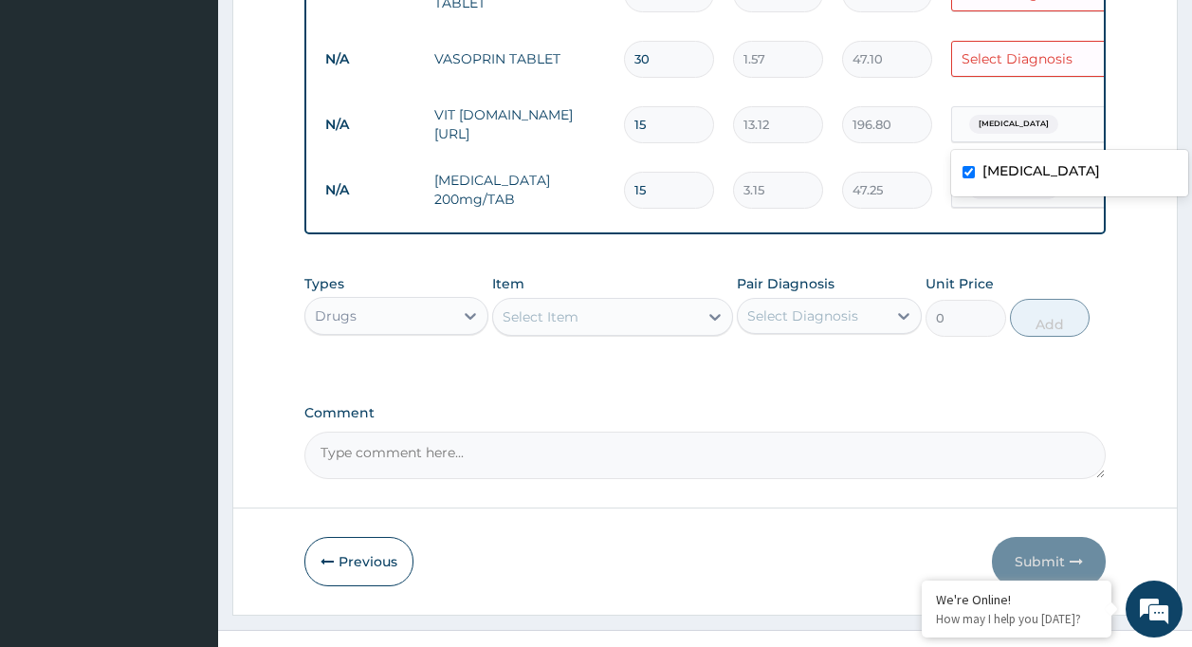
scroll to position [407, 0]
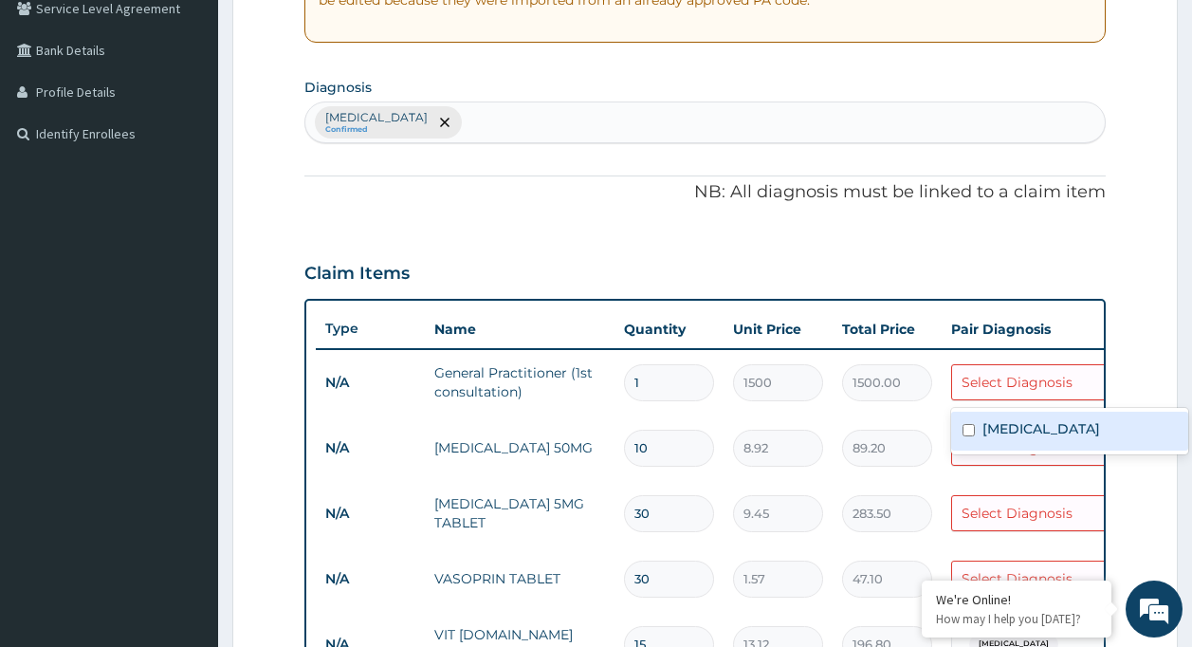
click at [1053, 369] on div "Select Diagnosis" at bounding box center [1029, 382] width 154 height 30
click at [1042, 436] on label "Essential hypertension" at bounding box center [1041, 428] width 118 height 19
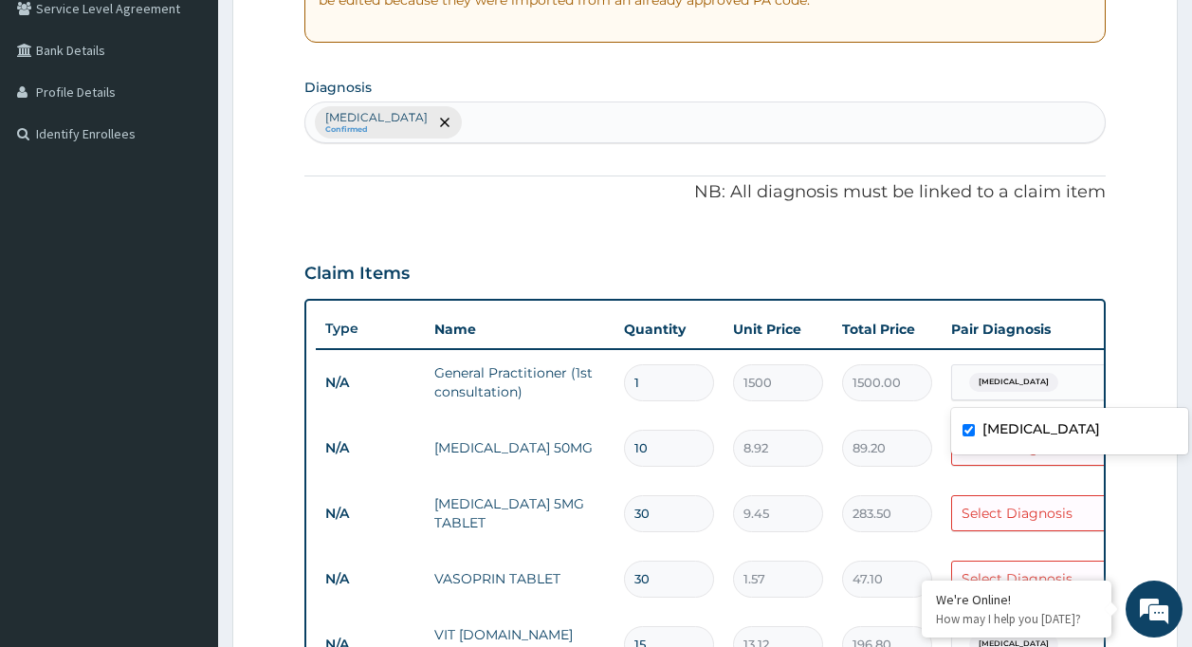
click at [1058, 441] on div "Essential hypertension" at bounding box center [1069, 431] width 237 height 39
checkbox input "true"
click at [1151, 477] on form "Step 2 of 2 PA Code / Prescription Code Enter Code(Secondary Care Only) Encount…" at bounding box center [704, 414] width 945 height 1440
click at [1072, 441] on div "Select Diagnosis" at bounding box center [1029, 447] width 154 height 30
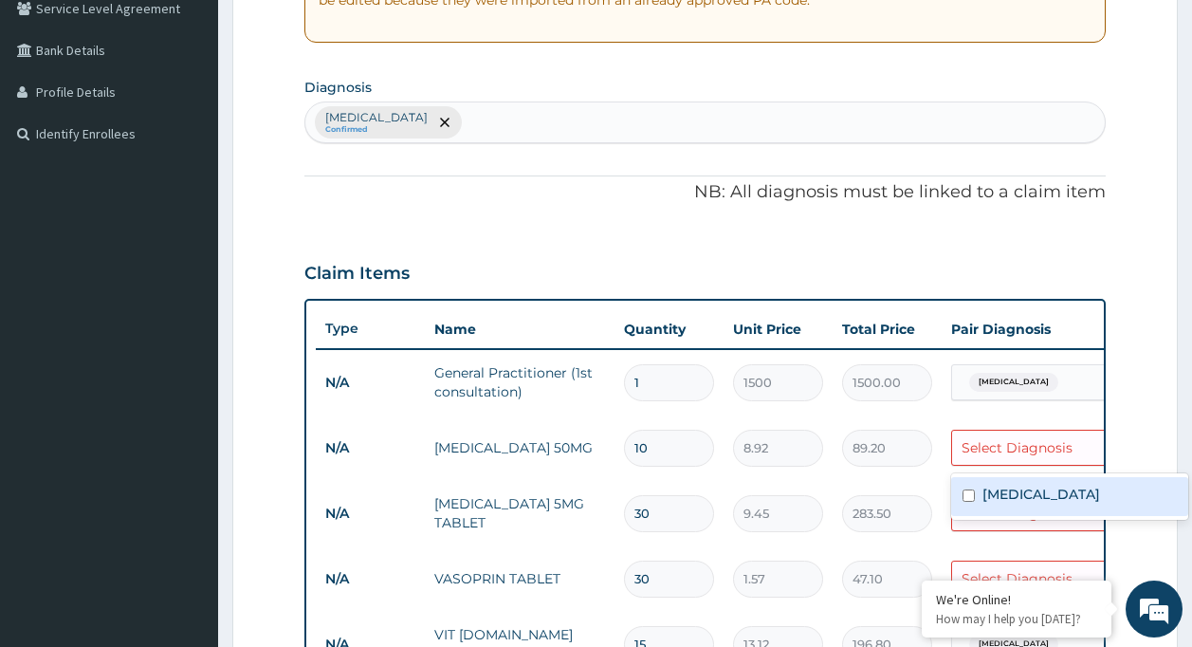
click at [1078, 487] on label "Essential hypertension" at bounding box center [1041, 494] width 118 height 19
checkbox input "true"
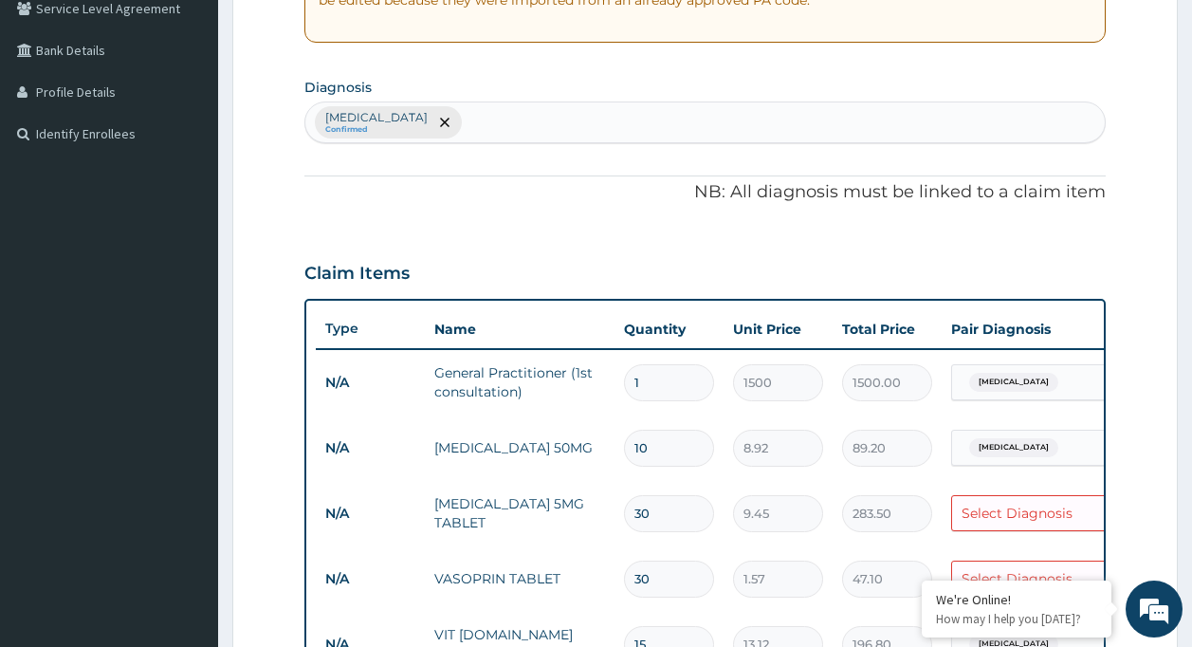
click at [1180, 534] on section "Step 2 of 2 PA Code / Prescription Code Enter Code(Secondary Care Only) Encount…" at bounding box center [705, 413] width 974 height 1469
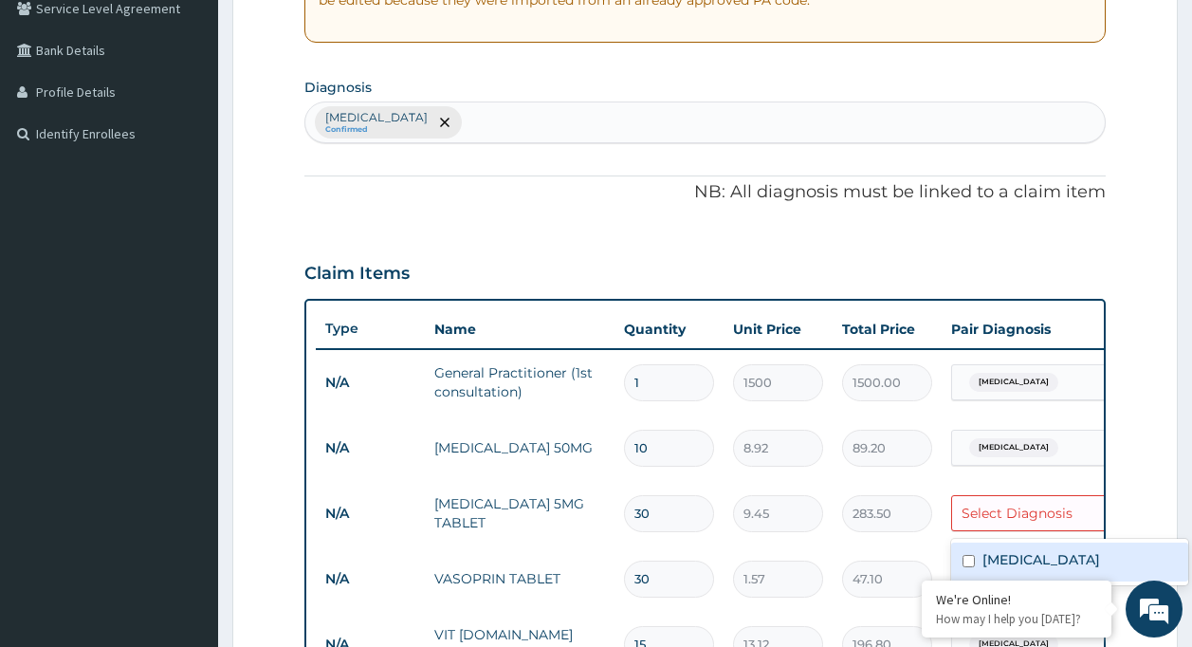
click at [1070, 497] on div "Select Diagnosis" at bounding box center [1046, 513] width 190 height 36
drag, startPoint x: 1075, startPoint y: 542, endPoint x: 1090, endPoint y: 531, distance: 19.0
click at [1079, 541] on div "Essential hypertension" at bounding box center [1069, 562] width 237 height 46
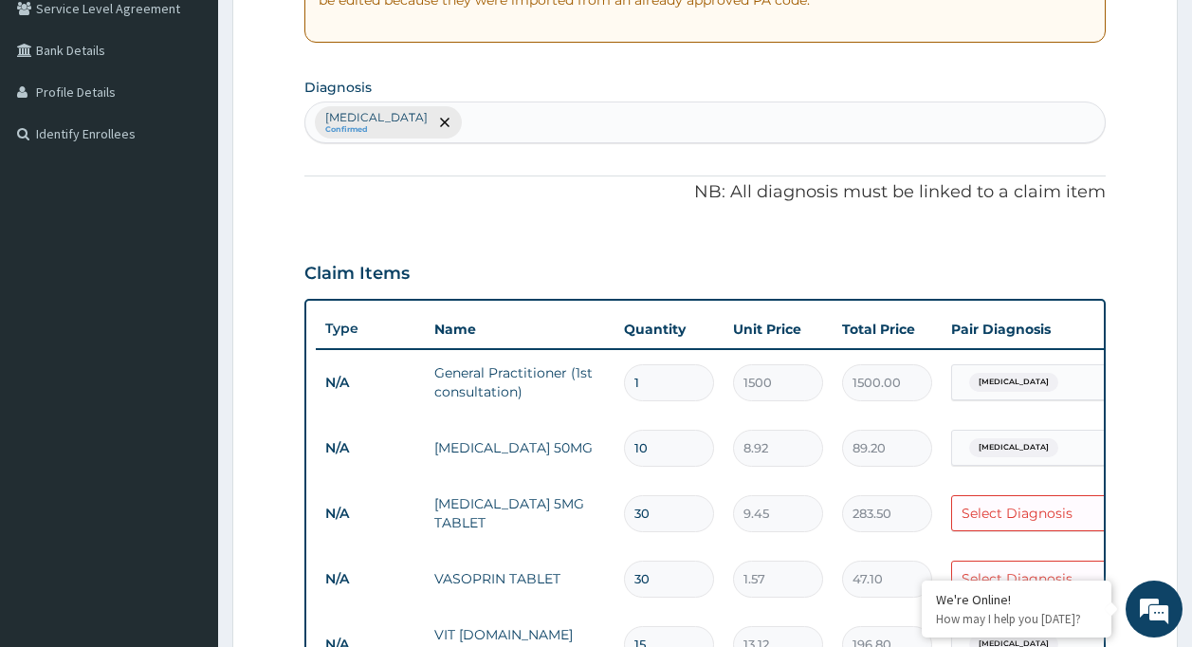
click at [1149, 503] on form "Step 2 of 2 PA Code / Prescription Code Enter Code(Secondary Care Only) Encount…" at bounding box center [704, 414] width 945 height 1440
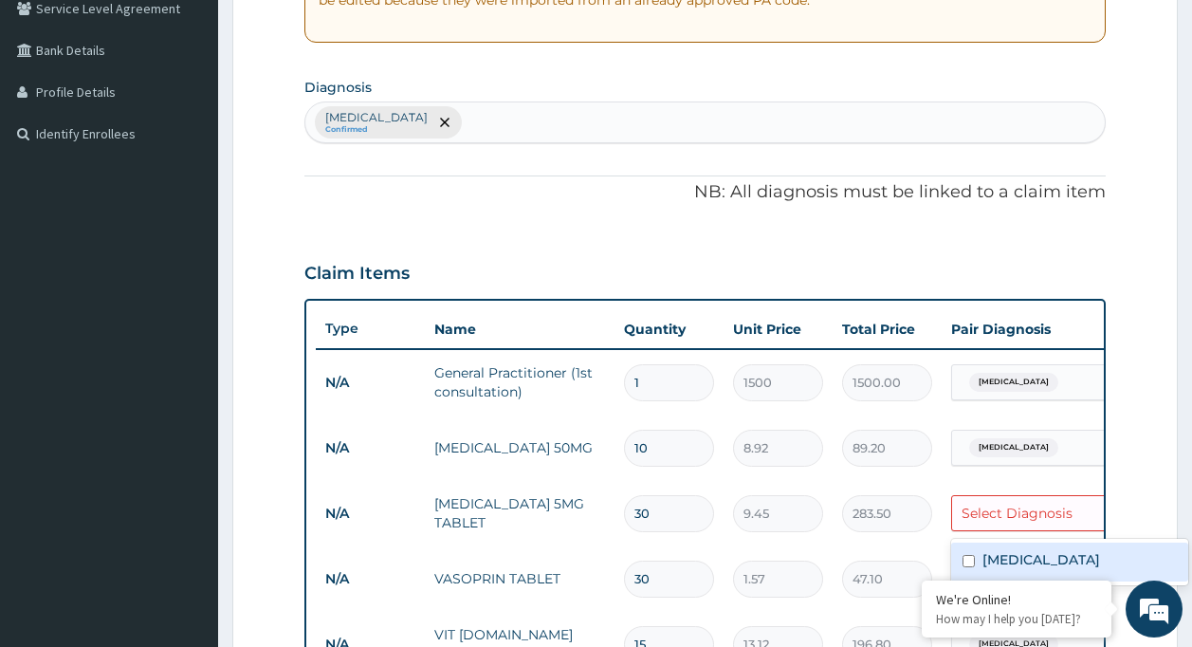
click at [1094, 505] on div "Select Diagnosis" at bounding box center [1029, 513] width 154 height 30
click at [1013, 552] on label "Essential hypertension" at bounding box center [1041, 559] width 118 height 19
click at [1014, 553] on label "Essential hypertension" at bounding box center [1041, 559] width 118 height 19
click at [968, 560] on input "checkbox" at bounding box center [968, 561] width 12 height 12
checkbox input "true"
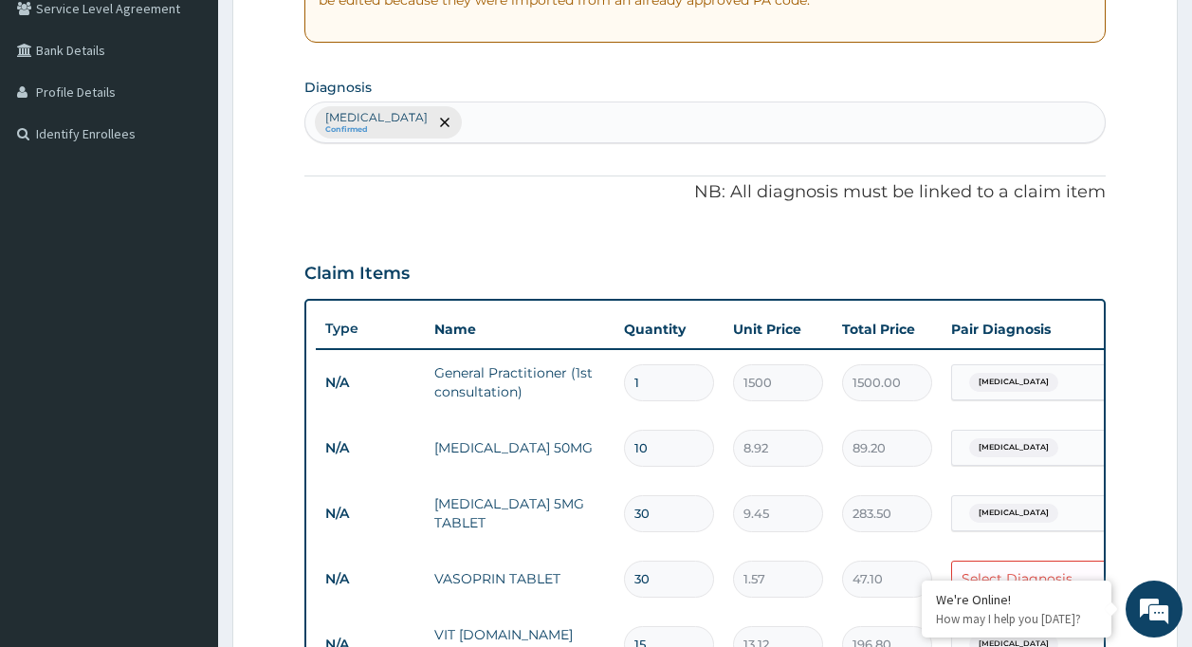
click at [1156, 489] on form "Step 2 of 2 PA Code / Prescription Code Enter Code(Secondary Care Only) Encount…" at bounding box center [704, 414] width 945 height 1440
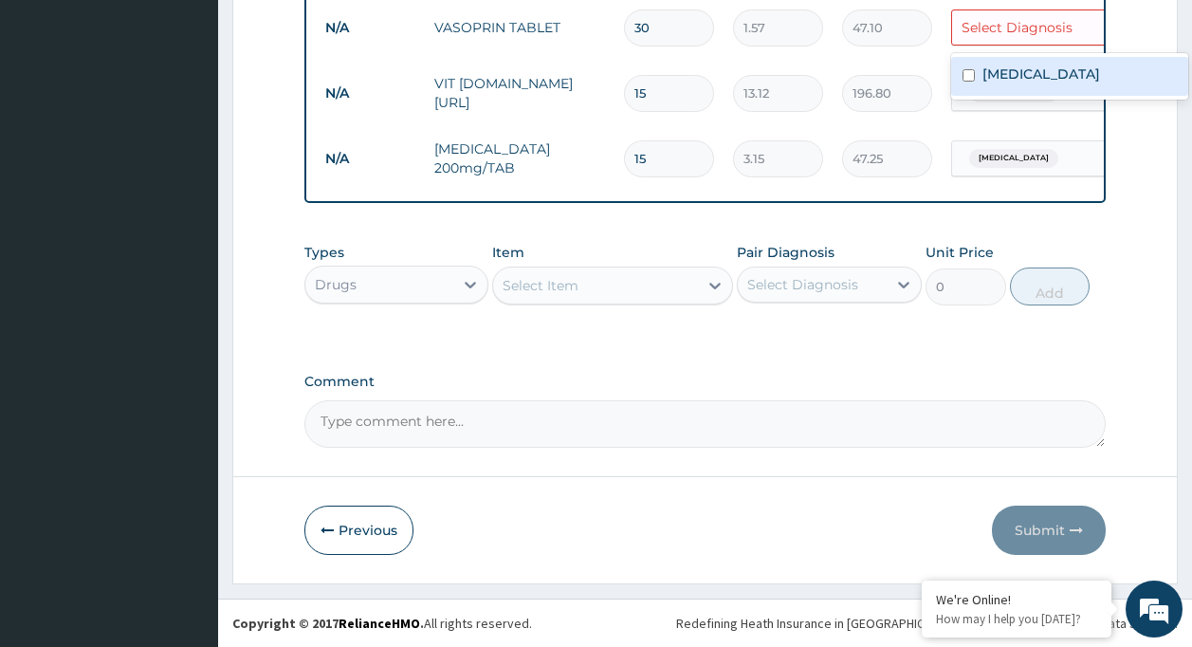
click at [988, 20] on div "Select Diagnosis" at bounding box center [1017, 27] width 111 height 19
click at [1002, 64] on label "Essential hypertension" at bounding box center [1041, 73] width 118 height 19
checkbox input "true"
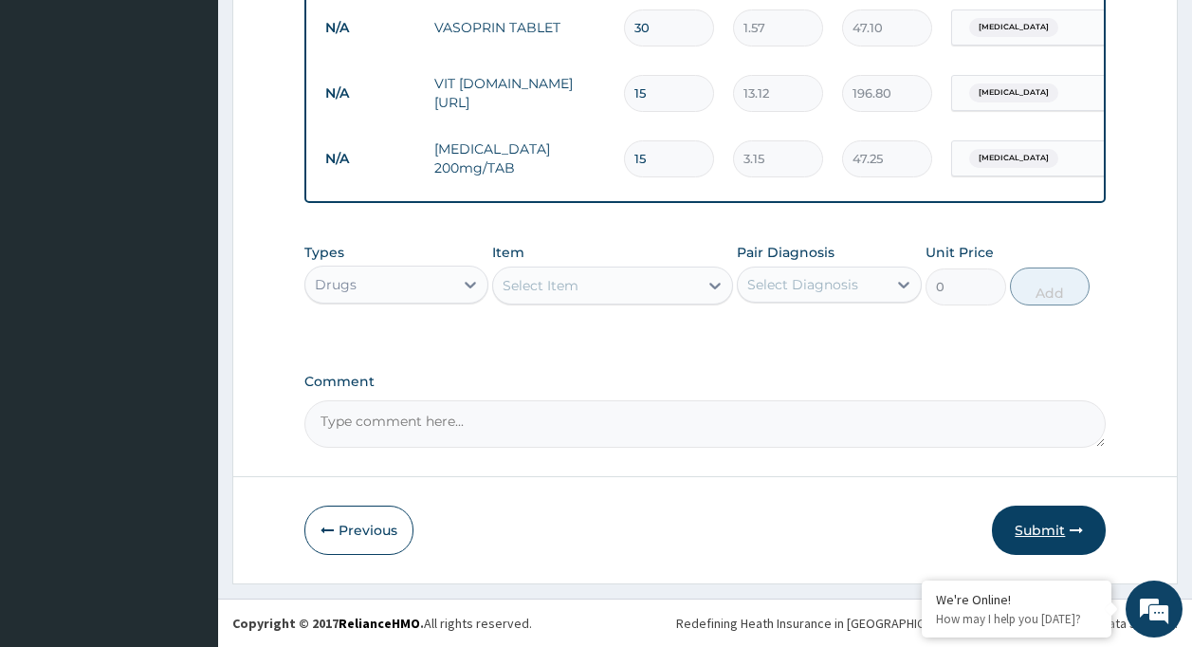
click at [1055, 542] on button "Submit" at bounding box center [1049, 529] width 114 height 49
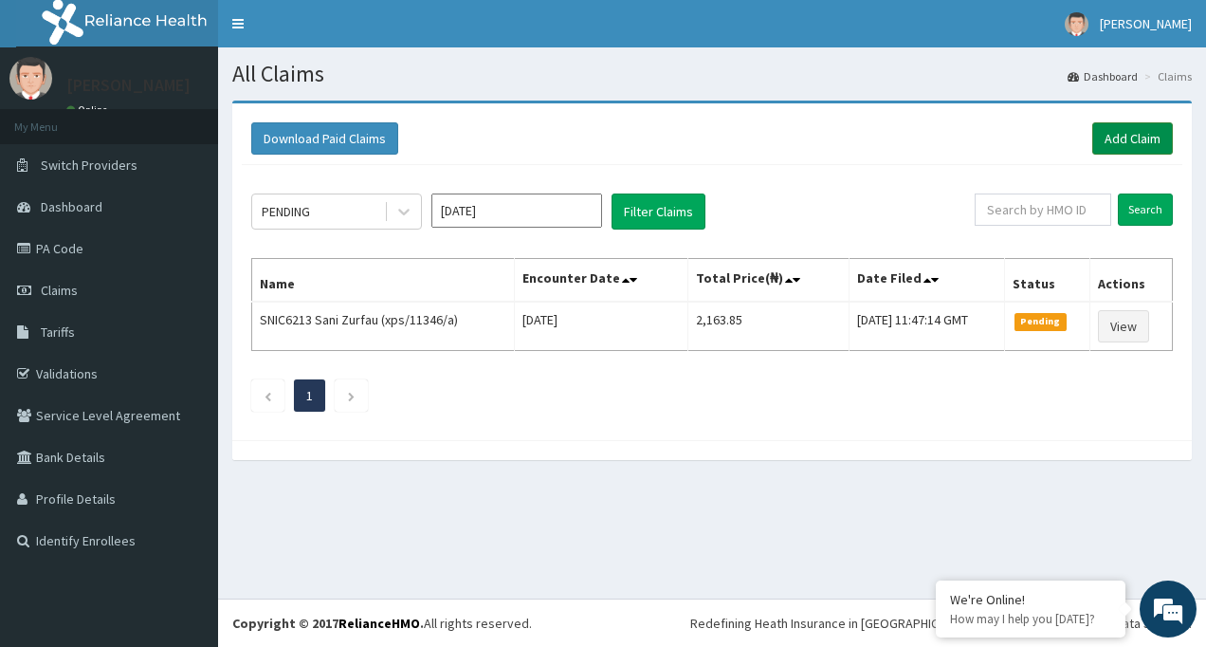
click at [1136, 144] on link "Add Claim" at bounding box center [1132, 138] width 81 height 32
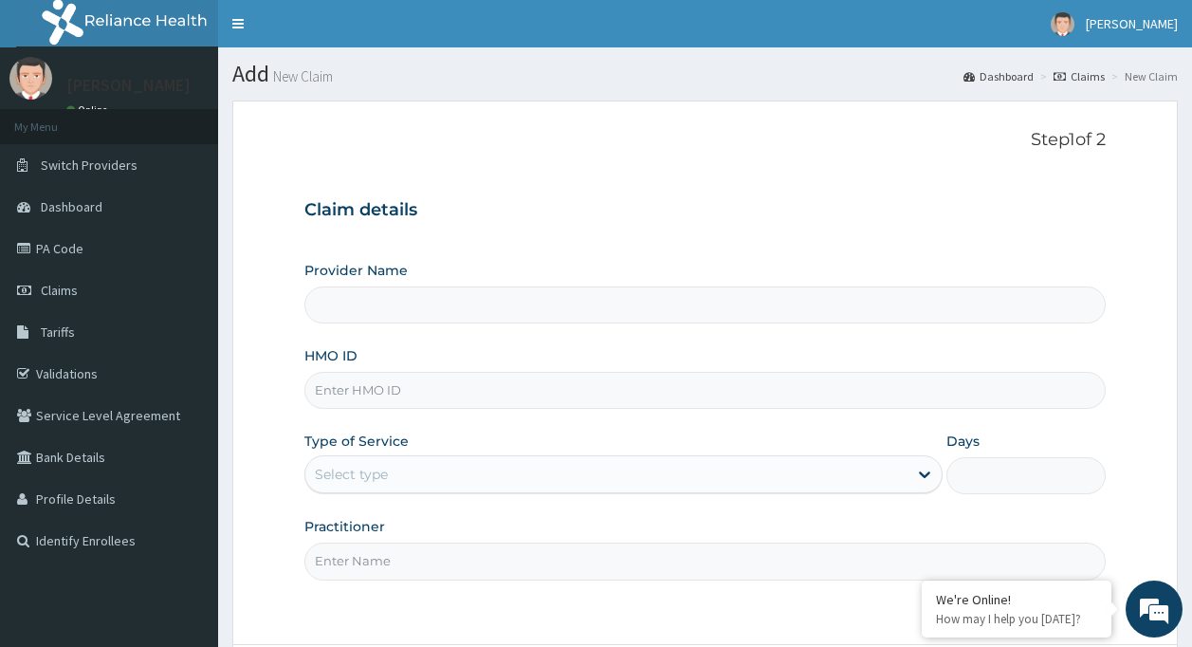
type input "[GEOGRAPHIC_DATA]"
click at [704, 381] on input "HMO ID" at bounding box center [705, 390] width 802 height 37
type input "fmp/10010/b"
click at [522, 480] on div "Select type" at bounding box center [606, 474] width 602 height 30
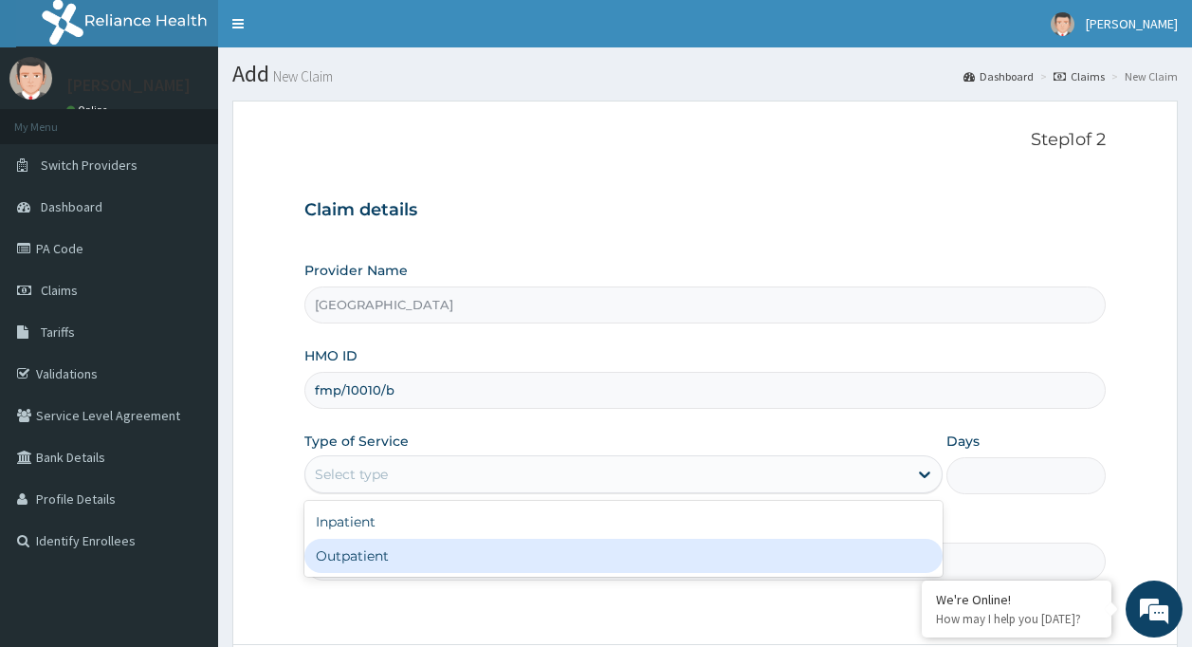
click at [536, 547] on div "Outpatient" at bounding box center [623, 556] width 638 height 34
type input "1"
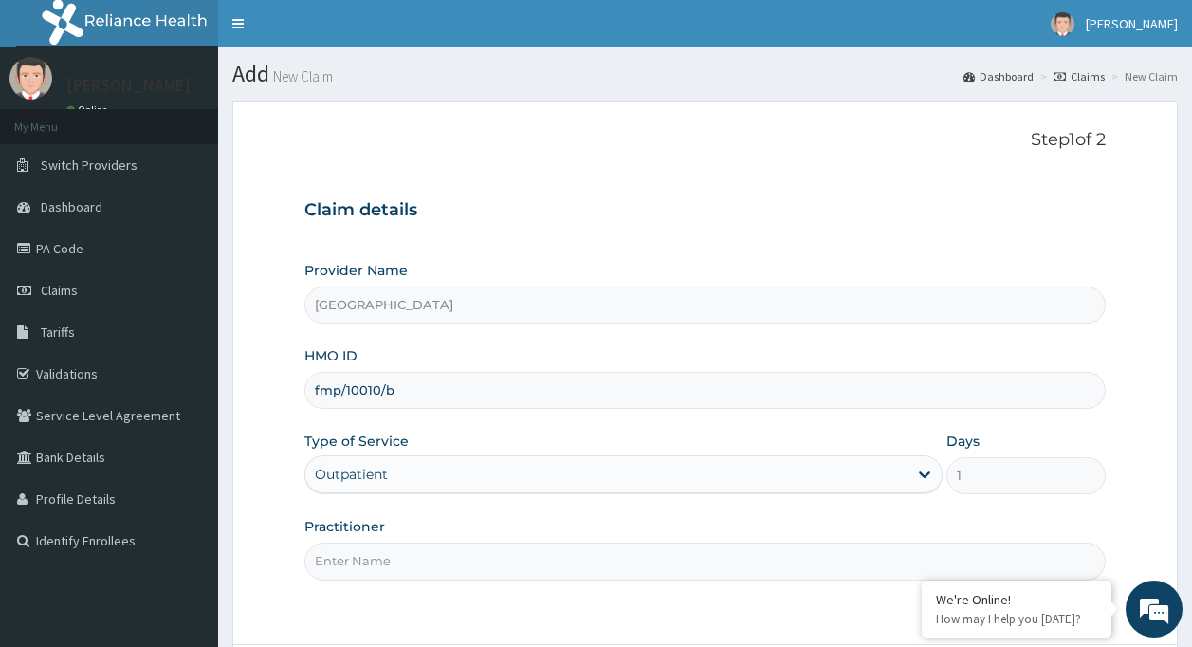
click at [536, 558] on input "Practitioner" at bounding box center [705, 560] width 802 height 37
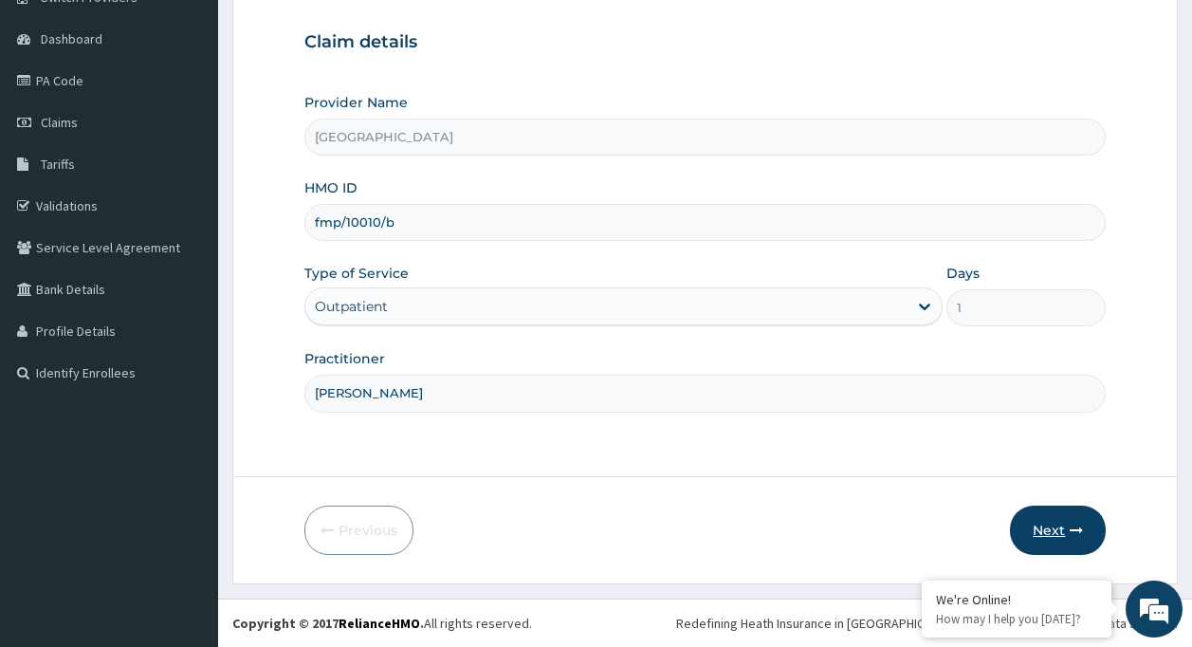
type input "[PERSON_NAME]"
click at [1045, 509] on button "Next" at bounding box center [1058, 529] width 96 height 49
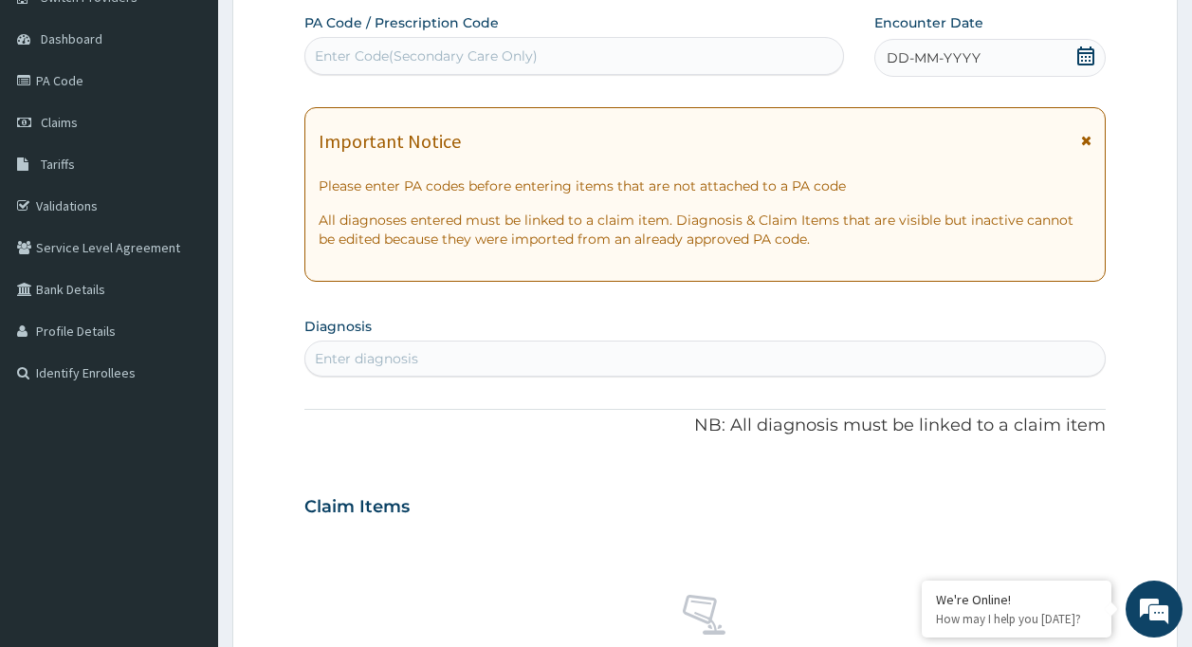
click at [996, 39] on div "DD-MM-YYYY" at bounding box center [989, 58] width 231 height 38
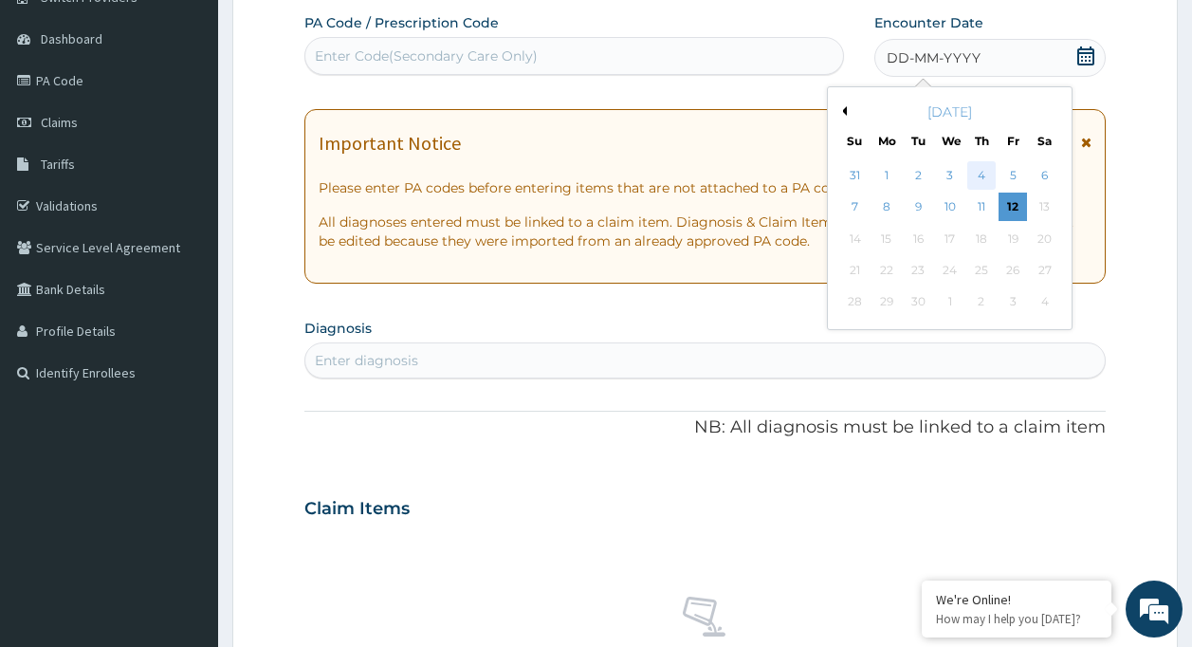
click at [980, 174] on div "4" at bounding box center [981, 175] width 28 height 28
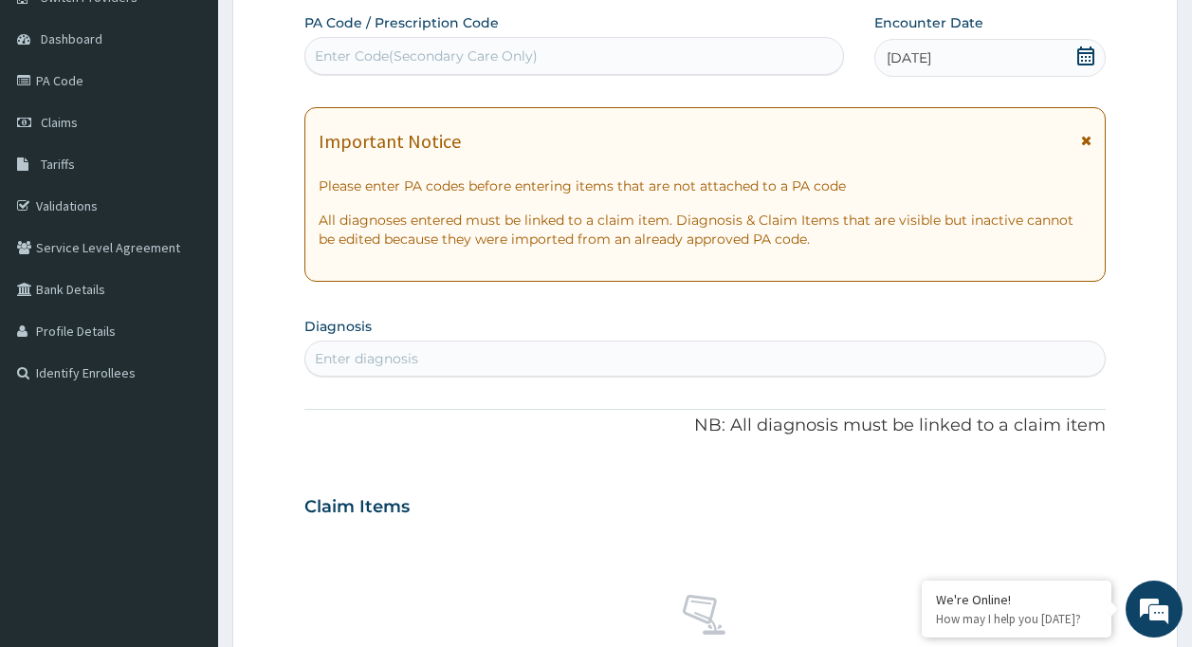
click at [773, 359] on div "Enter diagnosis" at bounding box center [705, 358] width 800 height 30
type input "malar"
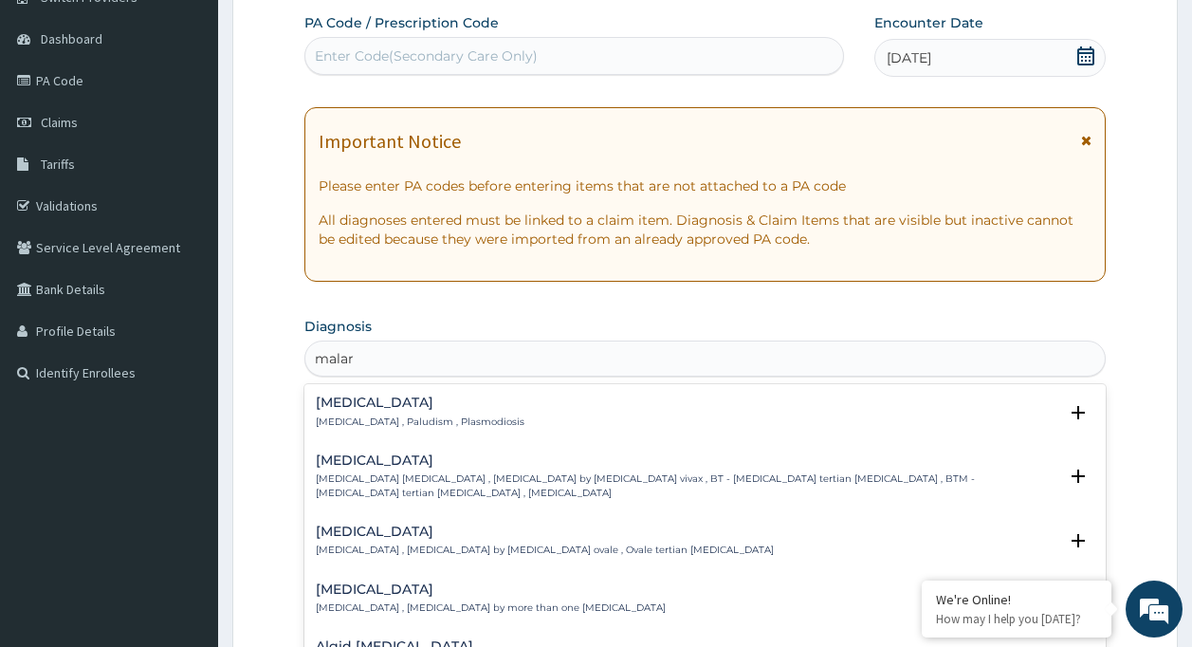
click at [724, 411] on div "Malaria Malaria , Paludism , Plasmodiosis" at bounding box center [705, 411] width 779 height 33
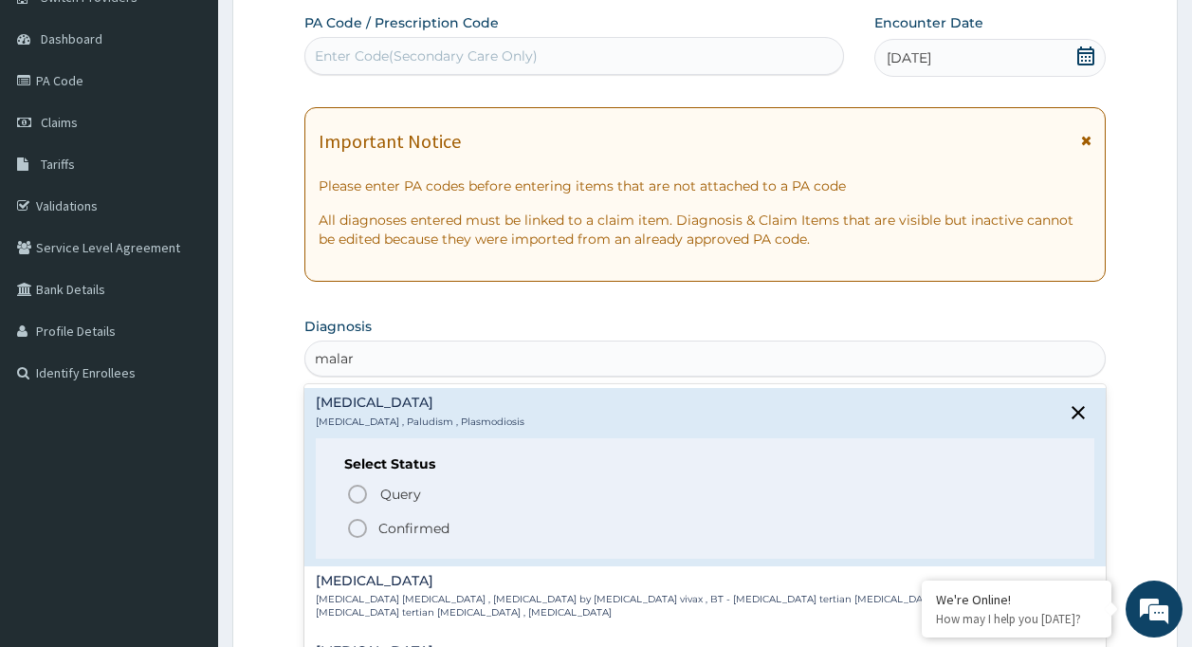
click at [497, 525] on span "Confirmed" at bounding box center [706, 528] width 721 height 23
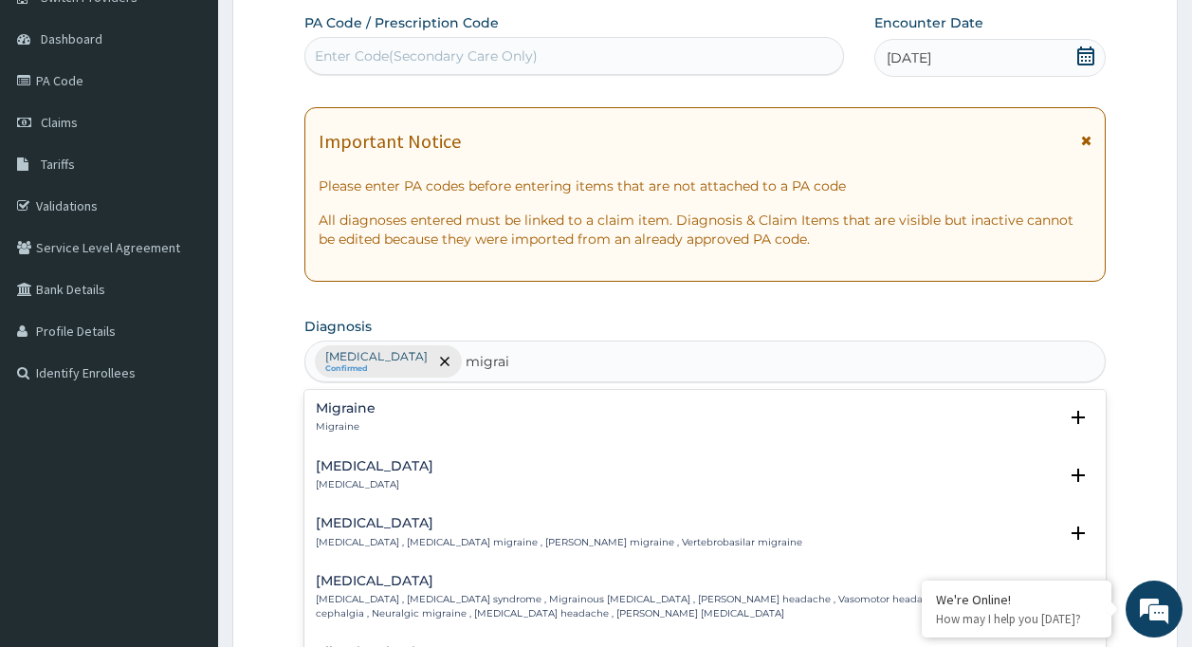
type input "migrain"
click at [350, 424] on p "Migraine" at bounding box center [346, 426] width 60 height 13
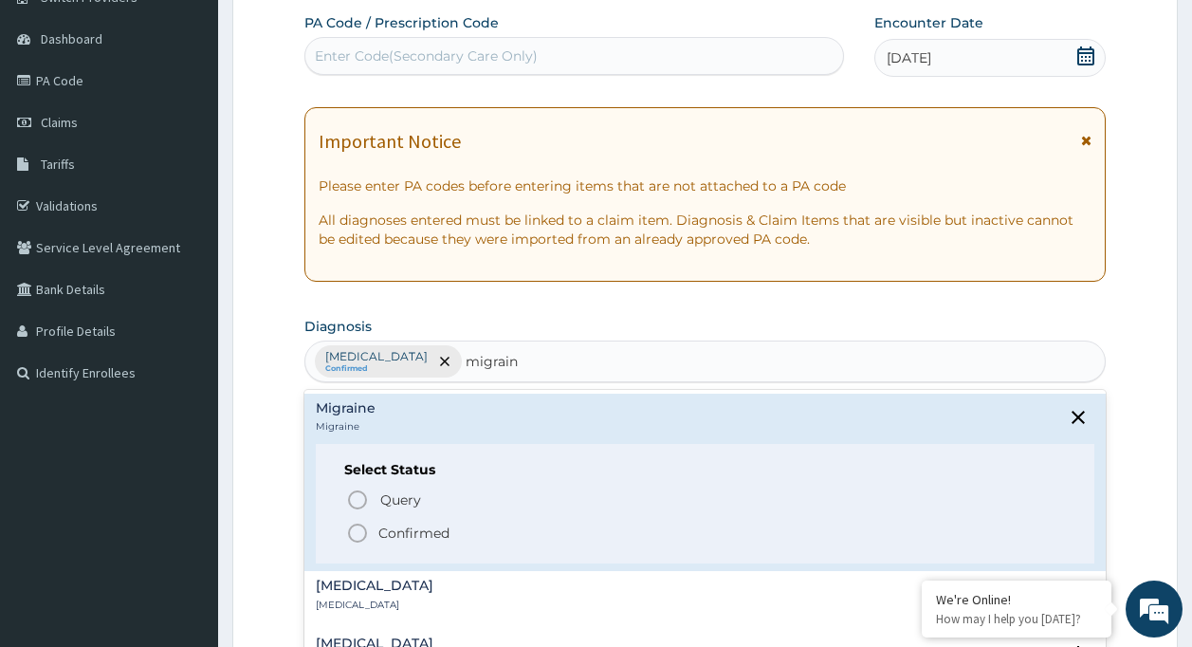
click at [356, 540] on icon "status option filled" at bounding box center [357, 533] width 23 height 23
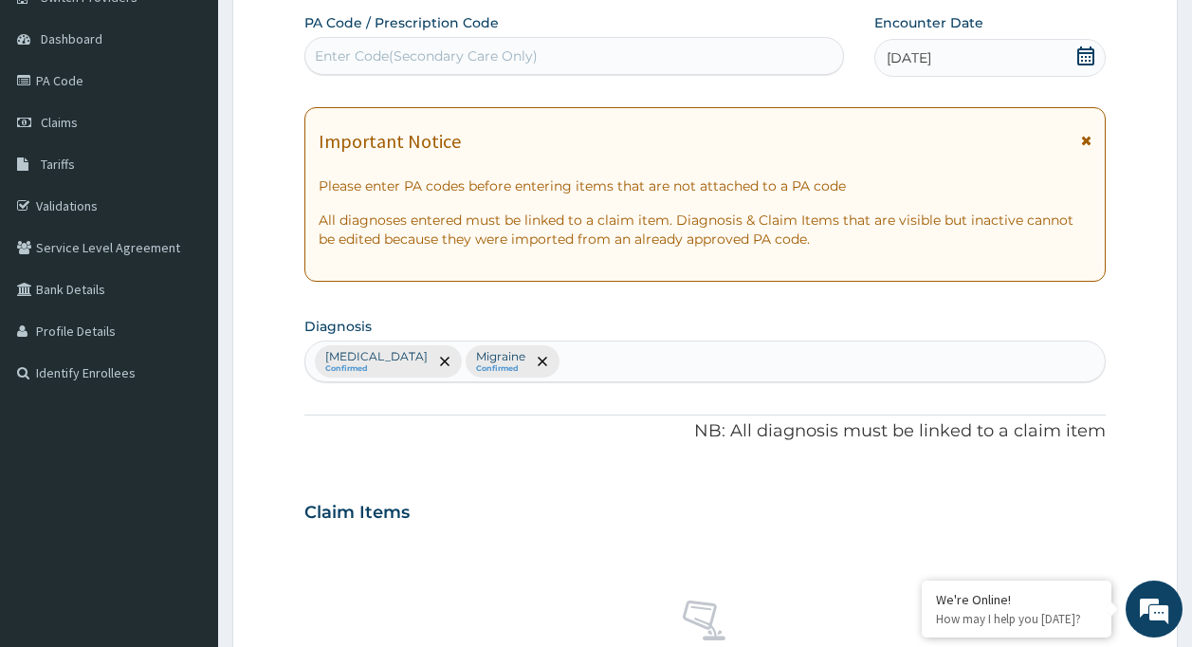
scroll to position [721, 0]
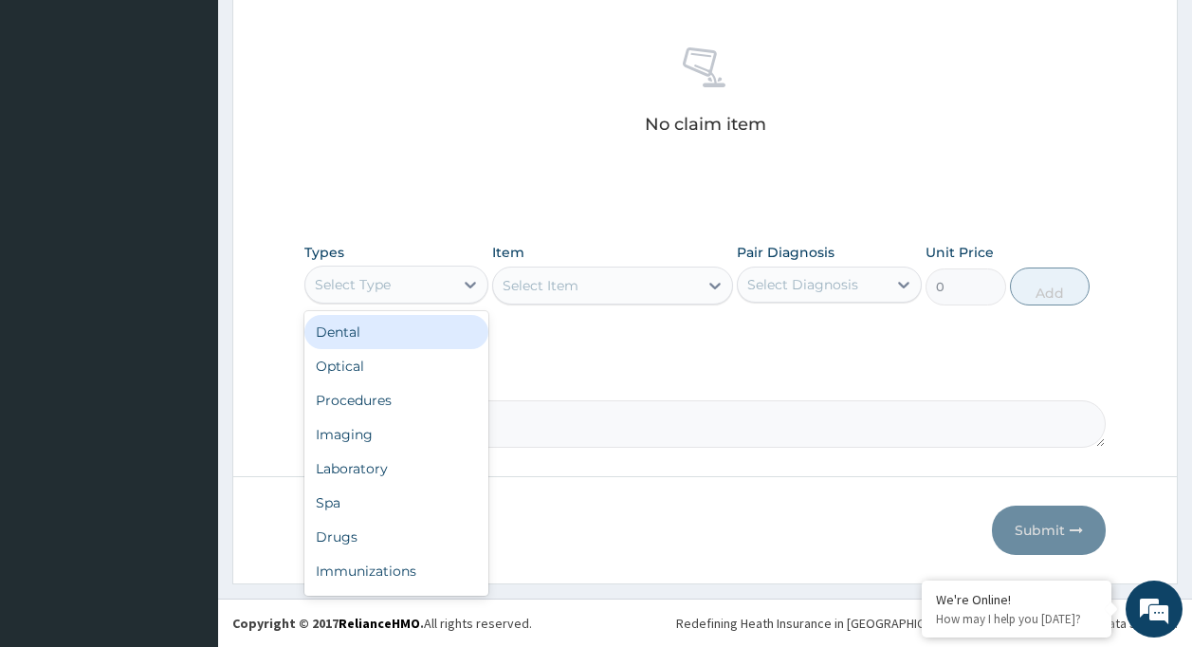
click at [394, 282] on div "Select Type" at bounding box center [379, 284] width 149 height 30
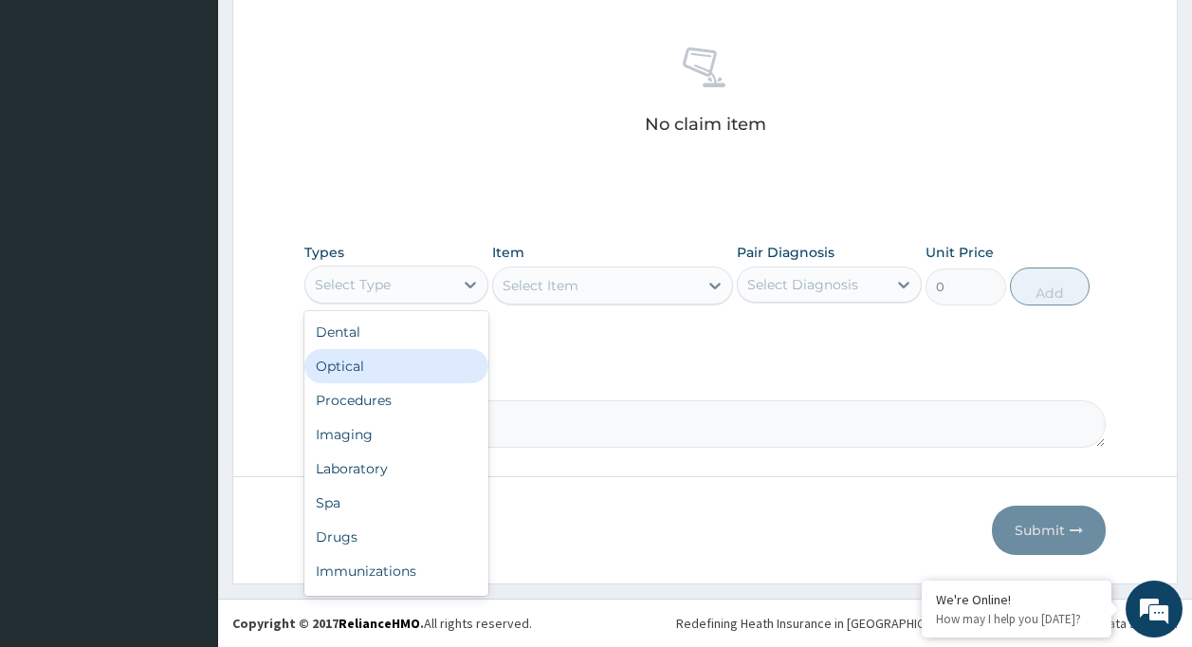
click at [447, 381] on div "Dental Optical Procedures Imaging Laboratory Spa Drugs Immunizations Others Gym" at bounding box center [396, 453] width 185 height 284
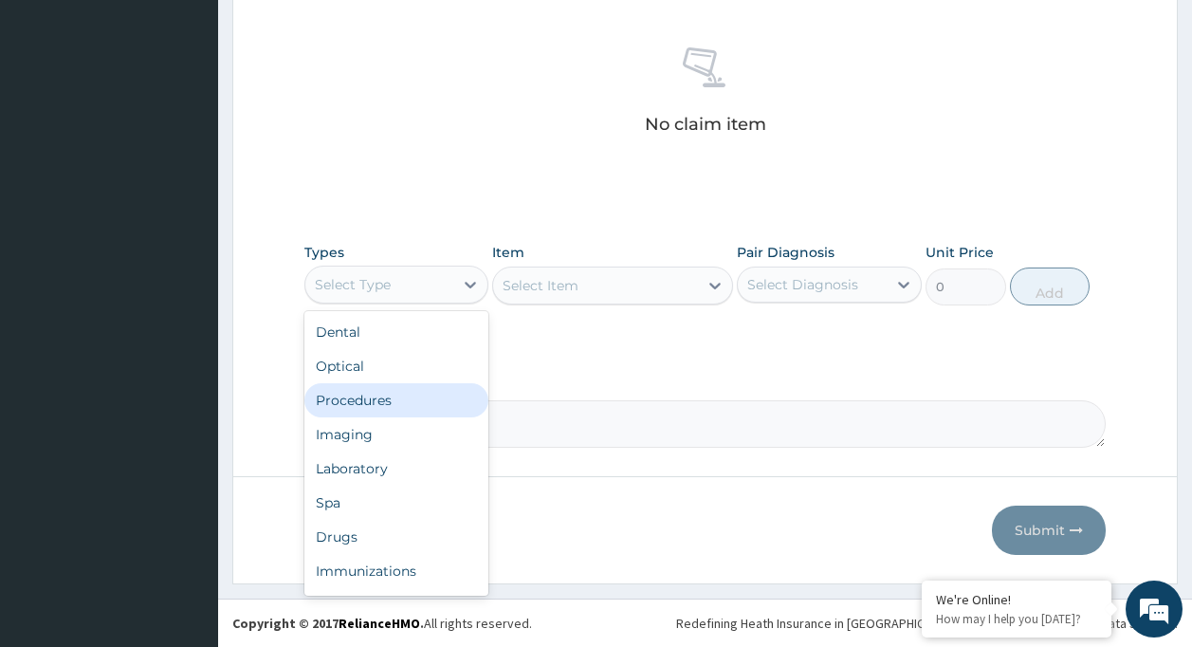
click at [458, 388] on div "Procedures" at bounding box center [396, 400] width 185 height 34
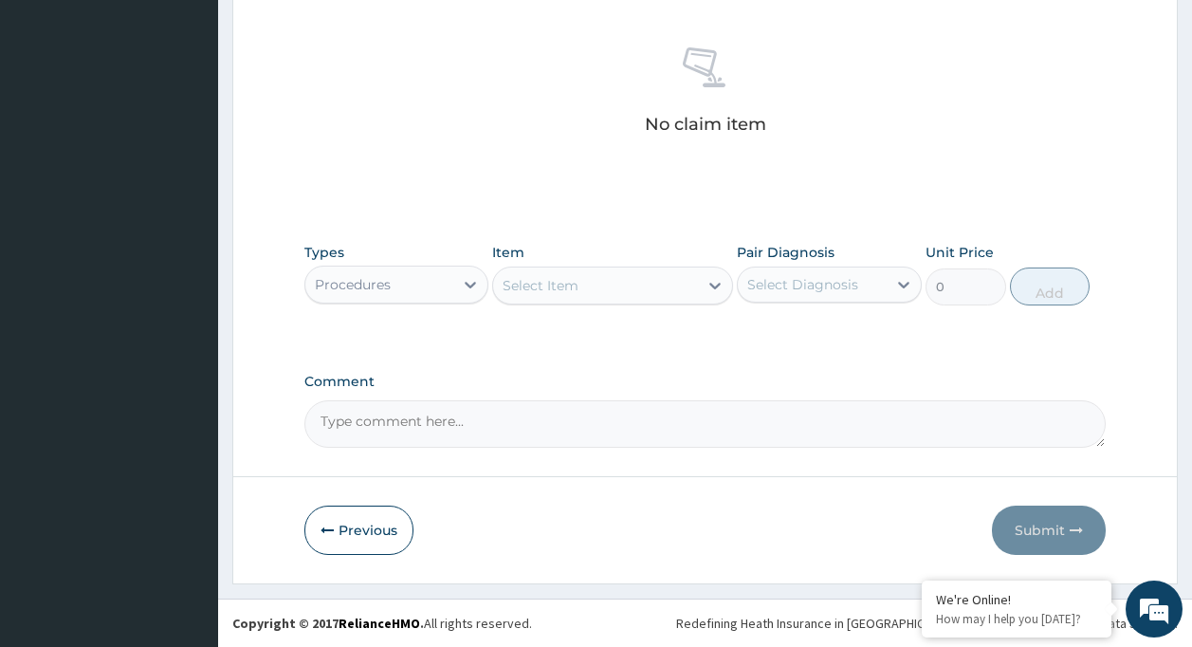
click at [590, 275] on div "Select Item" at bounding box center [595, 285] width 205 height 30
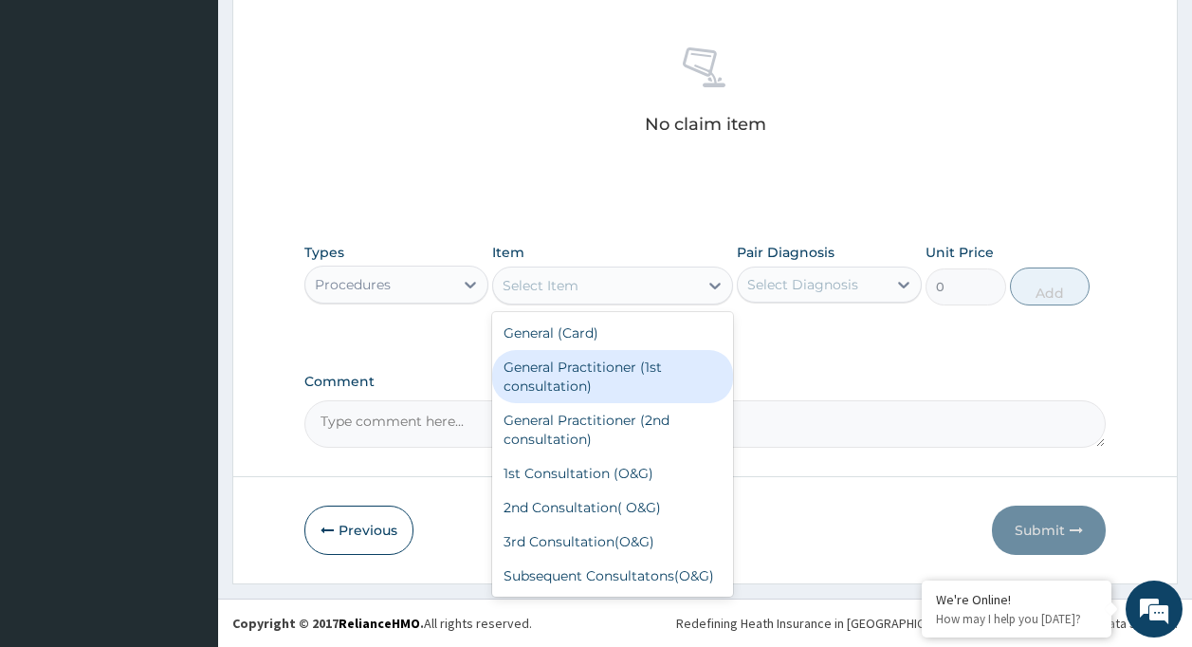
click at [617, 373] on div "General Practitioner (1st consultation)" at bounding box center [612, 376] width 241 height 53
type input "1500"
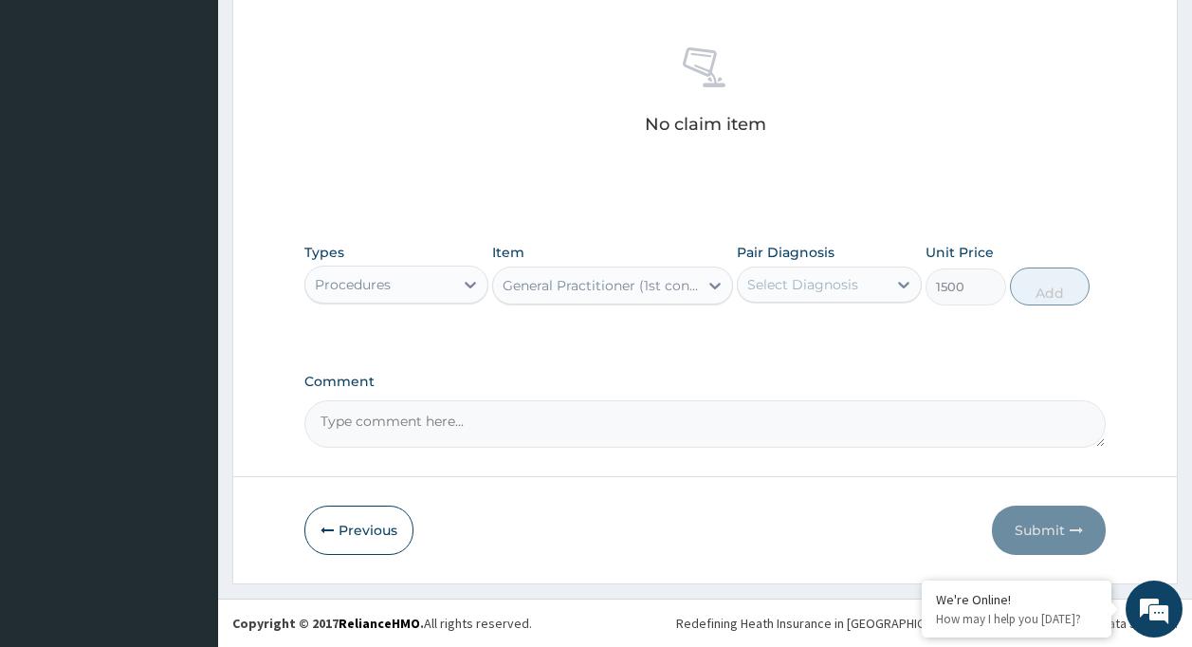
click at [782, 266] on div "Select Diagnosis" at bounding box center [829, 284] width 185 height 36
click at [820, 322] on div "Malaria" at bounding box center [829, 333] width 185 height 39
checkbox input "true"
drag, startPoint x: 833, startPoint y: 366, endPoint x: 829, endPoint y: 345, distance: 21.2
click at [829, 345] on div "Malaria Migraine" at bounding box center [829, 352] width 185 height 85
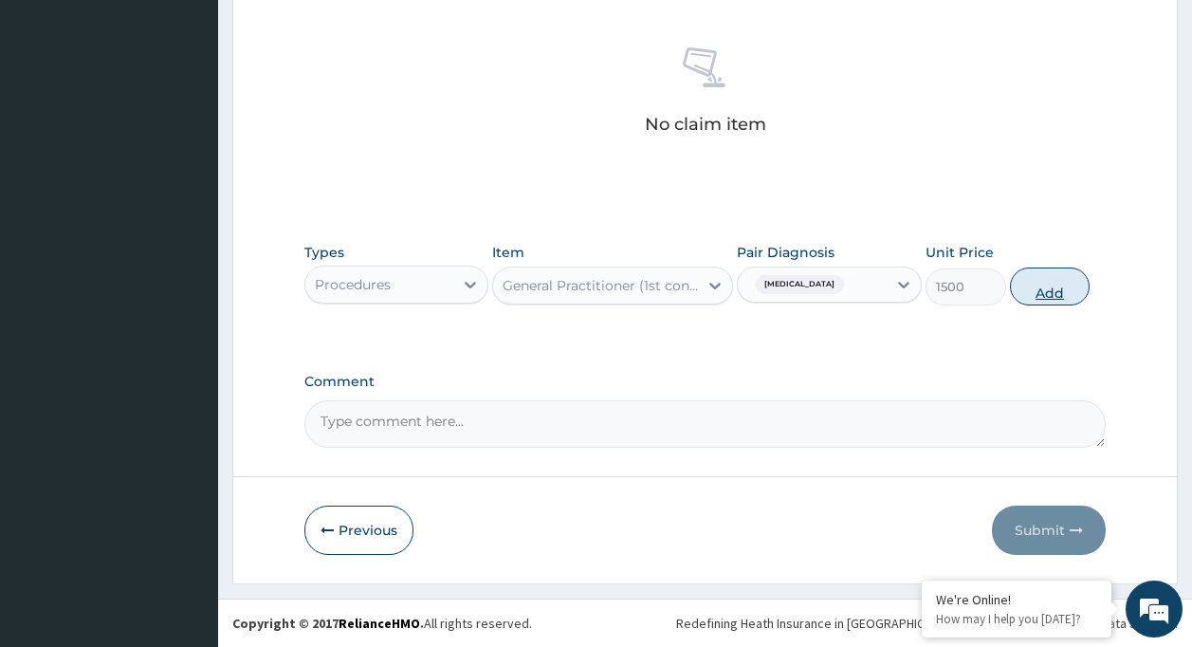
click at [1032, 284] on button "Add" at bounding box center [1050, 286] width 81 height 38
type input "0"
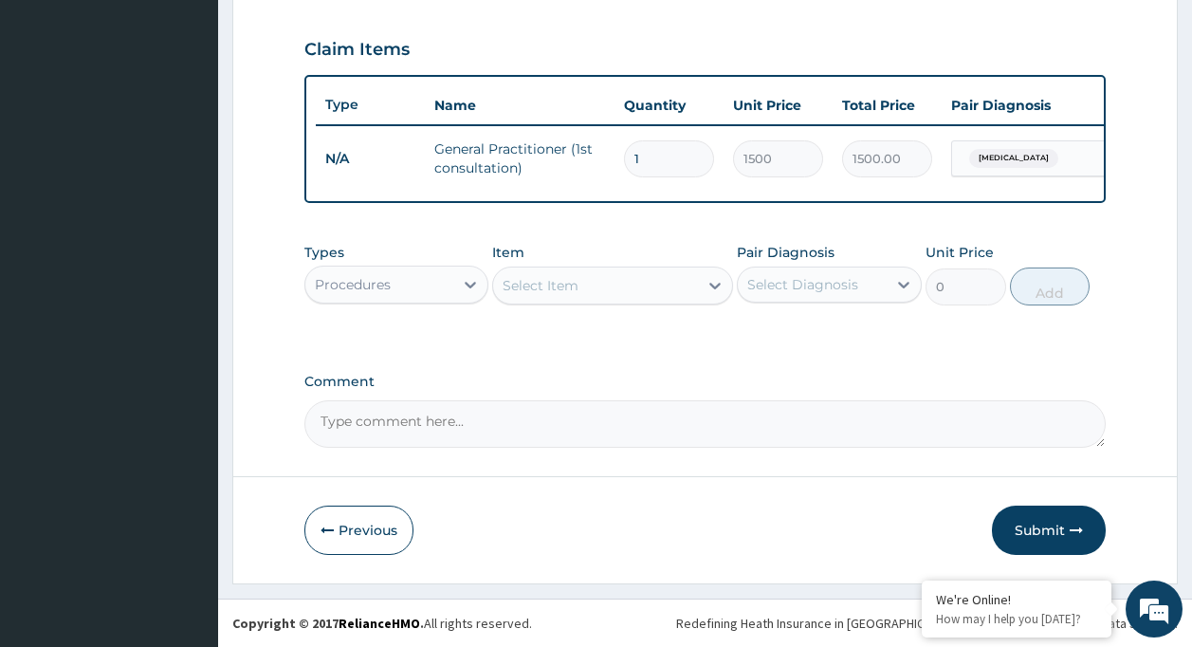
scroll to position [645, 0]
click at [997, 149] on span "Malaria" at bounding box center [1013, 158] width 89 height 19
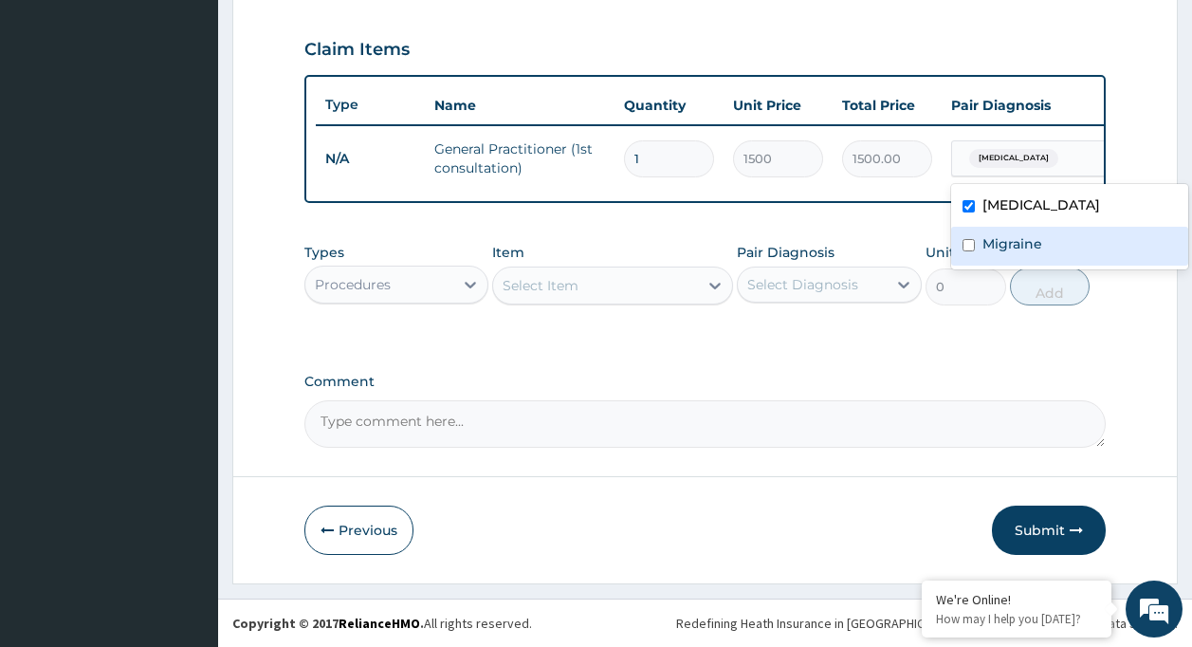
click at [1034, 227] on div "Migraine" at bounding box center [1069, 246] width 237 height 39
checkbox input "true"
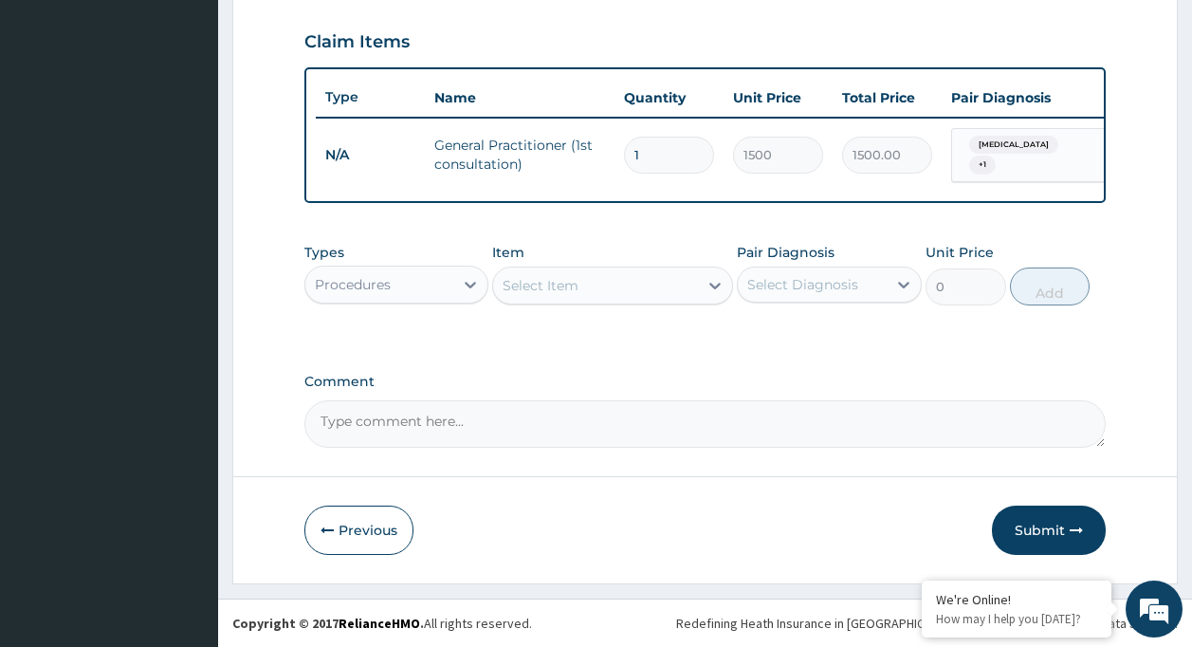
drag, startPoint x: 827, startPoint y: 255, endPoint x: 823, endPoint y: 275, distance: 20.3
click at [823, 257] on label "Pair Diagnosis" at bounding box center [786, 252] width 98 height 19
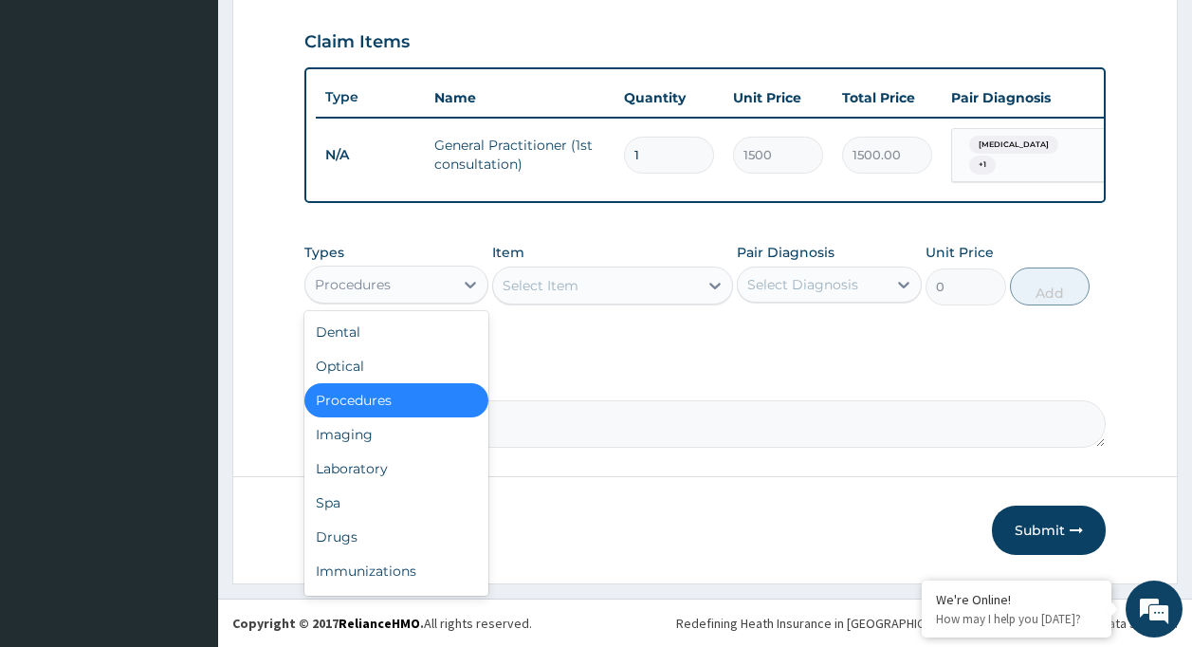
click at [454, 254] on div "Types option Procedures, selected. option Procedures selected, 3 of 10. 10 resu…" at bounding box center [396, 274] width 185 height 63
click at [450, 257] on div "Types option Procedures, selected. option Procedures selected, 3 of 10. 10 resu…" at bounding box center [396, 274] width 185 height 63
drag, startPoint x: 393, startPoint y: 289, endPoint x: 408, endPoint y: 284, distance: 16.2
click at [408, 284] on div "Procedures" at bounding box center [379, 284] width 149 height 30
drag, startPoint x: 402, startPoint y: 534, endPoint x: 414, endPoint y: 508, distance: 28.4
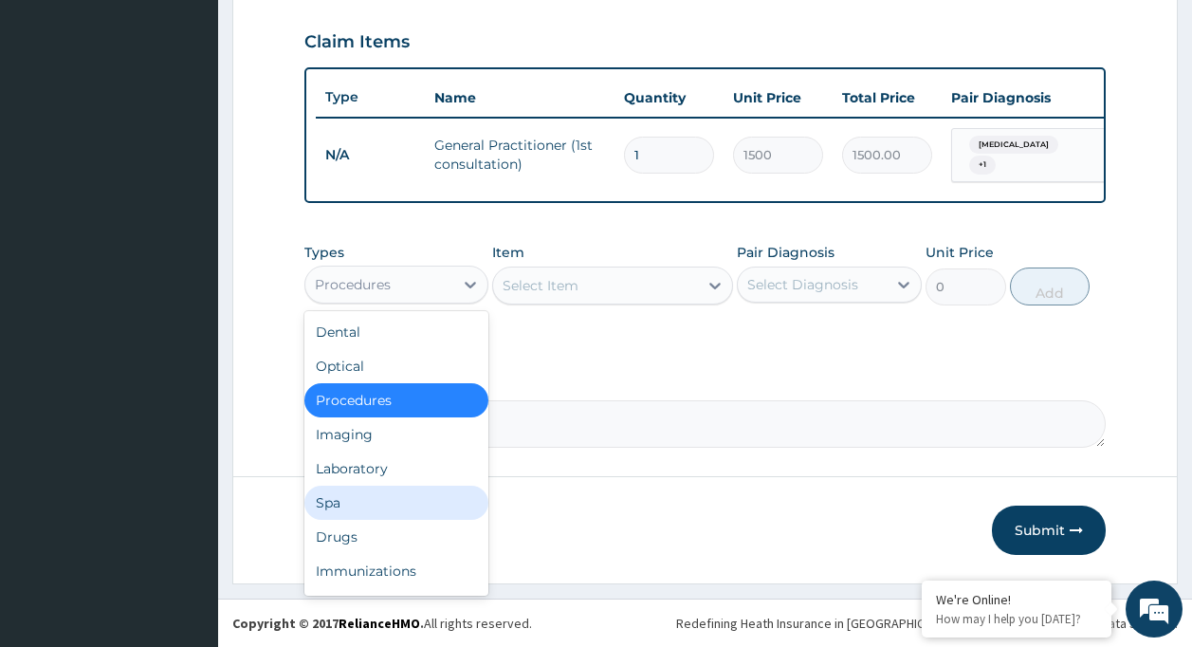
click at [414, 508] on div "Dental Optical Procedures Imaging Laboratory Spa Drugs Immunizations Others Gym" at bounding box center [396, 453] width 185 height 284
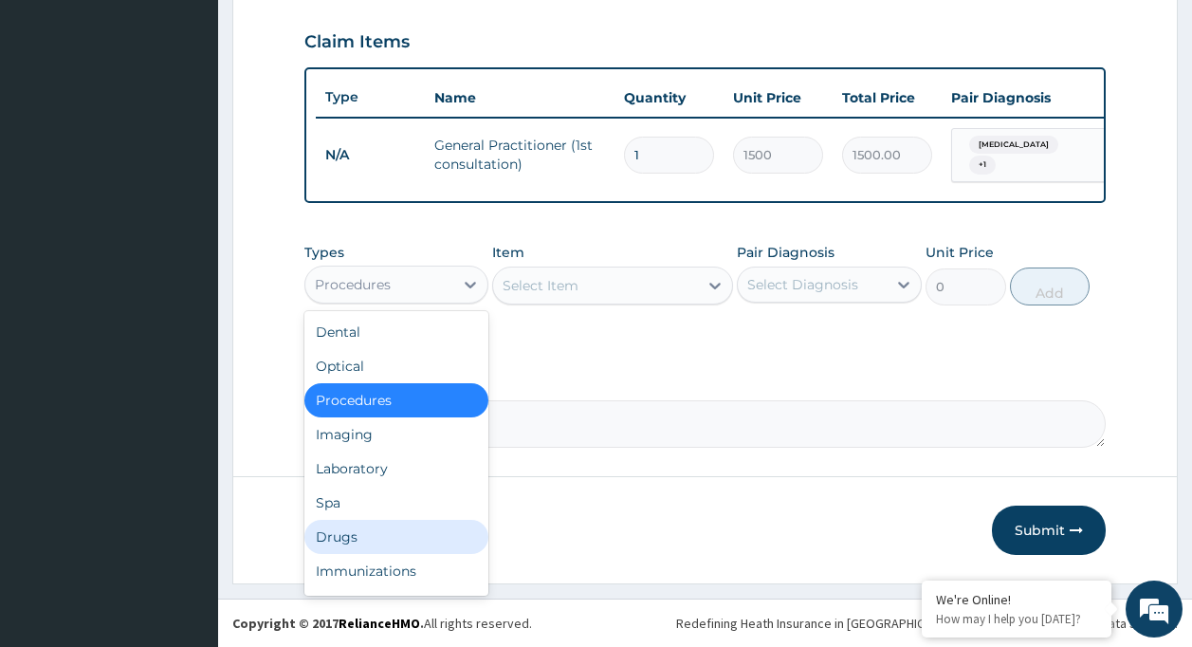
drag, startPoint x: 432, startPoint y: 536, endPoint x: 447, endPoint y: 529, distance: 15.7
click at [447, 529] on div "Drugs" at bounding box center [396, 537] width 185 height 34
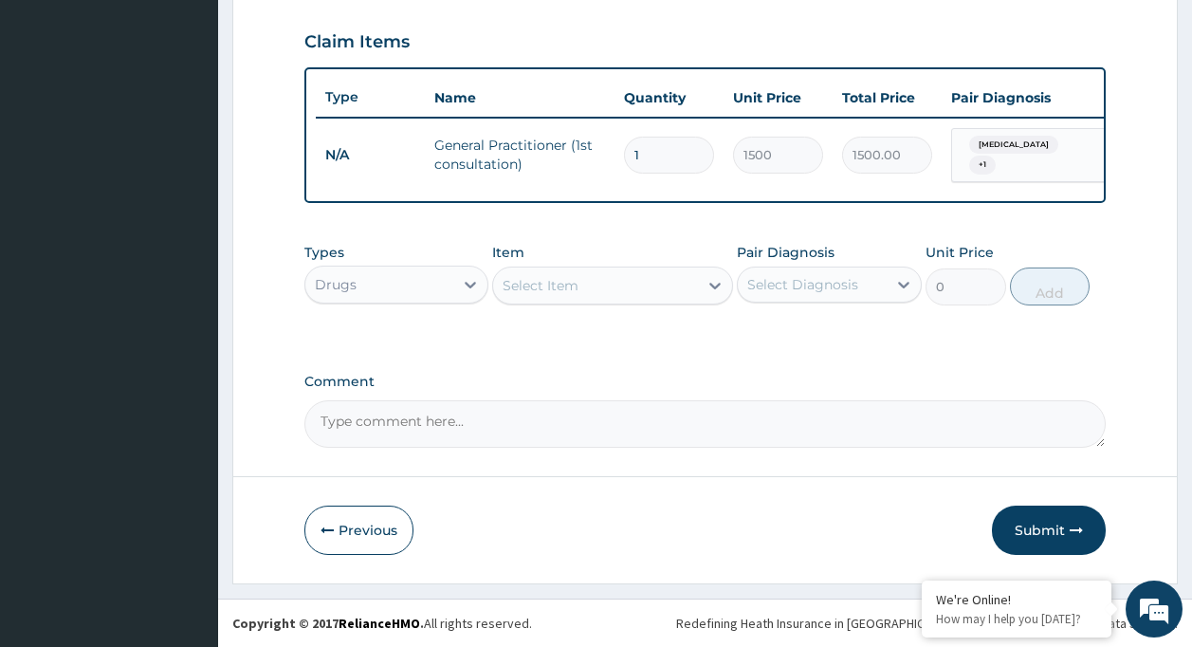
click at [579, 288] on div "Select Item" at bounding box center [595, 285] width 205 height 30
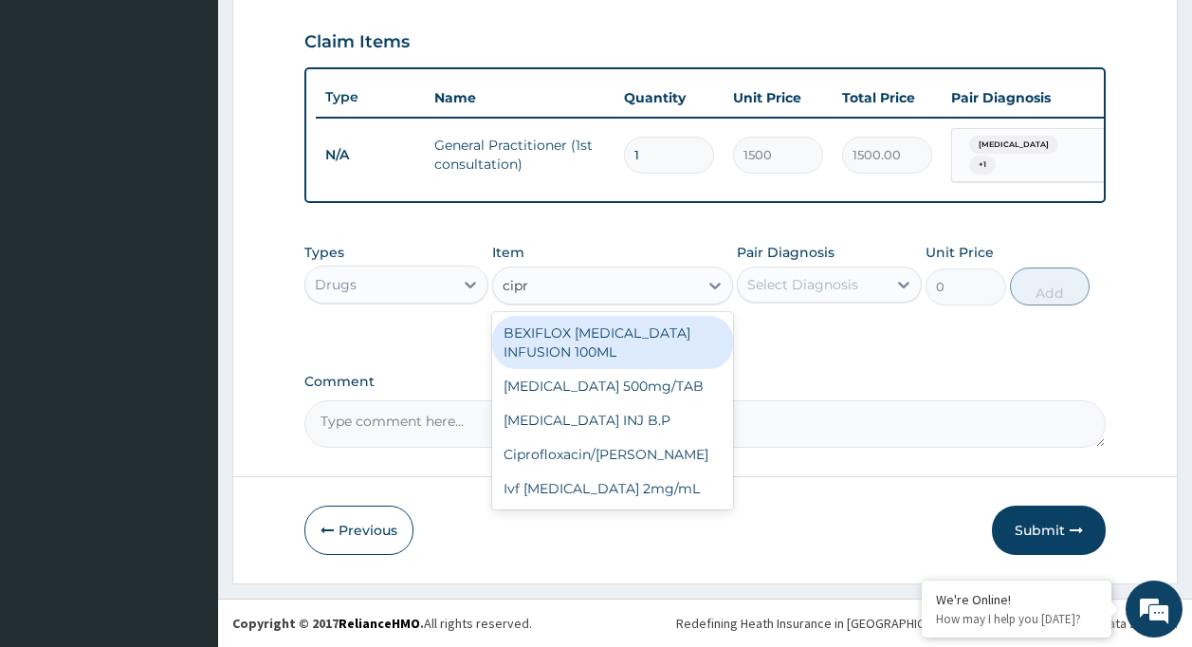
type input "cipro"
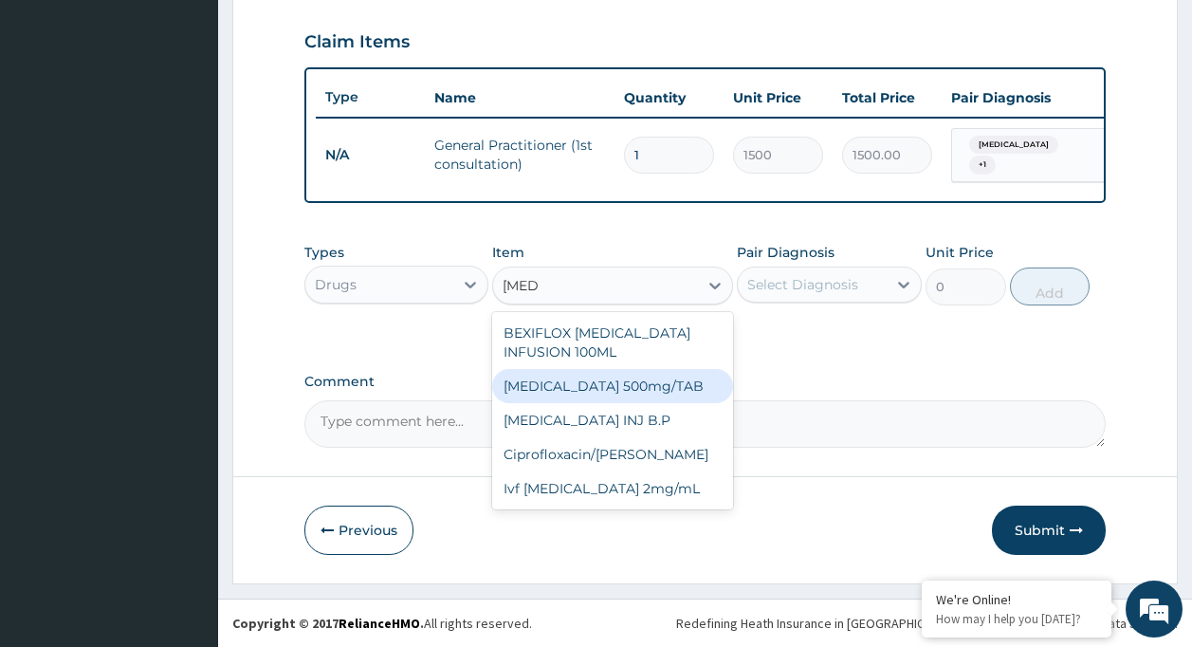
click at [578, 385] on div "Ciprofloxacin 500mg/TAB" at bounding box center [612, 386] width 241 height 34
type input "26.77"
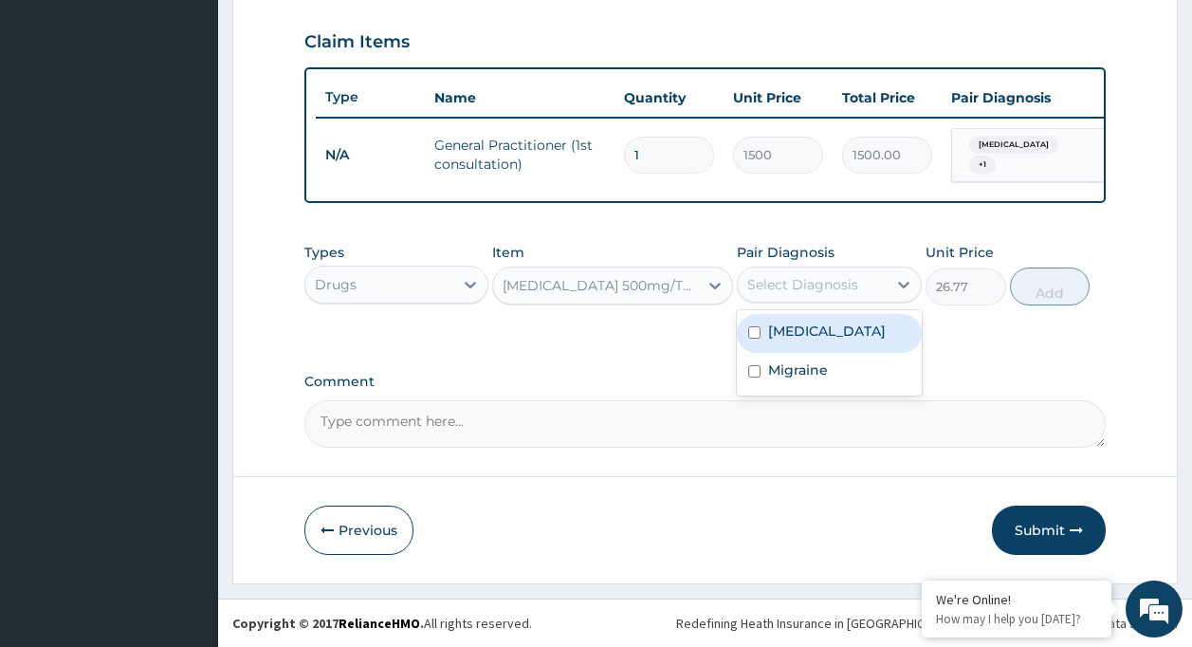
click at [814, 292] on div "Select Diagnosis" at bounding box center [802, 284] width 111 height 19
click at [820, 294] on div "Select Diagnosis" at bounding box center [812, 284] width 149 height 30
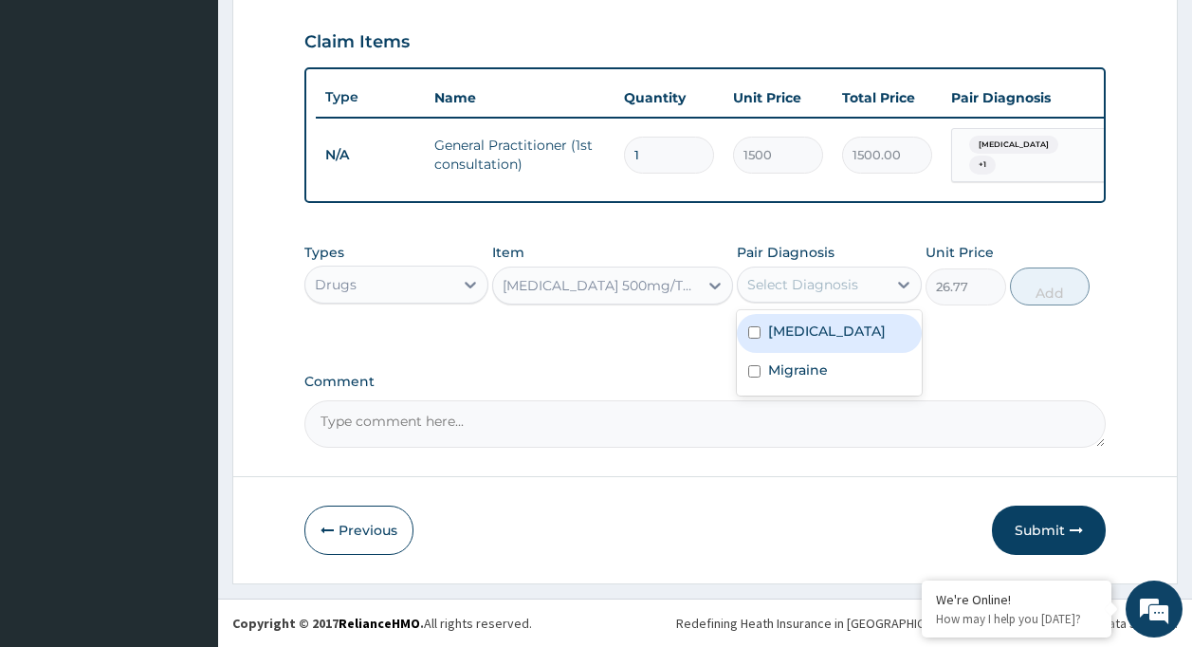
click at [820, 294] on div "Select Diagnosis" at bounding box center [812, 284] width 149 height 30
click at [813, 285] on div "Select Diagnosis" at bounding box center [802, 284] width 111 height 19
click at [834, 321] on div "Malaria" at bounding box center [829, 333] width 185 height 39
checkbox input "true"
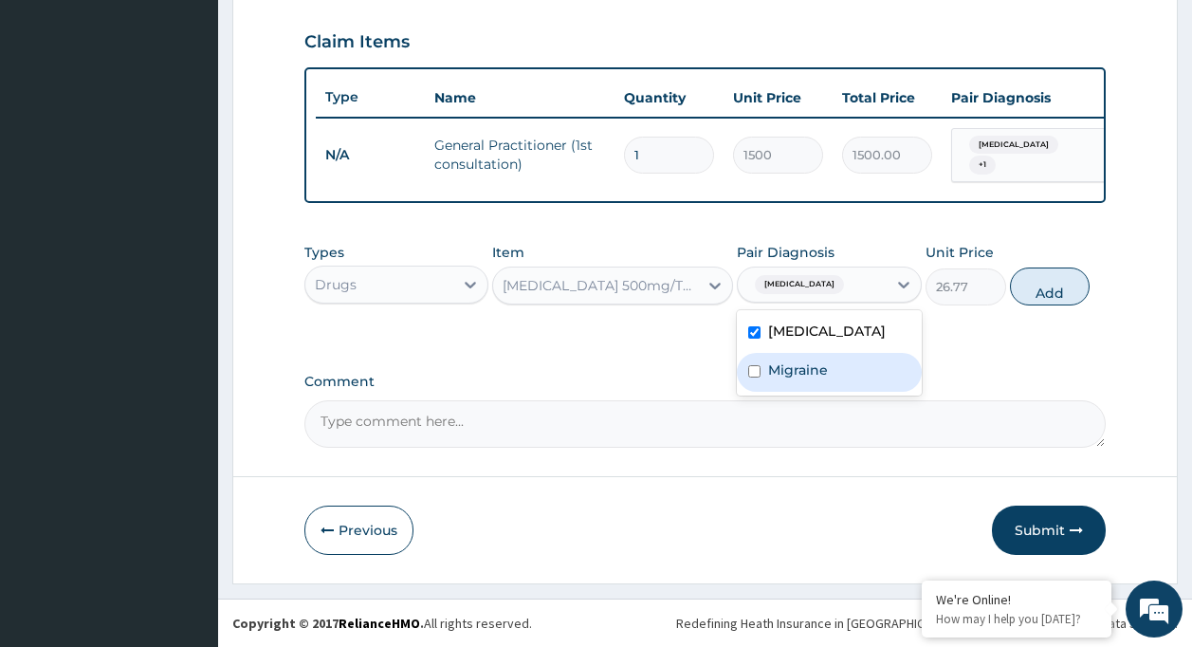
click at [859, 371] on div "Migraine" at bounding box center [829, 372] width 185 height 39
checkbox input "true"
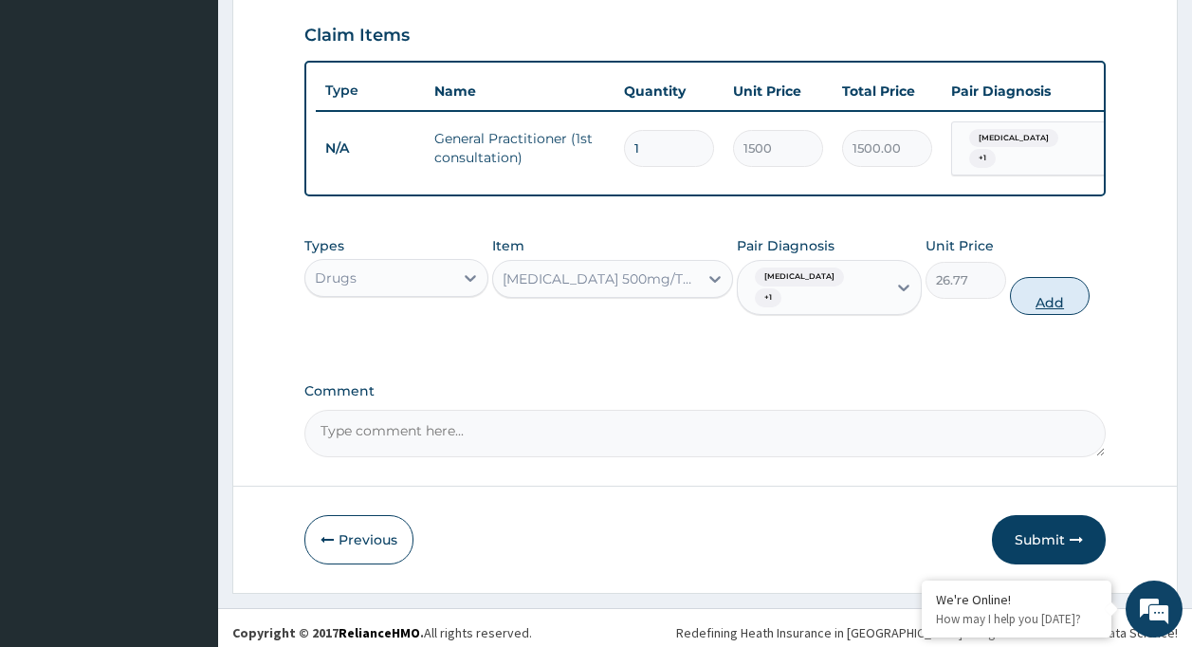
click at [1029, 279] on button "Add" at bounding box center [1050, 296] width 81 height 38
type input "0"
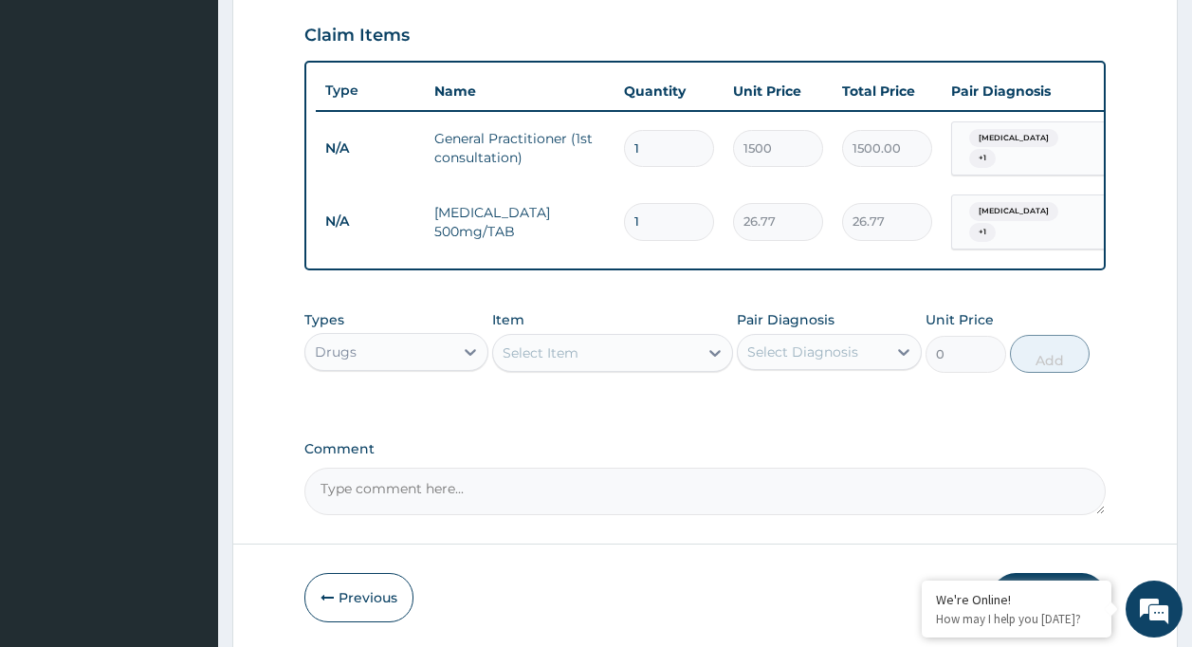
type input "10"
type input "267.70"
type input "10"
click at [582, 357] on div "Select Item" at bounding box center [595, 353] width 205 height 30
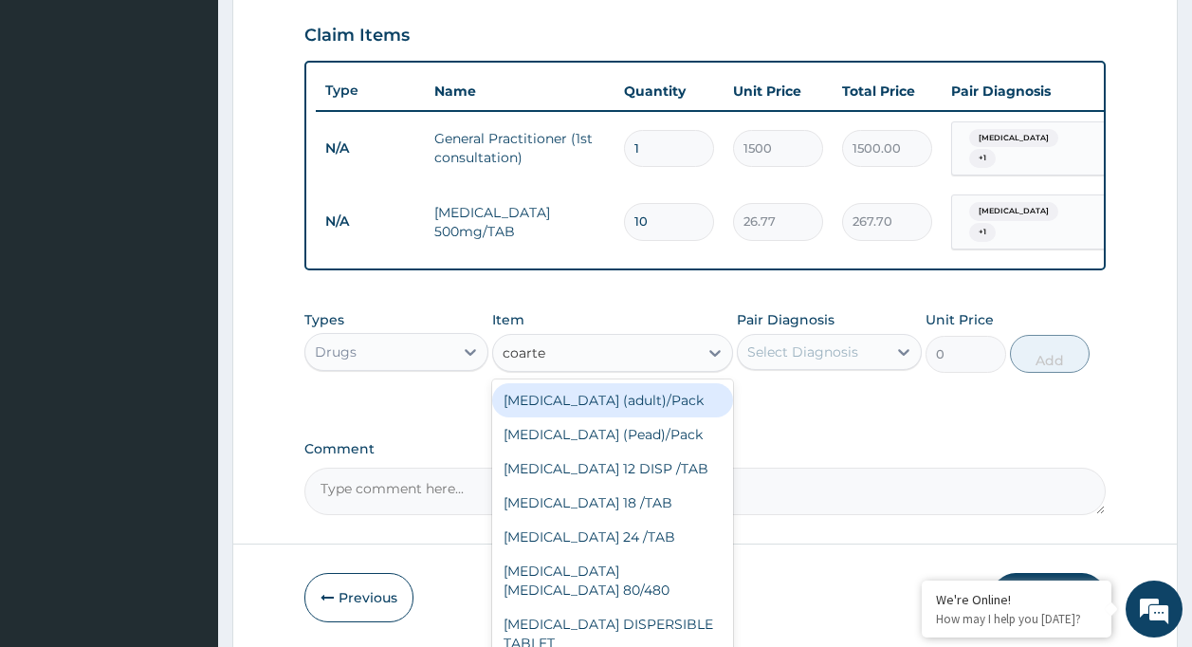
type input "coartem"
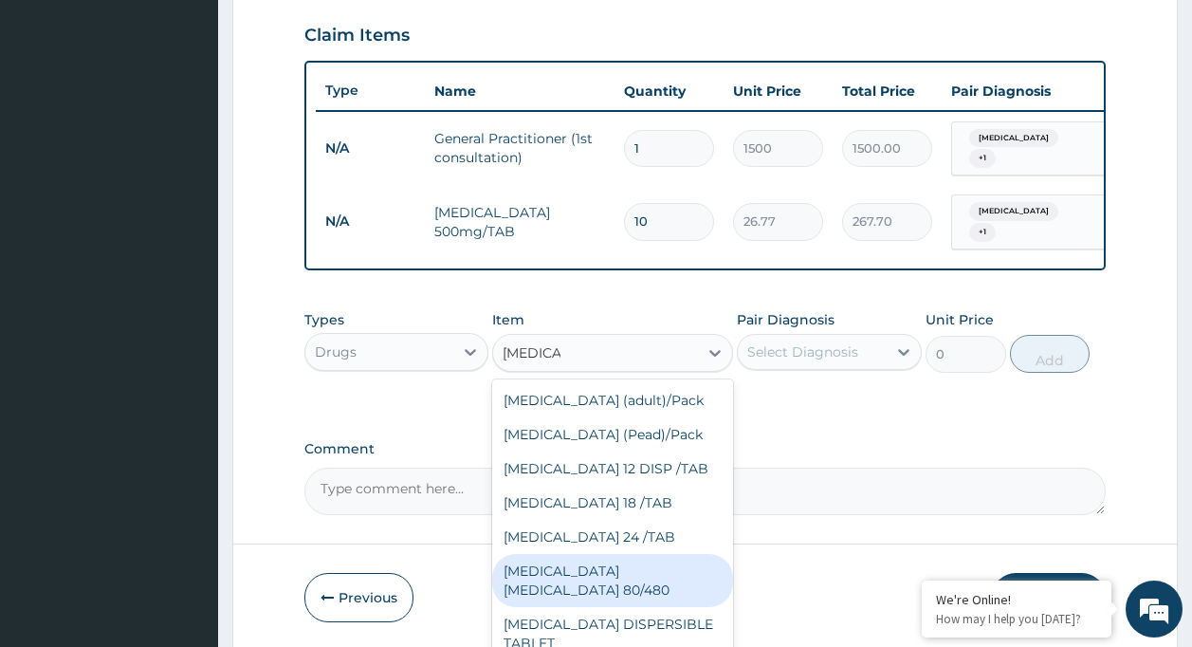
click at [648, 563] on div "COARTEM D TAB 80/480" at bounding box center [612, 580] width 241 height 53
type input "866.25"
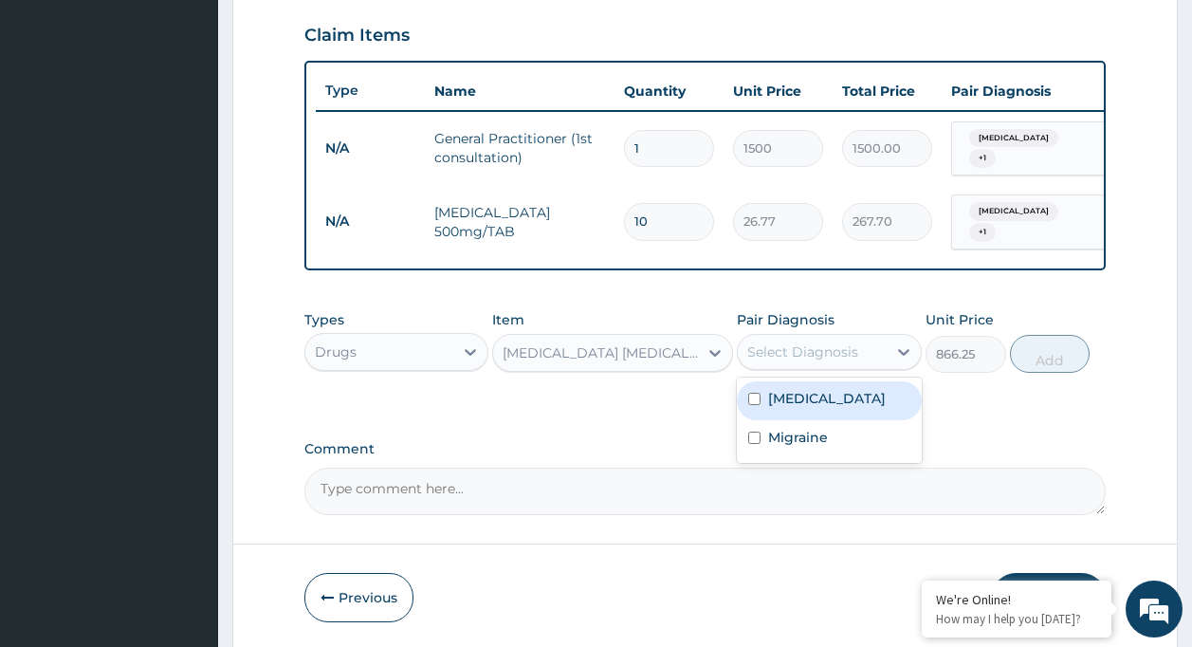
click at [774, 343] on div "Select Diagnosis" at bounding box center [802, 351] width 111 height 19
click at [803, 400] on label "Malaria" at bounding box center [827, 398] width 118 height 19
checkbox input "true"
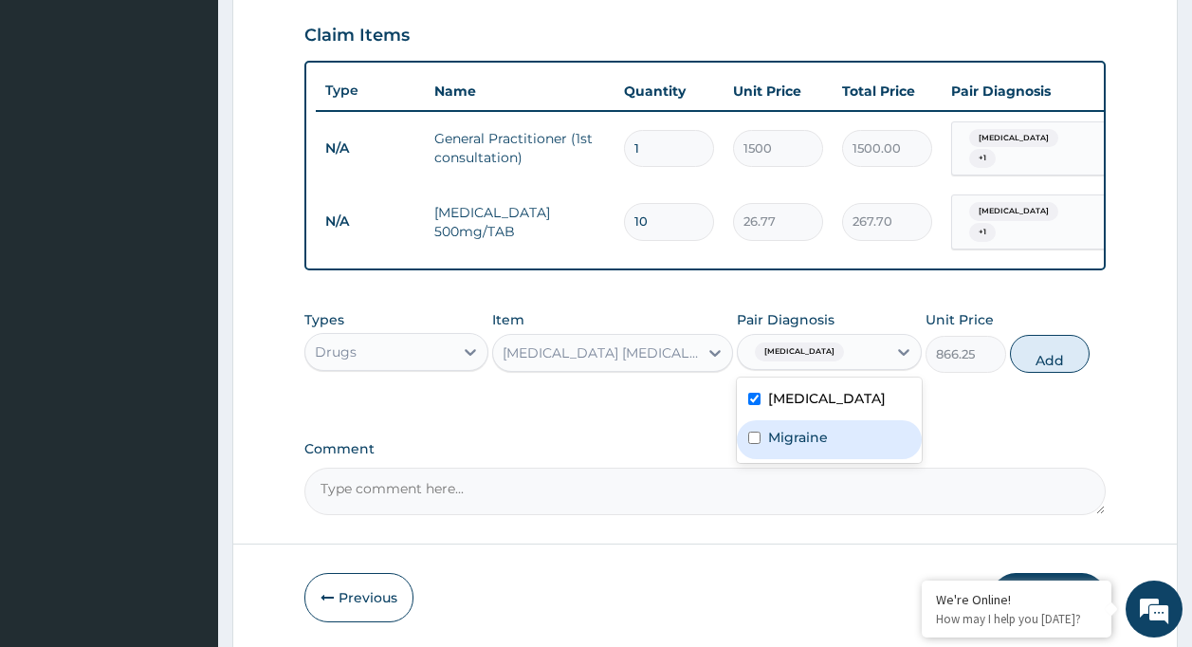
click at [805, 431] on label "Migraine" at bounding box center [798, 437] width 60 height 19
checkbox input "true"
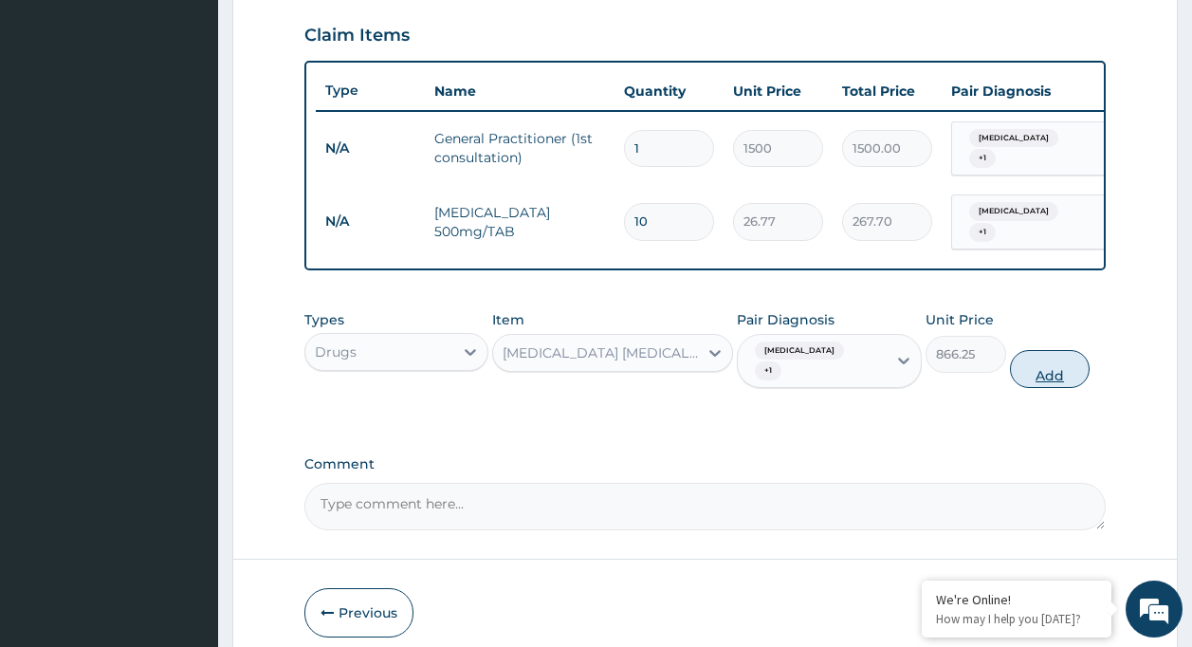
click at [1027, 355] on button "Add" at bounding box center [1050, 369] width 81 height 38
type input "0"
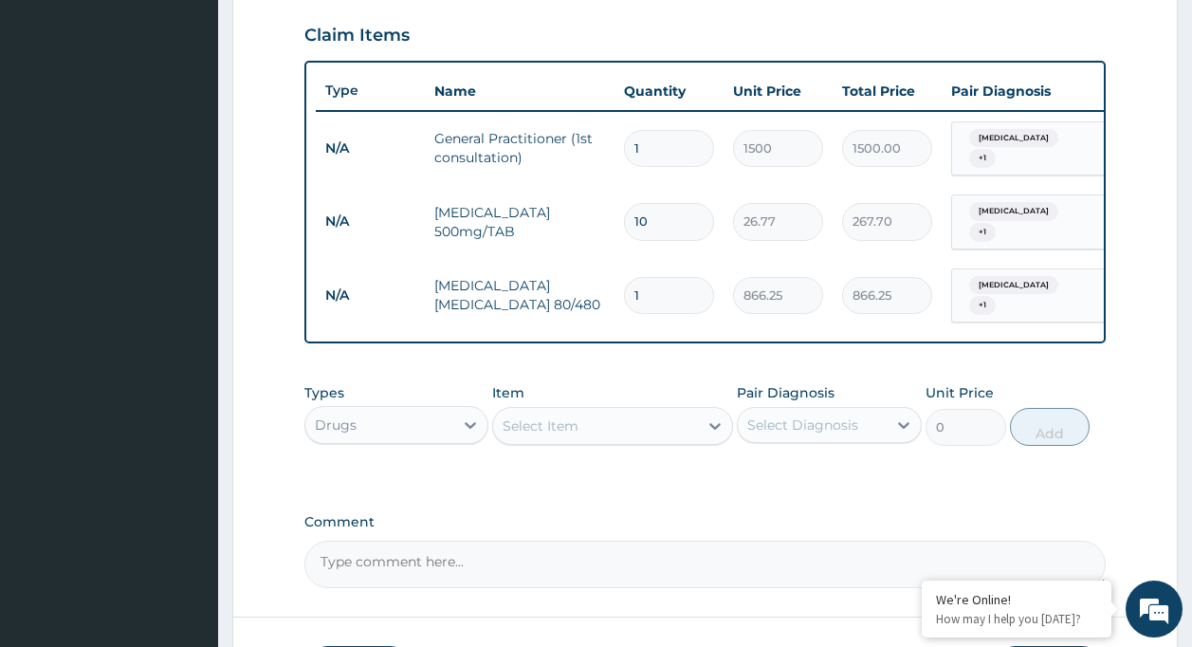
click at [598, 411] on div "Select Item" at bounding box center [595, 426] width 205 height 30
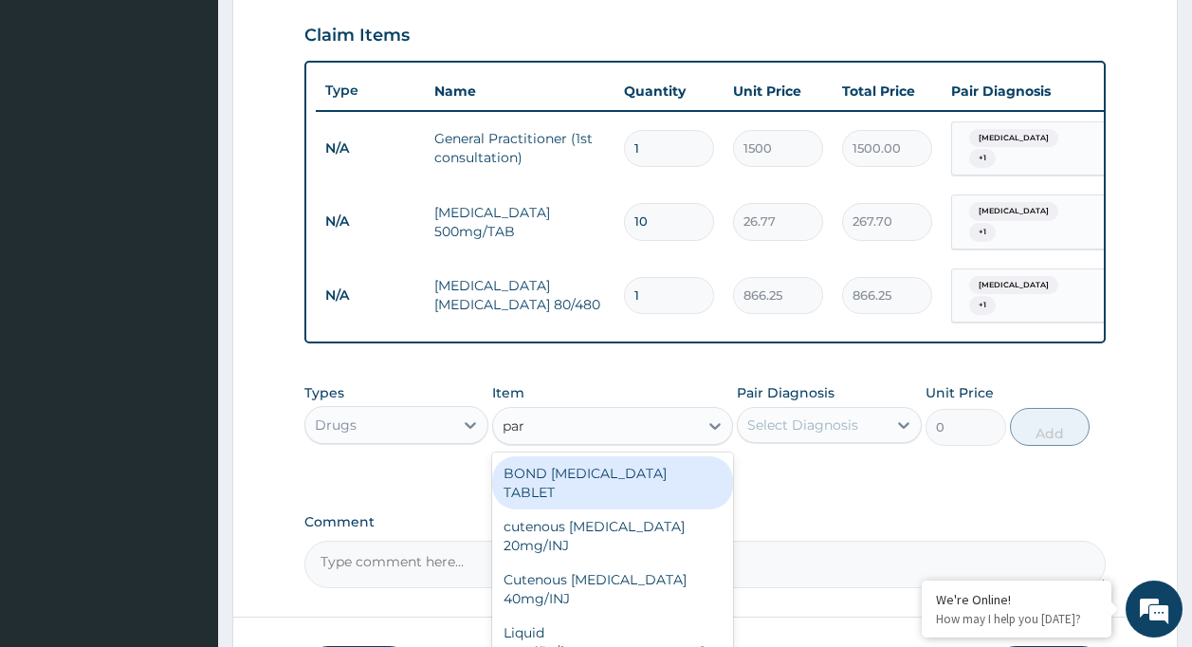
type input "para"
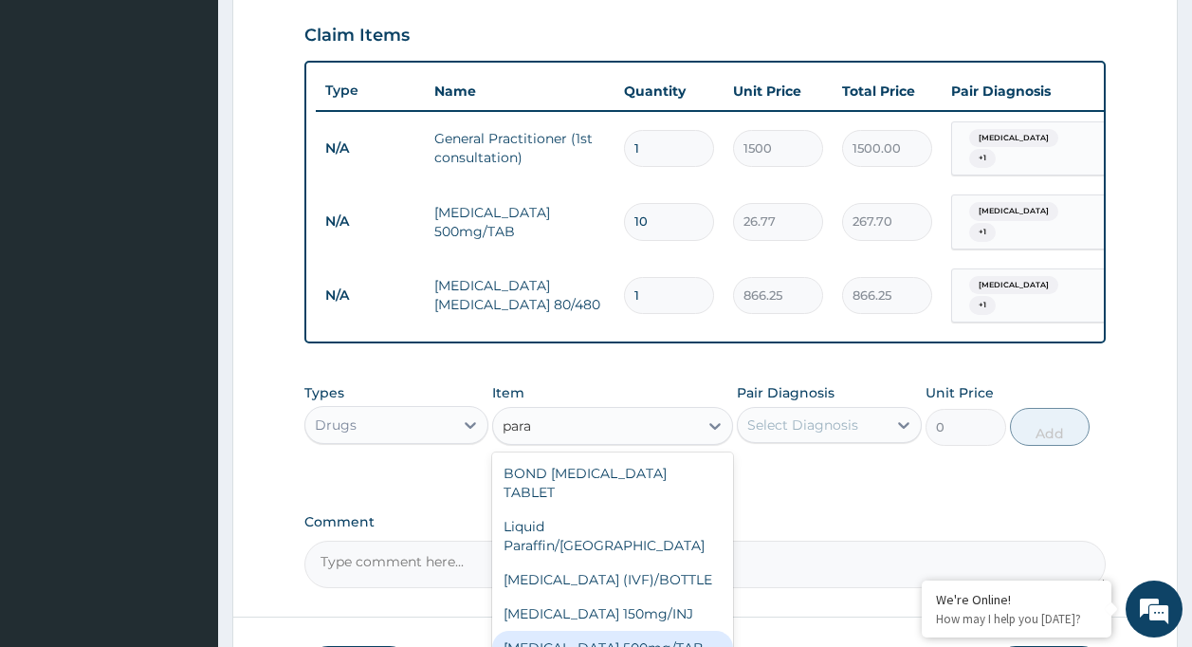
click at [681, 631] on div "PARACETAMOL 500mg/TAB" at bounding box center [612, 648] width 241 height 34
type input "5.25"
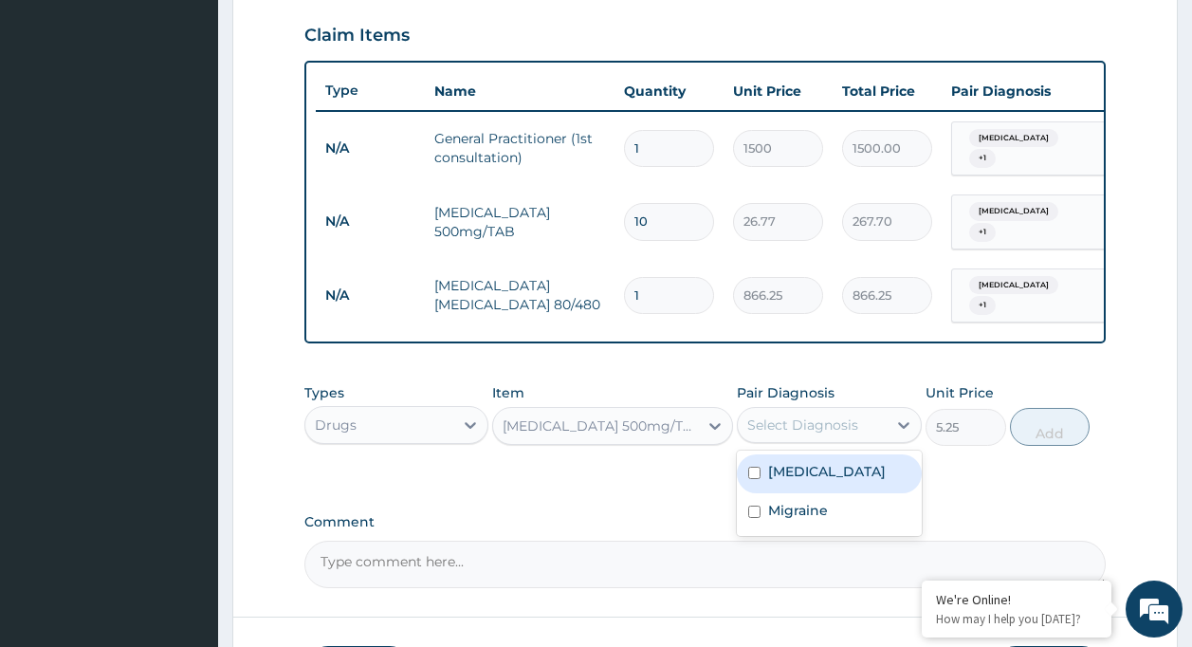
click at [798, 415] on div "Select Diagnosis" at bounding box center [802, 424] width 111 height 19
click at [828, 454] on div "Malaria" at bounding box center [829, 473] width 185 height 39
checkbox input "true"
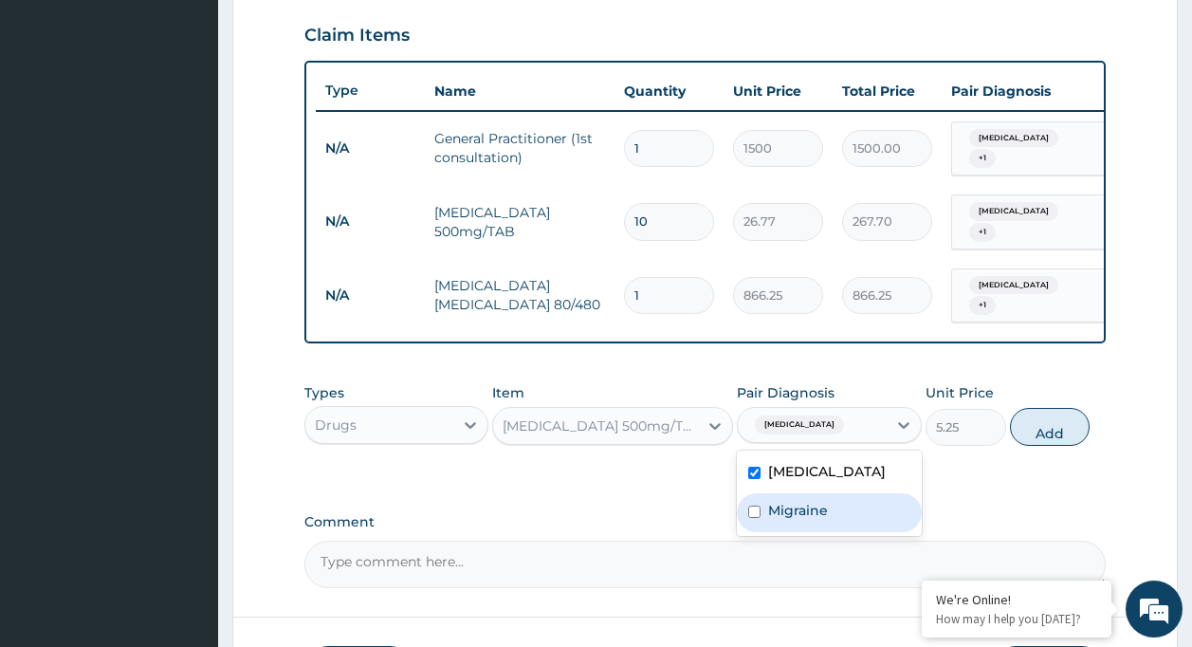
click at [847, 517] on div "Migraine" at bounding box center [829, 512] width 185 height 39
checkbox input "true"
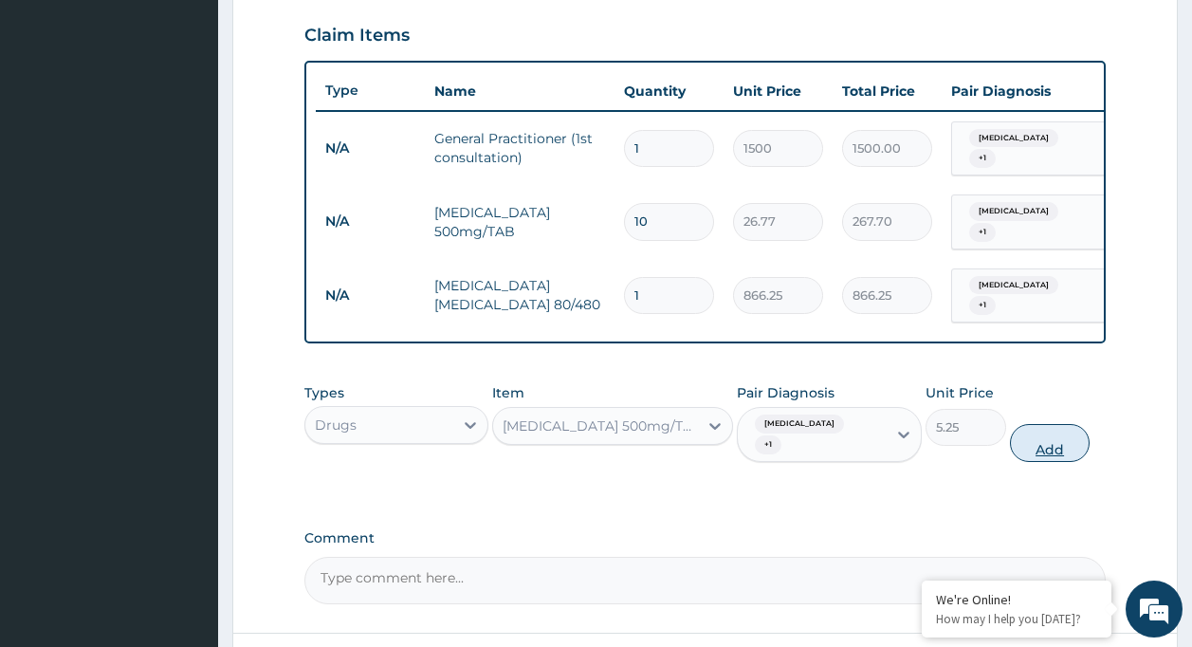
click at [1029, 424] on button "Add" at bounding box center [1050, 443] width 81 height 38
type input "0"
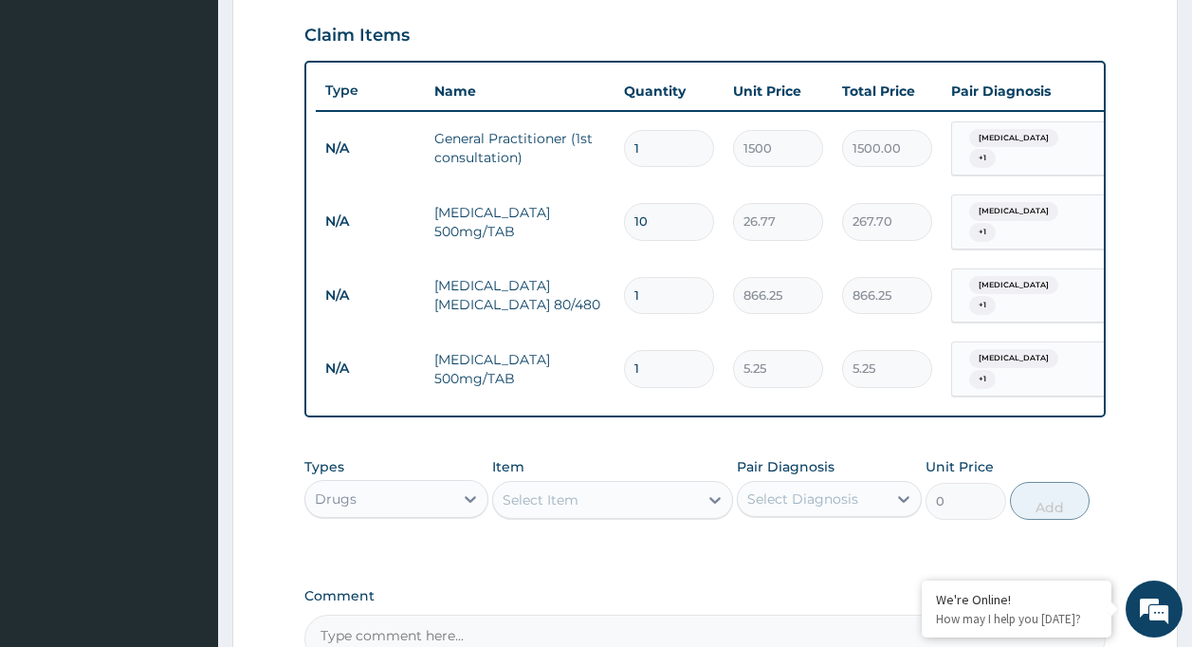
type input "18"
type input "94.50"
type input "18"
click at [665, 485] on div "Select Item" at bounding box center [595, 500] width 205 height 30
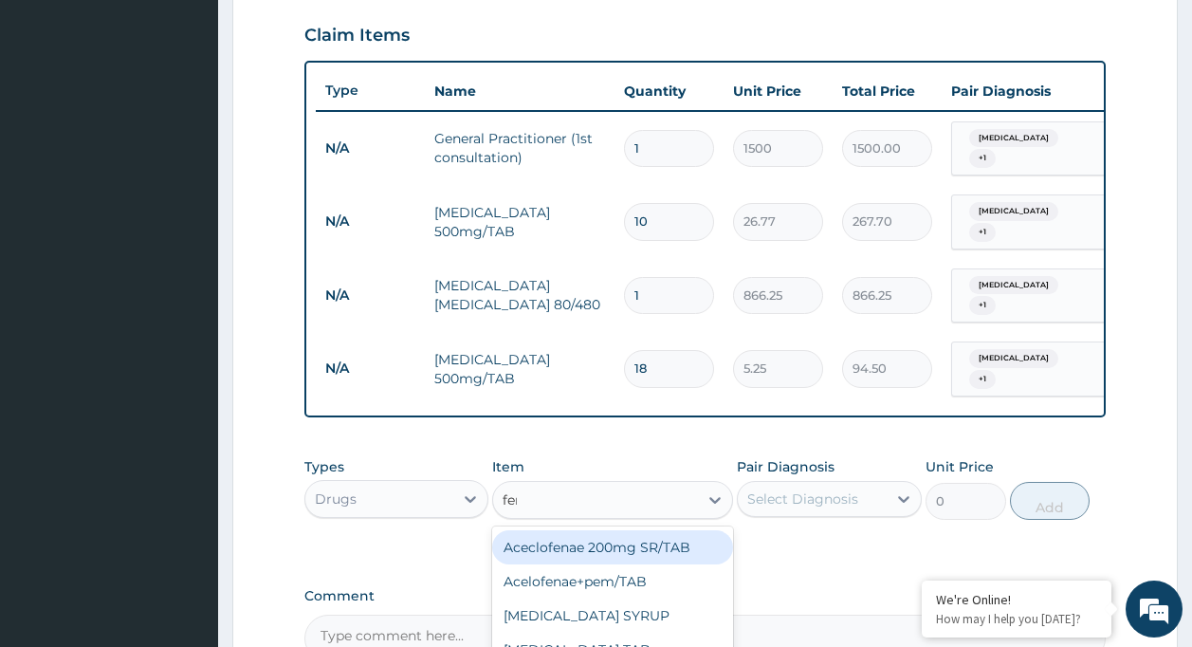
type input "ferr"
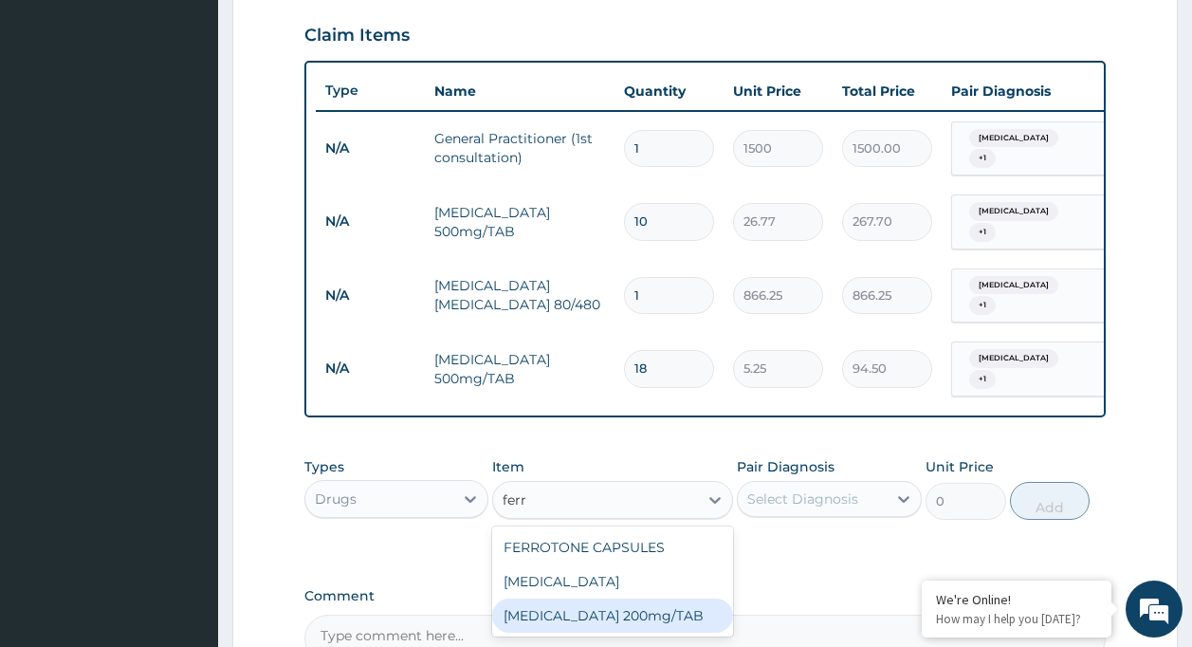
click at [618, 599] on div "FERROUS SULPHATE 200mg/TAB" at bounding box center [612, 615] width 241 height 34
type input "3.15"
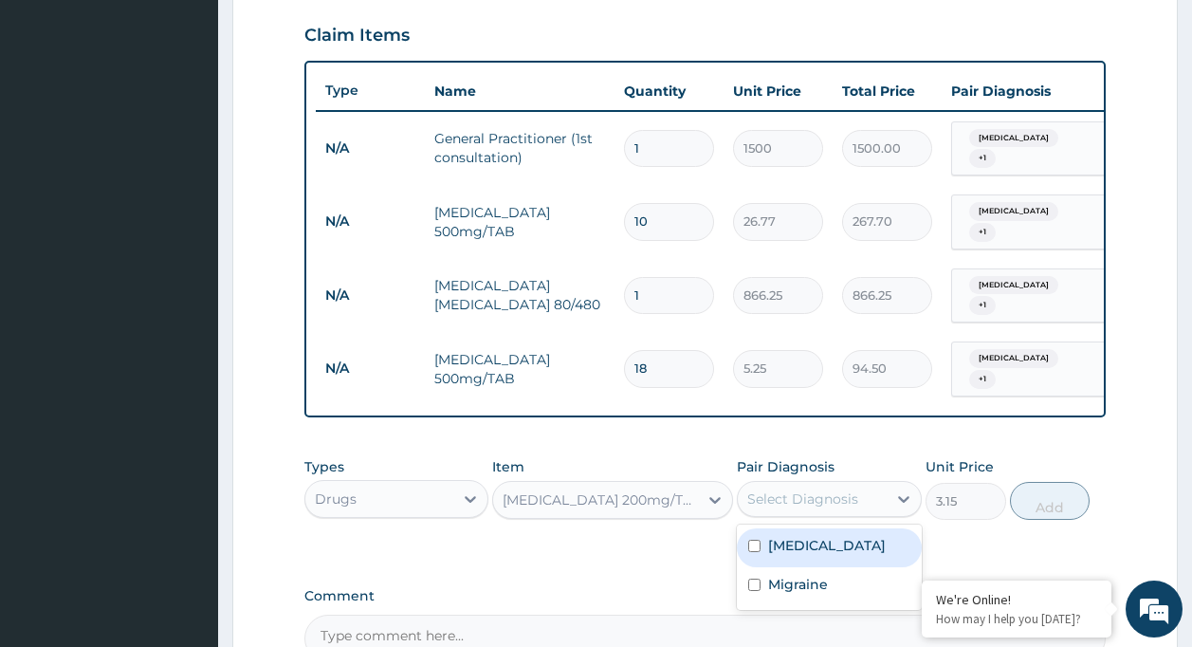
click at [755, 489] on div "Select Diagnosis" at bounding box center [802, 498] width 111 height 19
click at [758, 489] on div "Select Diagnosis" at bounding box center [802, 498] width 111 height 19
click at [786, 536] on label "Malaria" at bounding box center [827, 545] width 118 height 19
checkbox input "true"
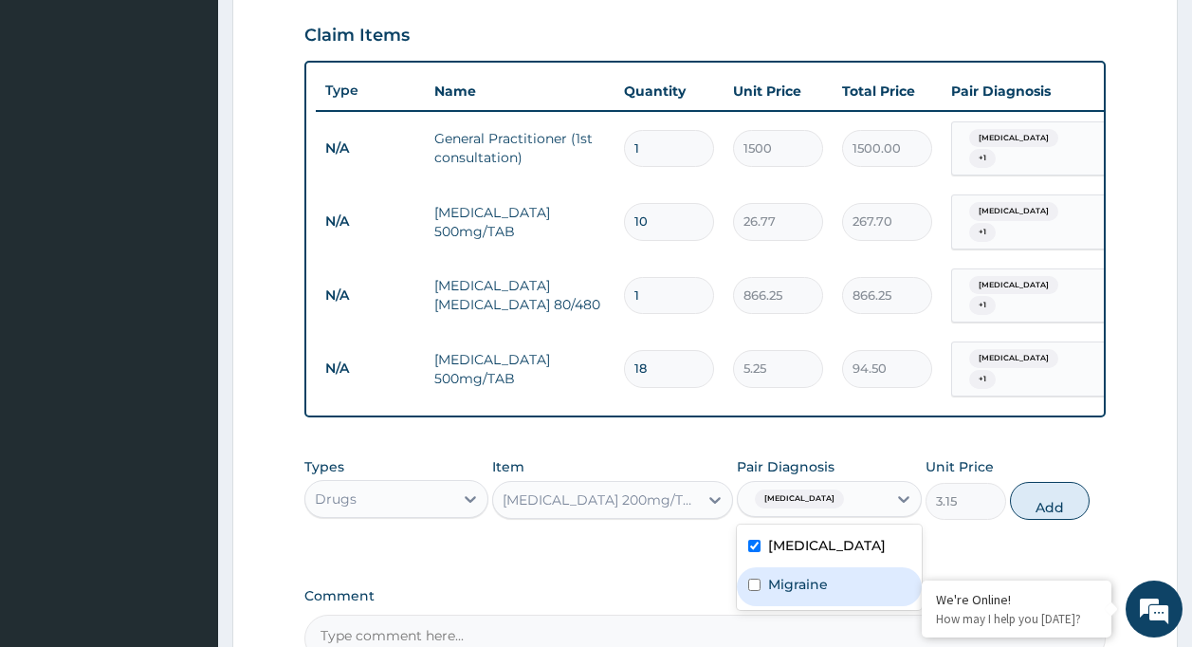
click at [798, 575] on label "Migraine" at bounding box center [798, 584] width 60 height 19
checkbox input "true"
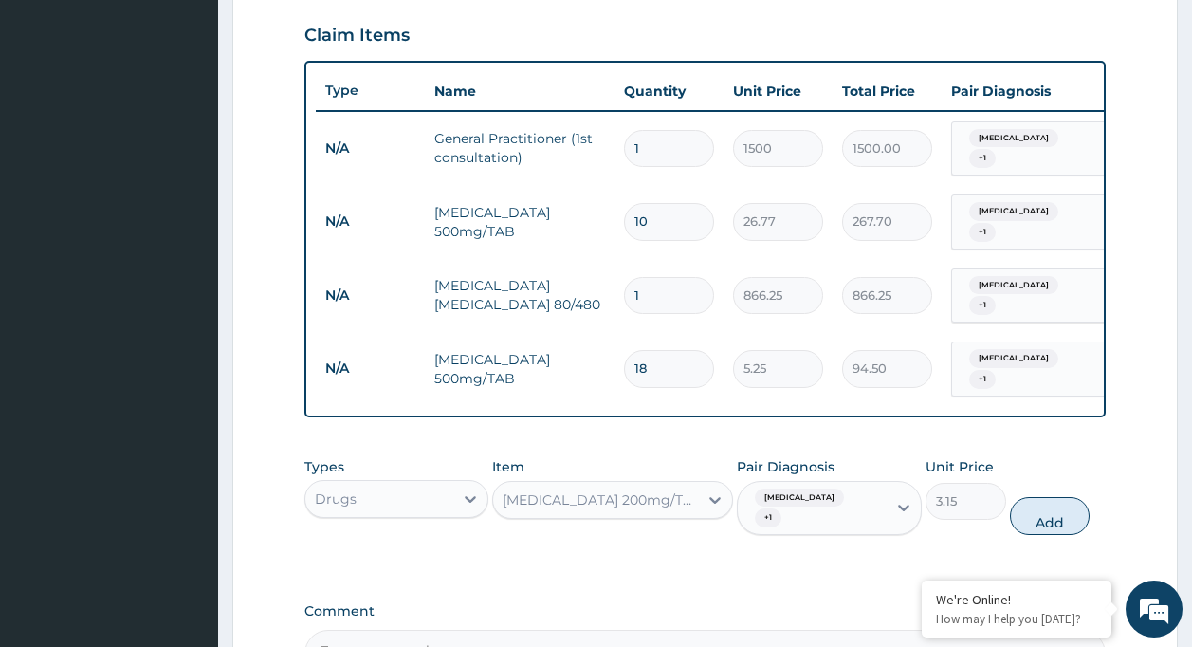
drag, startPoint x: 1017, startPoint y: 487, endPoint x: 998, endPoint y: 486, distance: 19.9
click at [1011, 497] on button "Add" at bounding box center [1050, 516] width 81 height 38
type input "0"
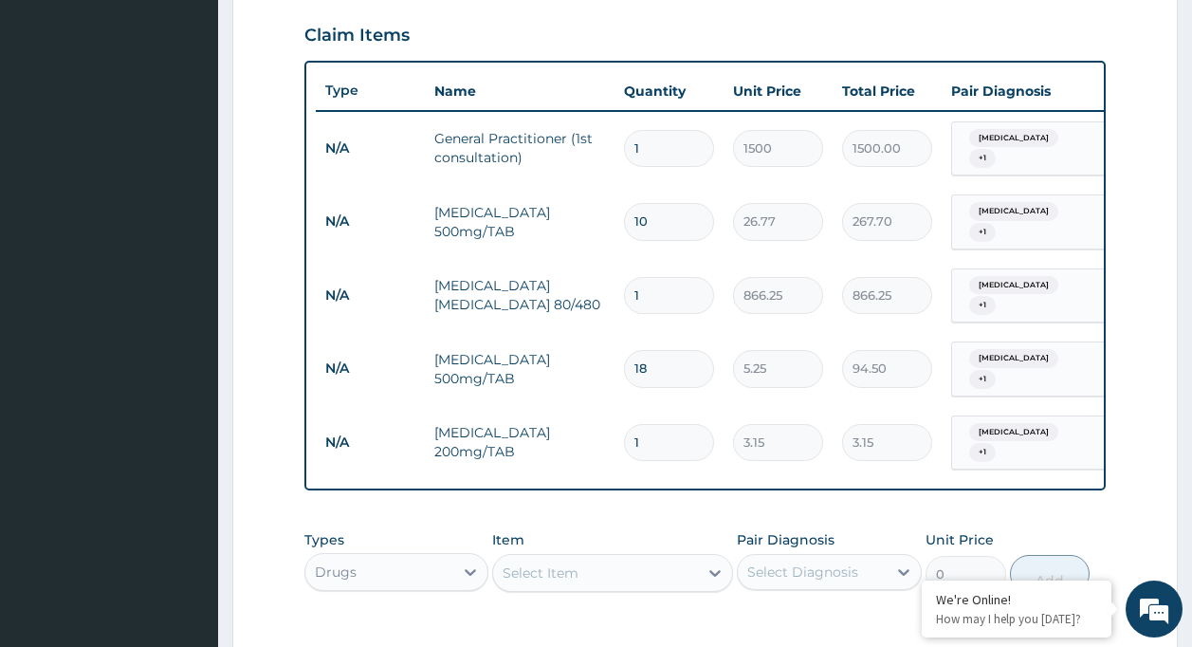
type input "15"
type input "47.25"
type input "15"
drag, startPoint x: 654, startPoint y: 536, endPoint x: 641, endPoint y: 528, distance: 15.3
click at [653, 558] on div "Select Item" at bounding box center [595, 573] width 205 height 30
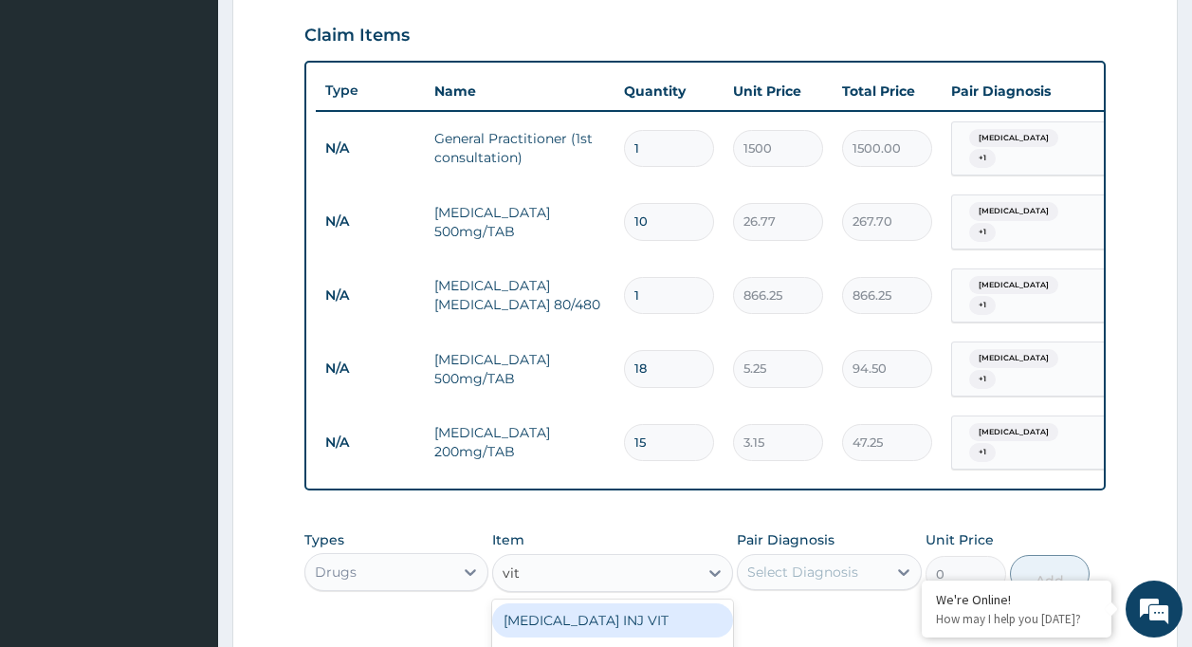
type input "vit b"
click at [610, 603] on div "VIT B.co/TAB" at bounding box center [612, 620] width 241 height 34
type input "13.12"
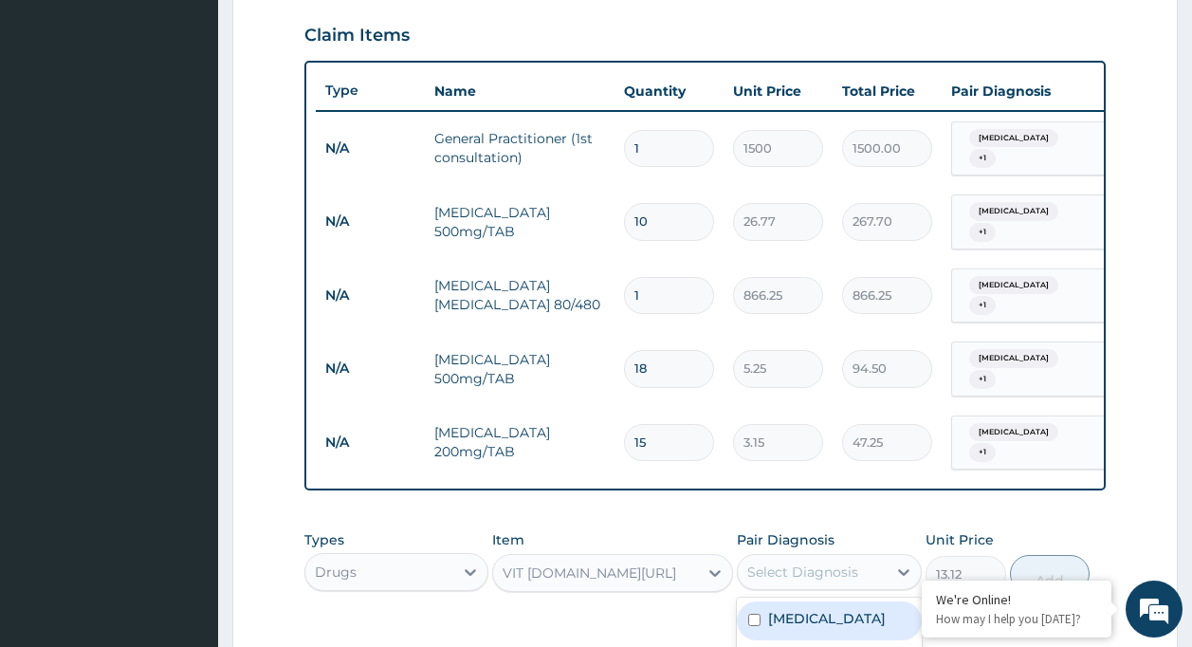
click at [778, 562] on div "Select Diagnosis" at bounding box center [802, 571] width 111 height 19
click at [776, 601] on div "Malaria" at bounding box center [829, 620] width 185 height 39
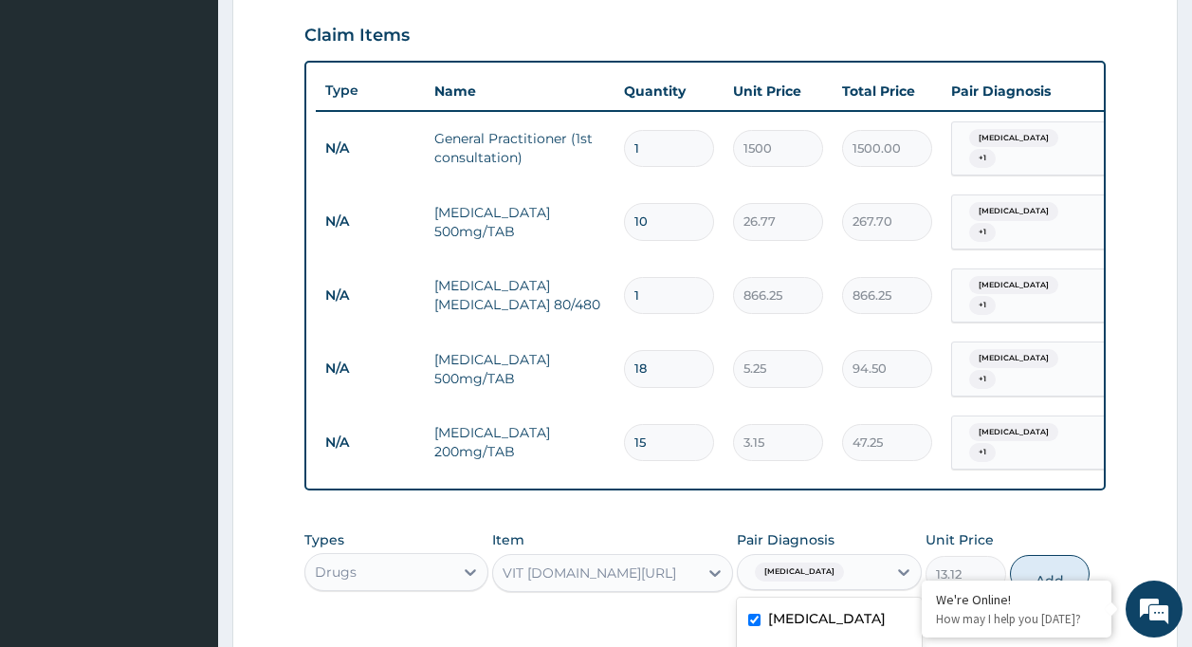
checkbox input "true"
click at [811, 646] on label "Migraine" at bounding box center [798, 657] width 60 height 19
checkbox input "true"
click at [1020, 571] on button "Add" at bounding box center [1050, 590] width 81 height 38
type input "0"
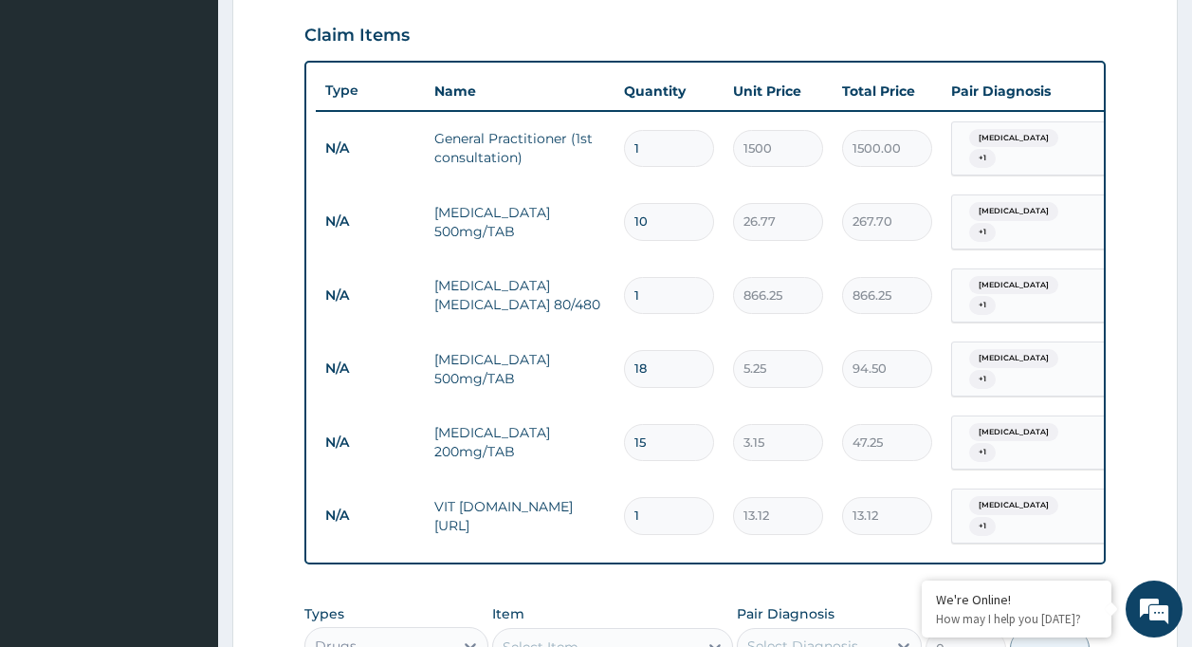
type input "15"
type input "196.80"
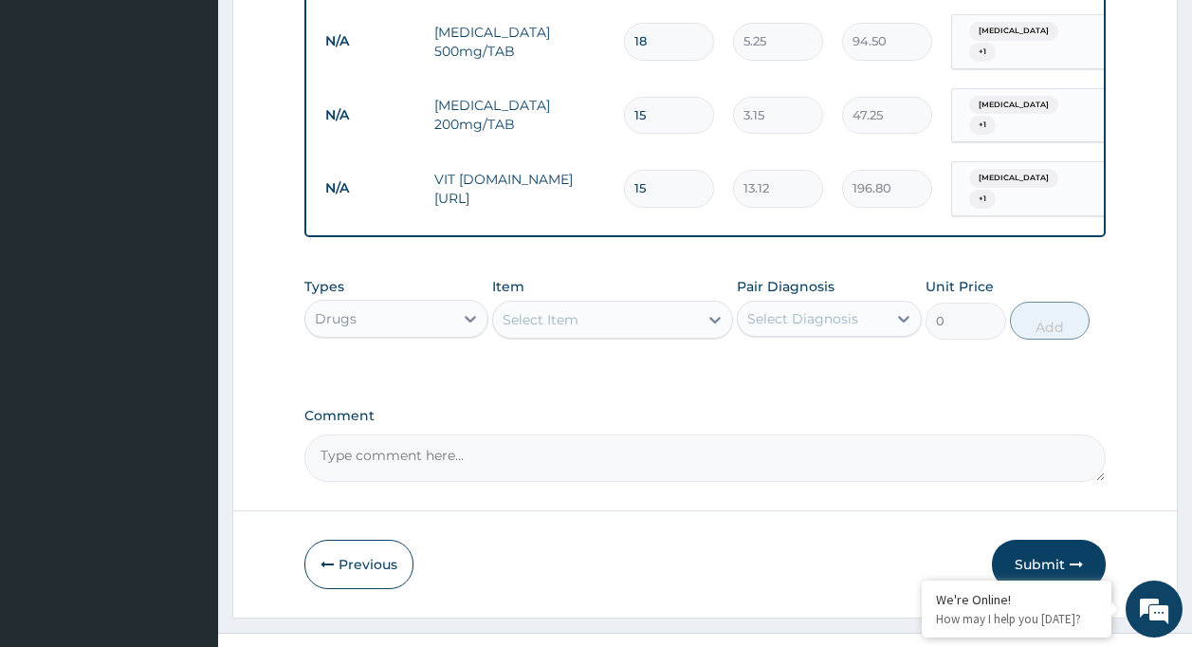
type input "15"
click at [397, 300] on div "Drugs" at bounding box center [396, 319] width 185 height 38
click at [390, 303] on div "Drugs" at bounding box center [379, 318] width 149 height 30
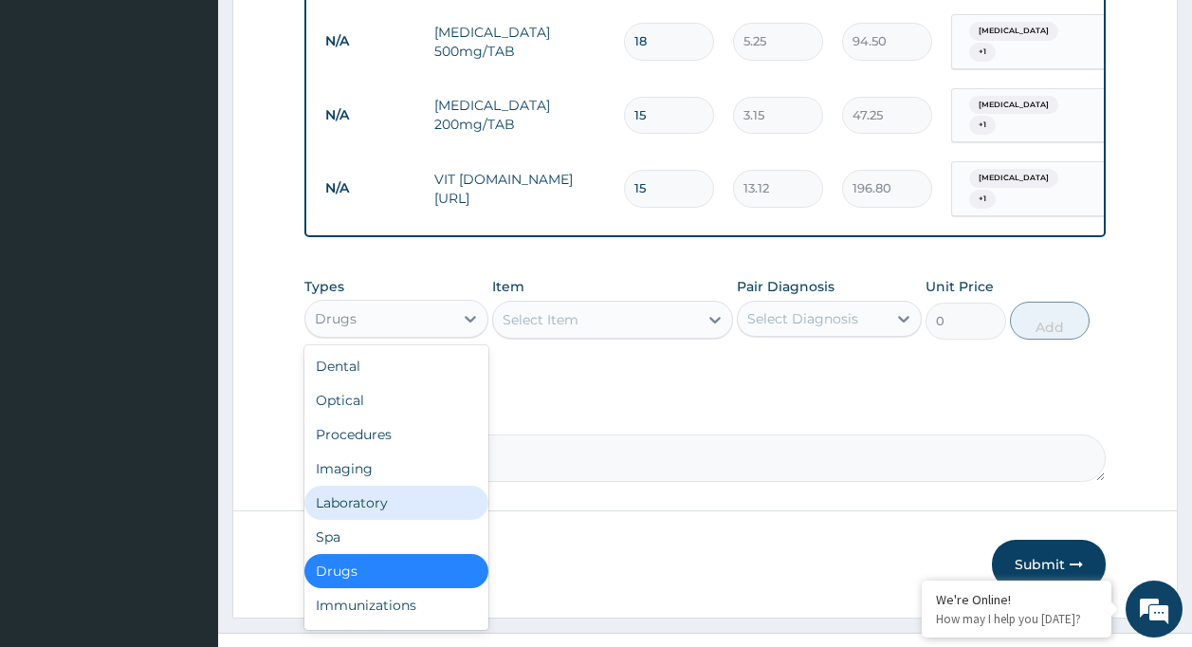
click at [440, 486] on div "Laboratory" at bounding box center [396, 503] width 185 height 34
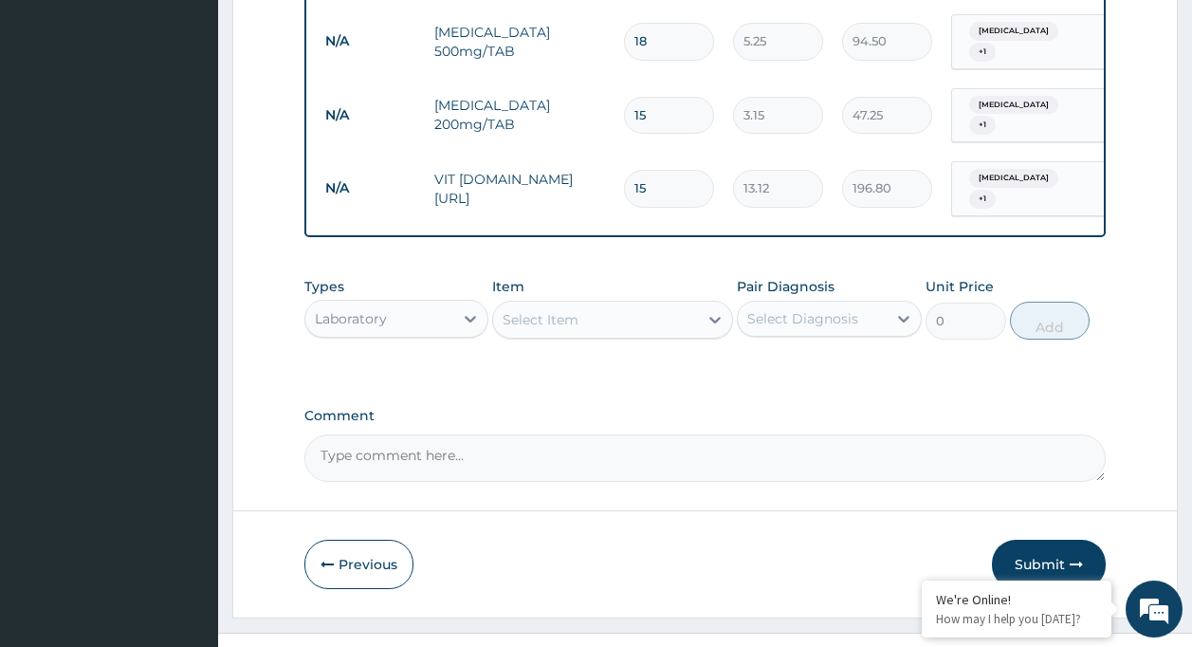
click at [553, 304] on div "Select Item" at bounding box center [595, 319] width 205 height 30
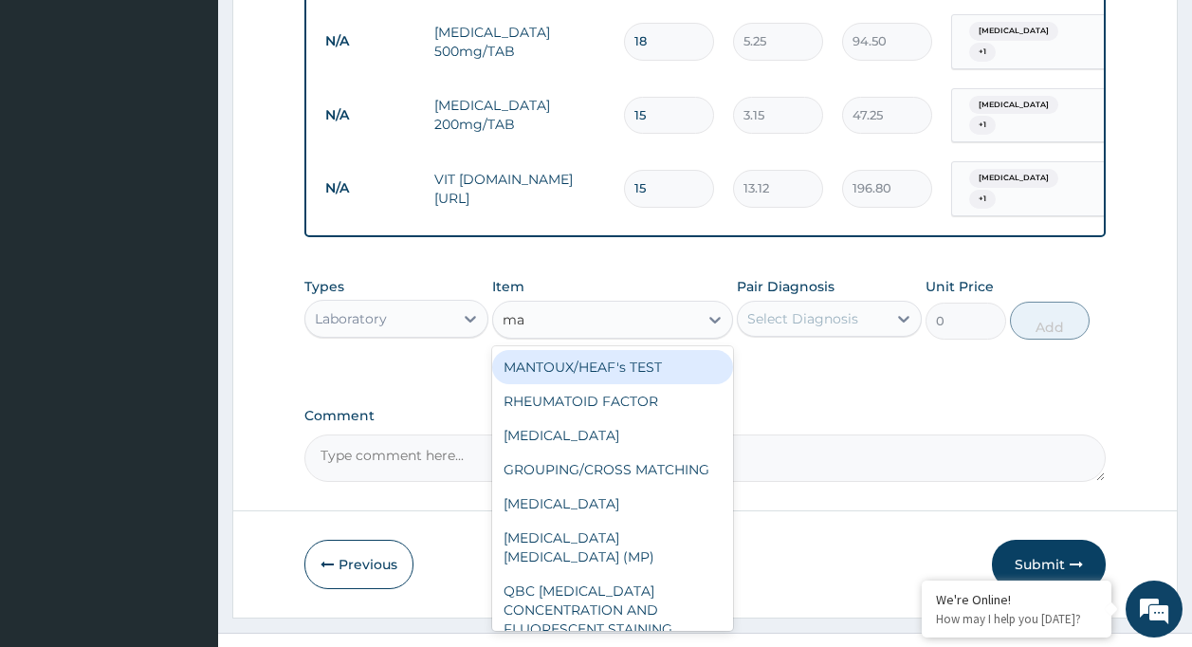
type input "mal"
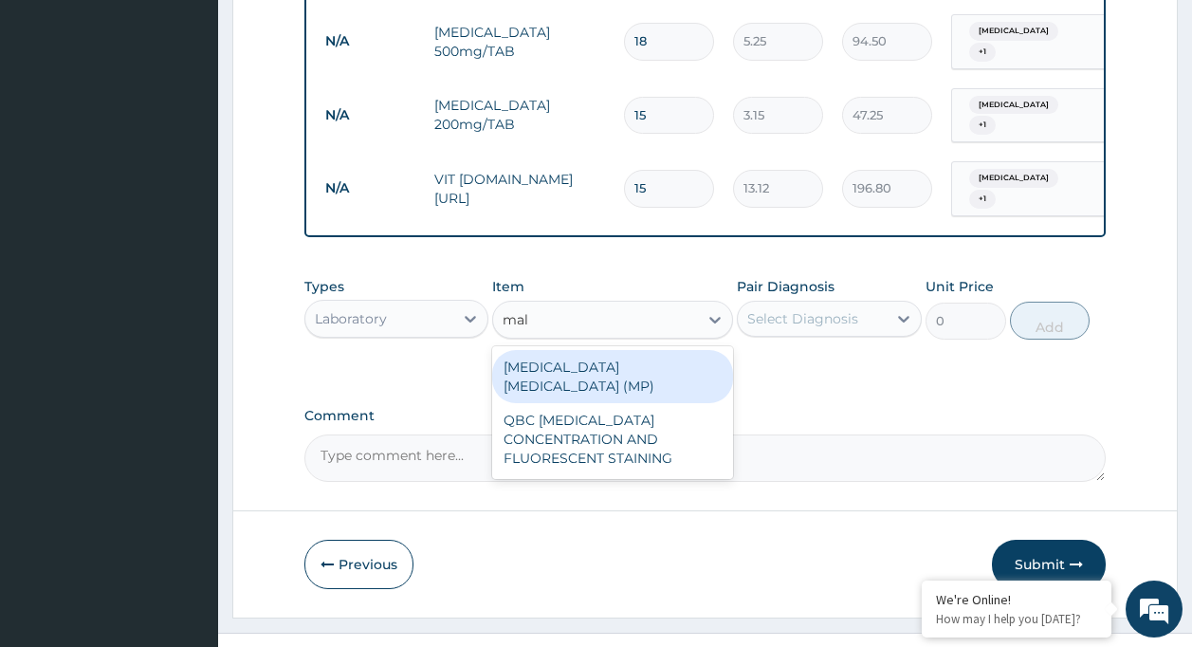
click at [636, 350] on div "MALARIA PARASITE (MP)" at bounding box center [612, 376] width 241 height 53
type input "560"
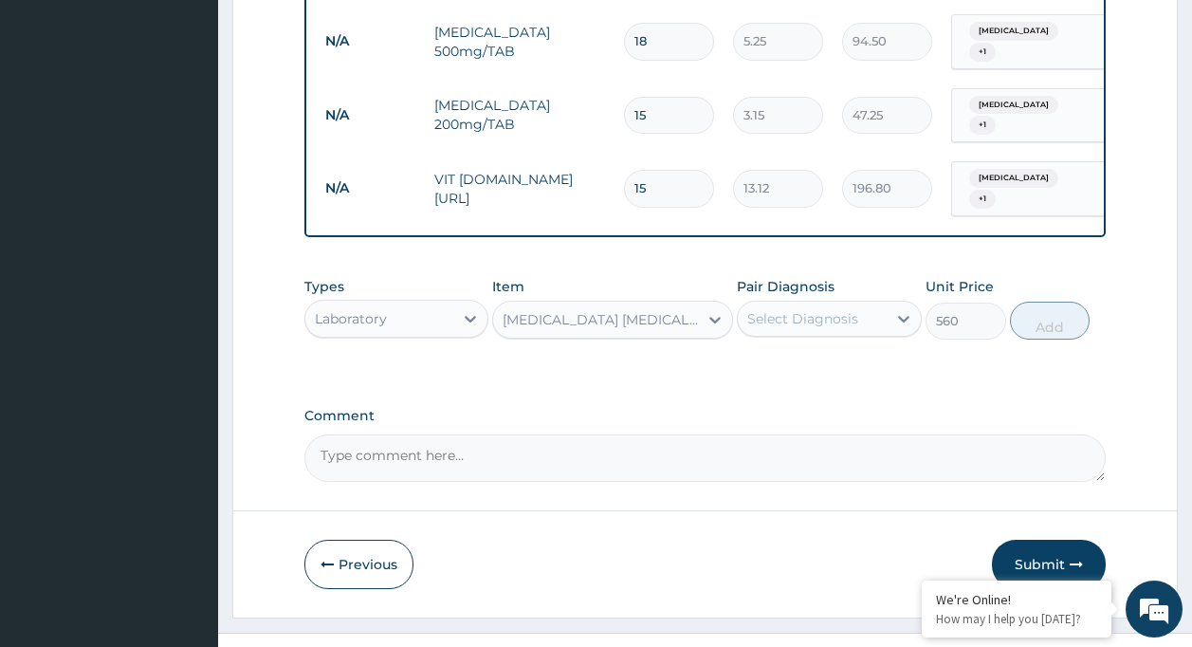
click at [794, 309] on div "Select Diagnosis" at bounding box center [802, 318] width 111 height 19
click at [820, 348] on div "Malaria" at bounding box center [829, 367] width 185 height 39
checkbox input "true"
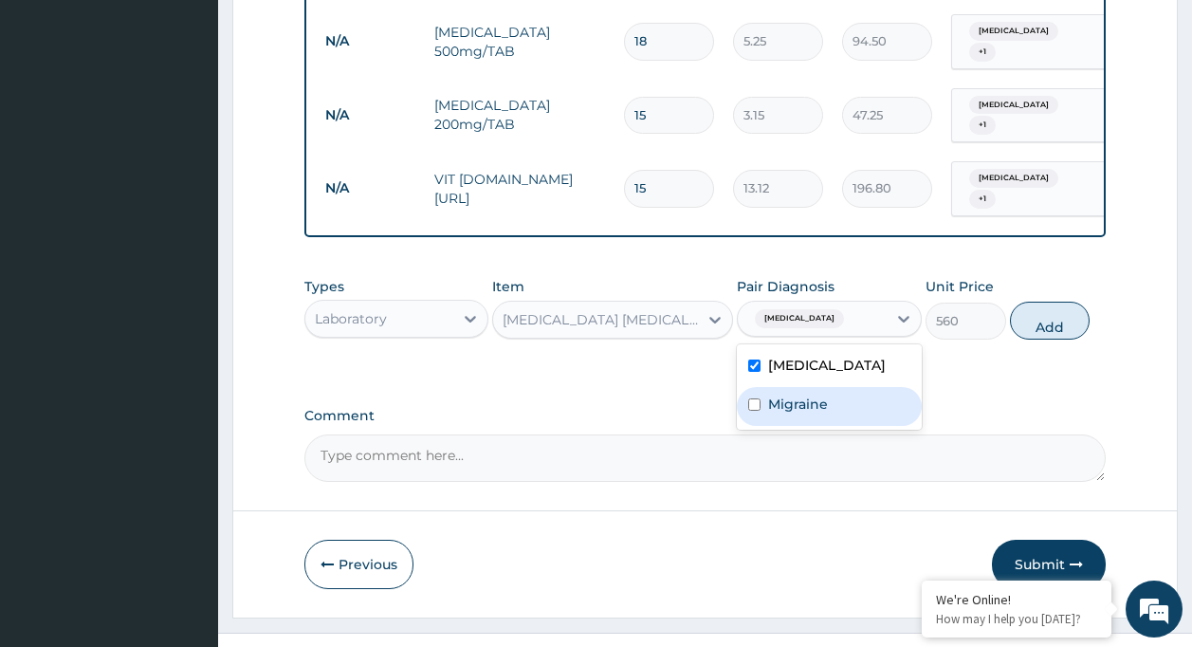
click at [841, 387] on div "Migraine" at bounding box center [829, 406] width 185 height 39
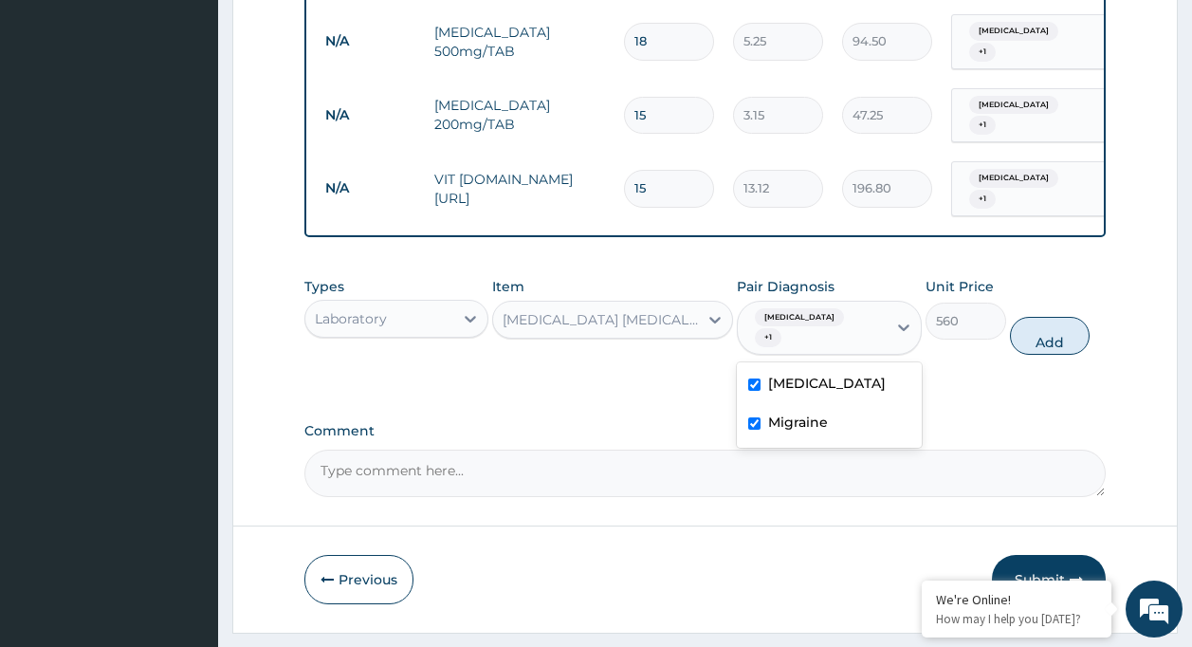
click at [833, 405] on div "Migraine" at bounding box center [829, 424] width 185 height 39
click at [753, 405] on div "Migraine" at bounding box center [829, 424] width 185 height 39
checkbox input "false"
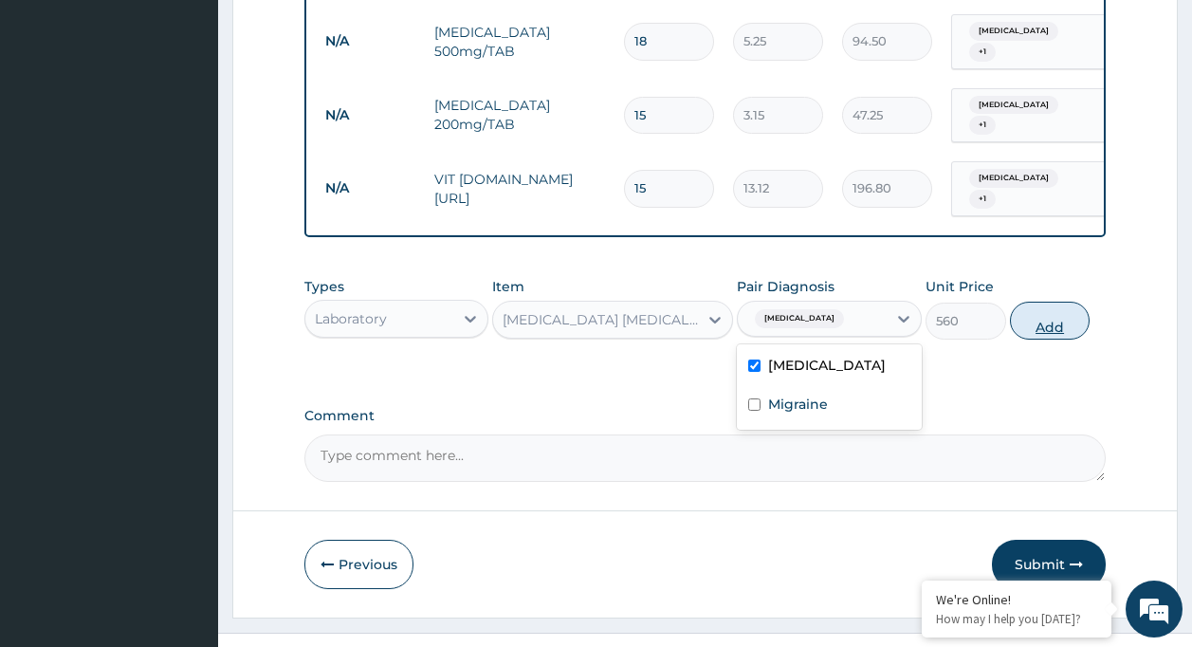
click at [1038, 302] on button "Add" at bounding box center [1050, 321] width 81 height 38
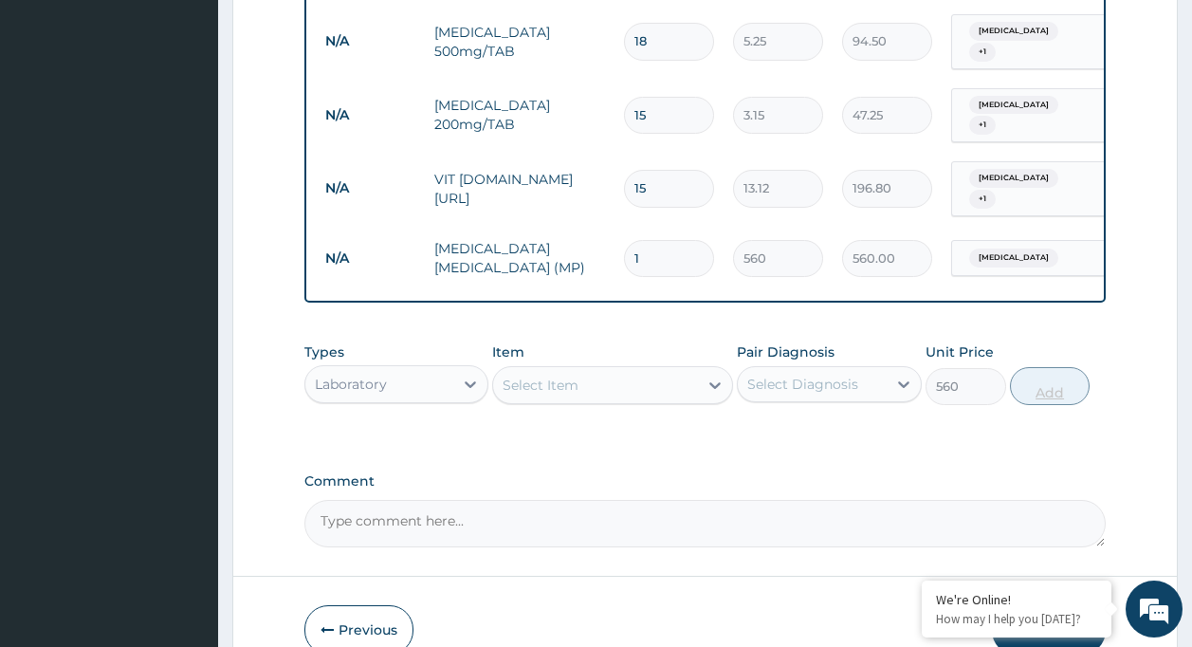
type input "0"
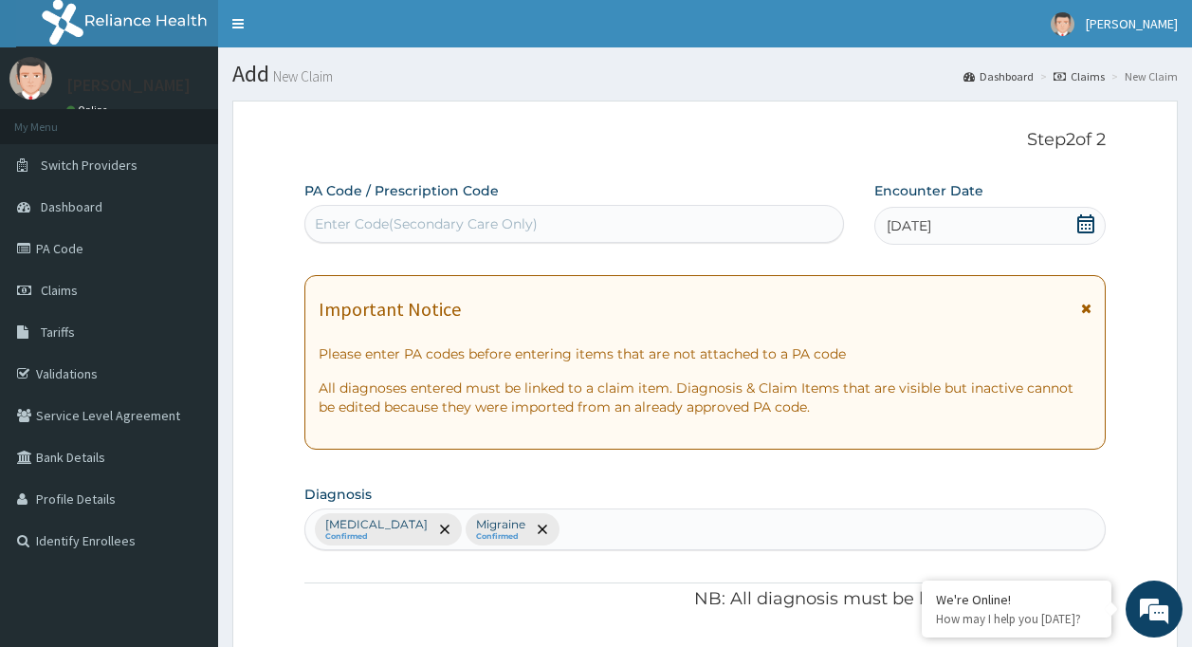
scroll to position [565, 0]
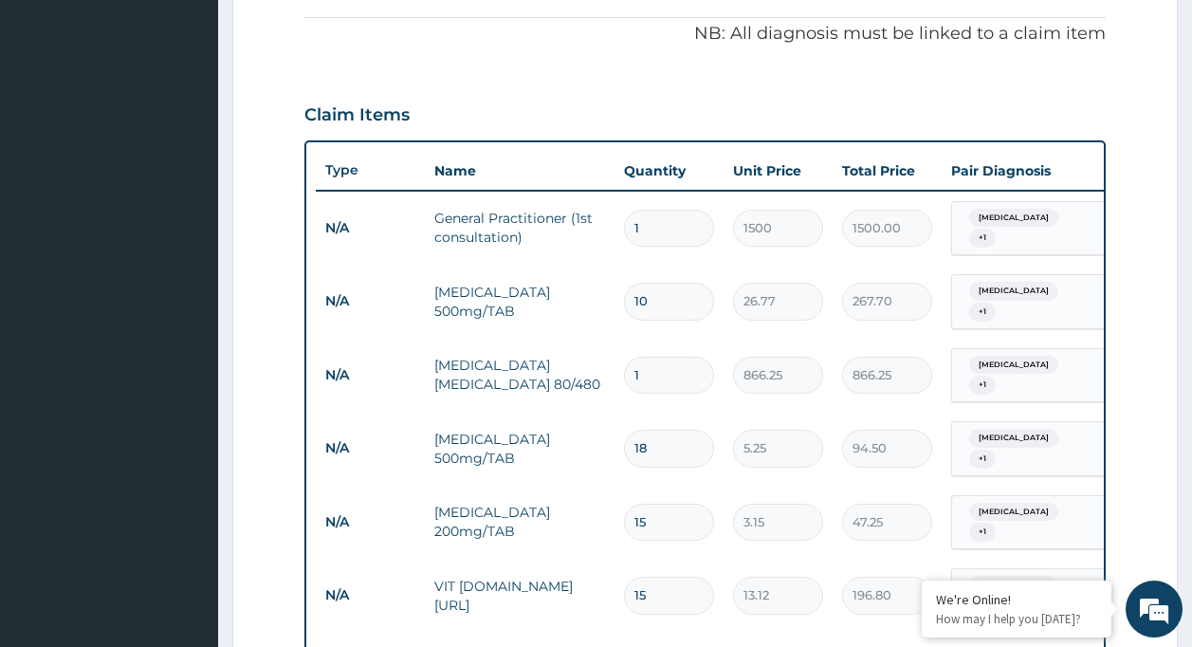
drag, startPoint x: 1198, startPoint y: 483, endPoint x: 671, endPoint y: 77, distance: 664.6
click at [671, 77] on div "PA Code / Prescription Code Enter Code(Secondary Care Only) Encounter Date 04-0…" at bounding box center [705, 285] width 802 height 1338
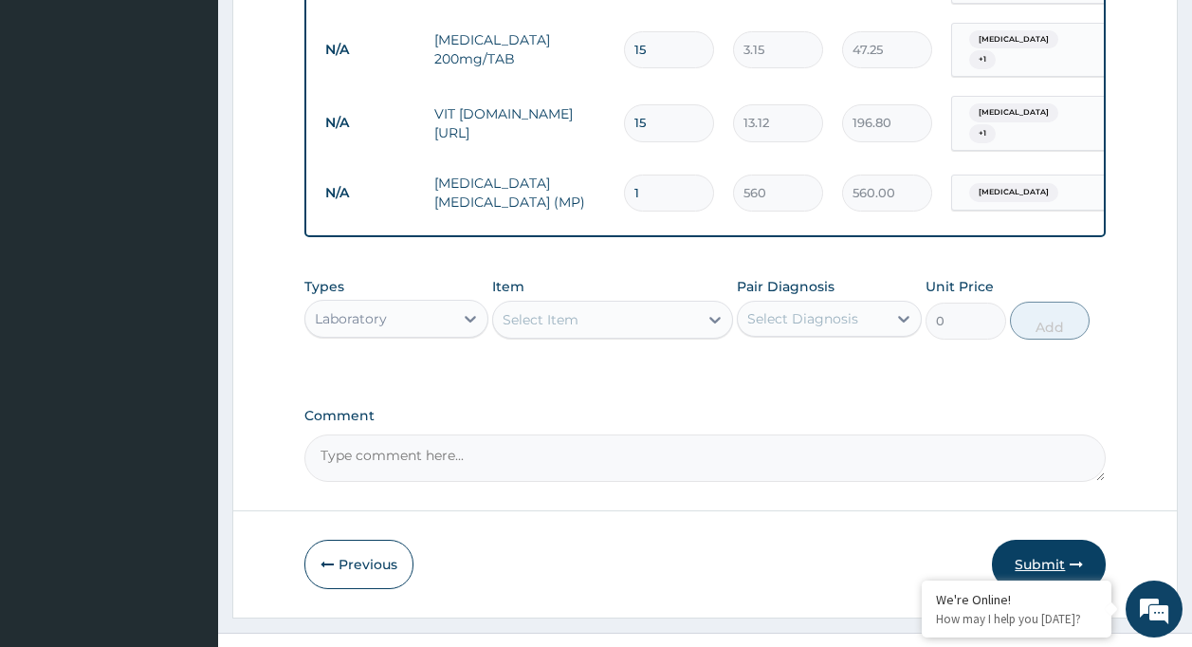
click at [1049, 540] on button "Submit" at bounding box center [1049, 564] width 114 height 49
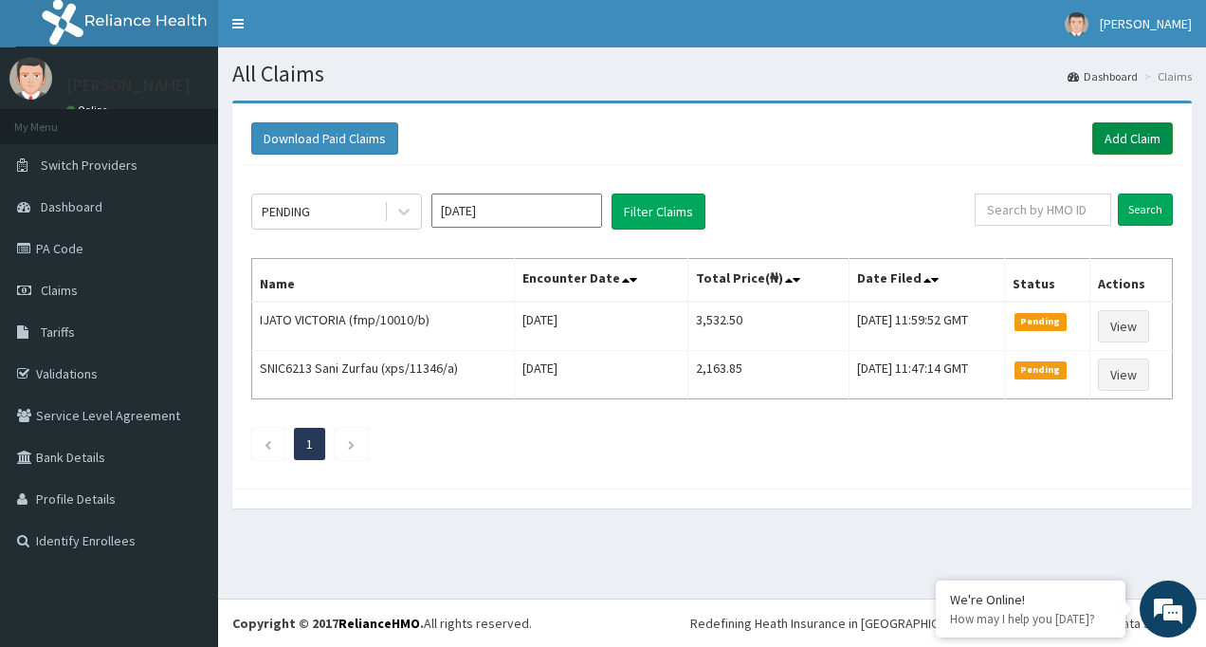
click at [1142, 128] on link "Add Claim" at bounding box center [1132, 138] width 81 height 32
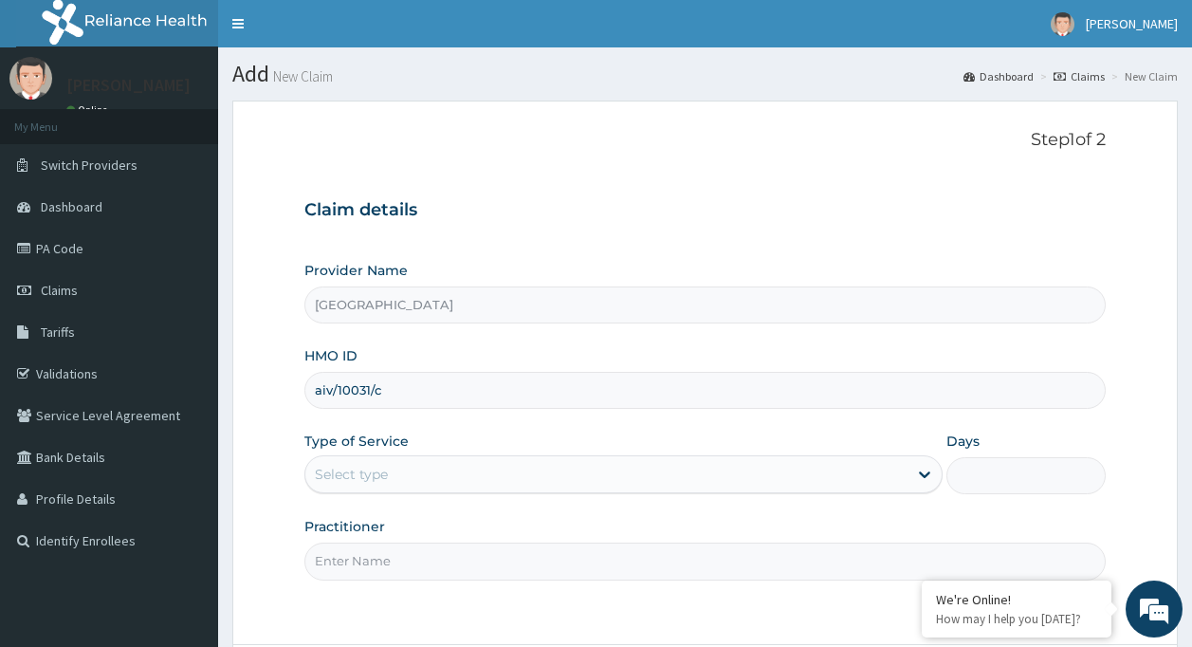
type input "aiv/10031/c"
click at [785, 465] on div "Select type" at bounding box center [606, 474] width 602 height 30
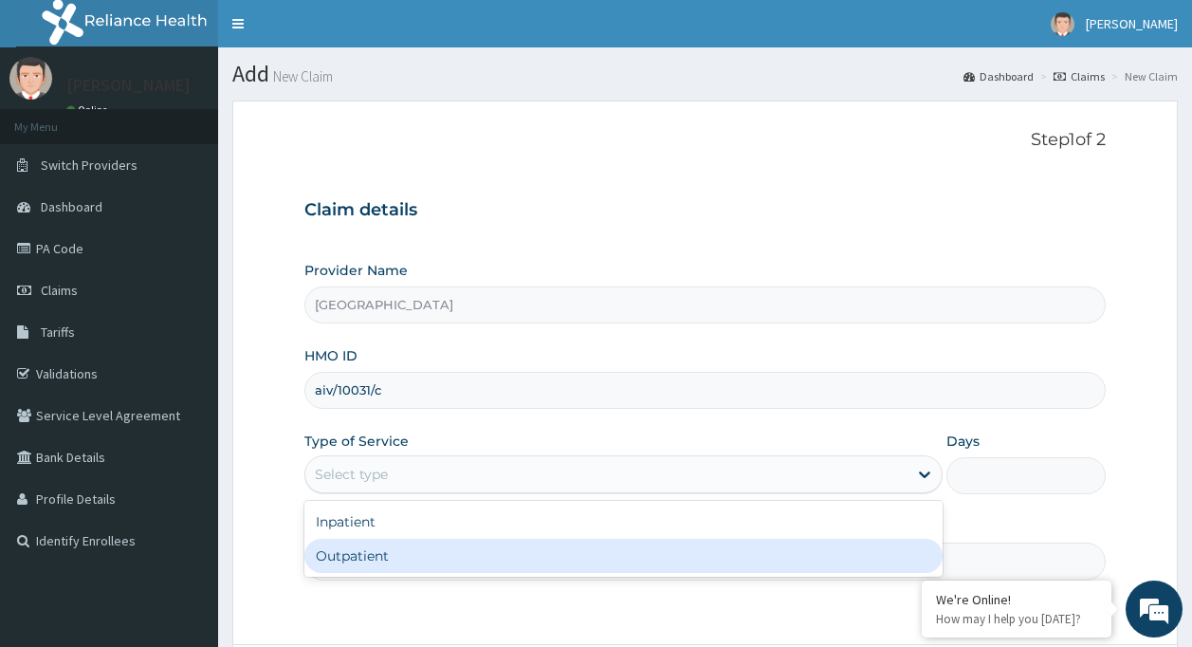
click at [829, 567] on div "Outpatient" at bounding box center [623, 556] width 638 height 34
type input "1"
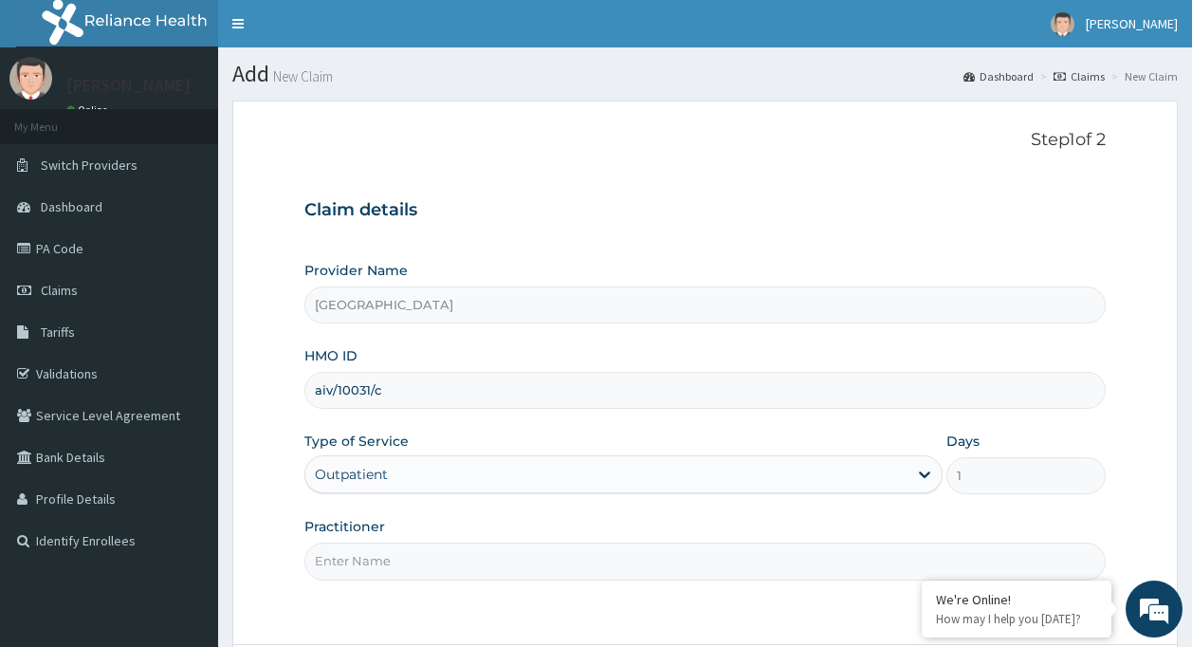
click at [769, 553] on input "Practitioner" at bounding box center [705, 560] width 802 height 37
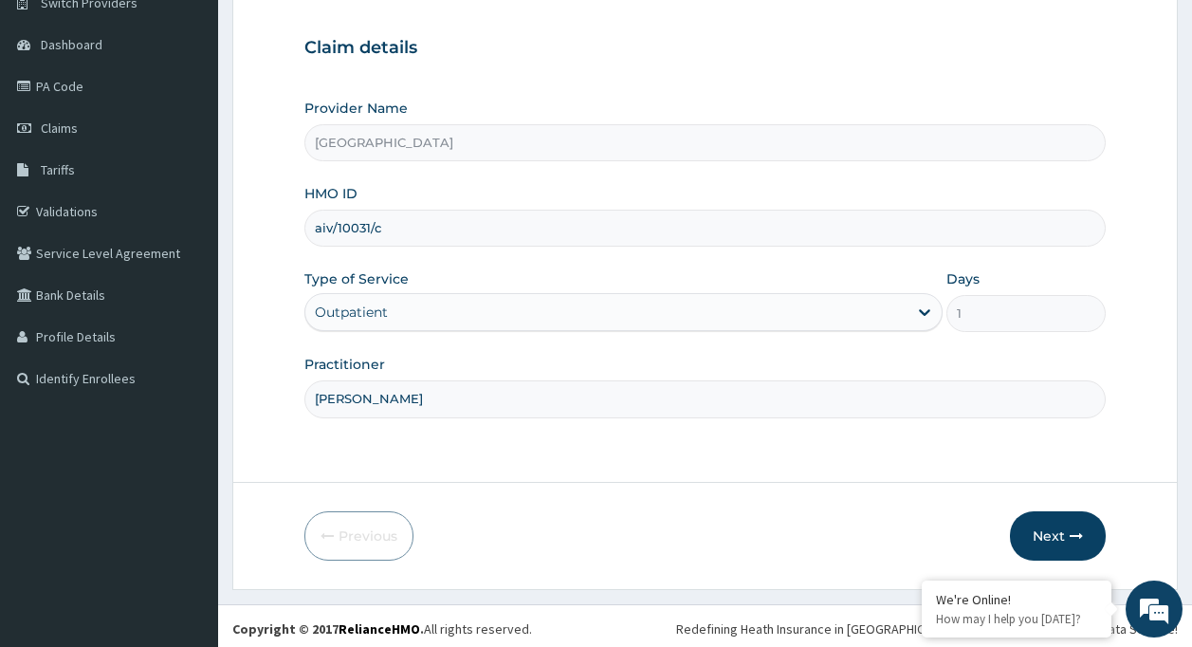
scroll to position [168, 0]
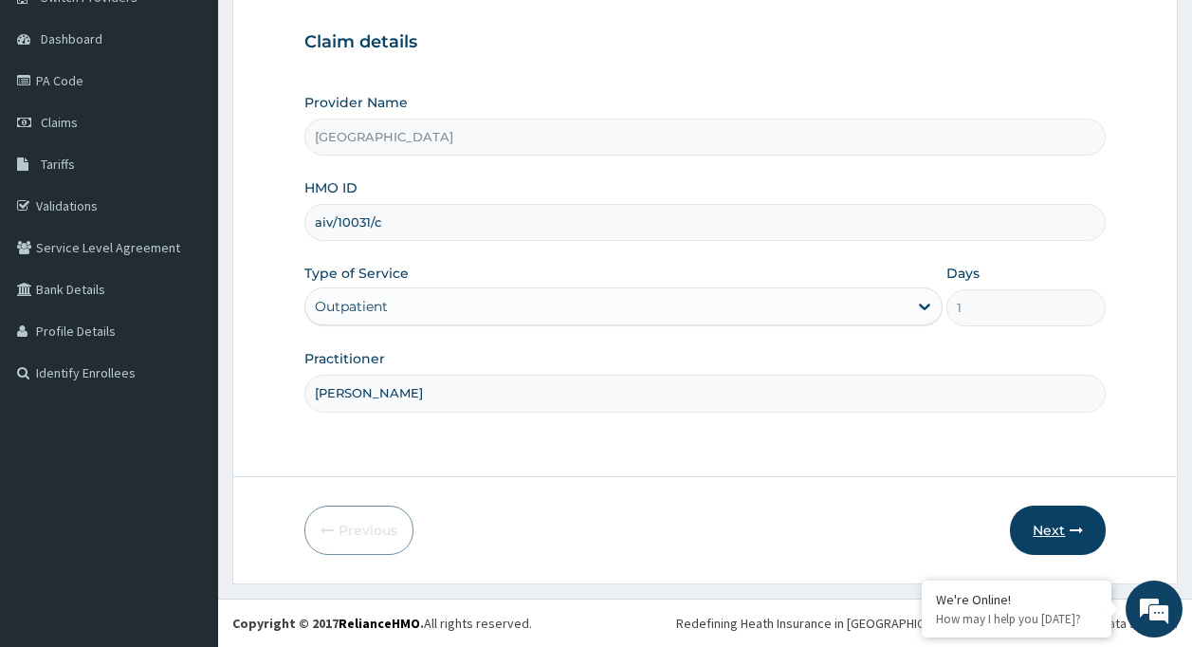
type input "[PERSON_NAME]"
drag, startPoint x: 1035, startPoint y: 515, endPoint x: 1088, endPoint y: 601, distance: 101.3
click at [1037, 521] on button "Next" at bounding box center [1058, 529] width 96 height 49
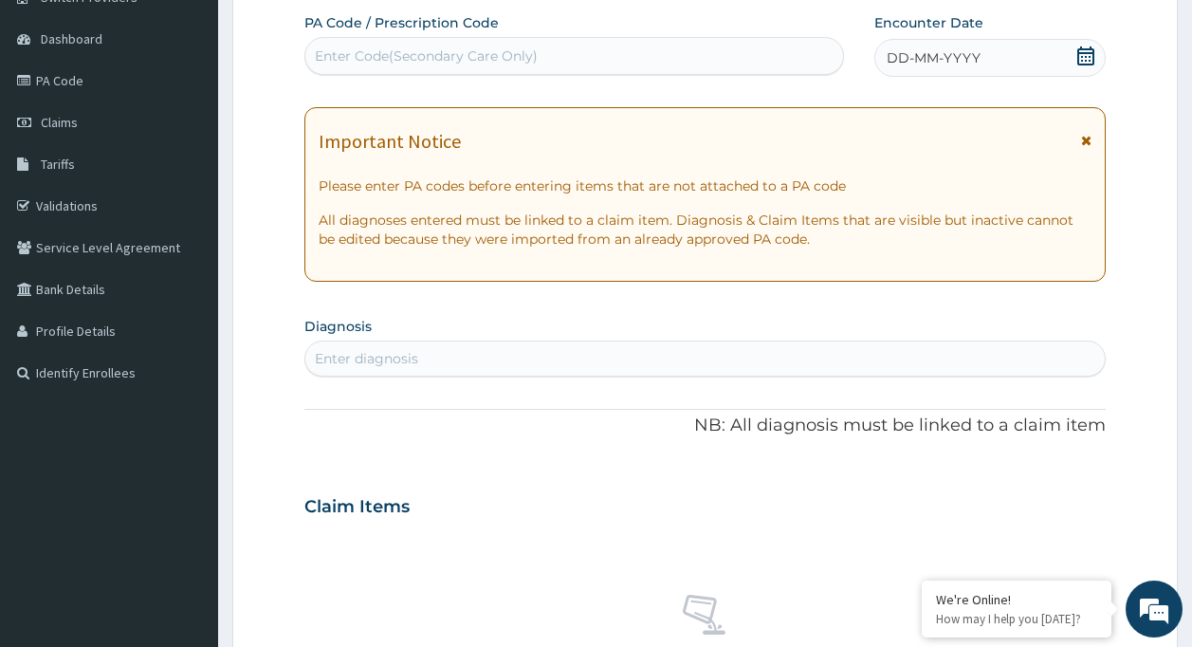
click at [906, 48] on div "DD-MM-YYYY" at bounding box center [989, 58] width 231 height 38
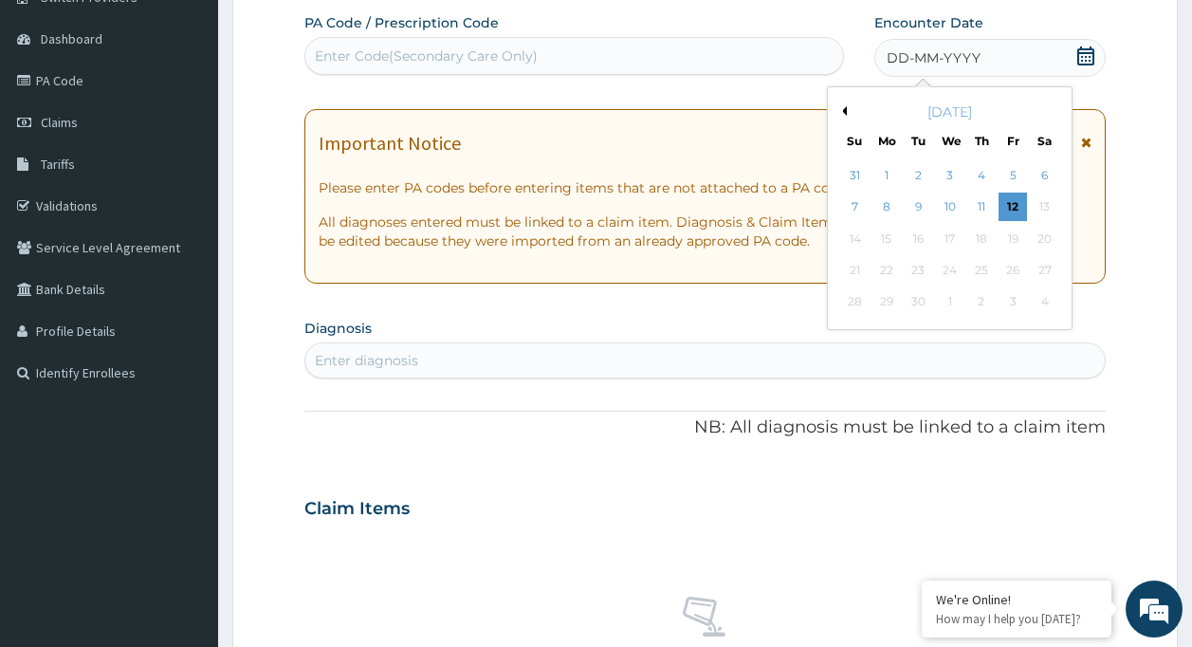
click at [850, 108] on div "[DATE]" at bounding box center [949, 111] width 229 height 19
click at [841, 111] on button "Previous Month" at bounding box center [841, 110] width 9 height 9
click at [1056, 303] on div "30" at bounding box center [1045, 302] width 28 height 28
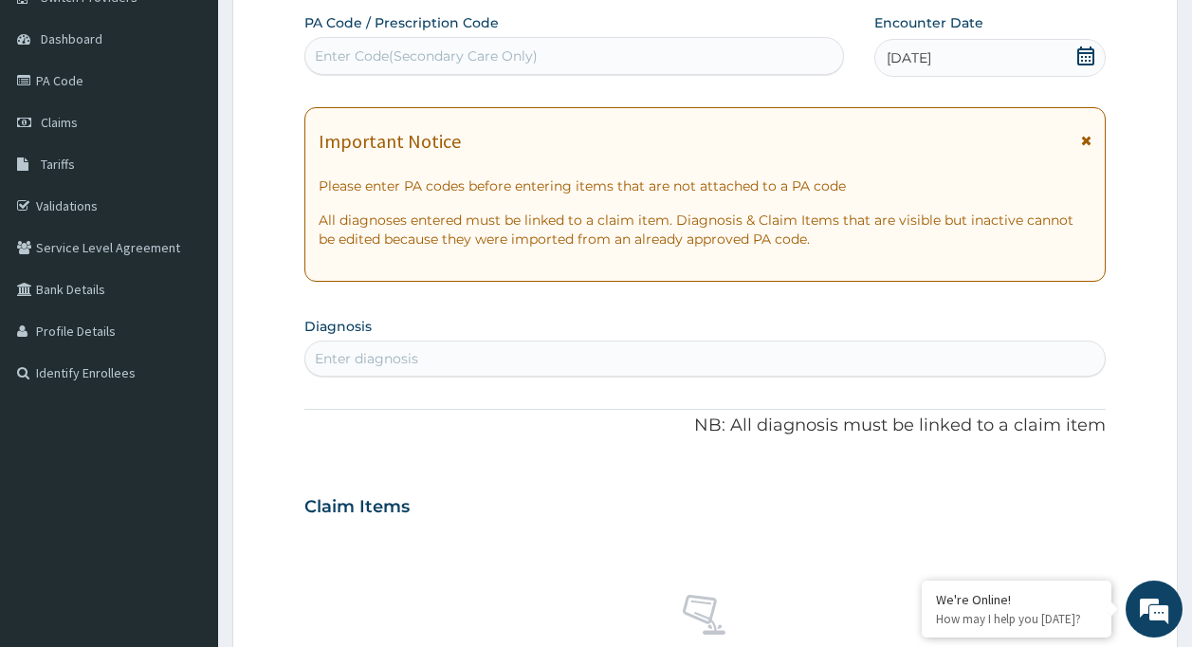
click at [620, 357] on div "Enter diagnosis" at bounding box center [705, 358] width 800 height 30
type input "upper re"
